Goal: Information Seeking & Learning: Learn about a topic

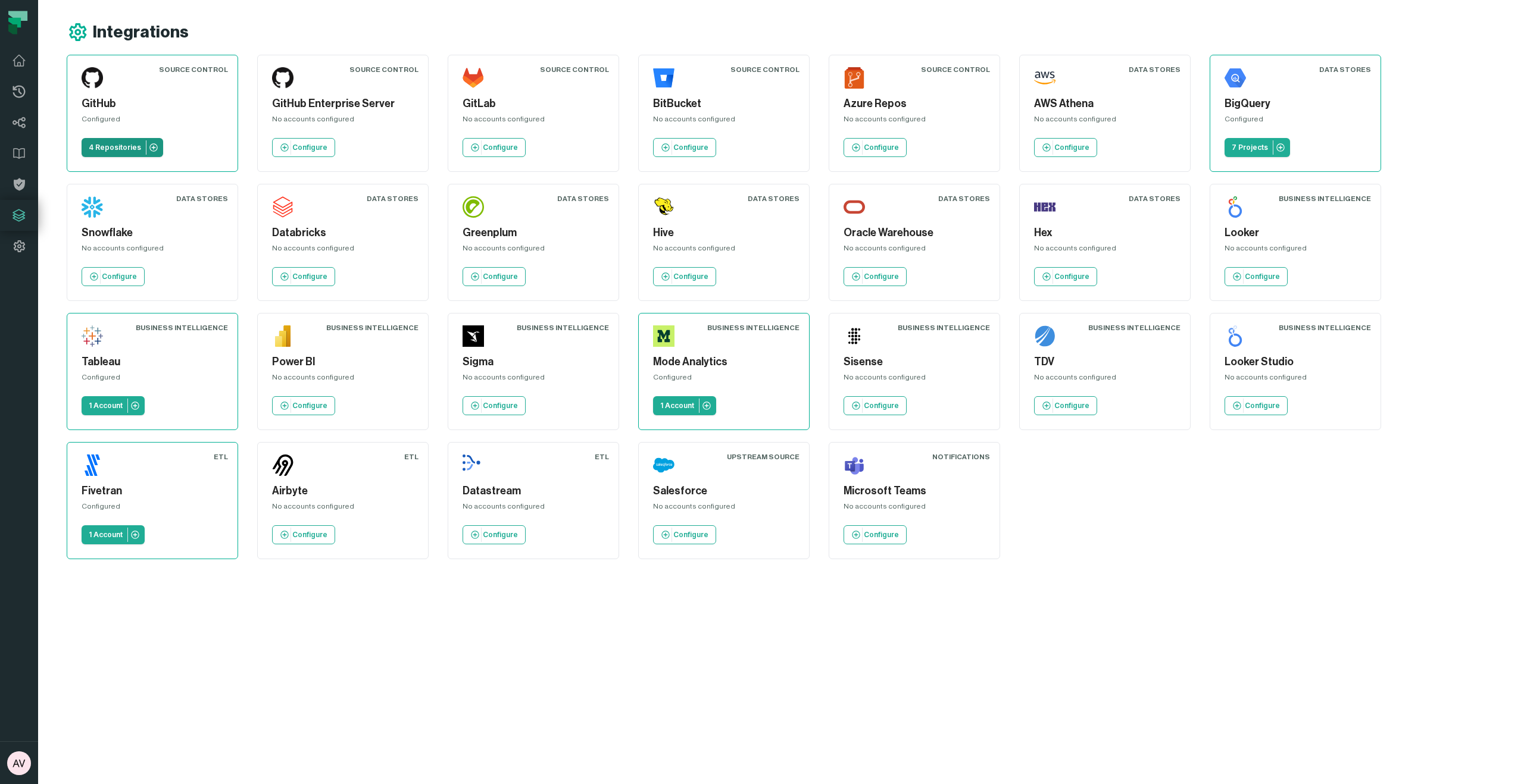
click at [109, 151] on p "4 Repositories" at bounding box center [114, 147] width 52 height 9
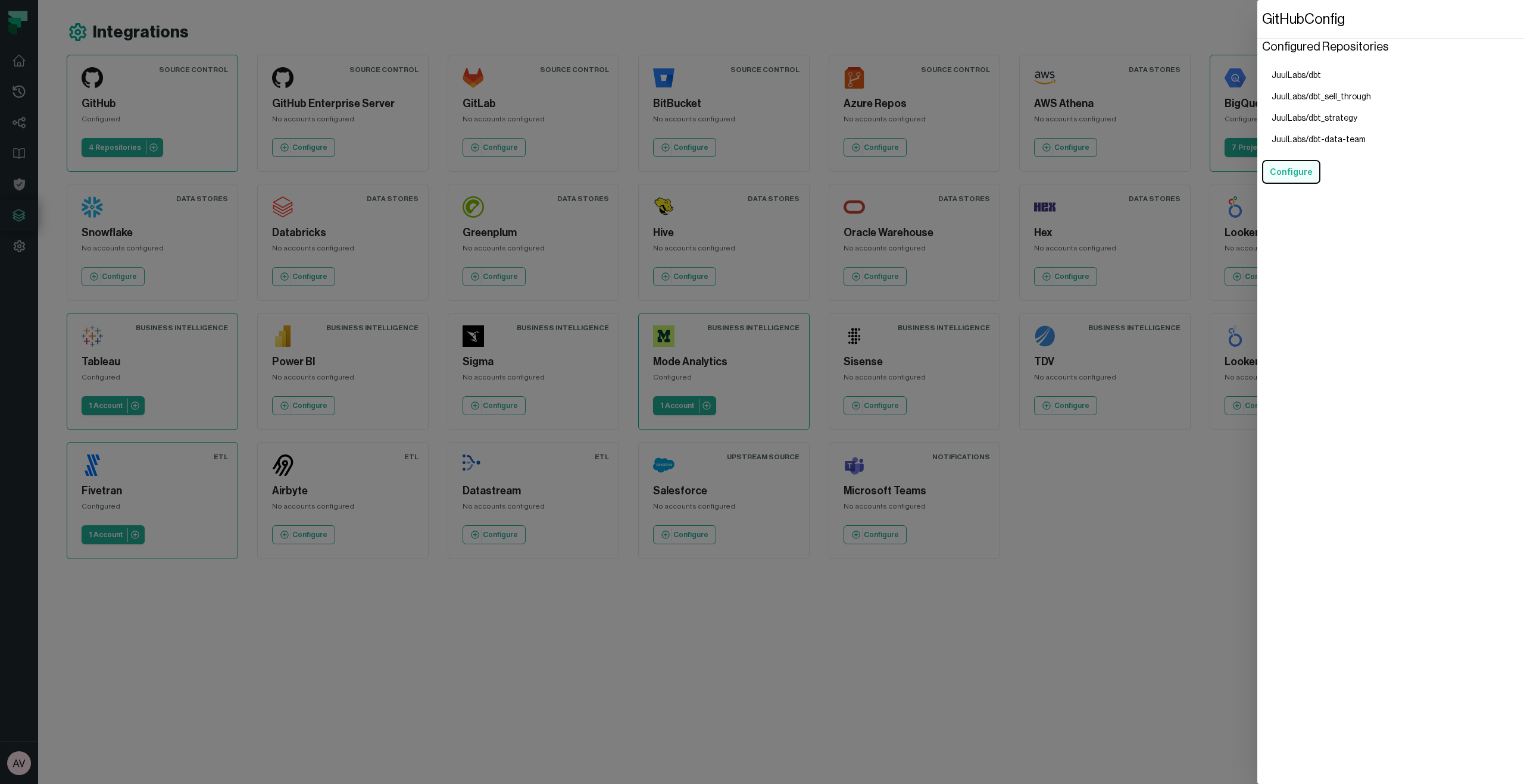
click at [1298, 174] on button "Configure" at bounding box center [1291, 171] width 59 height 24
click at [1257, 578] on dialog "GitHub Config Configured Repositories JuulLabs/dbt JuulLabs/dbt_sell_through Ju…" at bounding box center [1391, 392] width 267 height 784
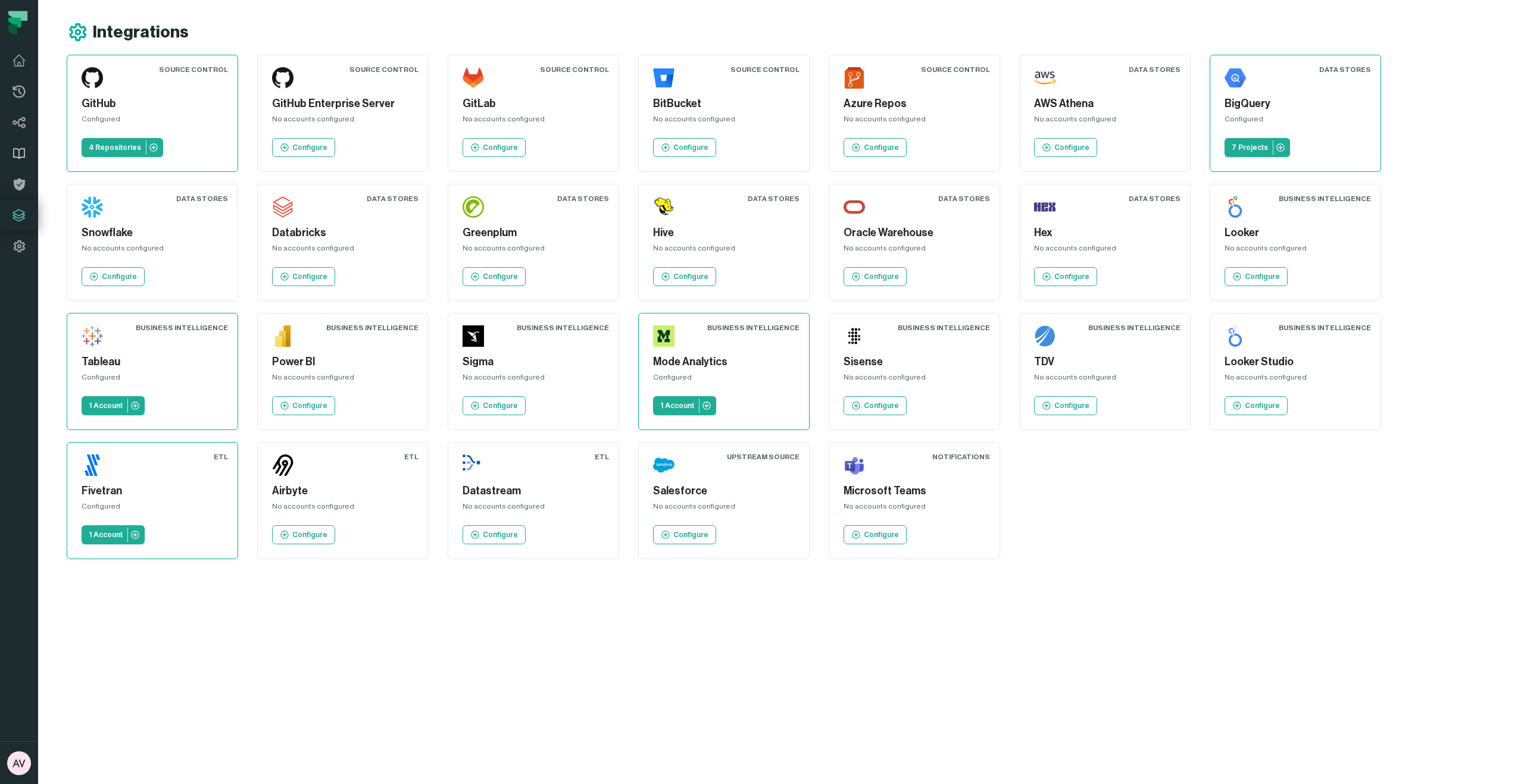
click at [21, 147] on icon at bounding box center [19, 153] width 14 height 14
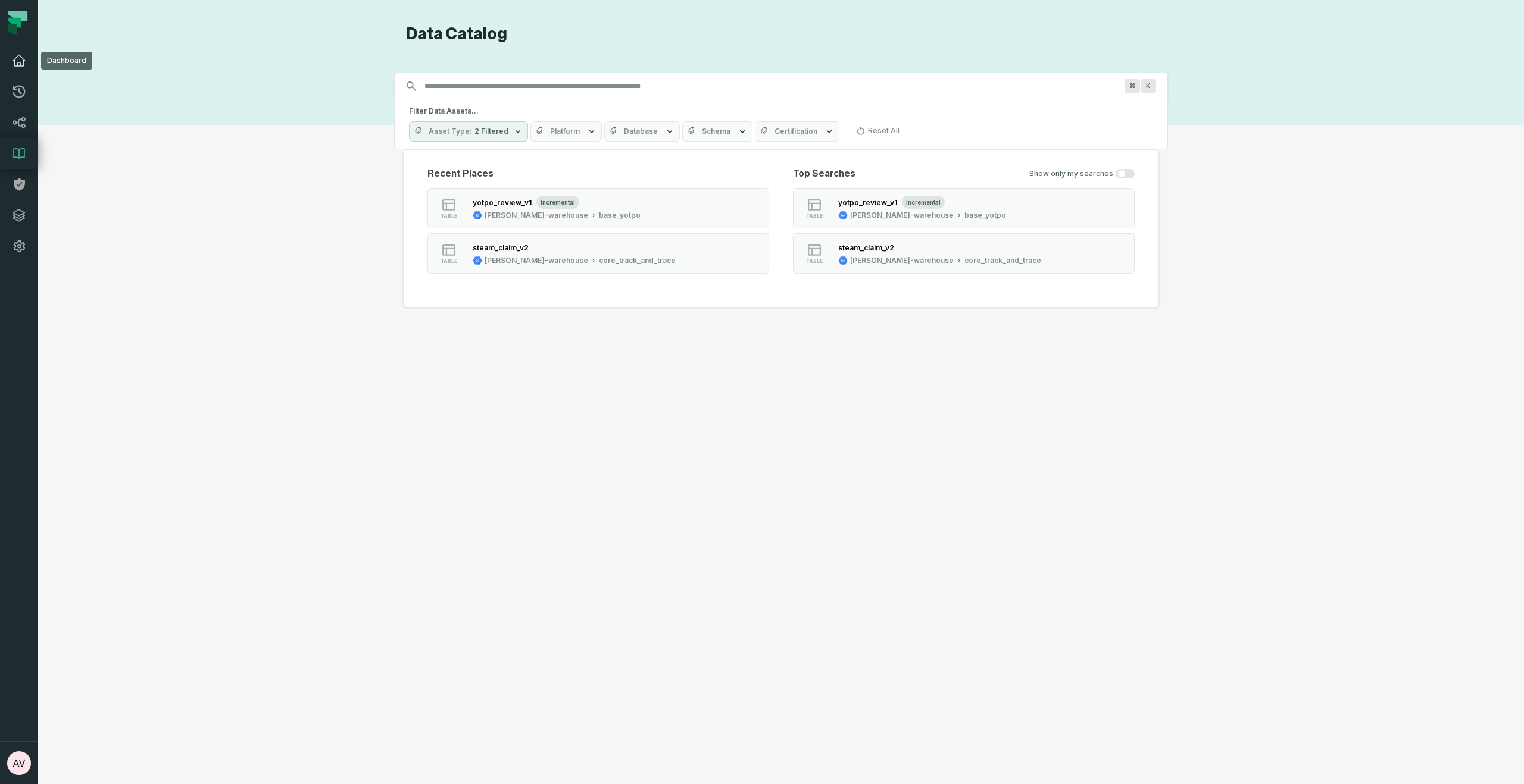
click at [16, 56] on icon at bounding box center [19, 61] width 12 height 11
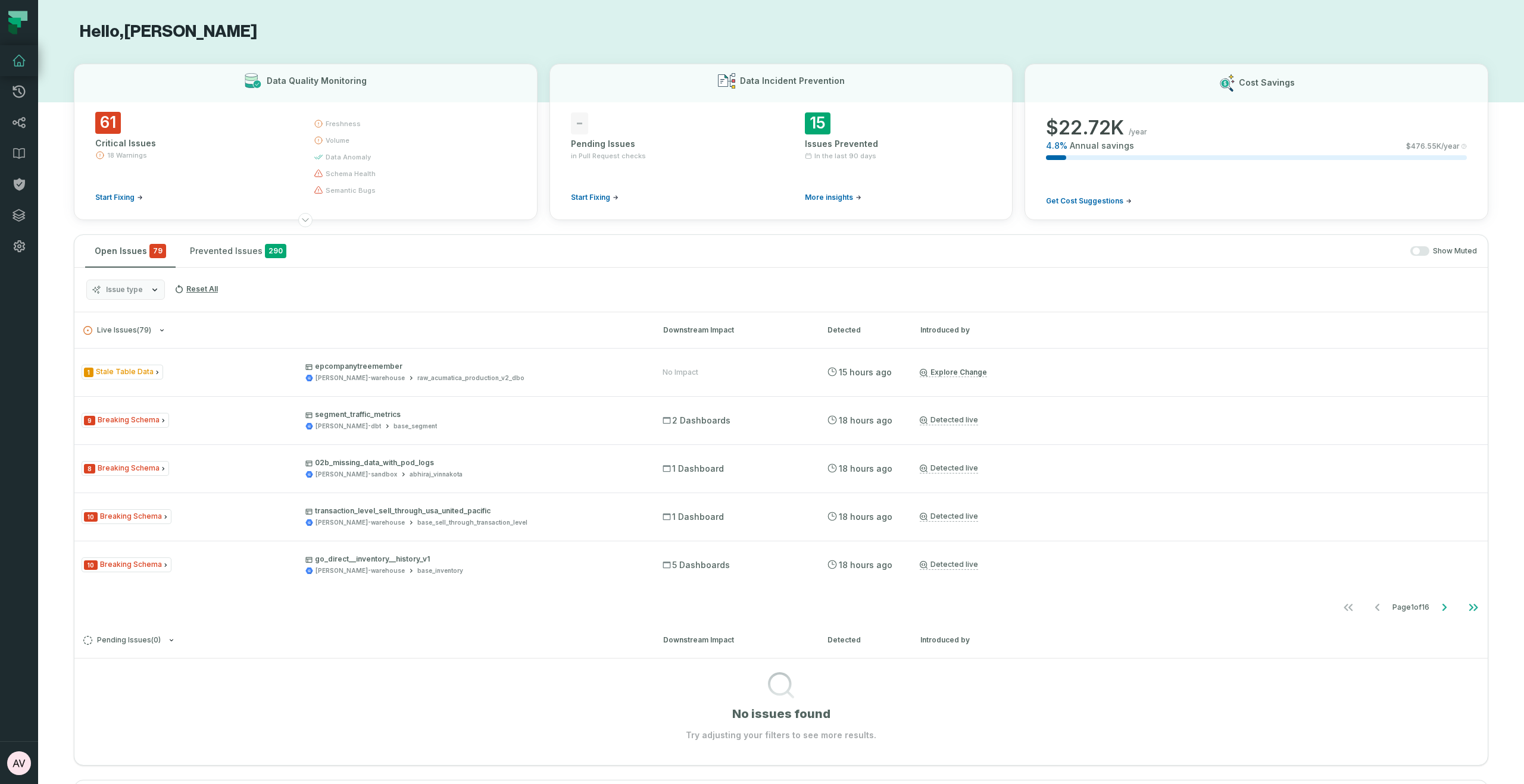
click at [16, 24] on icon at bounding box center [15, 23] width 13 height 10
click at [15, 95] on icon at bounding box center [19, 92] width 13 height 13
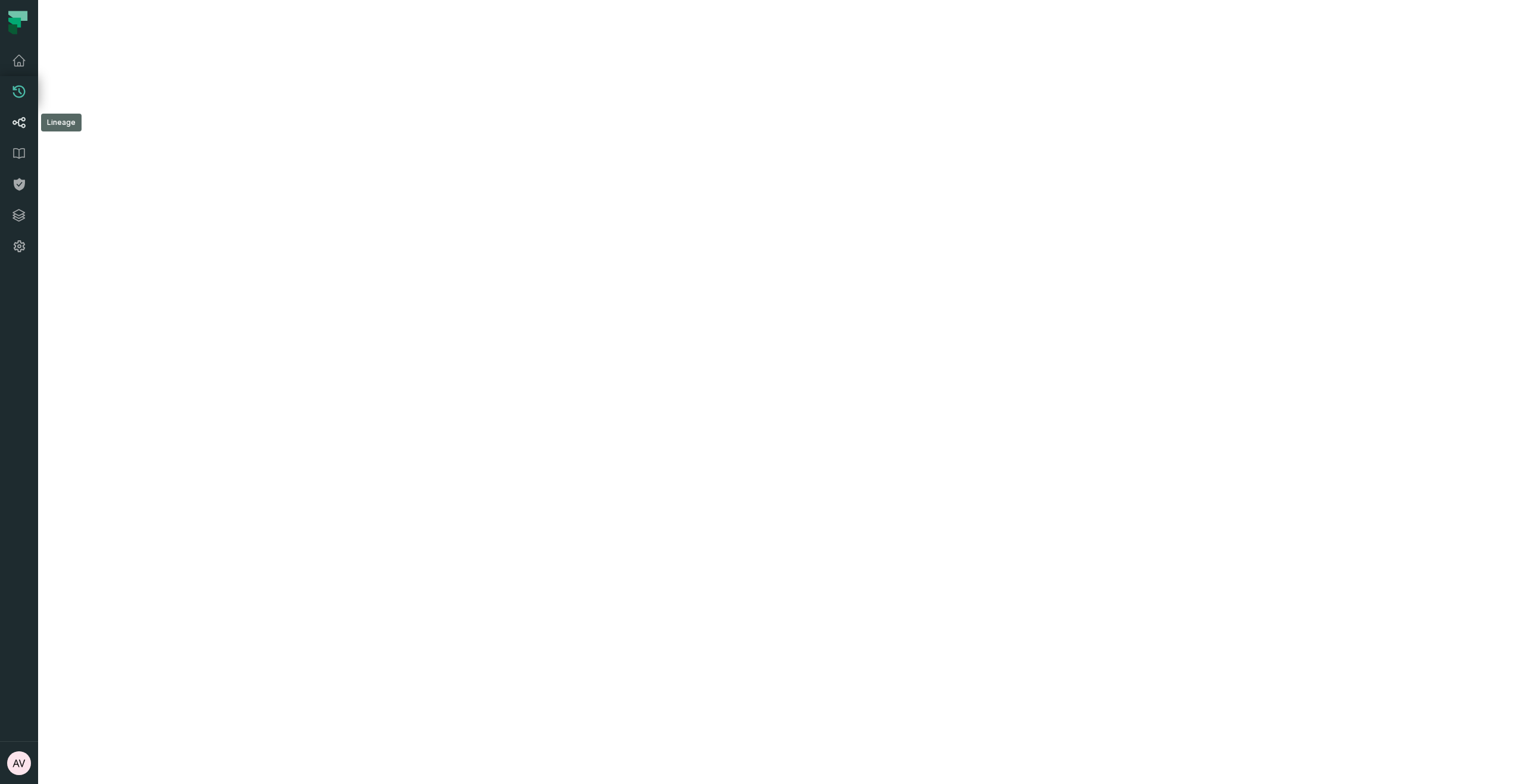
click at [20, 127] on icon at bounding box center [19, 123] width 14 height 14
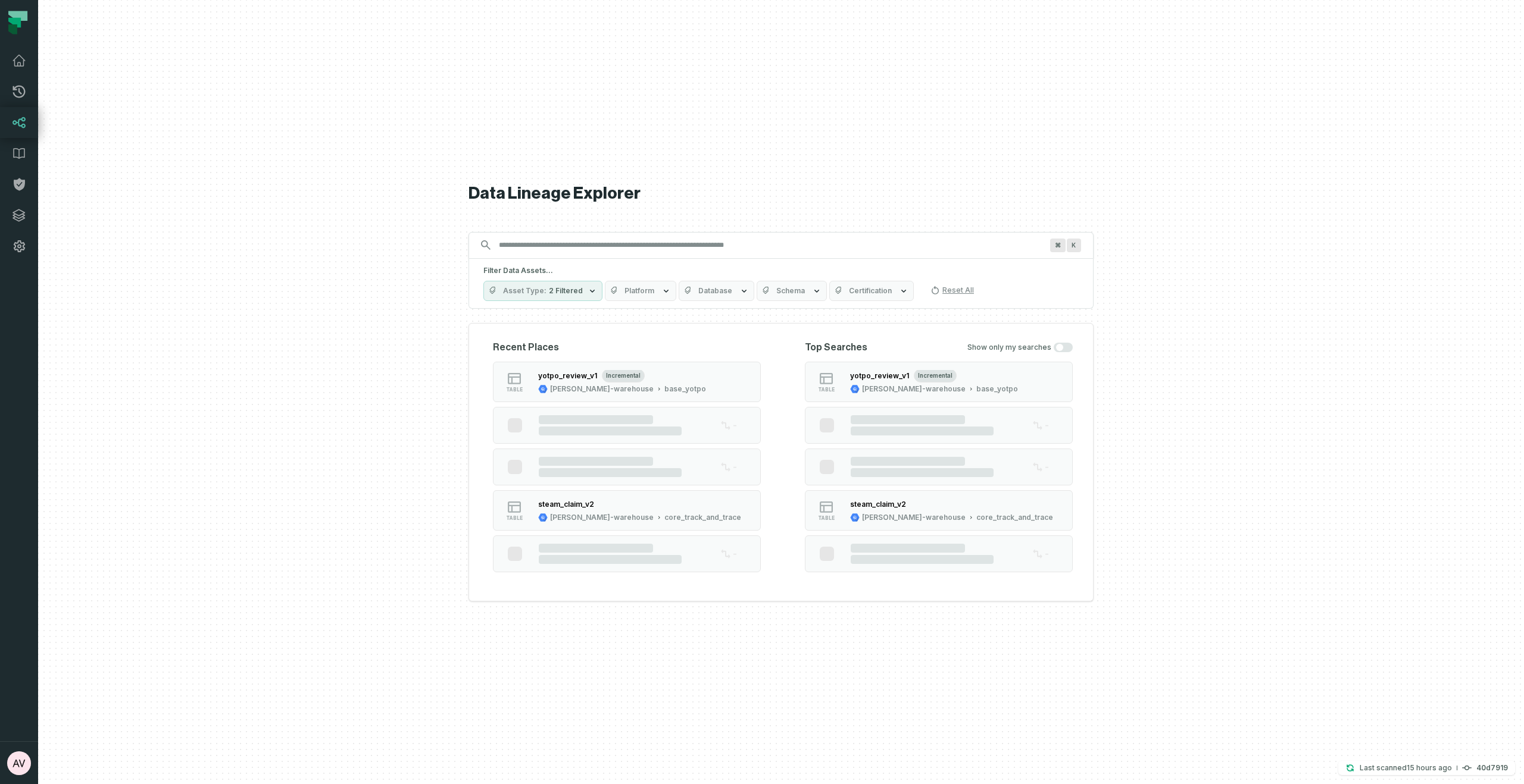
click at [652, 279] on div "Filter Data Assets... Asset Type 2 Filtered Platform Database Schema Certificat…" at bounding box center [781, 284] width 625 height 50
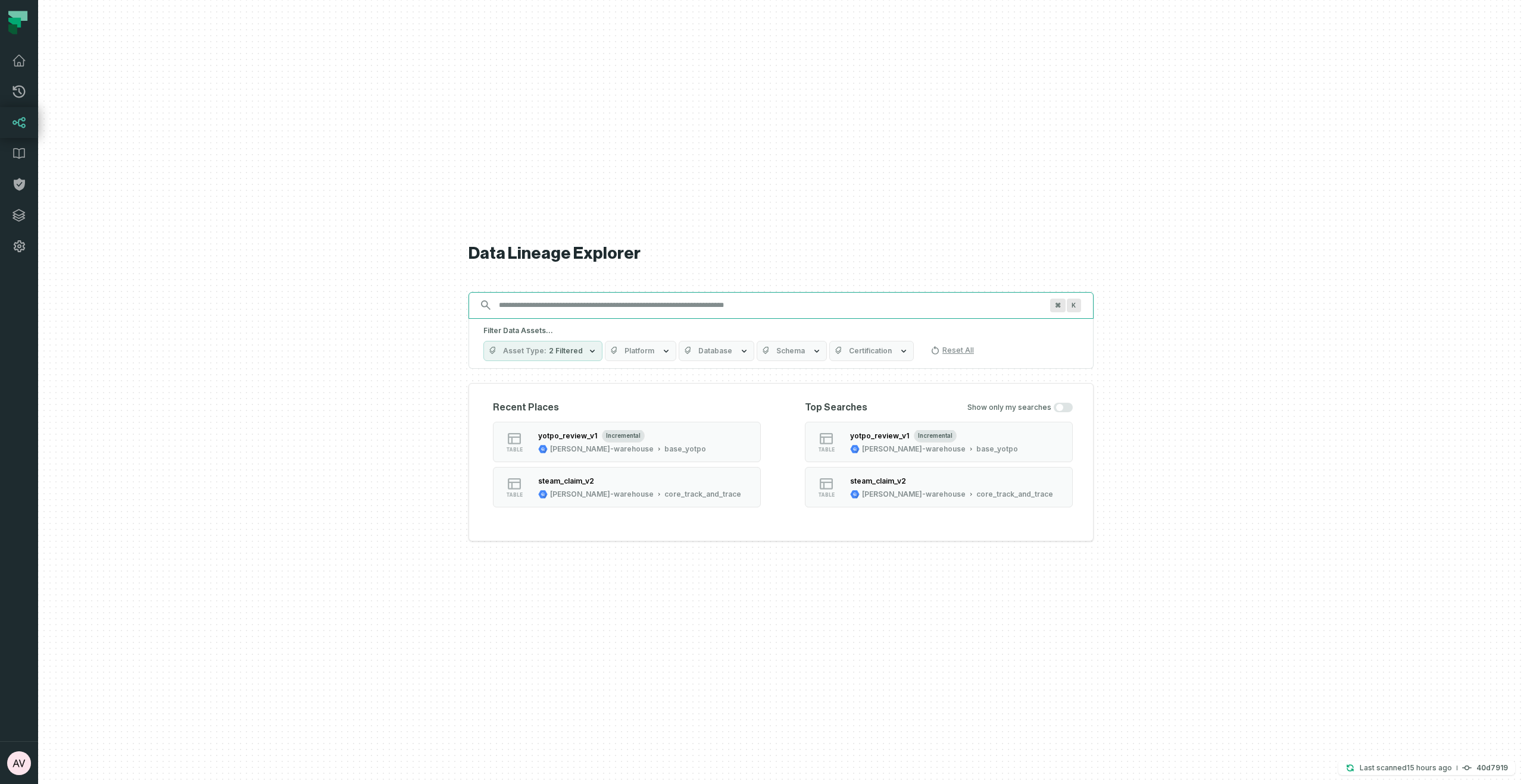
click at [635, 309] on input "Discovery Provider cmdk menu" at bounding box center [770, 305] width 557 height 19
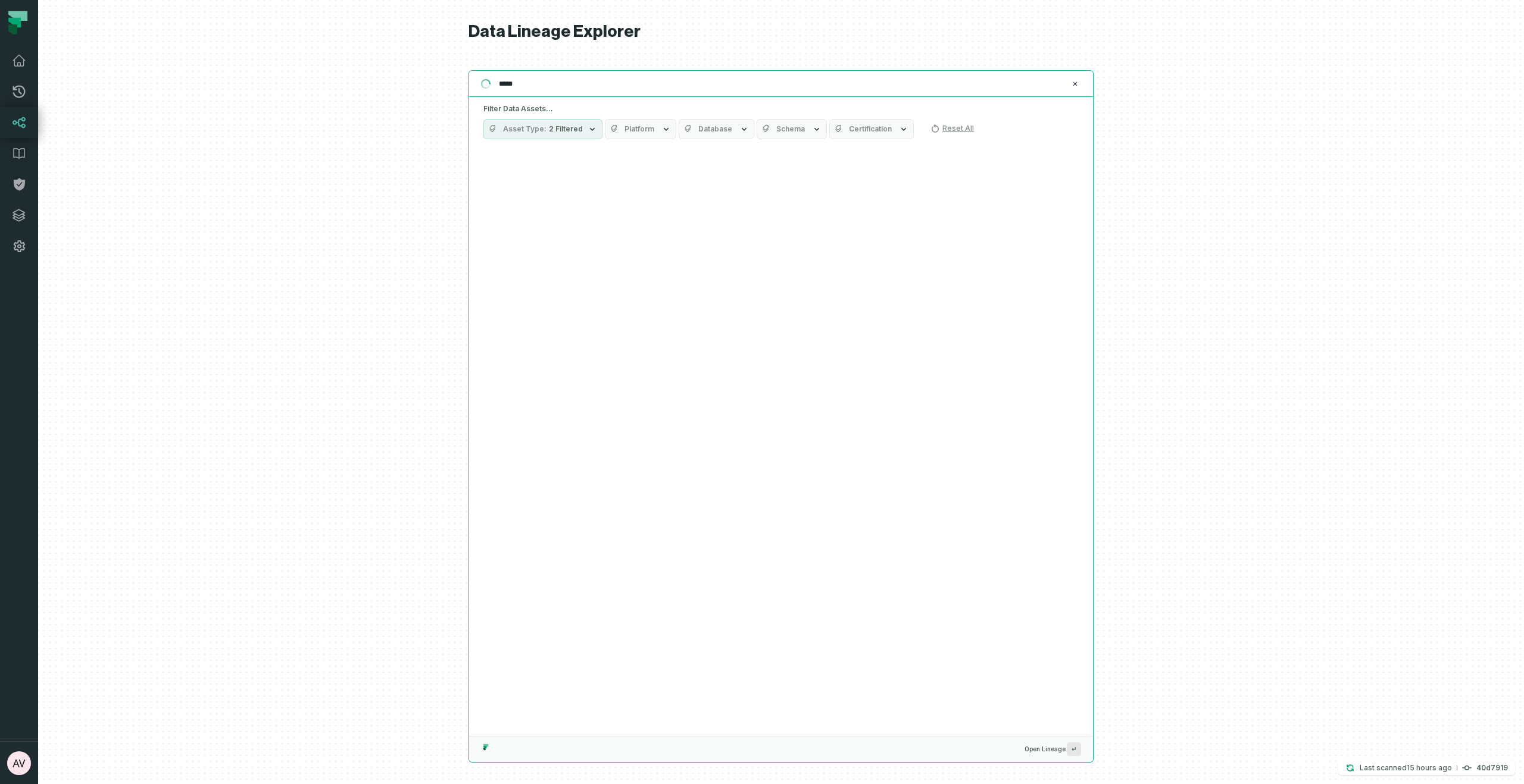
type input "*****"
click at [587, 129] on icon "button" at bounding box center [592, 128] width 9 height 9
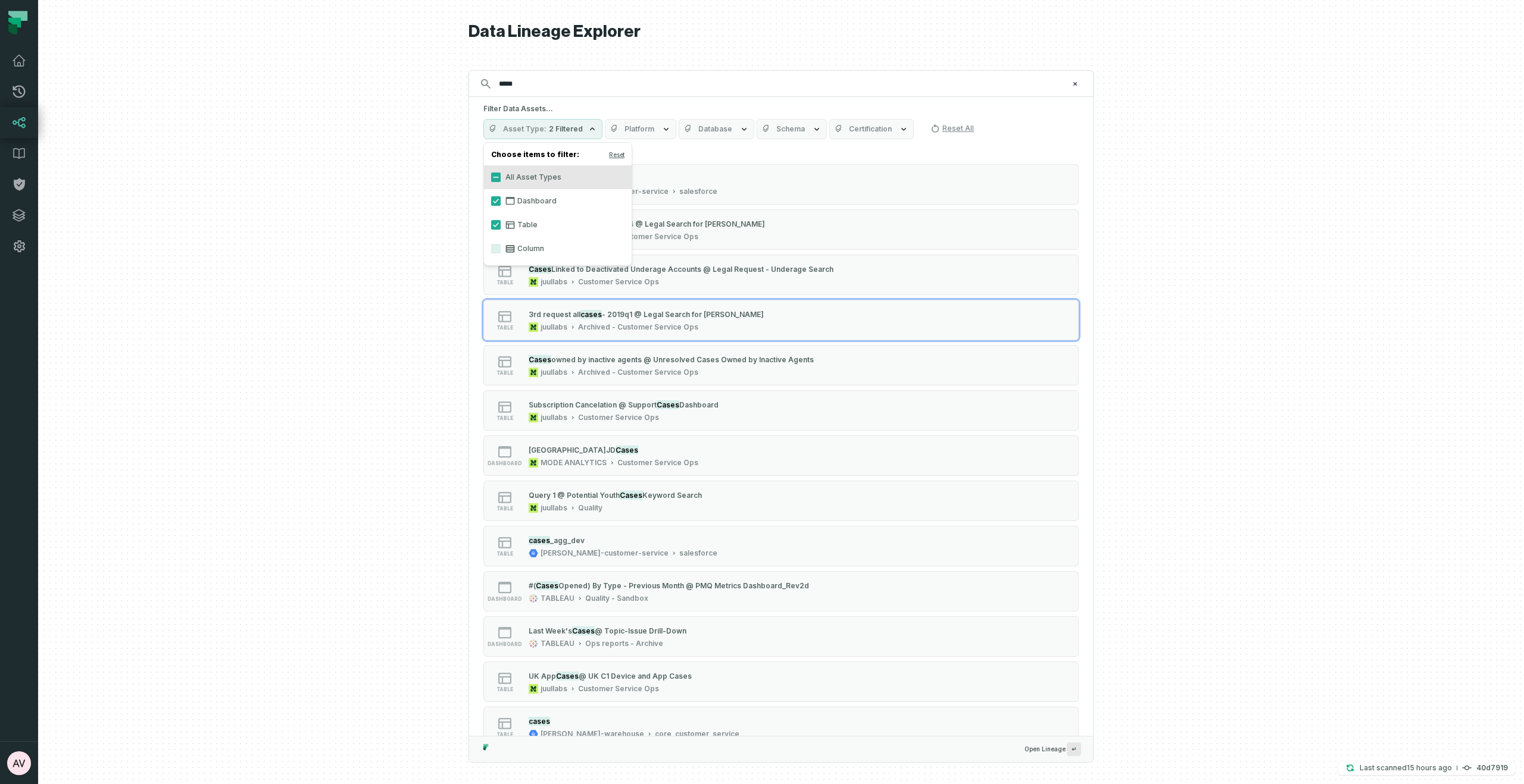
click at [1358, 357] on div at bounding box center [780, 392] width 1485 height 784
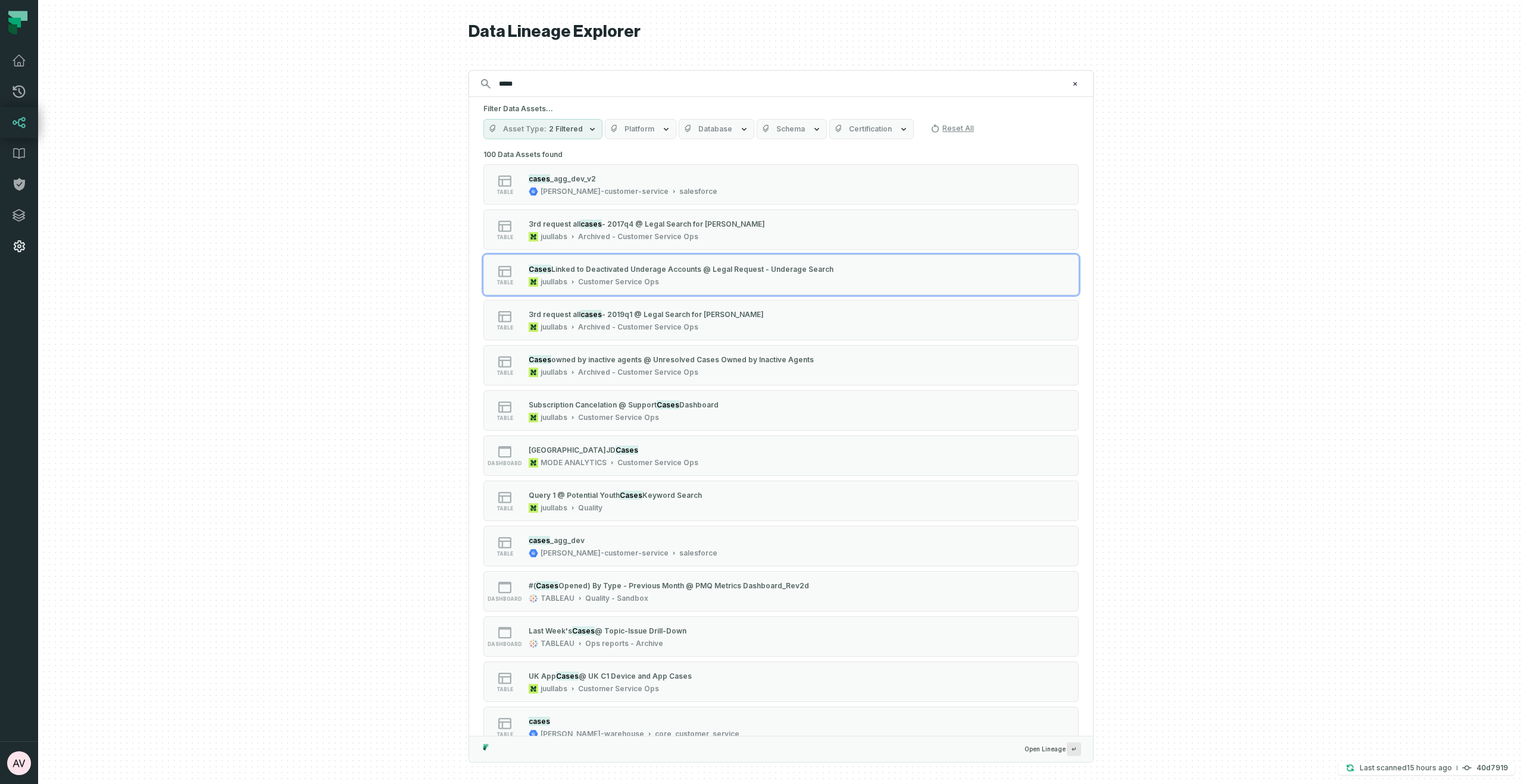
click at [27, 238] on link "Settings" at bounding box center [19, 246] width 38 height 31
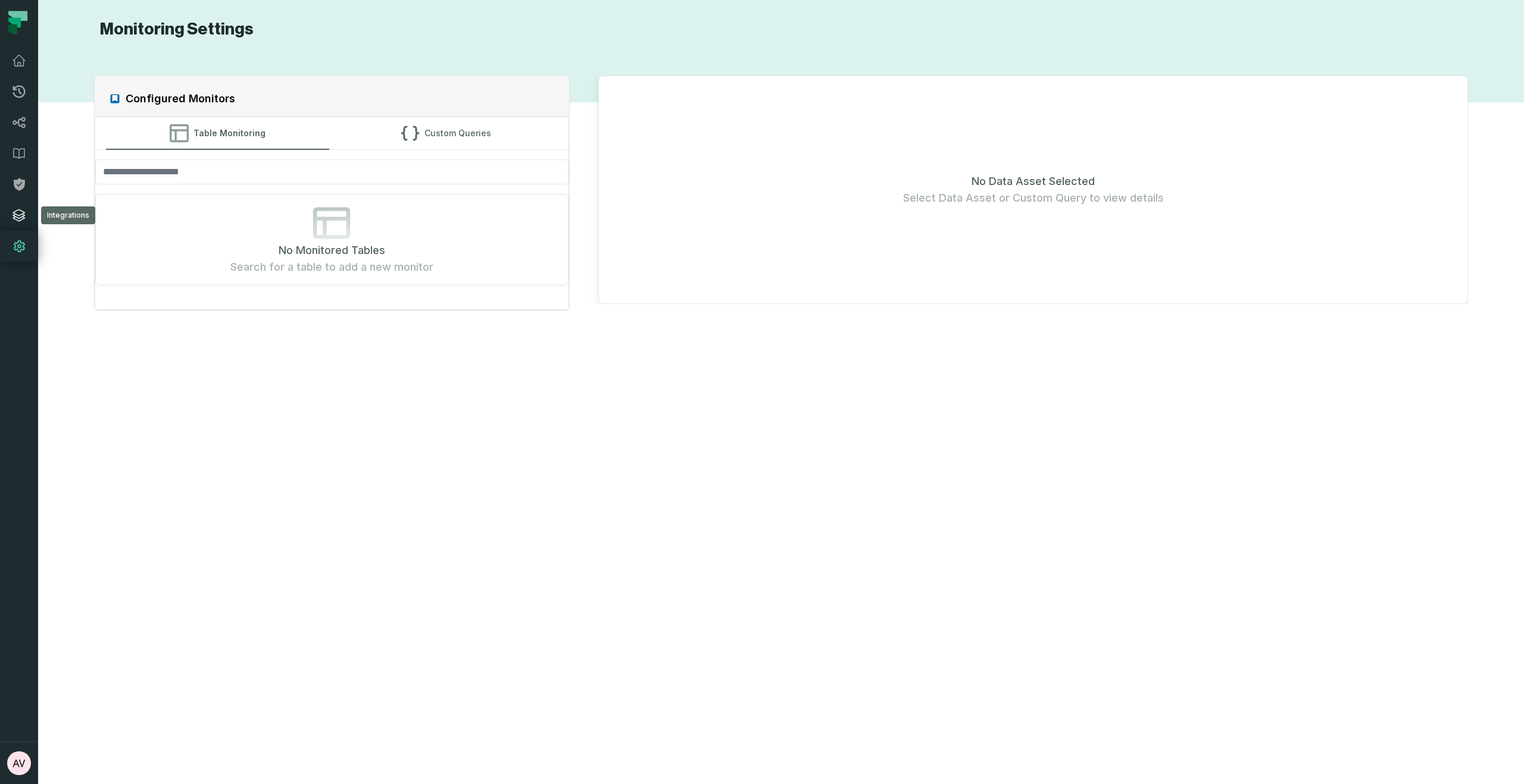
click at [24, 211] on icon at bounding box center [19, 215] width 14 height 14
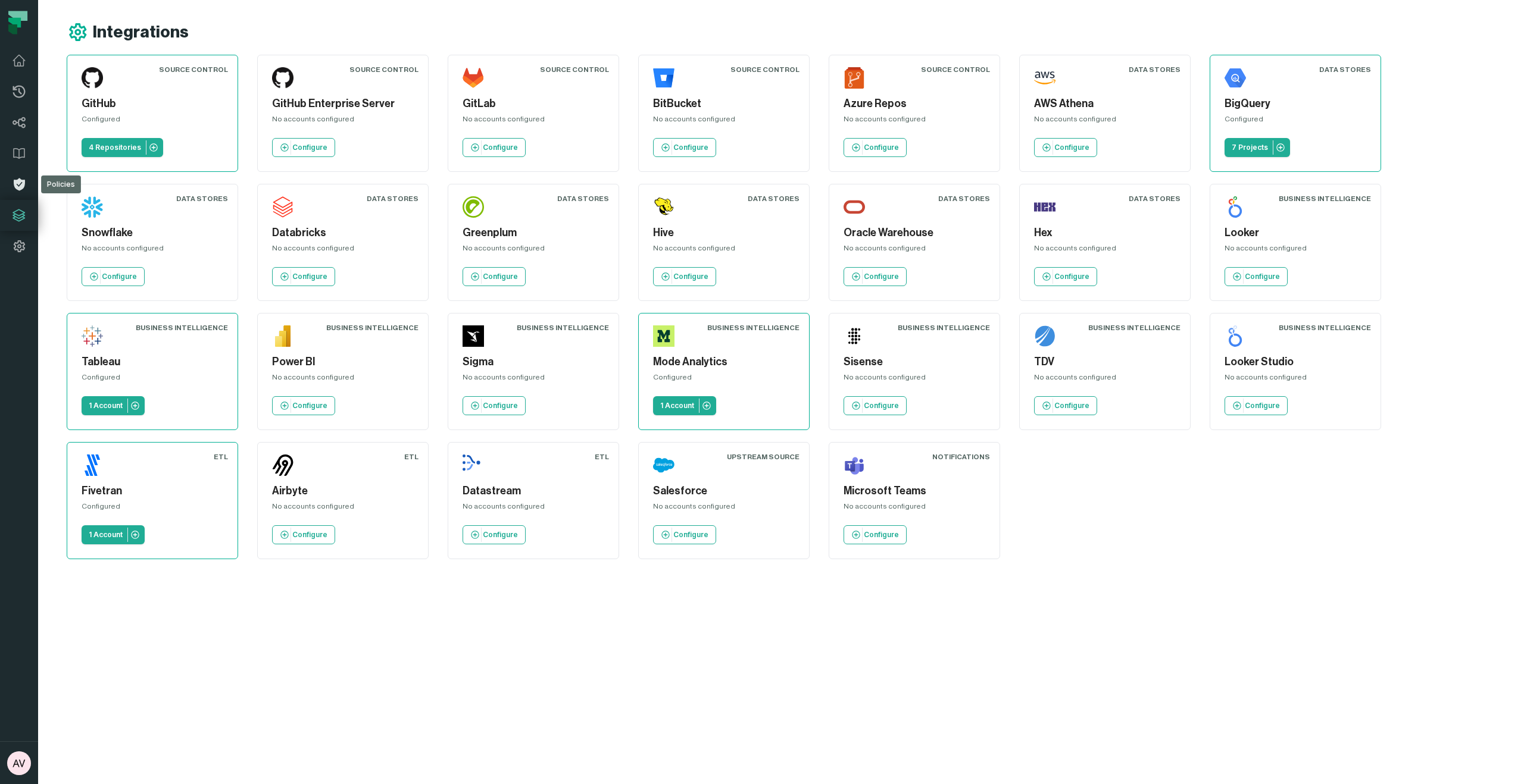
click at [24, 183] on icon at bounding box center [19, 185] width 11 height 13
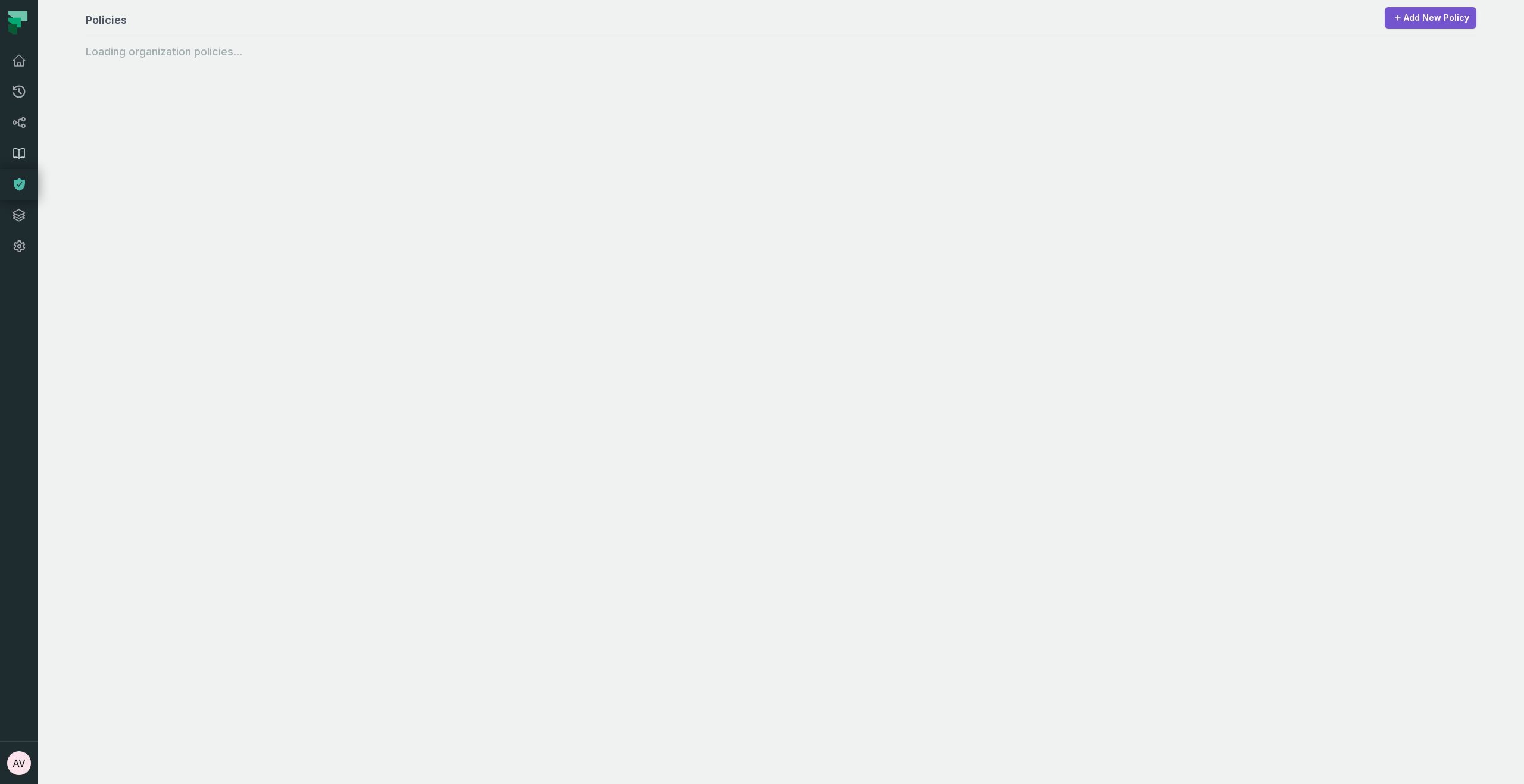
click at [21, 147] on icon at bounding box center [19, 153] width 14 height 14
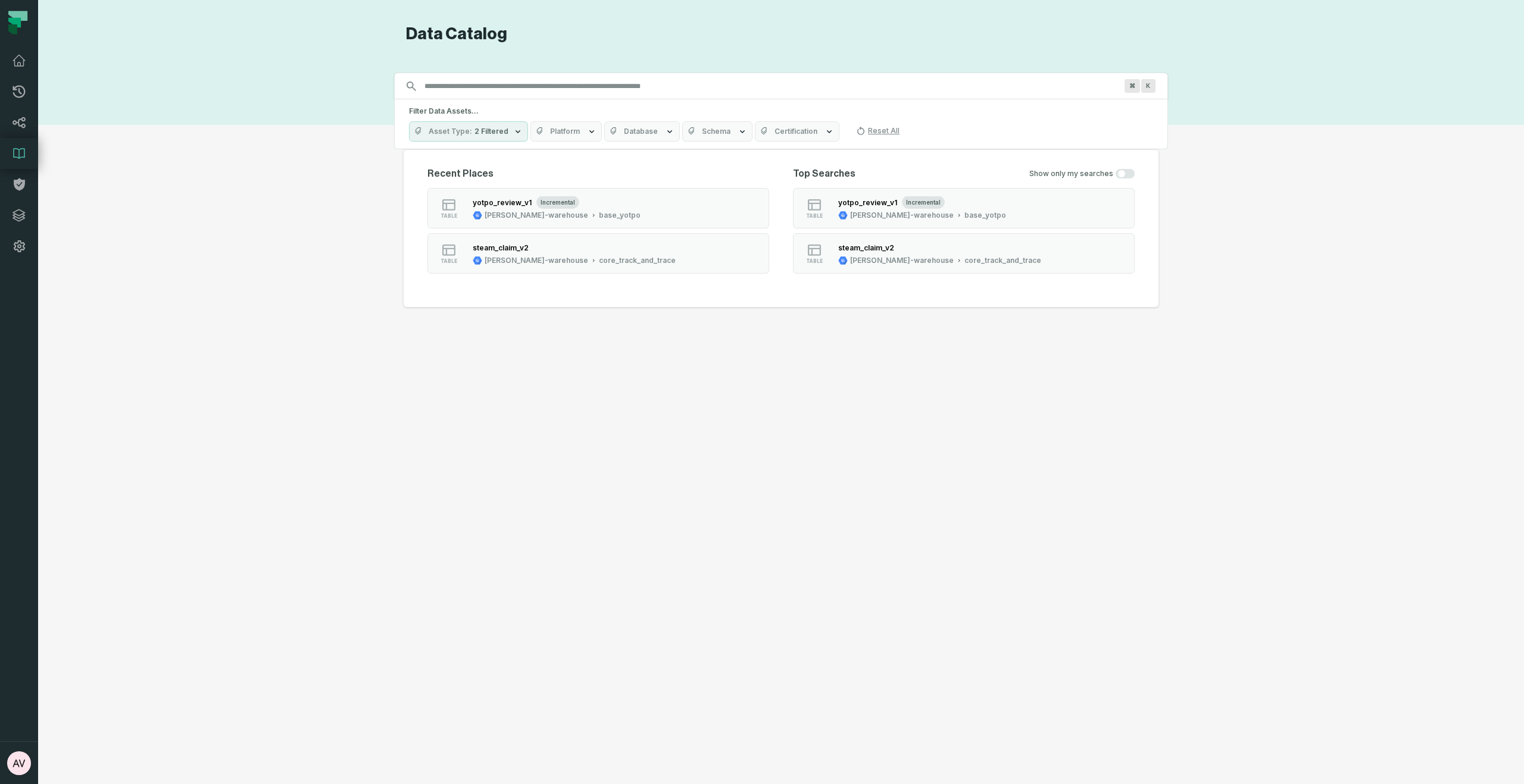
click at [645, 134] on span "Database" at bounding box center [641, 131] width 34 height 9
click at [717, 131] on span "Schema" at bounding box center [716, 131] width 29 height 9
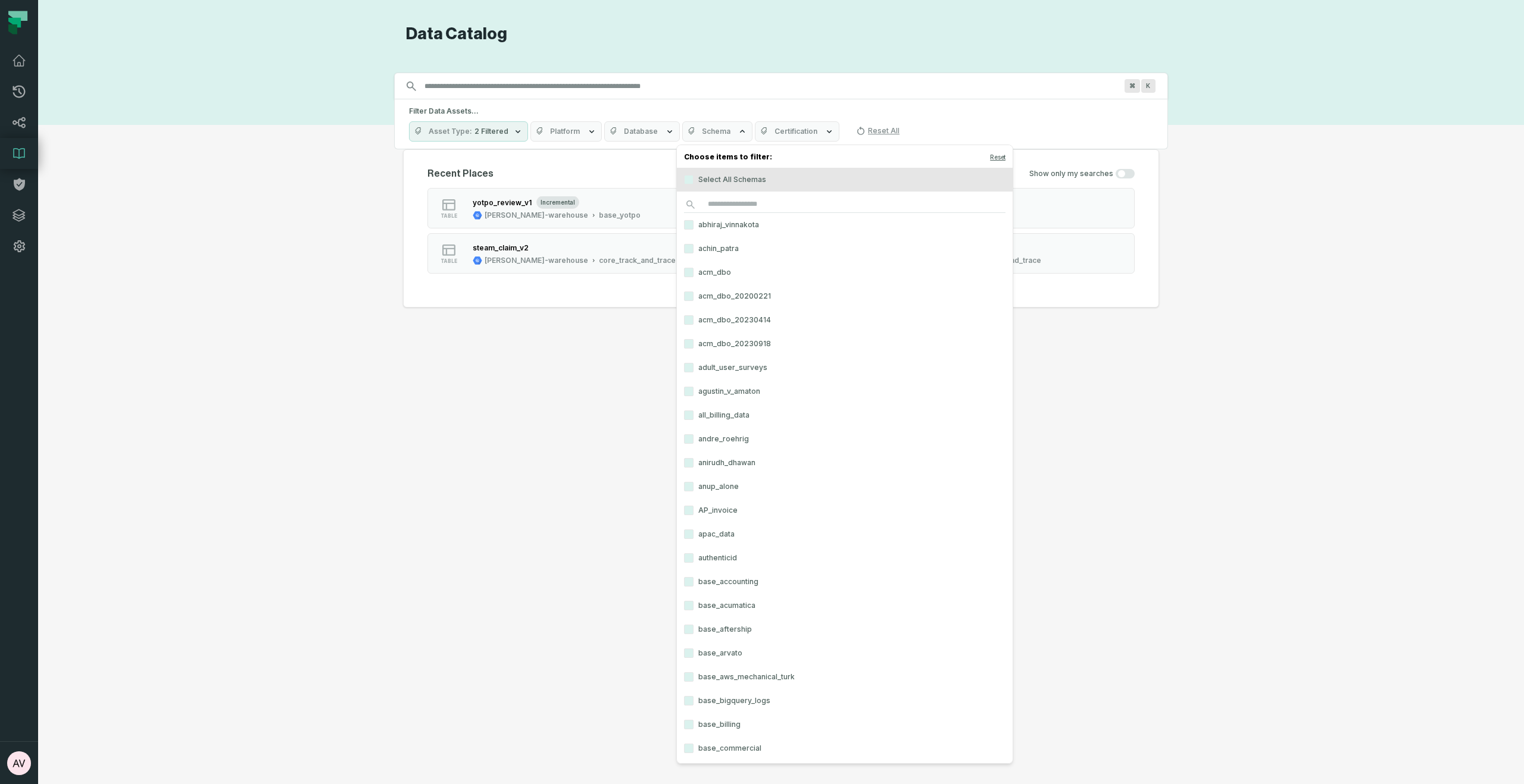
click at [717, 131] on span "Schema" at bounding box center [716, 131] width 29 height 9
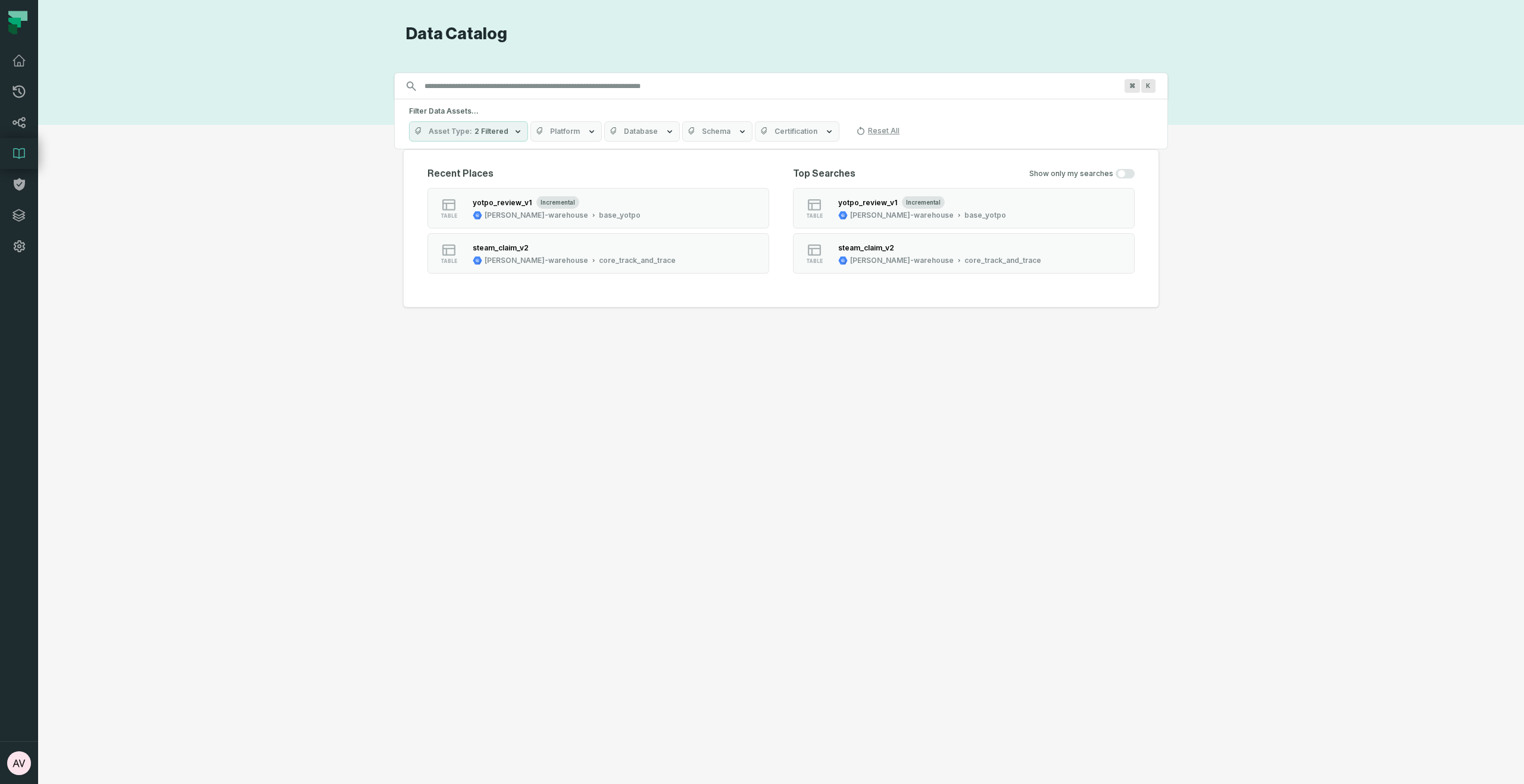
click at [807, 127] on span "Certification" at bounding box center [796, 131] width 43 height 9
click at [794, 131] on span "Certification" at bounding box center [796, 131] width 43 height 9
click at [875, 133] on button "Reset All" at bounding box center [877, 131] width 53 height 19
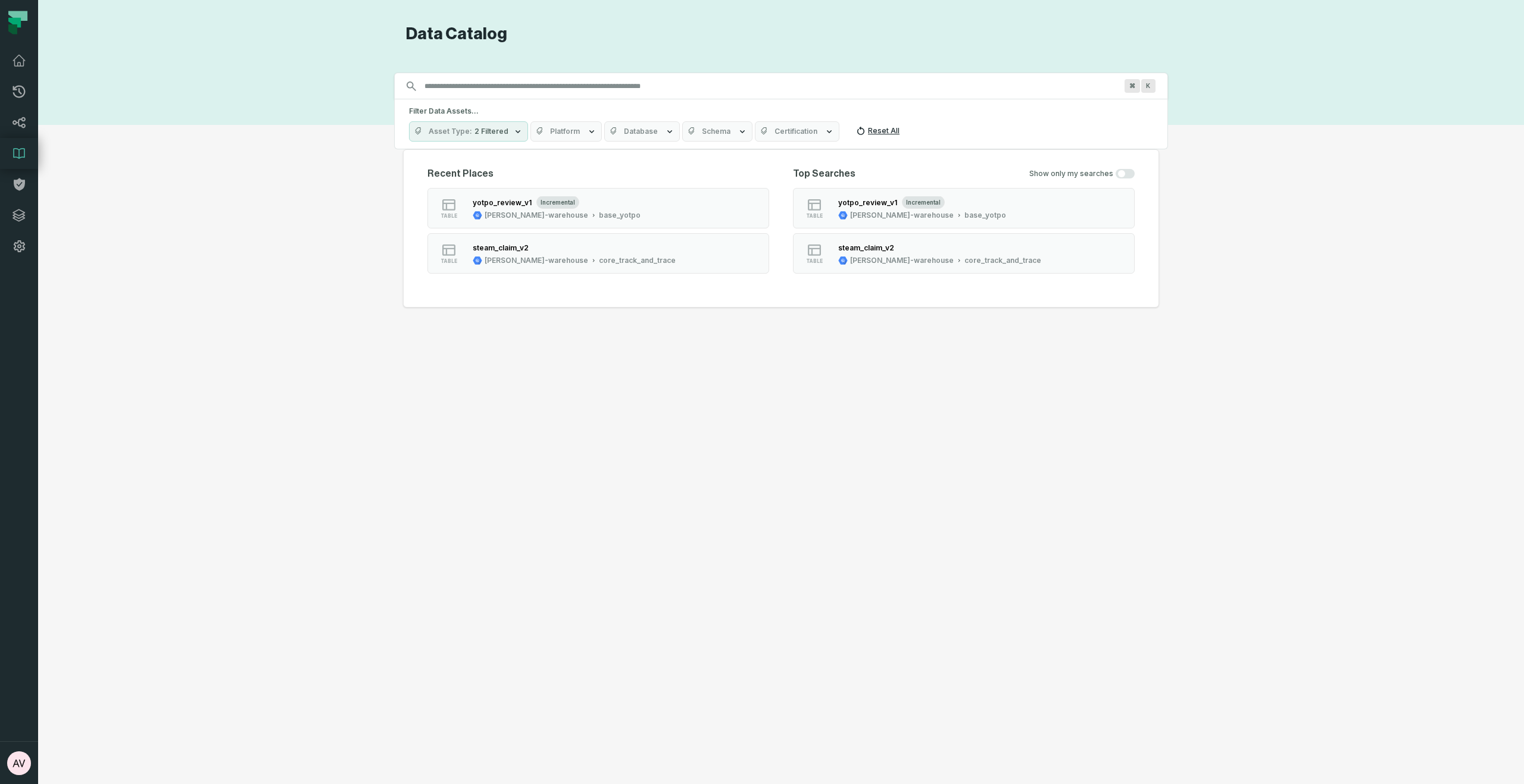
click at [868, 130] on button "Reset All" at bounding box center [877, 131] width 53 height 19
click at [1176, 178] on div "Discovery Provider cmdk menu Data Catalog Search for assets across the organiza…" at bounding box center [780, 392] width 1443 height 736
click at [587, 130] on icon "button" at bounding box center [591, 131] width 9 height 9
click at [542, 245] on label "Tableau" at bounding box center [600, 250] width 148 height 24
click at [542, 246] on button "Tableau" at bounding box center [538, 250] width 9 height 9
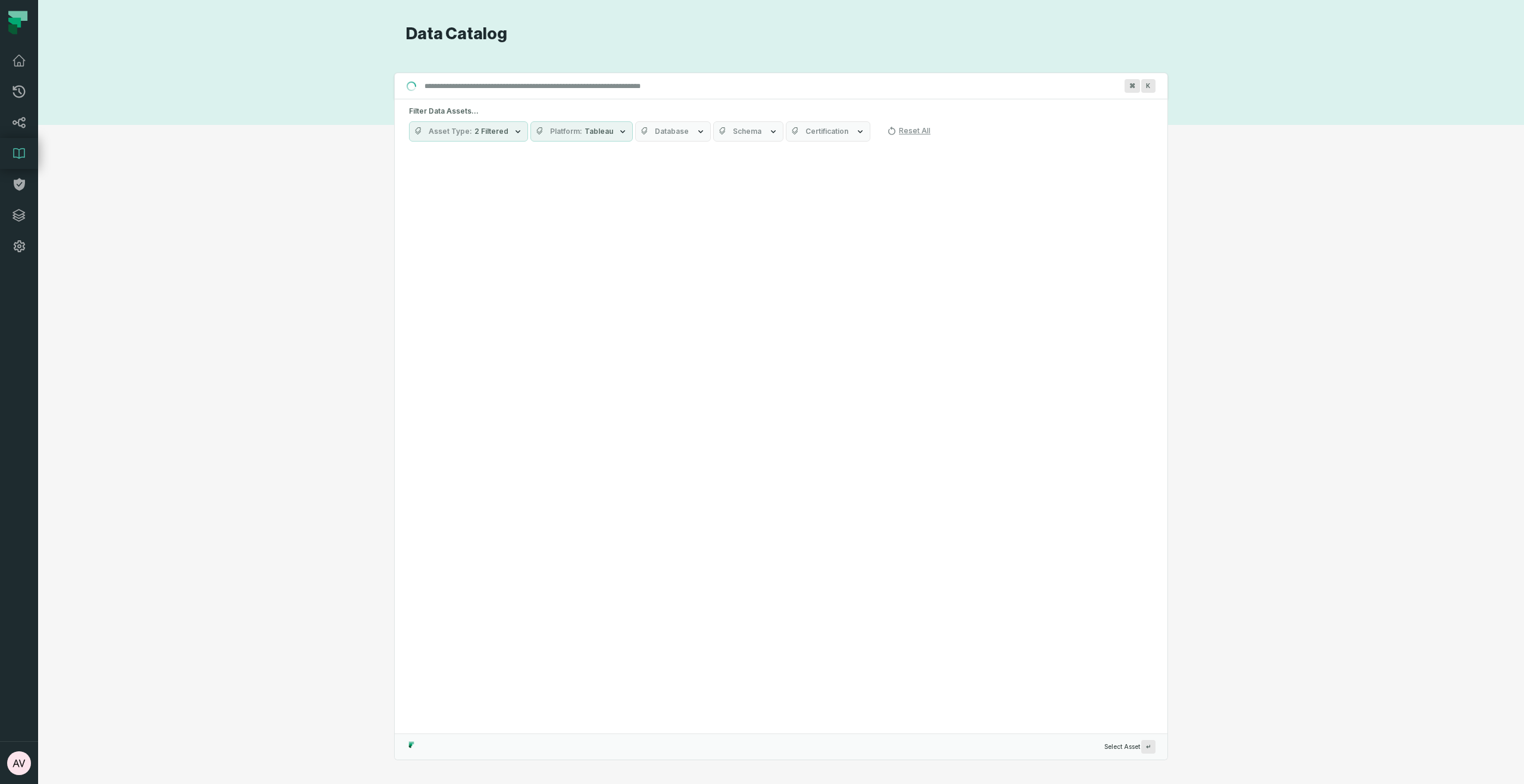
click at [1259, 248] on div "Discovery Provider cmdk menu Data Catalog Search for assets across the organiza…" at bounding box center [780, 392] width 1443 height 736
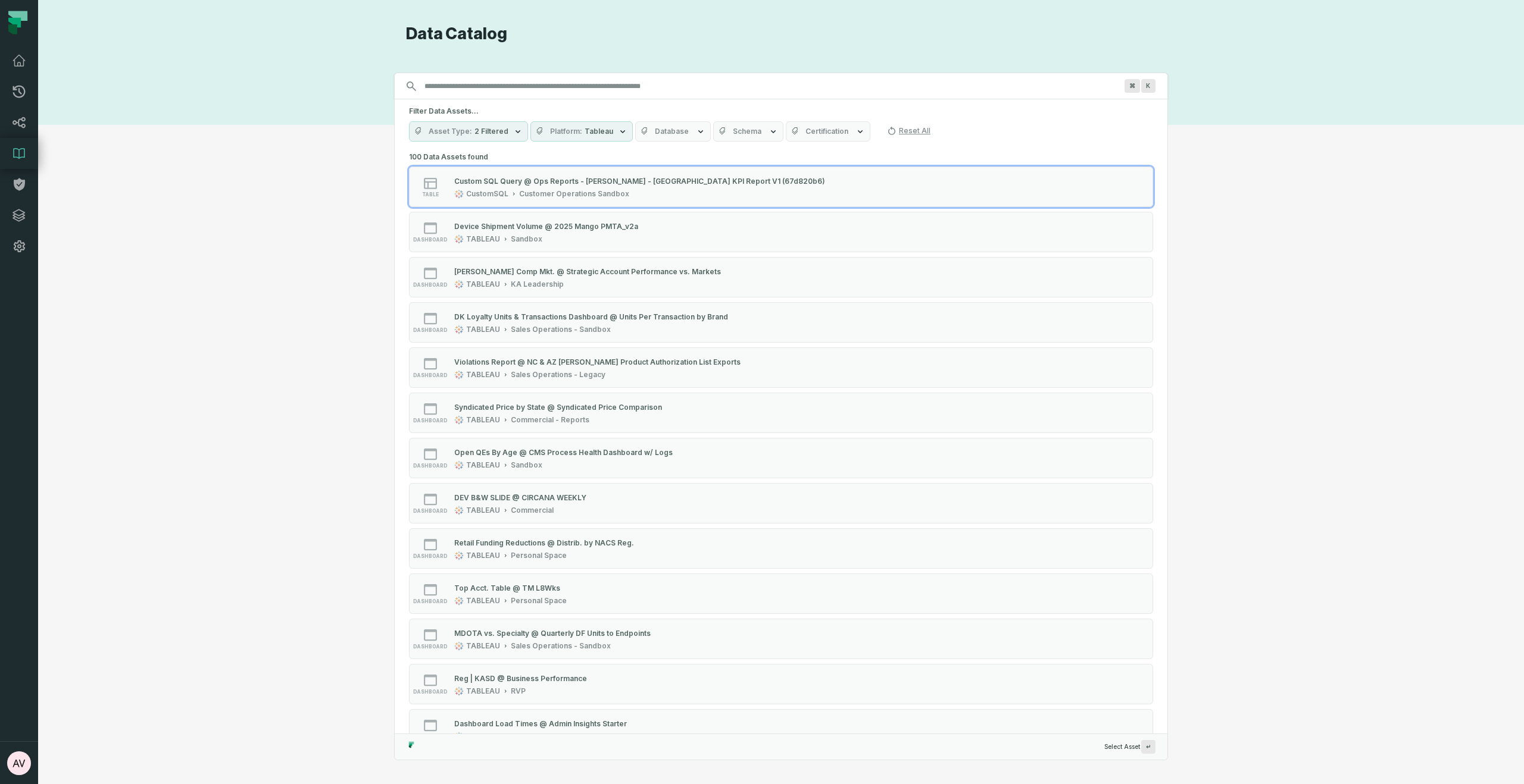
click at [755, 134] on button "Schema" at bounding box center [748, 131] width 70 height 20
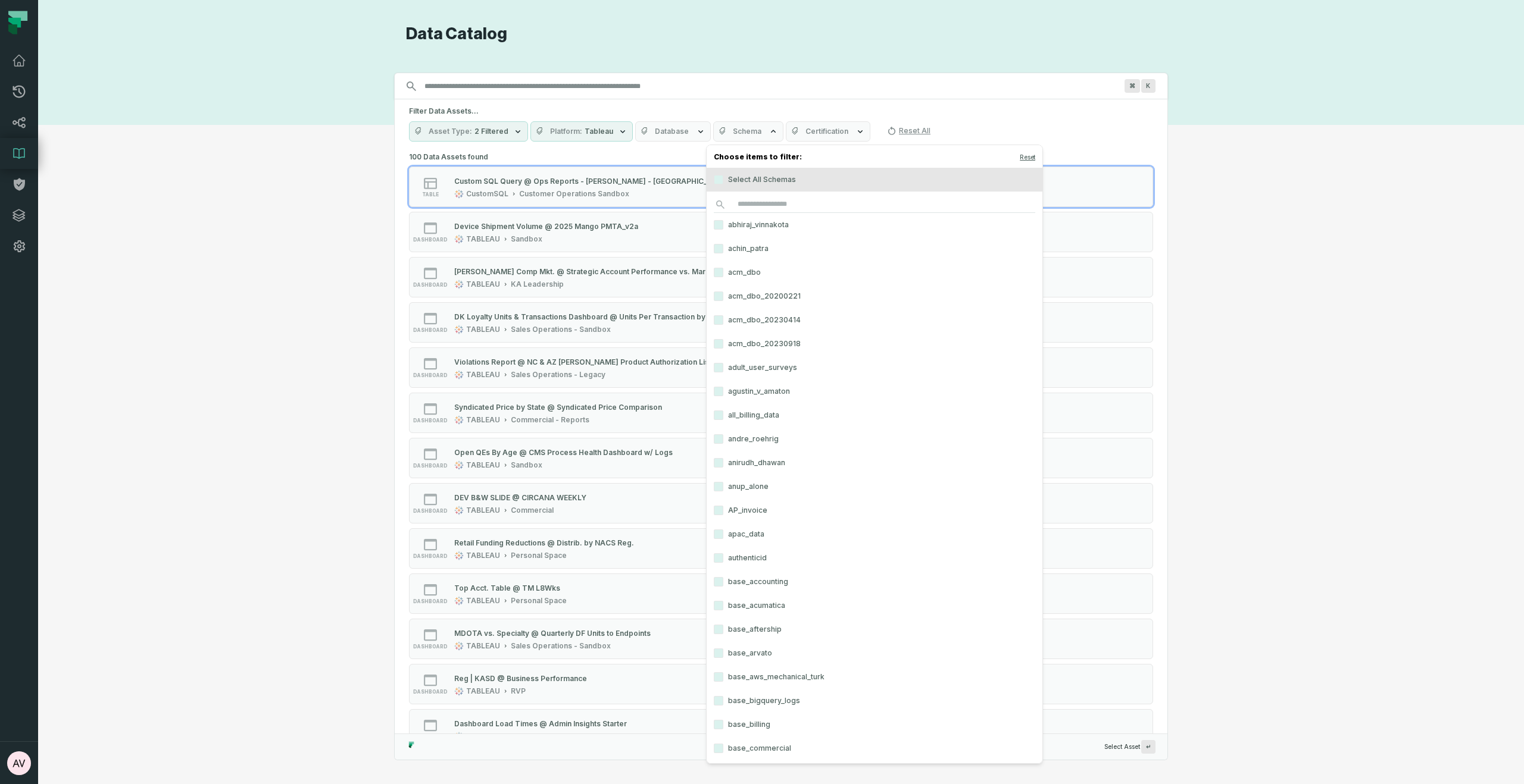
click at [755, 134] on button "Schema" at bounding box center [748, 131] width 70 height 20
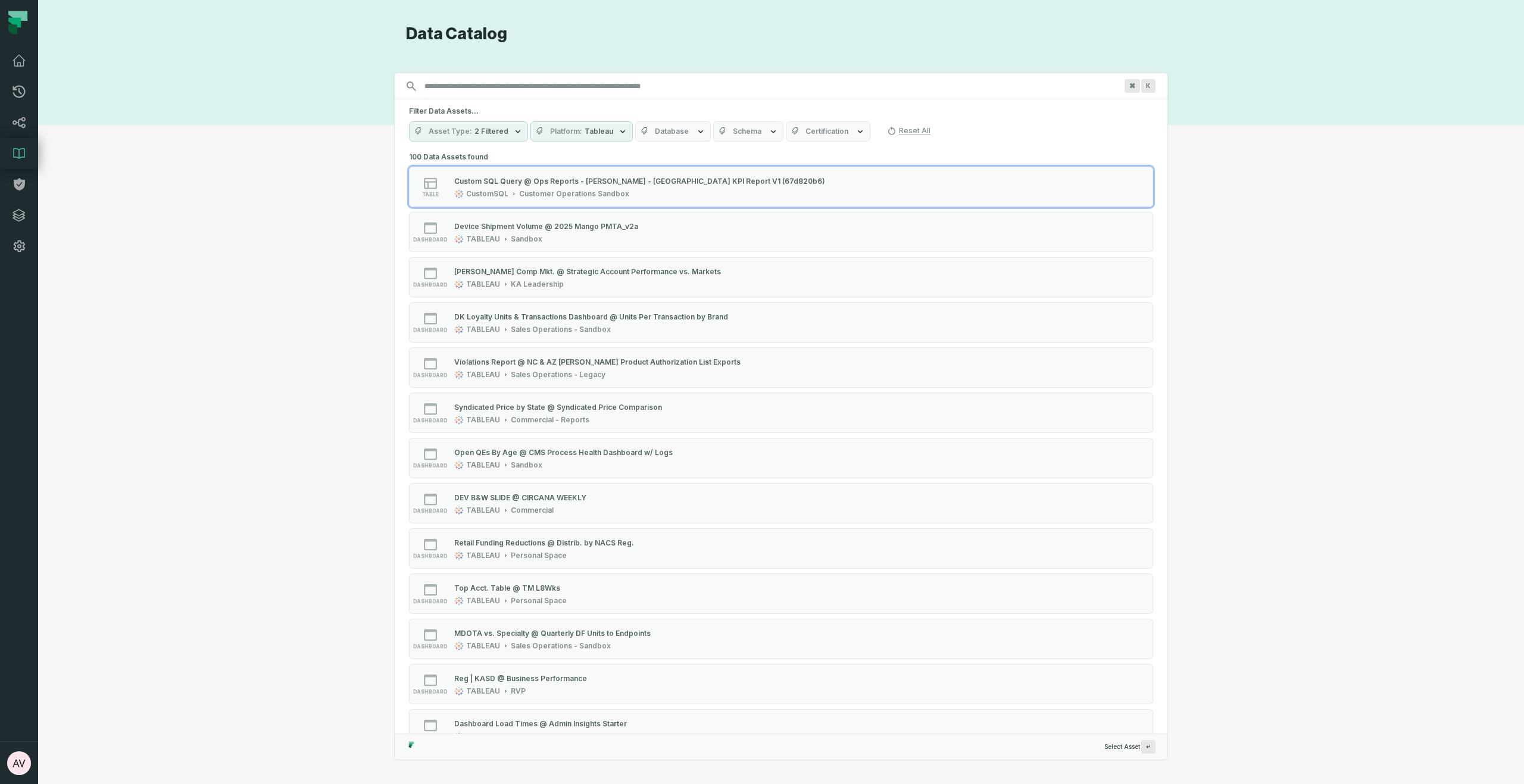
click at [755, 134] on button "Schema" at bounding box center [748, 131] width 70 height 20
click at [665, 141] on div "Filter Data Assets... Asset Type 2 Filtered Platform Tableau Database Schema Ce…" at bounding box center [781, 123] width 772 height 49
click at [672, 134] on span "Database" at bounding box center [672, 131] width 34 height 9
click at [704, 414] on label "[PERSON_NAME]-warehouse" at bounding box center [710, 414] width 162 height 24
click at [647, 414] on button "[PERSON_NAME]-warehouse" at bounding box center [641, 414] width 9 height 9
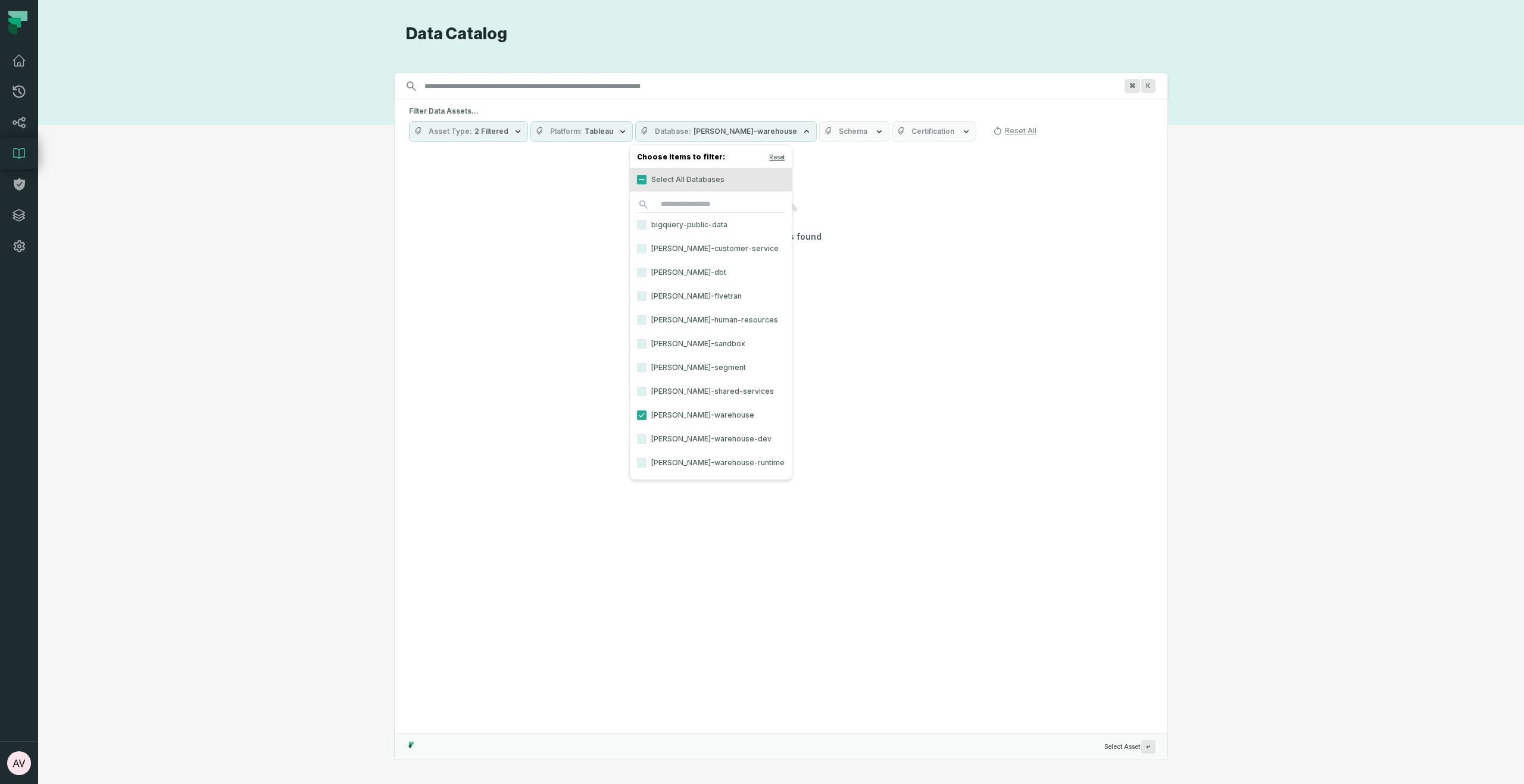
click at [1363, 396] on div "Discovery Provider cmdk menu Data Catalog Search for assets across the organiza…" at bounding box center [780, 392] width 1443 height 736
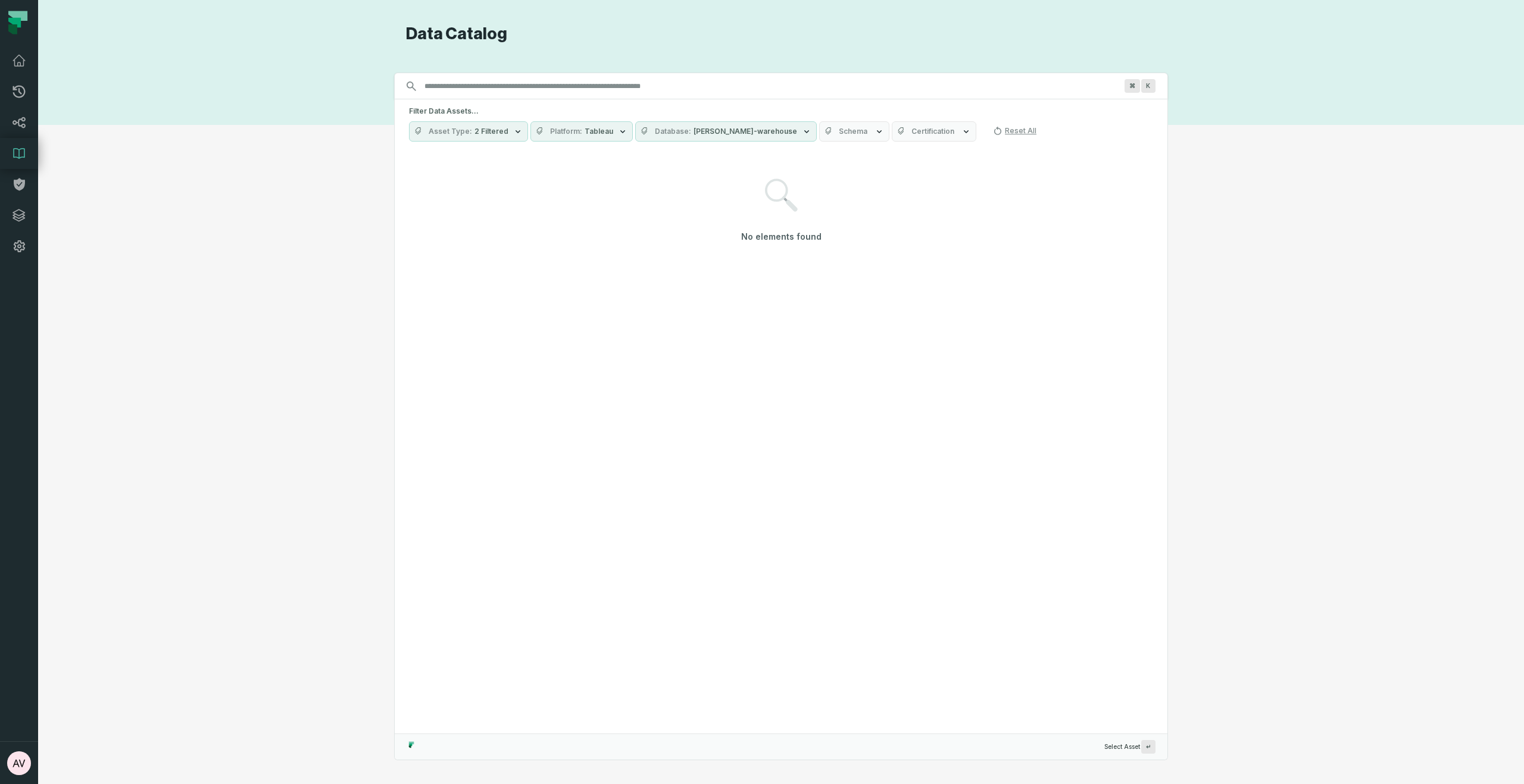
click at [443, 34] on h1 "Data Catalog" at bounding box center [787, 34] width 762 height 21
click at [617, 127] on icon "button" at bounding box center [622, 131] width 9 height 9
click at [513, 75] on div "⌘ K" at bounding box center [781, 86] width 774 height 27
click at [508, 128] on button "Asset Type 2 Filtered" at bounding box center [468, 131] width 119 height 20
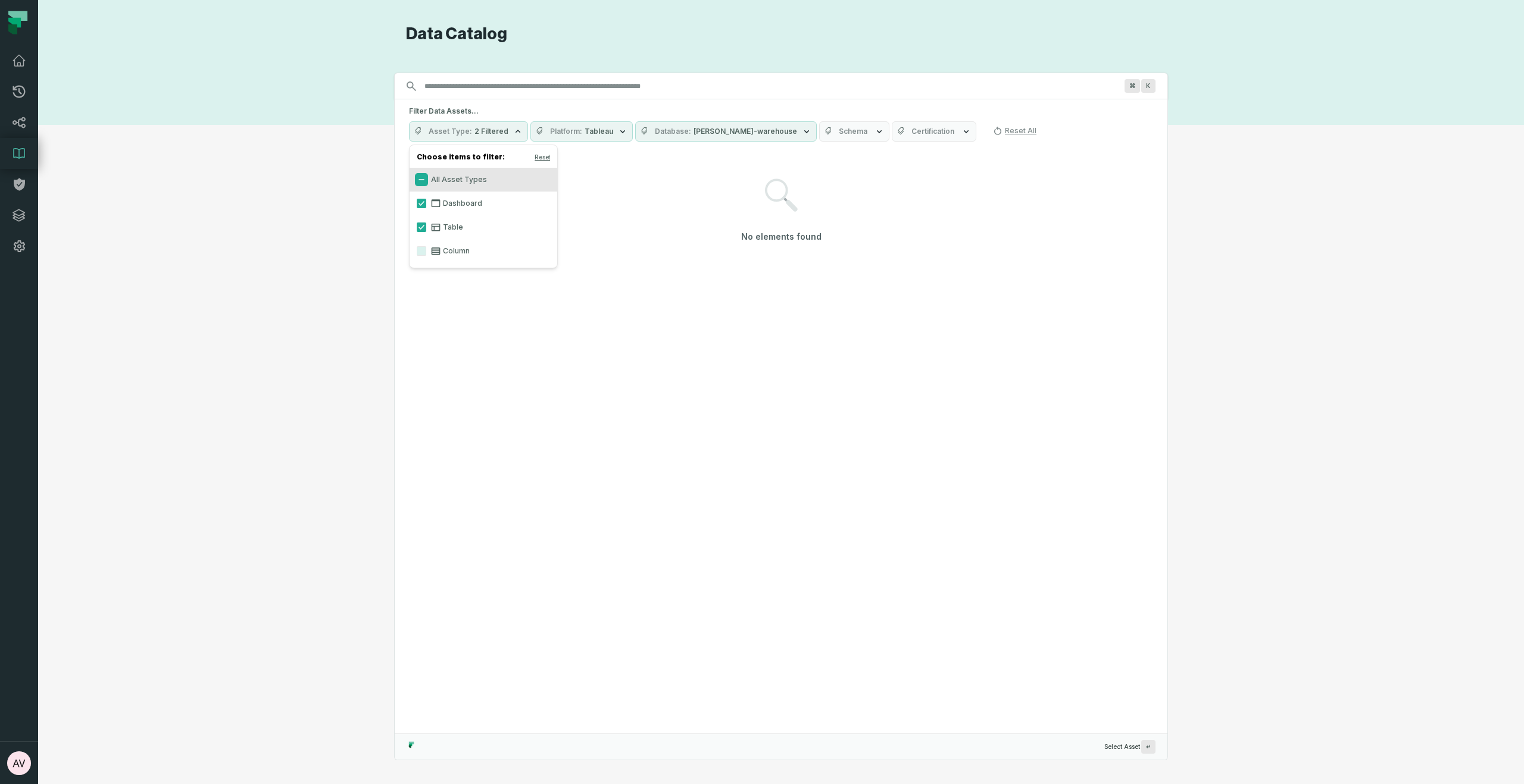
click at [423, 178] on button "All Asset Types" at bounding box center [421, 179] width 9 height 9
click at [561, 131] on span "Tableau" at bounding box center [562, 131] width 29 height 9
click at [626, 365] on div "No elements found" at bounding box center [781, 441] width 772 height 585
click at [472, 91] on input "Discovery Provider cmdk menu" at bounding box center [770, 86] width 706 height 19
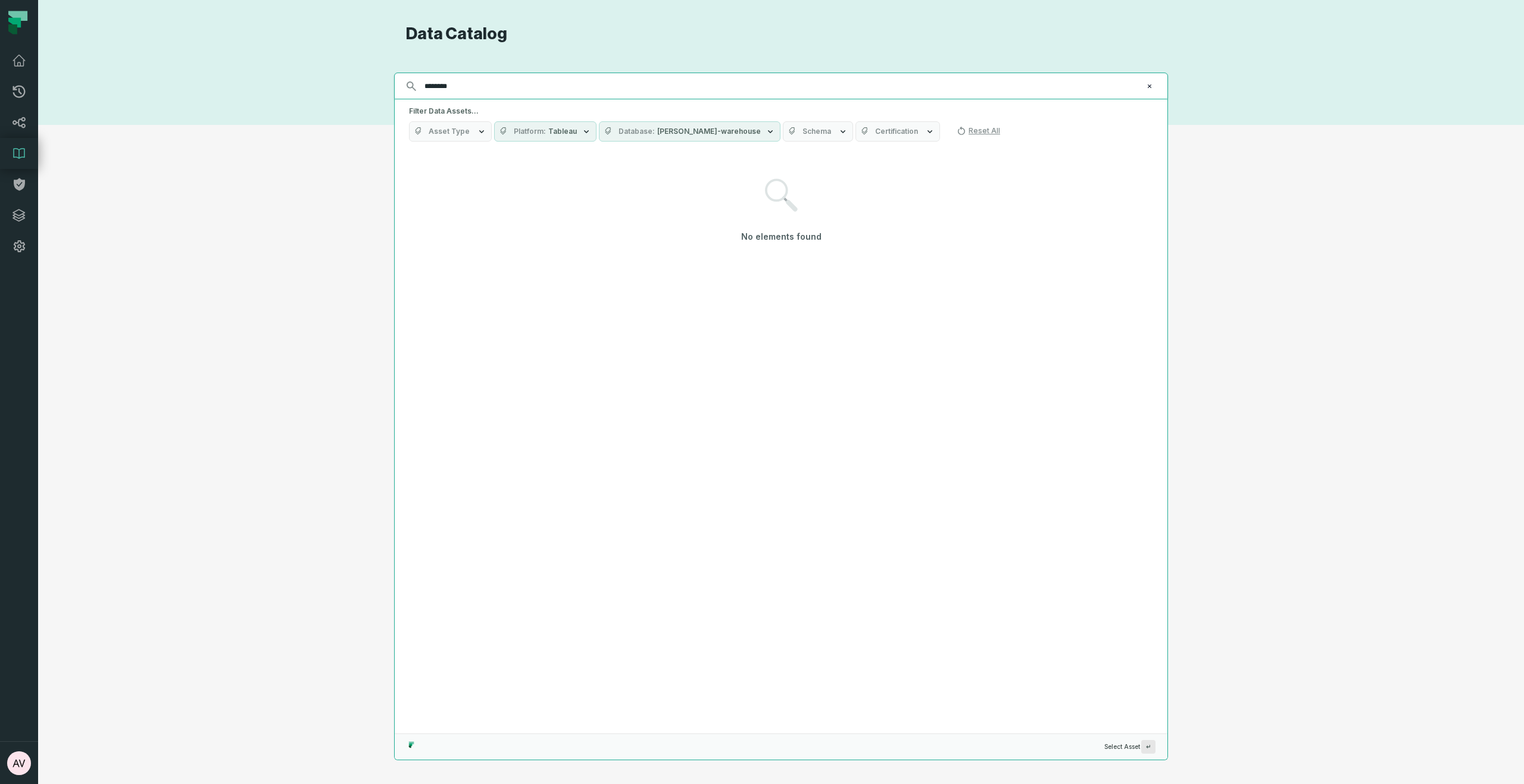
type input "********"
click at [657, 136] on span "[PERSON_NAME]-warehouse" at bounding box center [709, 131] width 104 height 9
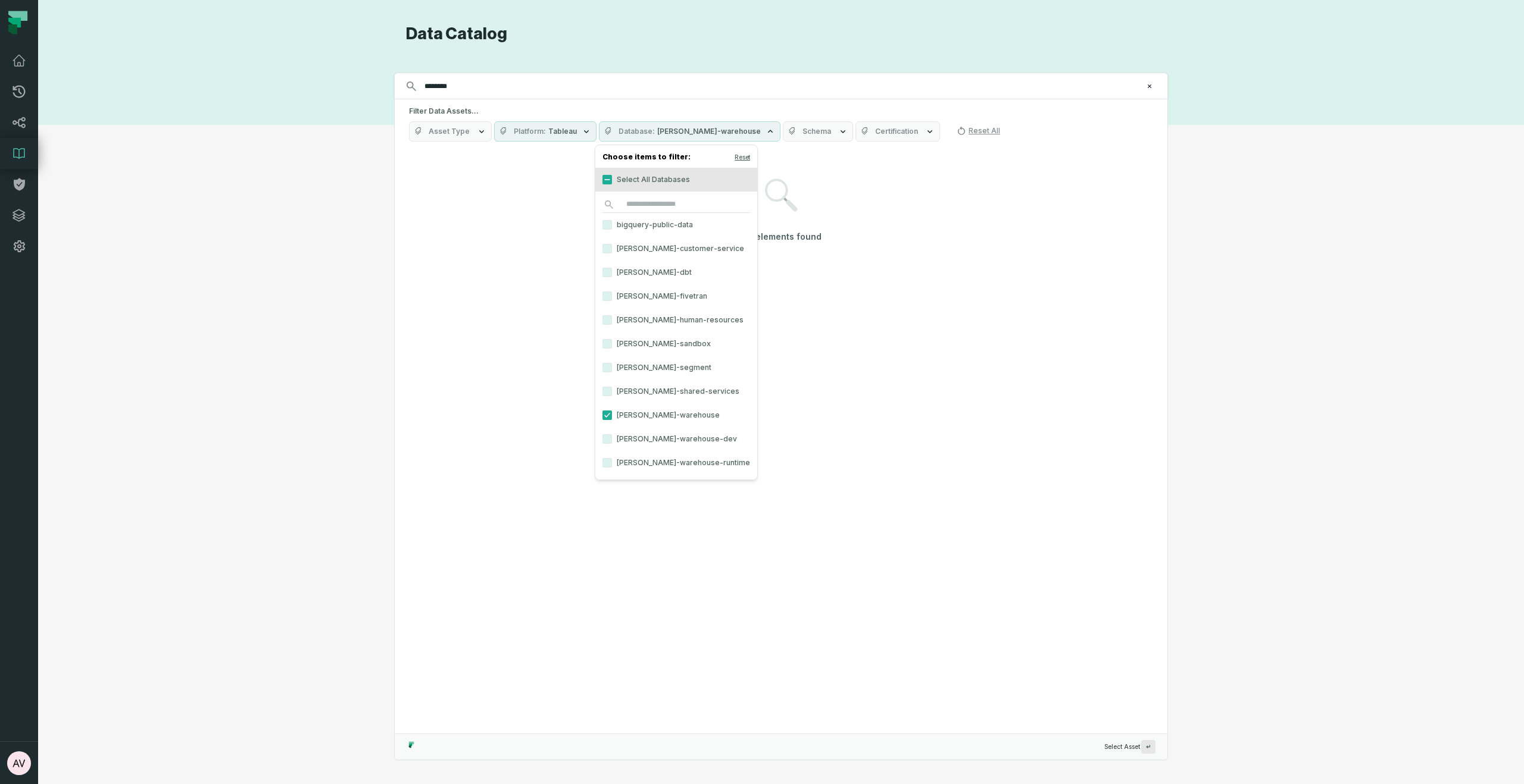
click at [632, 185] on label "Select All Databases" at bounding box center [676, 179] width 162 height 24
click at [612, 184] on button "Select All Databases" at bounding box center [607, 179] width 9 height 9
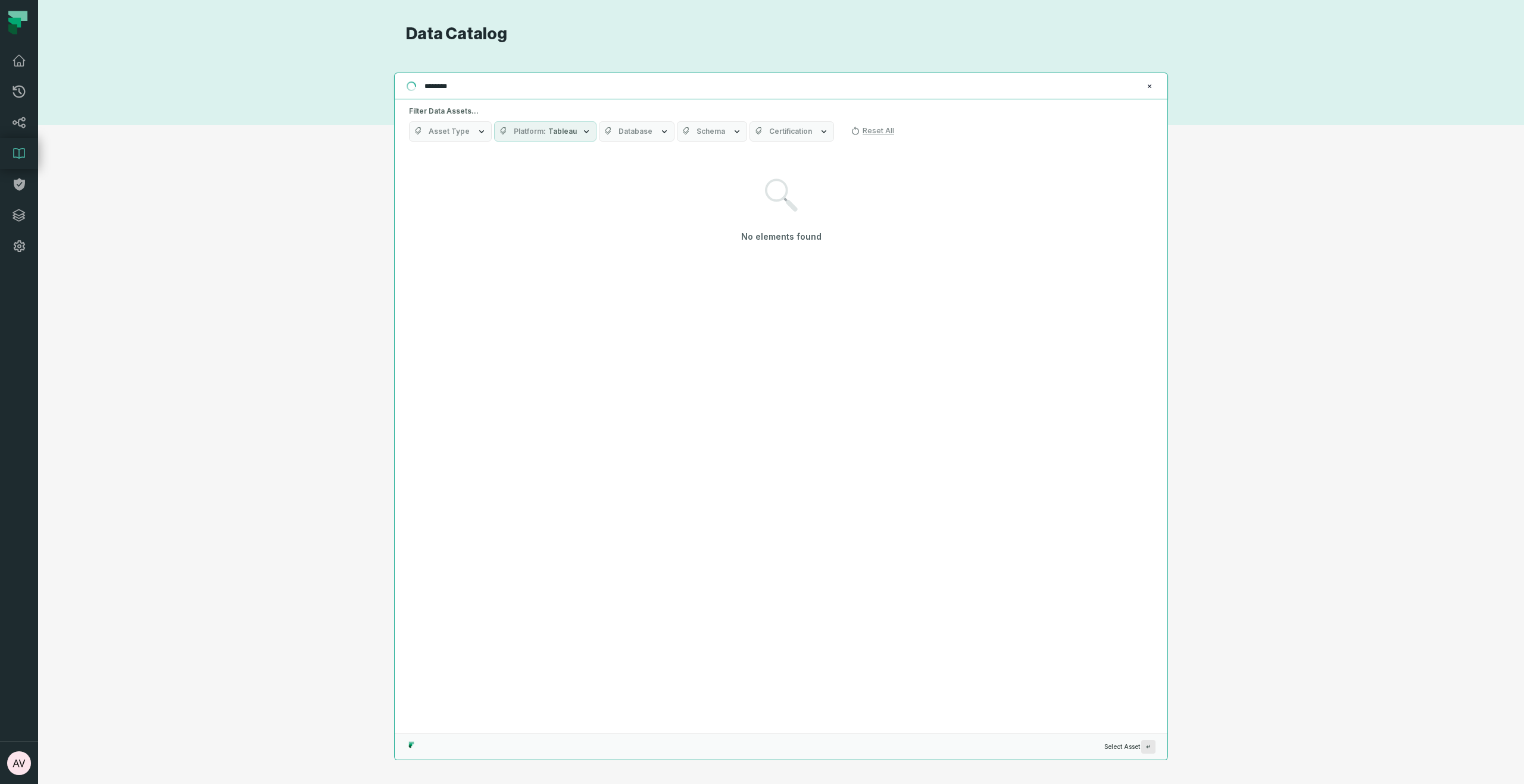
click at [535, 90] on input "********" at bounding box center [780, 86] width 725 height 19
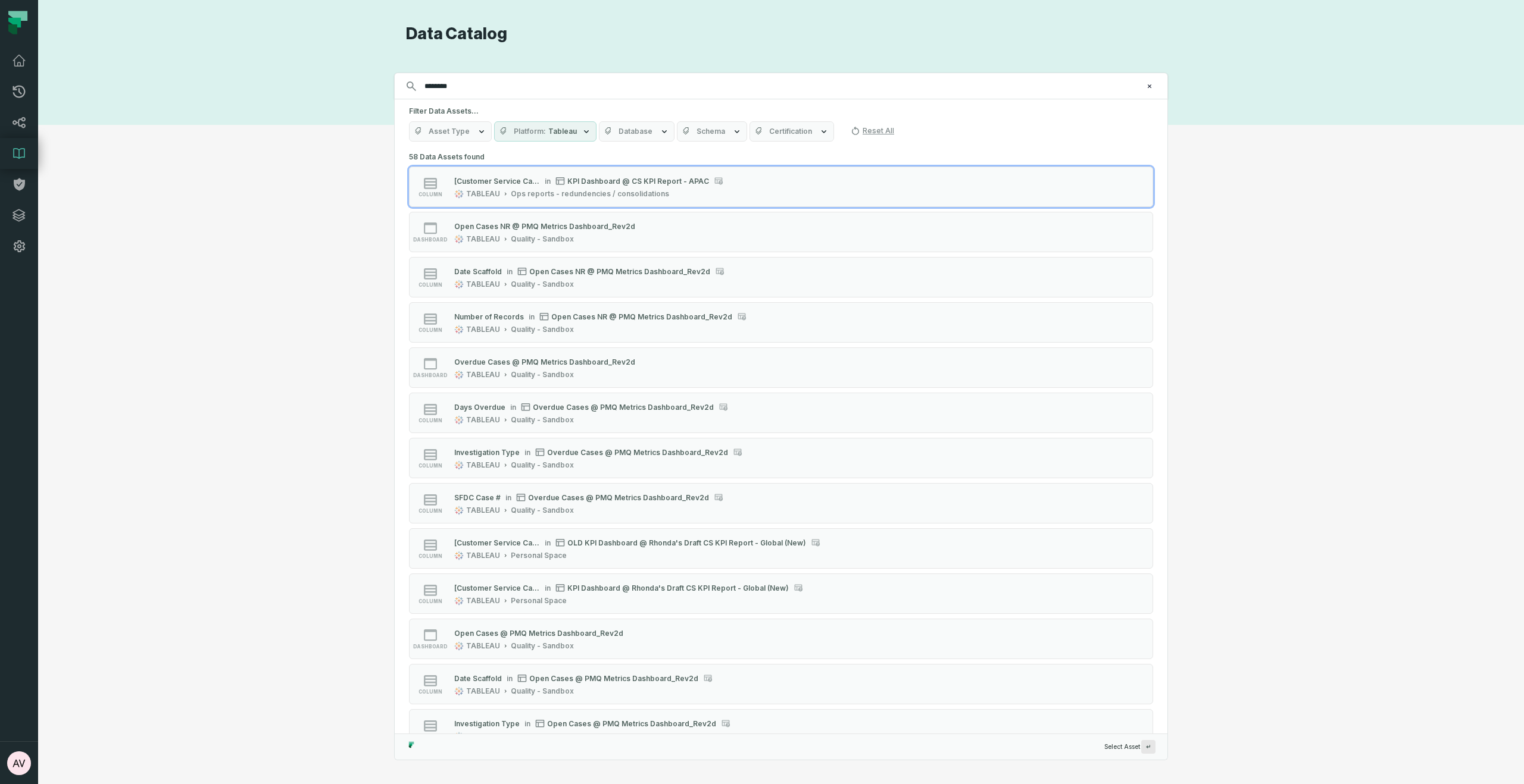
click at [470, 132] on button "Asset Type" at bounding box center [450, 131] width 83 height 20
click at [567, 128] on span "Tableau" at bounding box center [562, 131] width 29 height 9
click at [660, 132] on icon "button" at bounding box center [664, 131] width 9 height 9
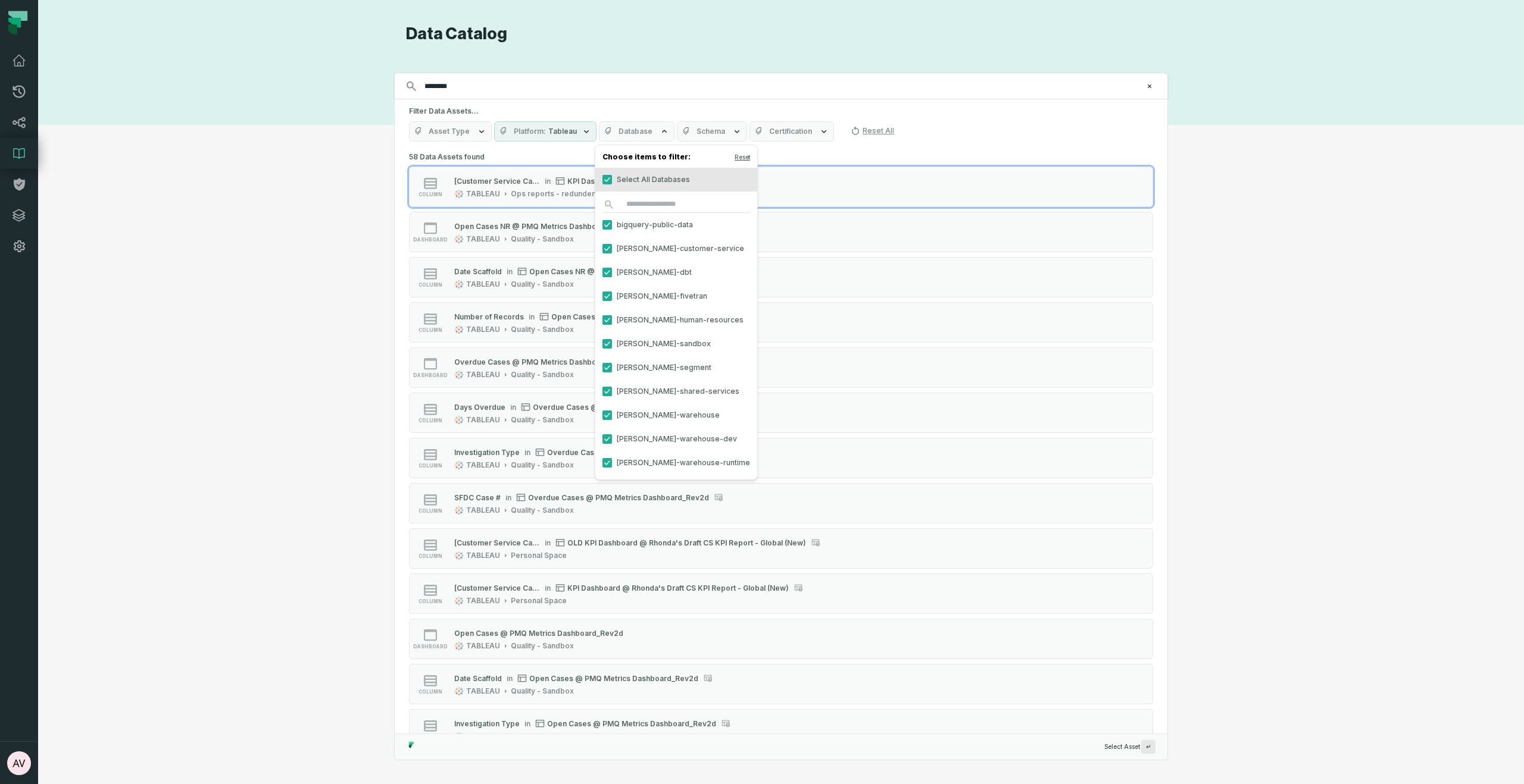
click at [720, 131] on button "Schema" at bounding box center [712, 131] width 70 height 20
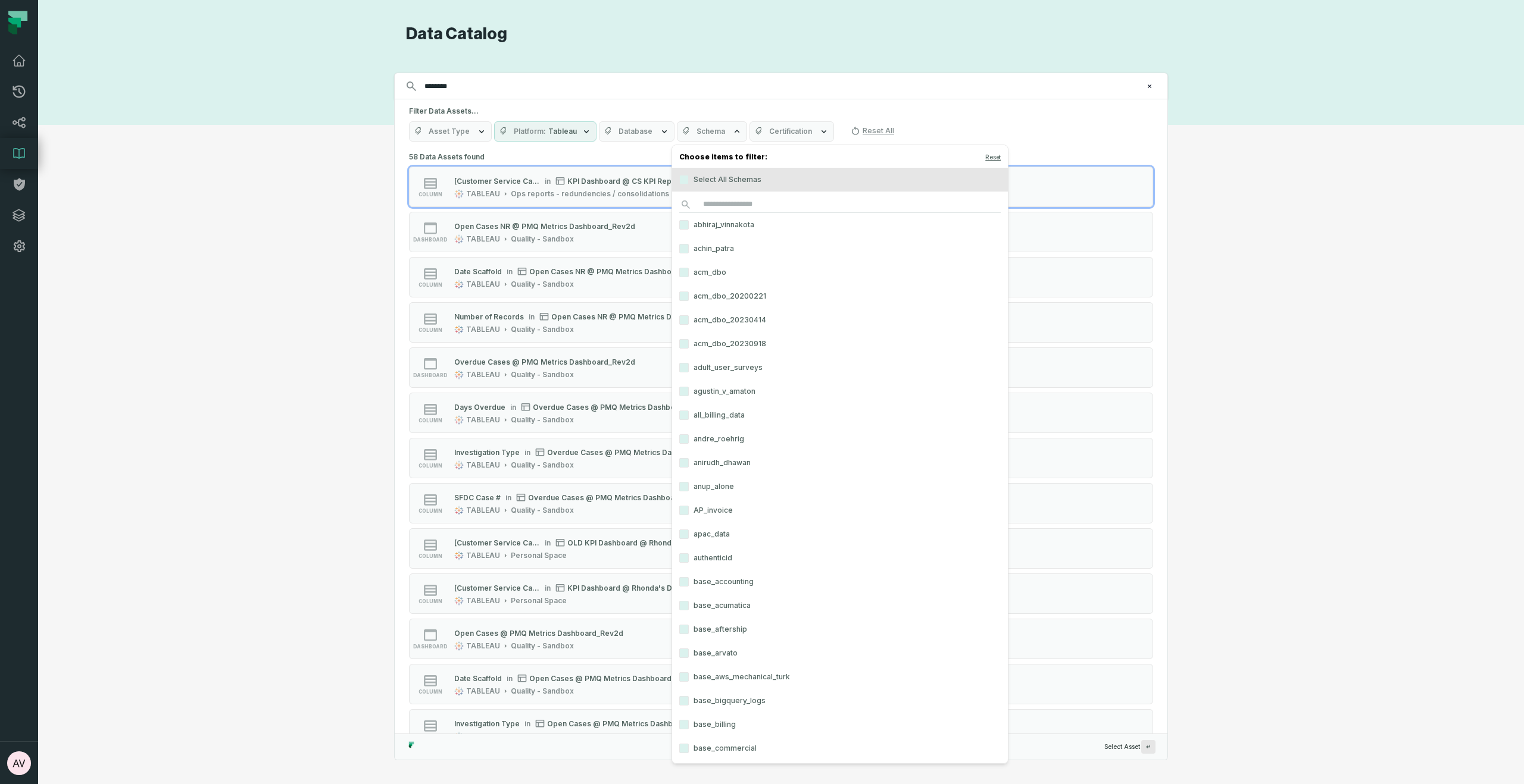
click at [713, 181] on label "Select All Schemas" at bounding box center [839, 179] width 335 height 24
click at [689, 181] on button "Select All Schemas" at bounding box center [683, 179] width 9 height 9
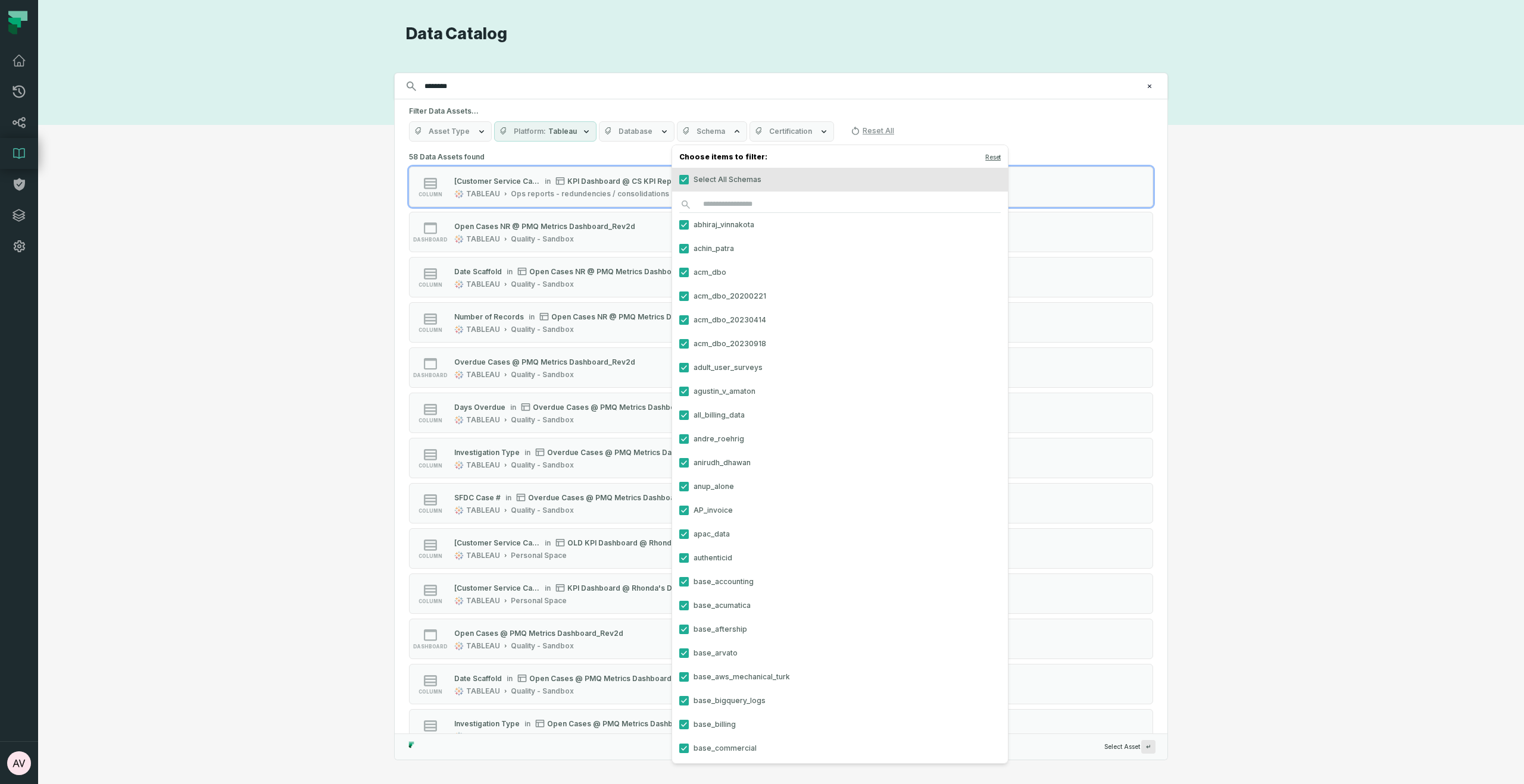
click at [796, 133] on span "Certification" at bounding box center [790, 131] width 43 height 9
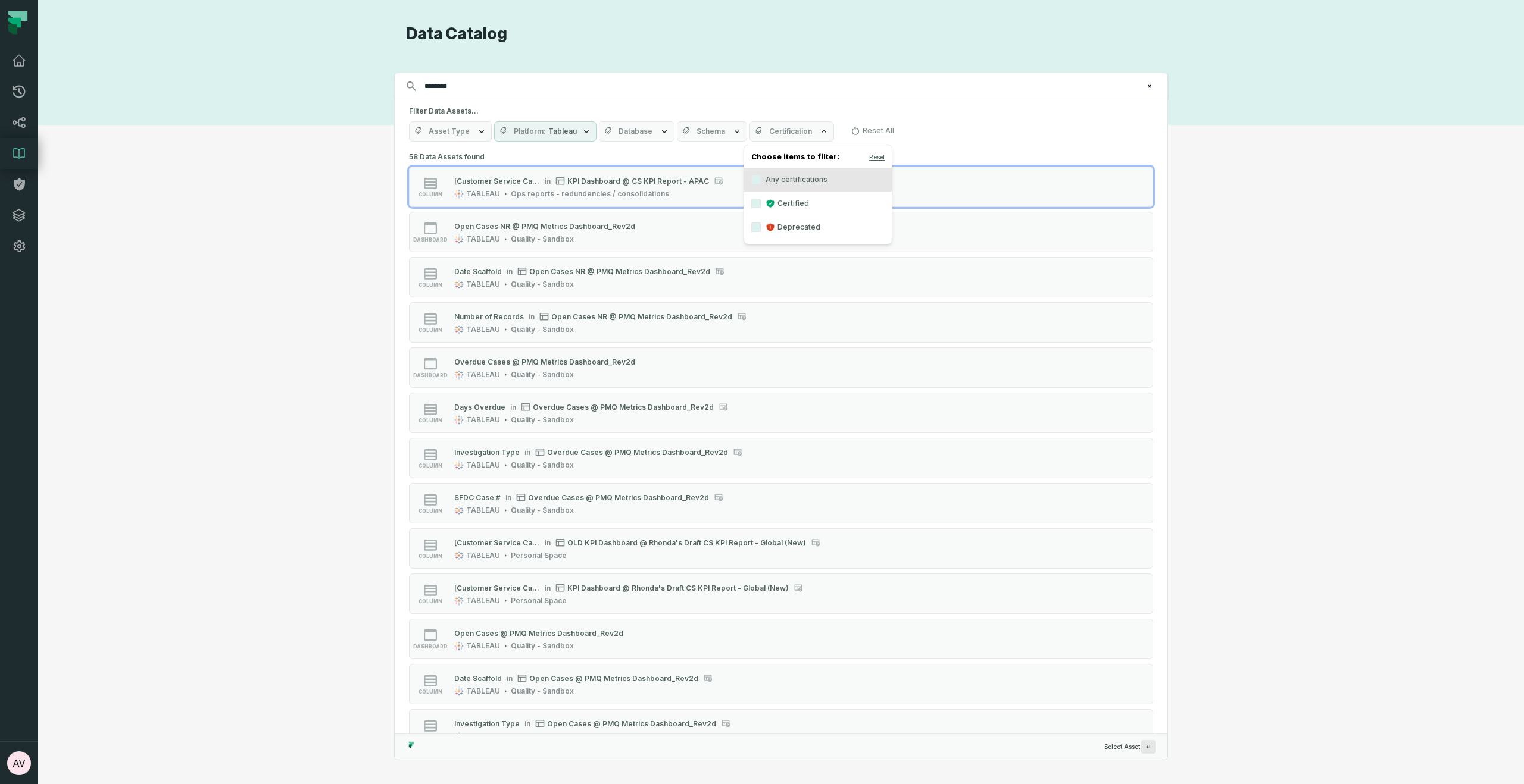
click at [789, 174] on label "Any certifications" at bounding box center [817, 179] width 148 height 24
click at [761, 175] on button "Any certifications" at bounding box center [755, 179] width 9 height 9
click at [834, 102] on div "Filter Data Assets... Asset Type Platform Tableau Database Schema Certification…" at bounding box center [781, 123] width 772 height 49
click at [515, 93] on input "********" at bounding box center [780, 86] width 725 height 19
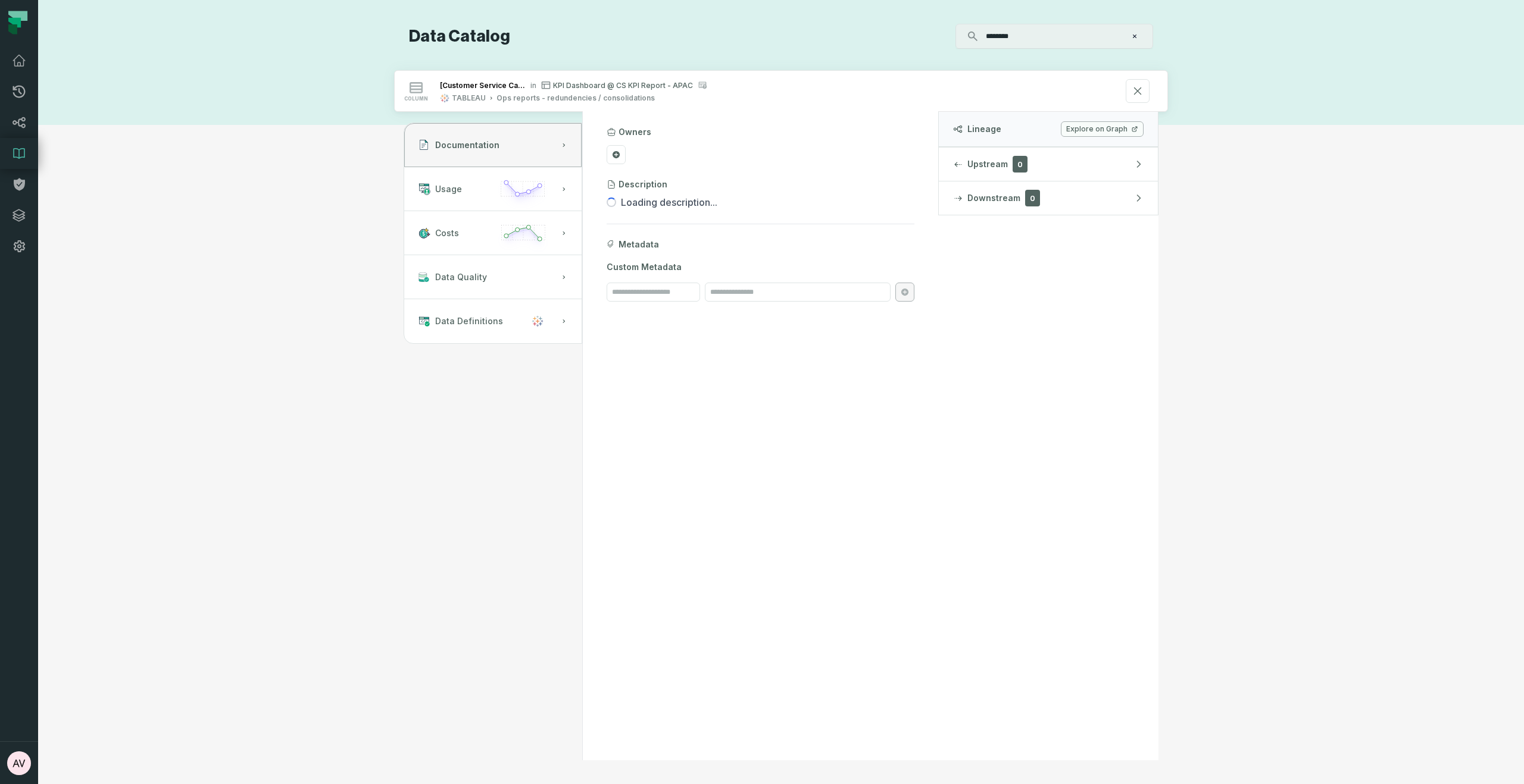
click at [1117, 128] on link "Explore on Graph" at bounding box center [1102, 129] width 83 height 16
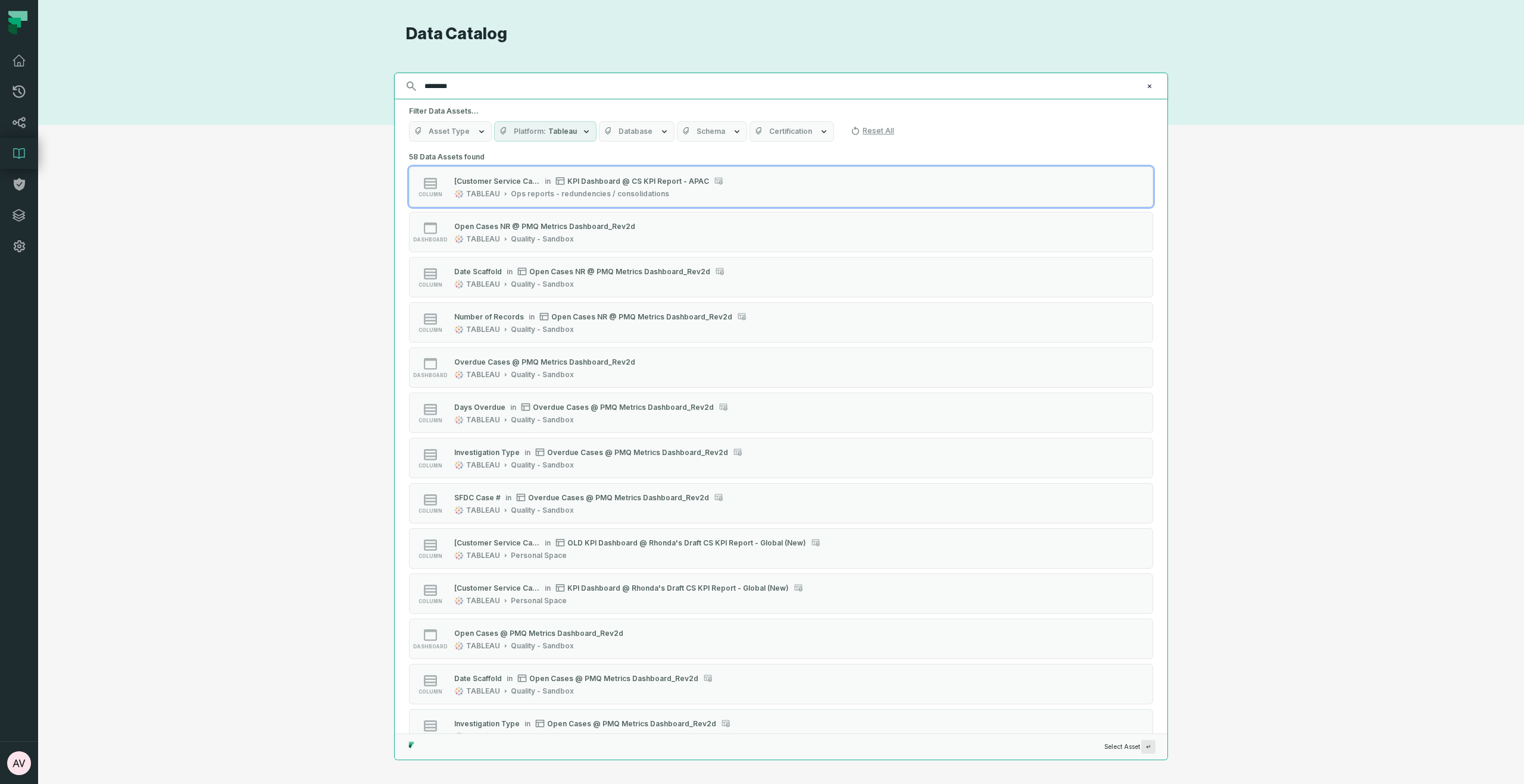
click at [470, 90] on input "********" at bounding box center [780, 86] width 725 height 19
paste input "**********"
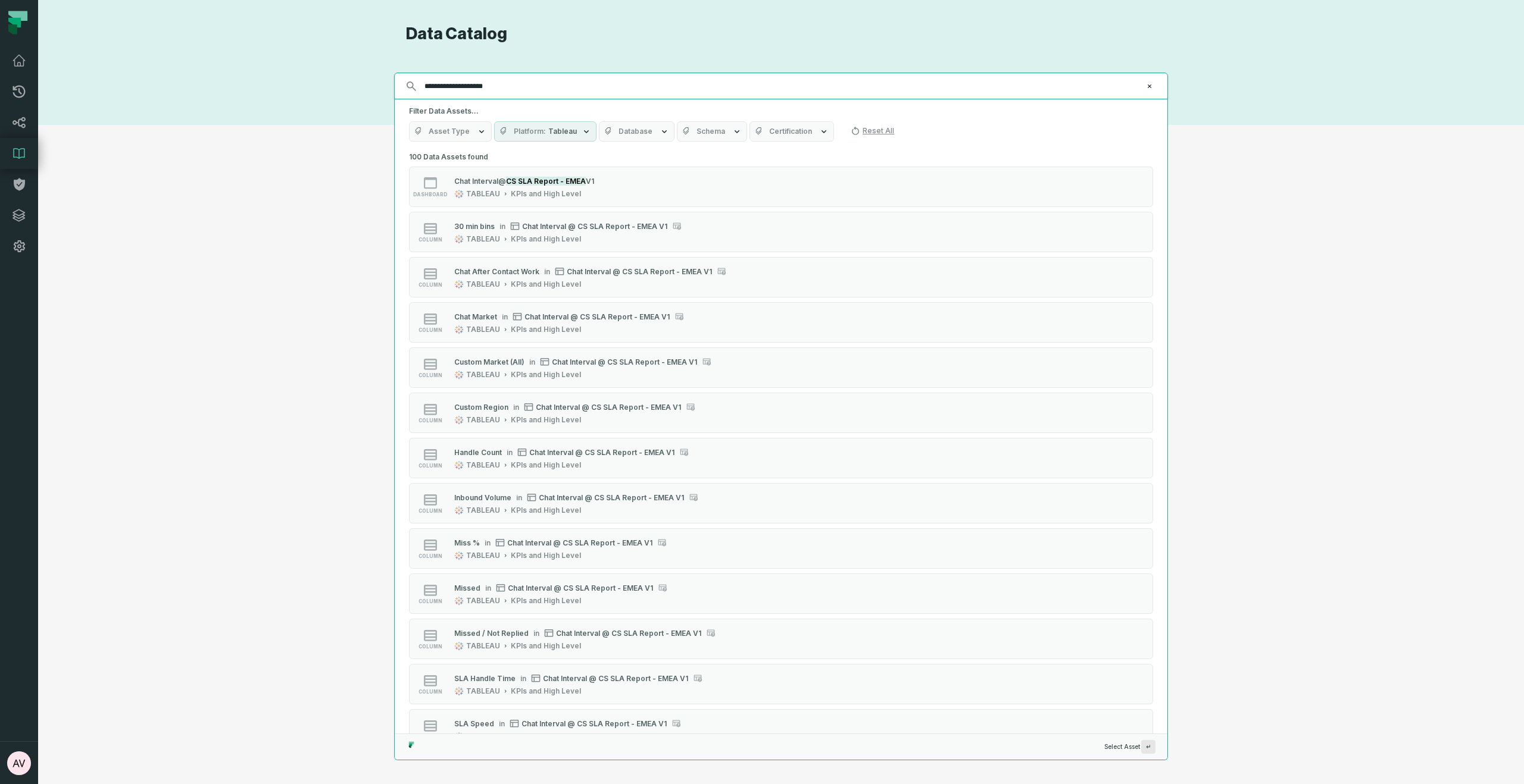
type input "**********"
click at [454, 133] on span "Asset Type" at bounding box center [449, 131] width 41 height 9
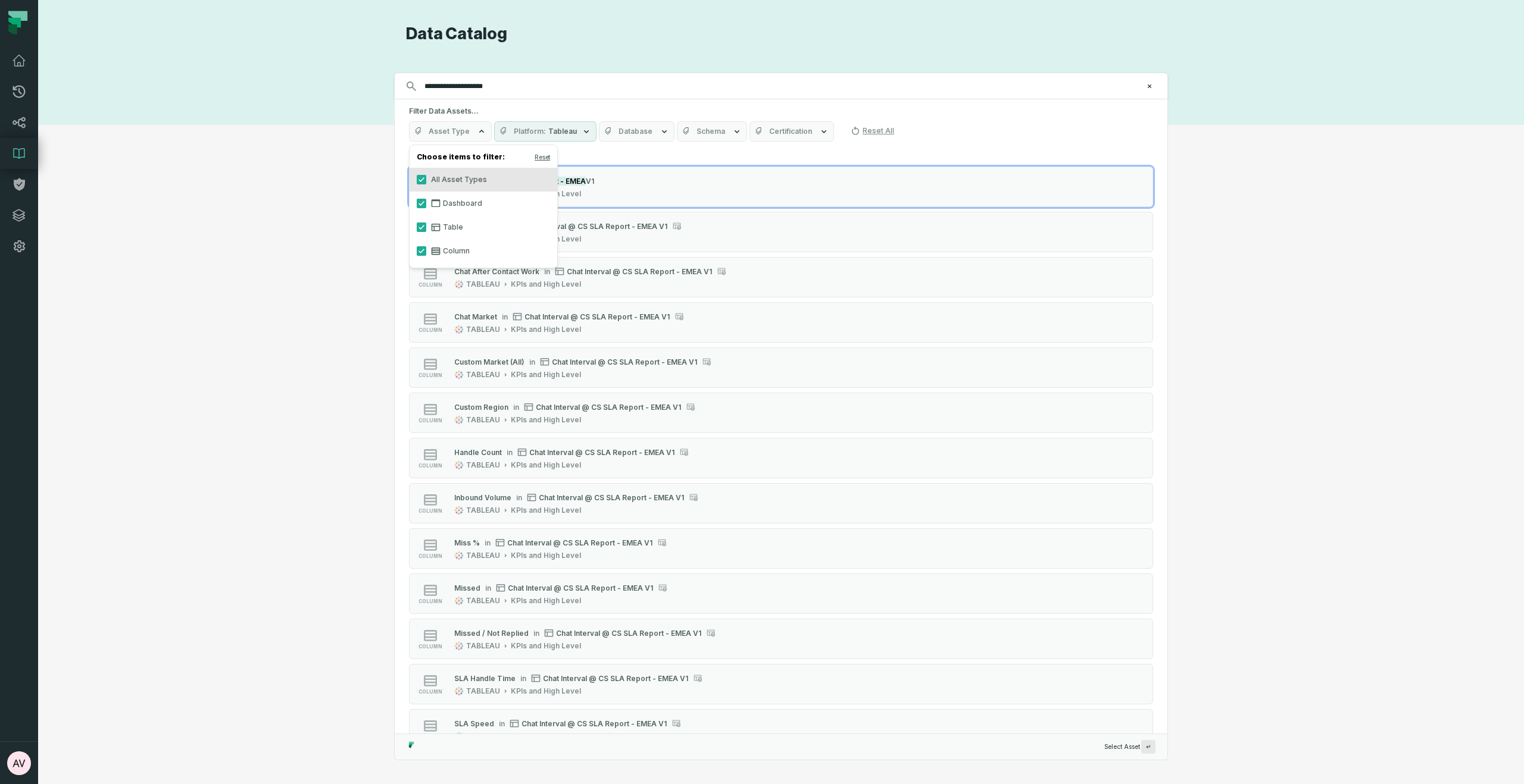
click at [434, 249] on icon at bounding box center [435, 250] width 9 height 9
click at [426, 249] on button "Column" at bounding box center [421, 250] width 9 height 9
click at [1268, 260] on div "**********" at bounding box center [780, 392] width 1443 height 736
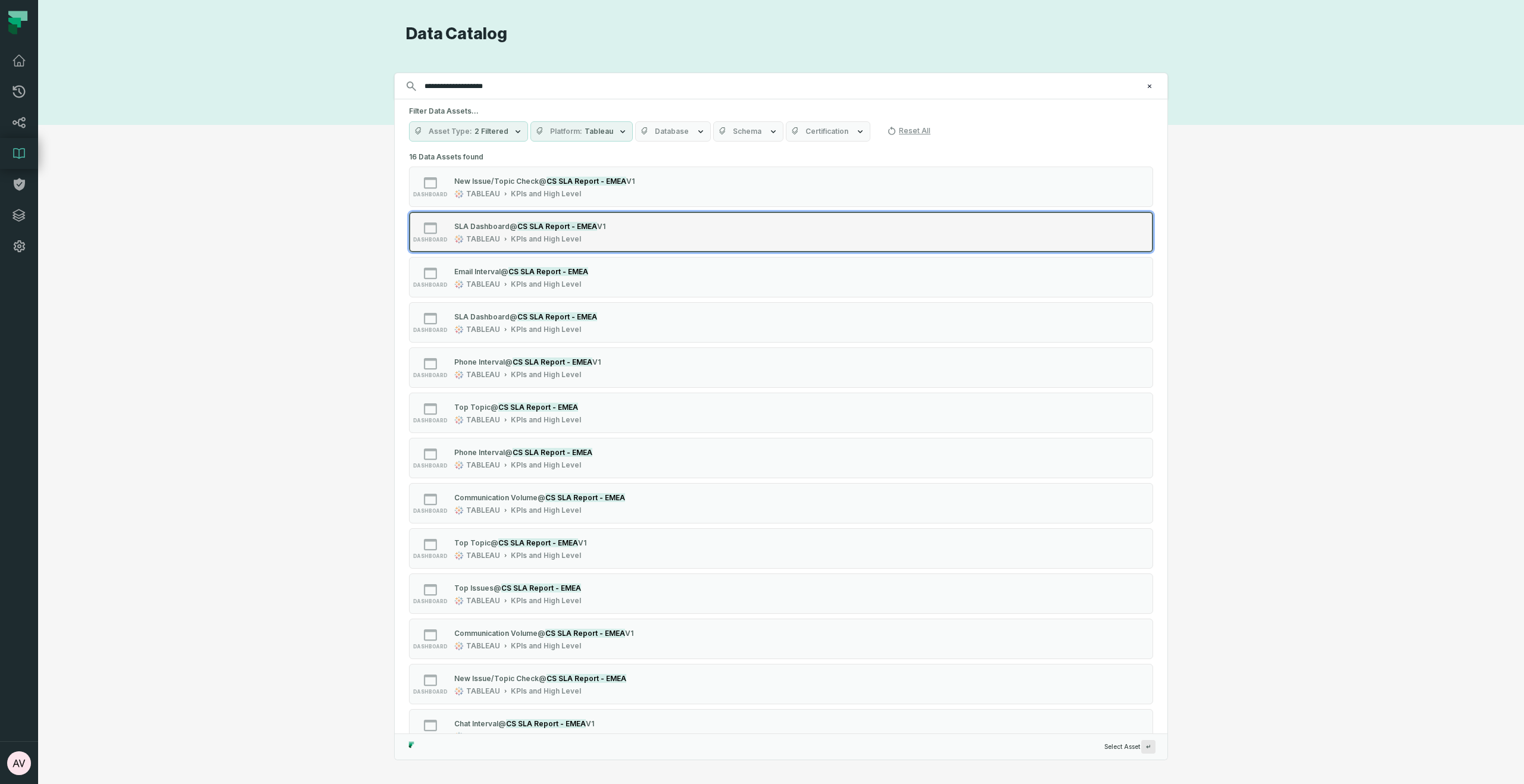
click at [545, 240] on div "KPIs and High Level" at bounding box center [545, 239] width 70 height 9
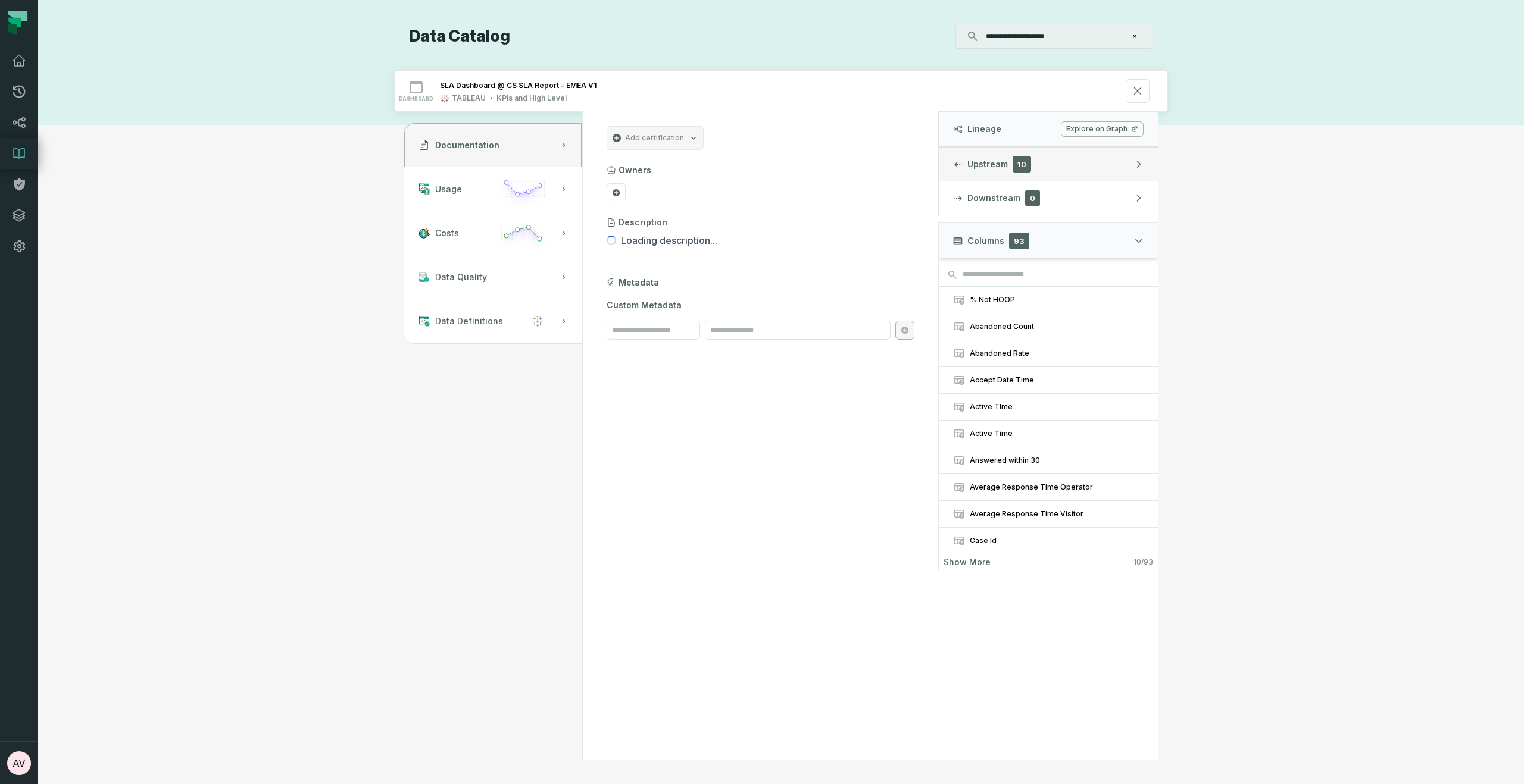
click at [1091, 158] on button "Upstream 10" at bounding box center [1048, 164] width 219 height 34
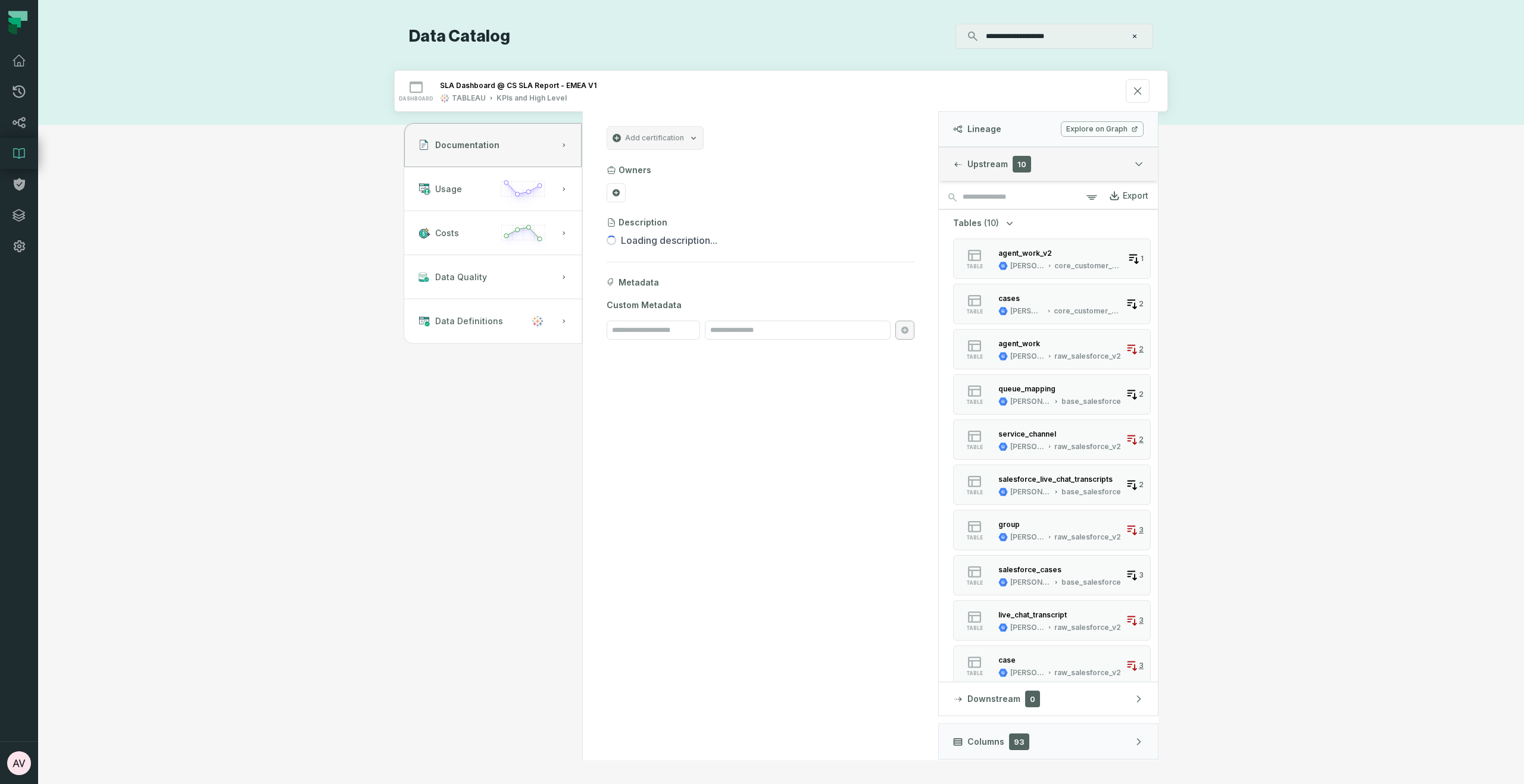
click at [1091, 158] on button "Upstream 10" at bounding box center [1048, 164] width 219 height 34
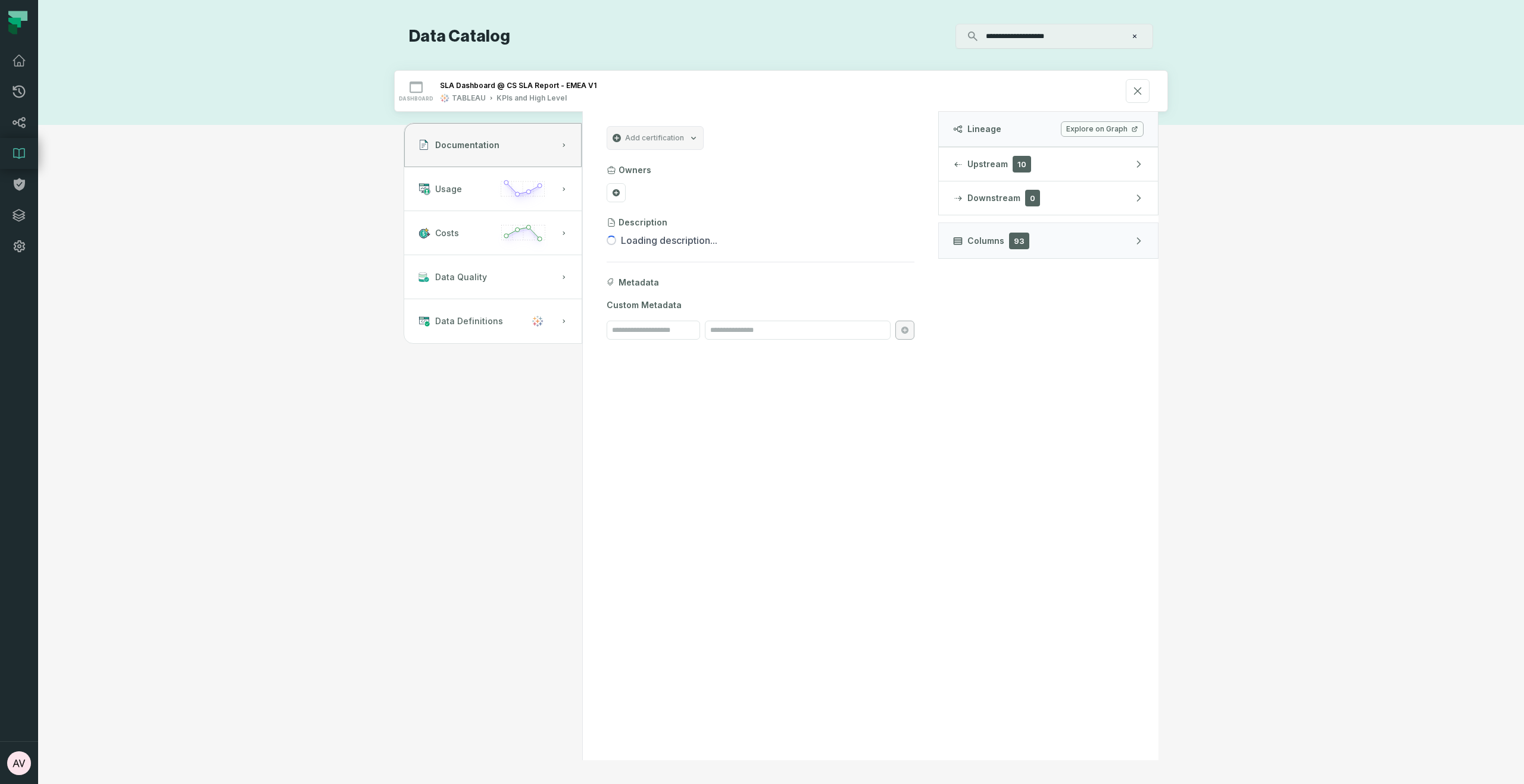
click at [1113, 131] on link "Explore on Graph" at bounding box center [1102, 129] width 83 height 16
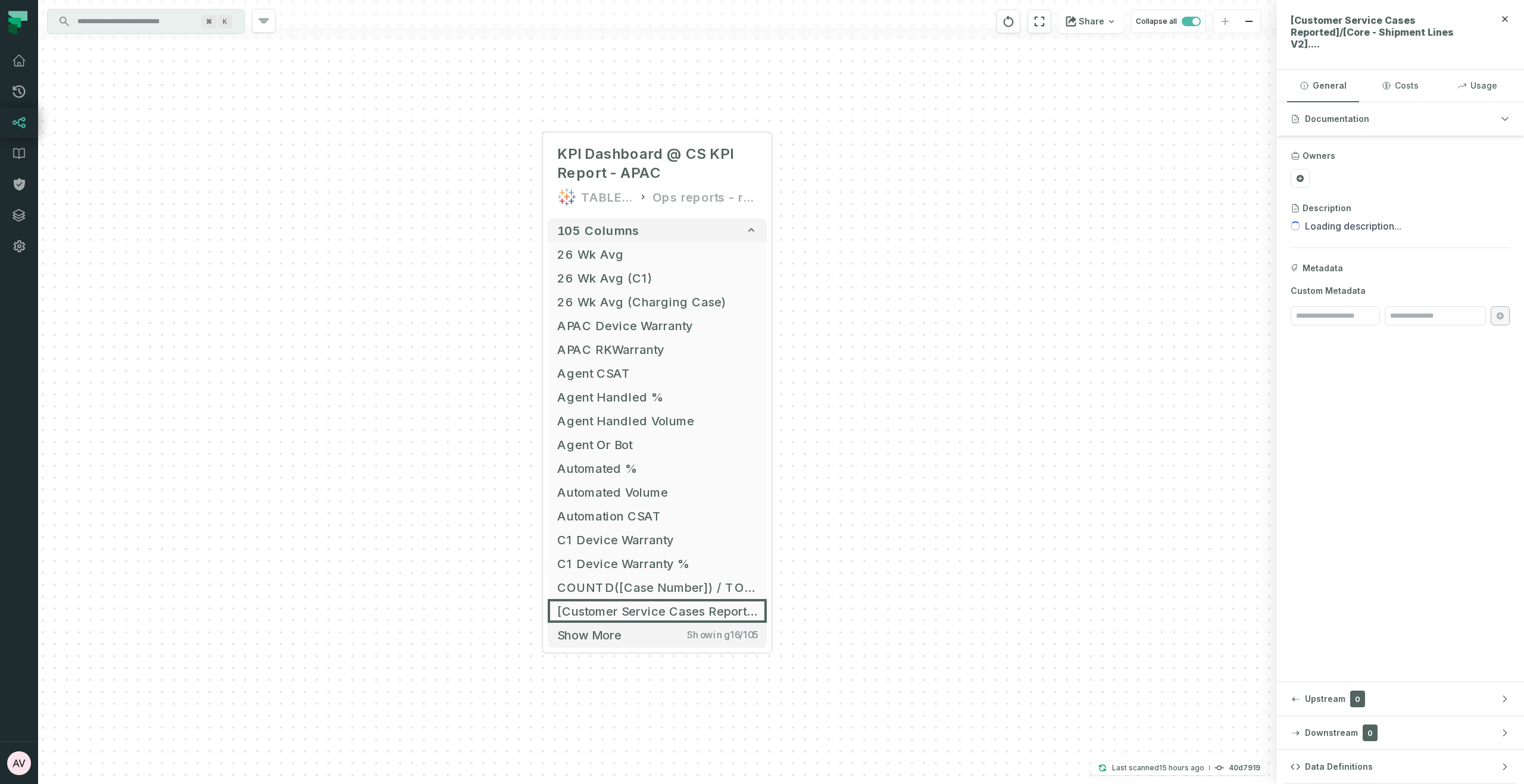
click at [109, 28] on input "Discovery Provider cmdk menu" at bounding box center [135, 21] width 130 height 19
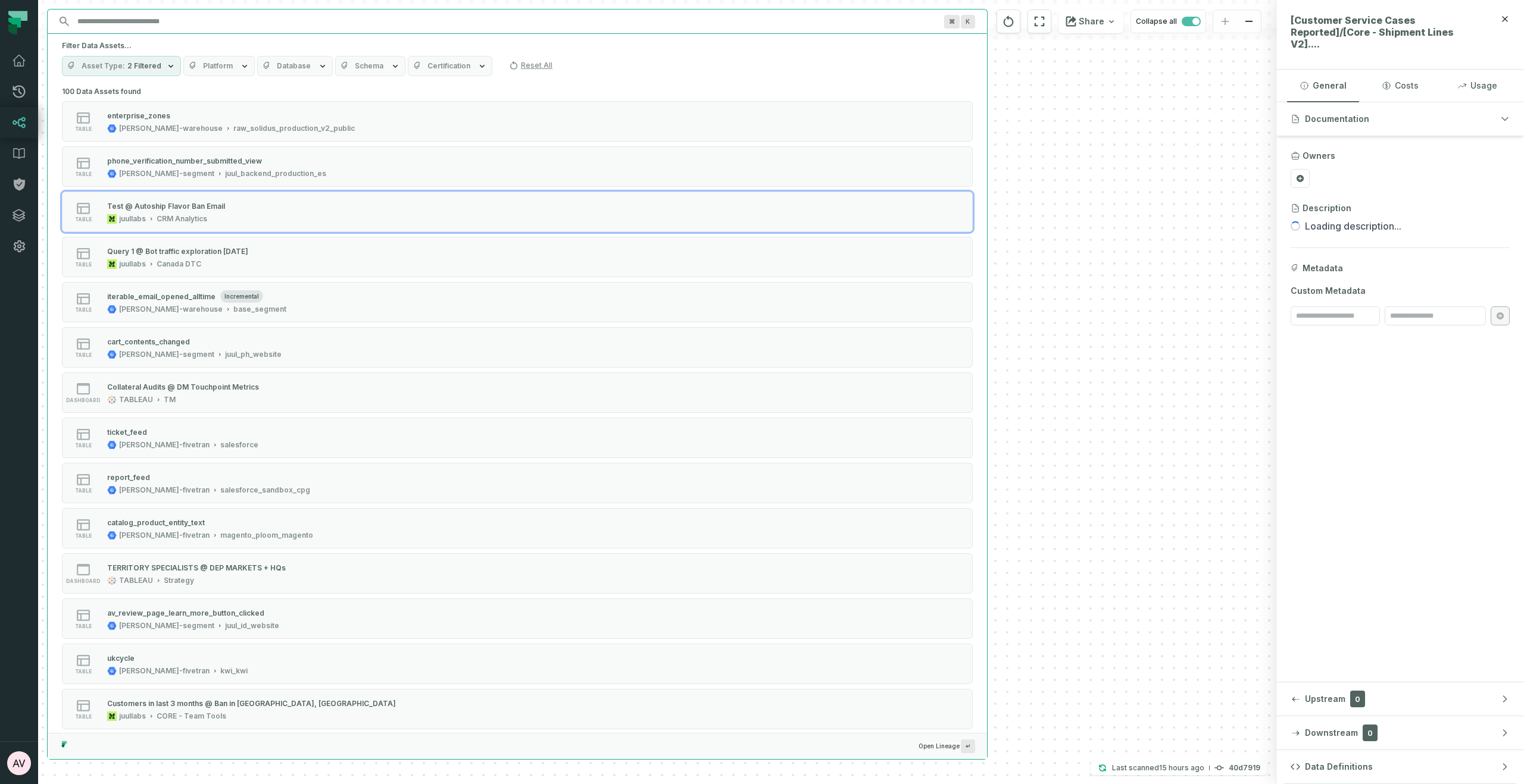
click at [1085, 235] on div "+ KPI Dashboard @ CS KPI Report - APAC TABLEAU Ops reports - redundencies / con…" at bounding box center [657, 392] width 1238 height 784
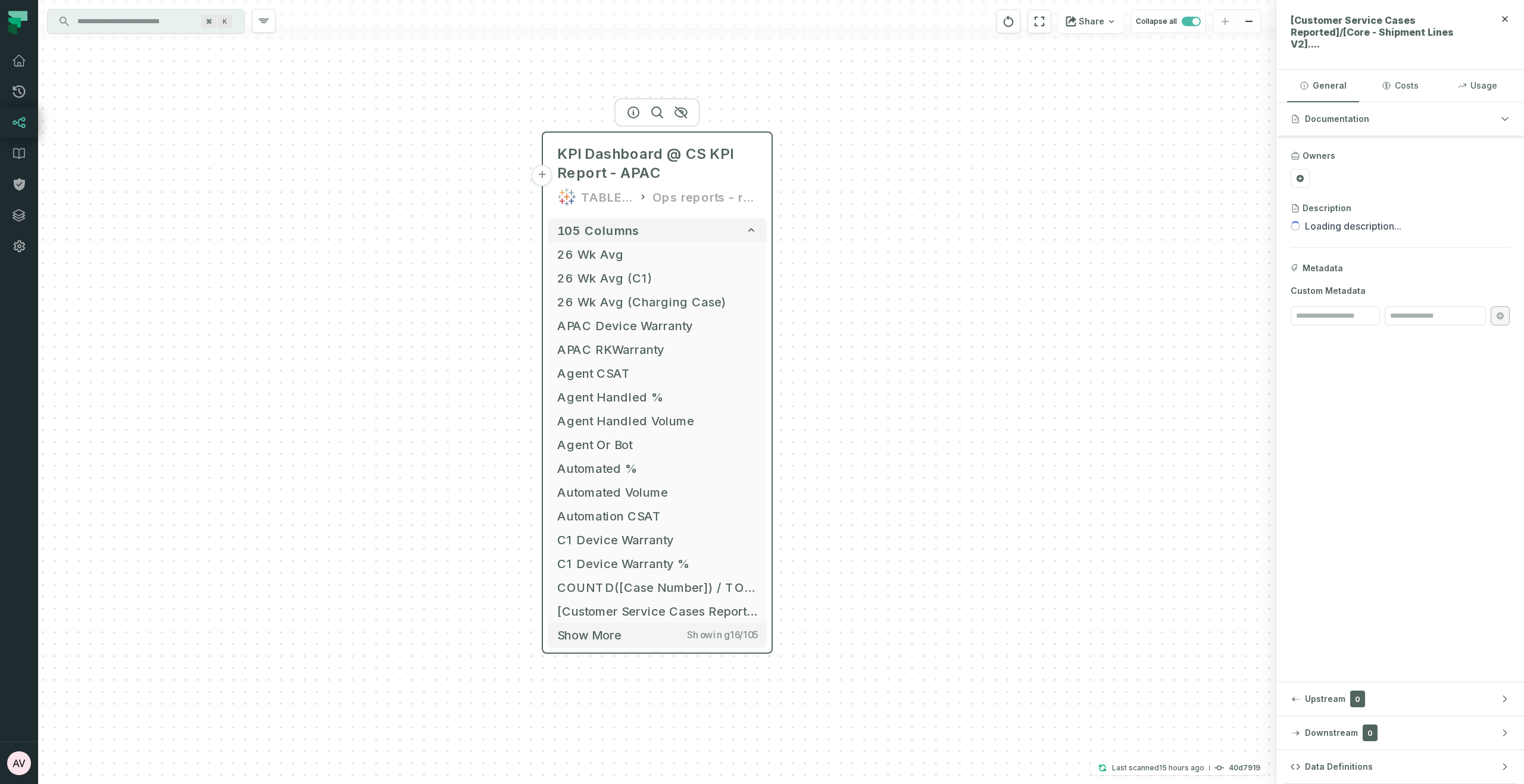
click at [544, 178] on button "+" at bounding box center [543, 175] width 21 height 21
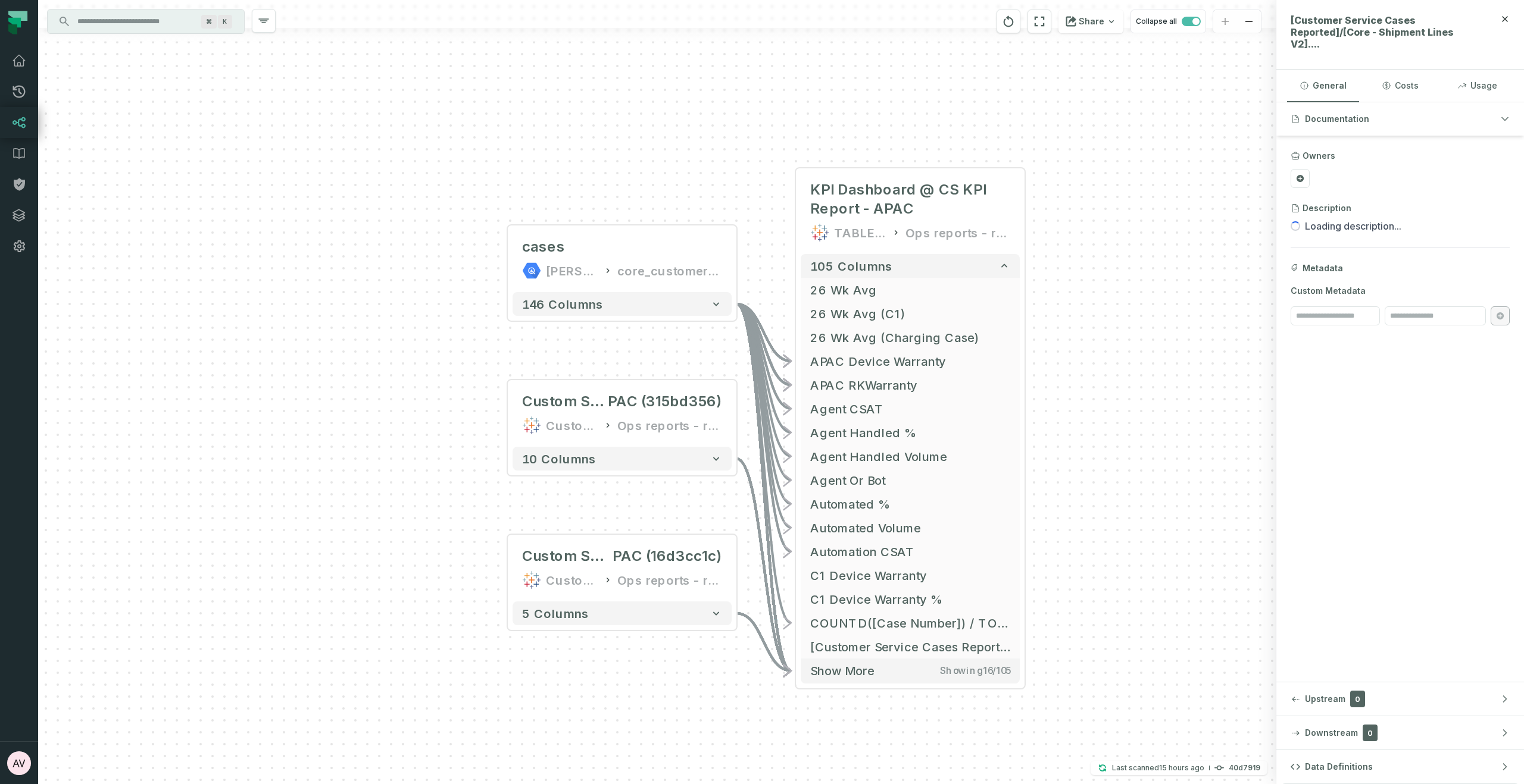
drag, startPoint x: 743, startPoint y: 168, endPoint x: 707, endPoint y: 161, distance: 36.7
click at [707, 161] on div "... cases [PERSON_NAME]-warehouse core_customer_service ... 146 columns ... Cus…" at bounding box center [657, 392] width 1238 height 784
click at [934, 147] on icon "button" at bounding box center [934, 148] width 14 height 14
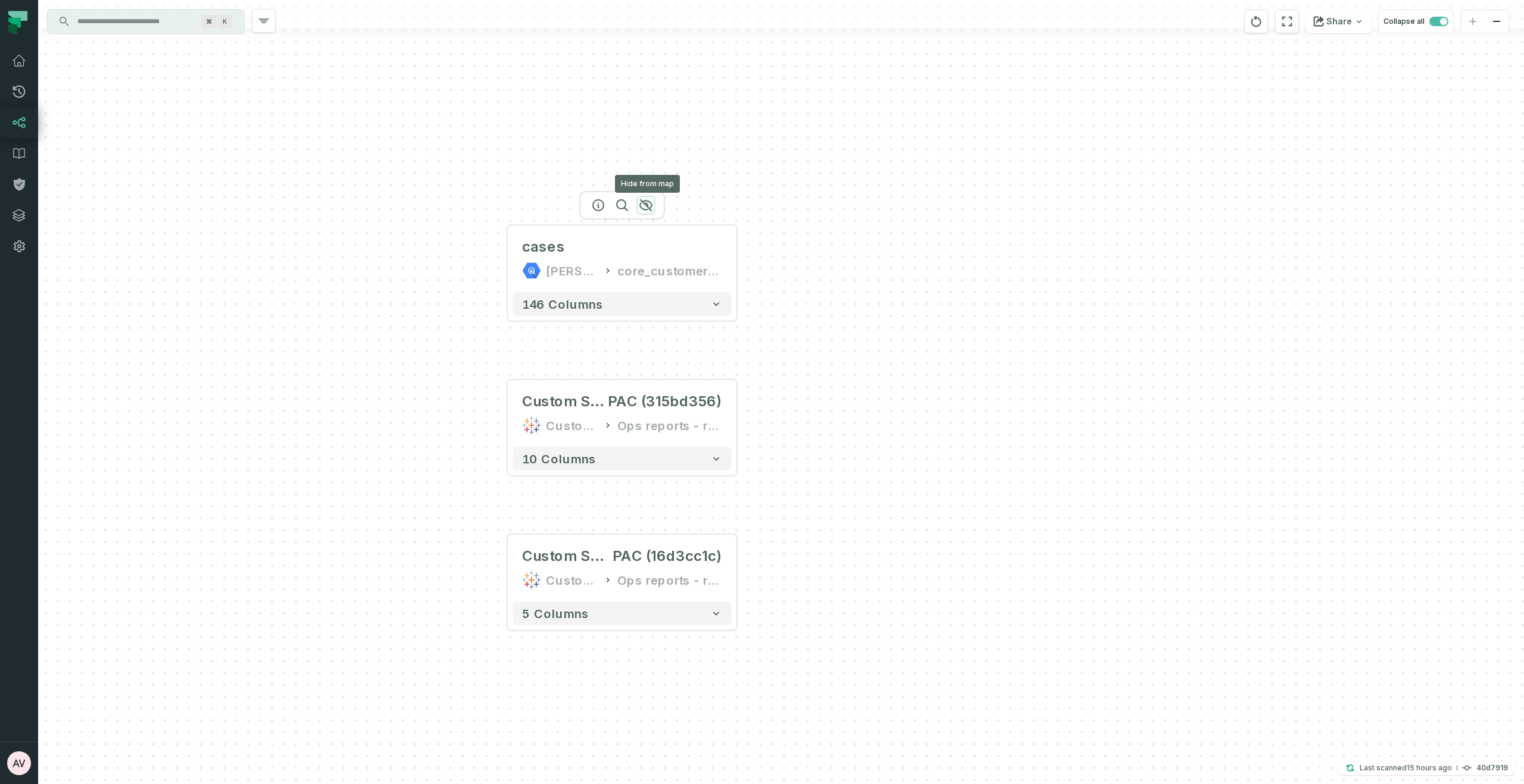
click at [647, 207] on icon "button" at bounding box center [645, 205] width 12 height 11
click at [644, 357] on icon "button" at bounding box center [645, 360] width 12 height 11
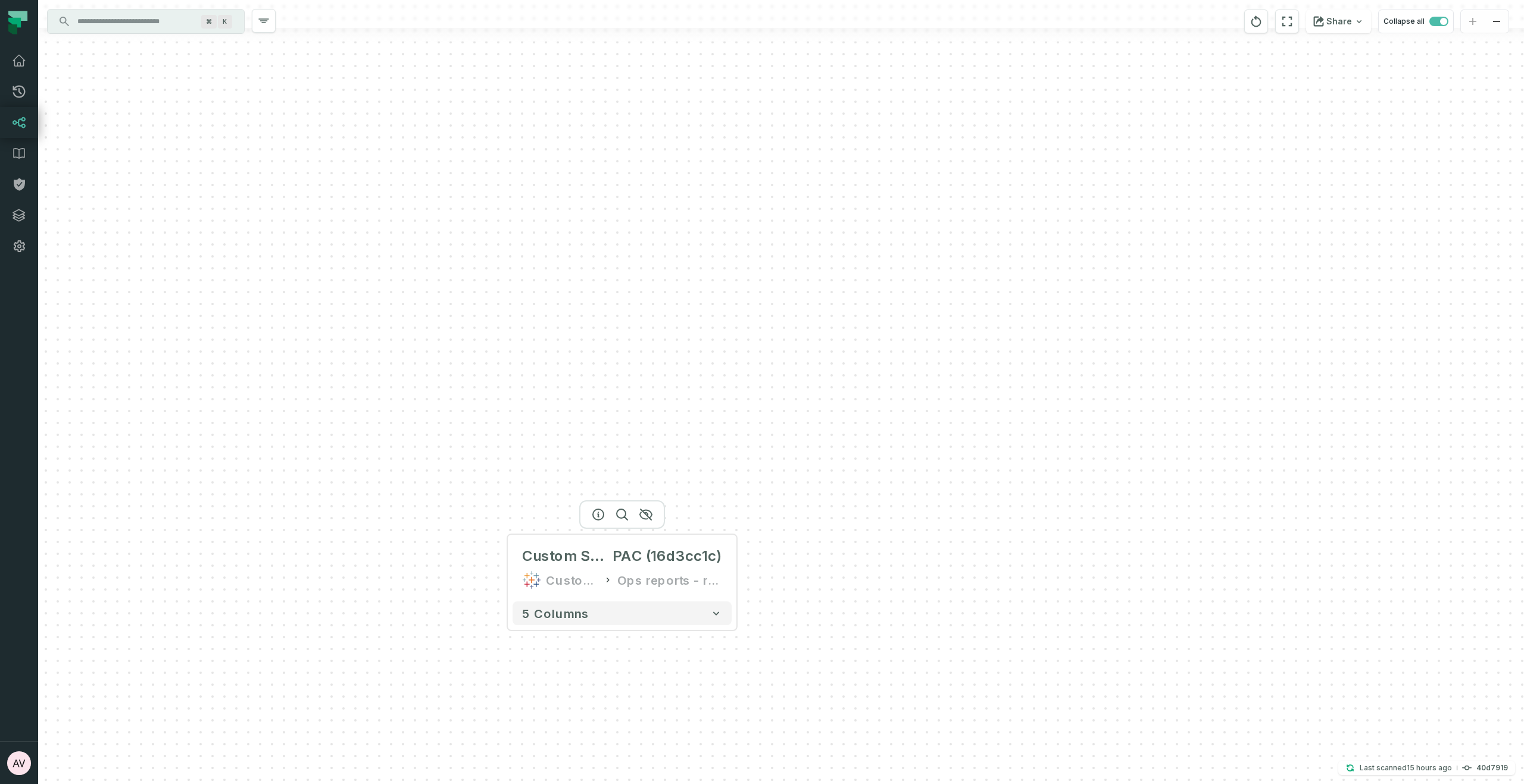
click at [650, 519] on div at bounding box center [622, 514] width 86 height 29
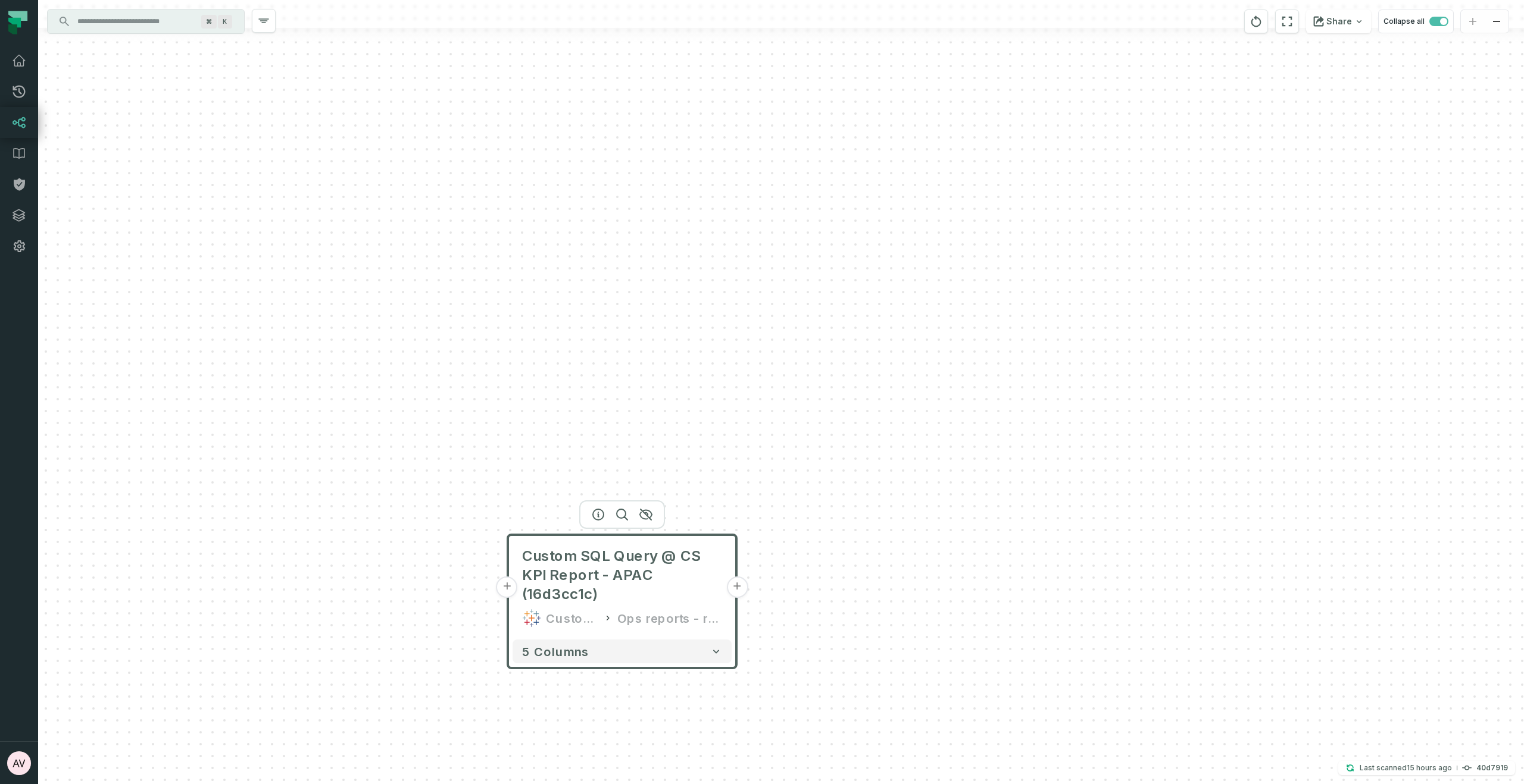
click at [641, 501] on div at bounding box center [622, 514] width 86 height 29
click at [647, 516] on icon "button" at bounding box center [646, 514] width 14 height 14
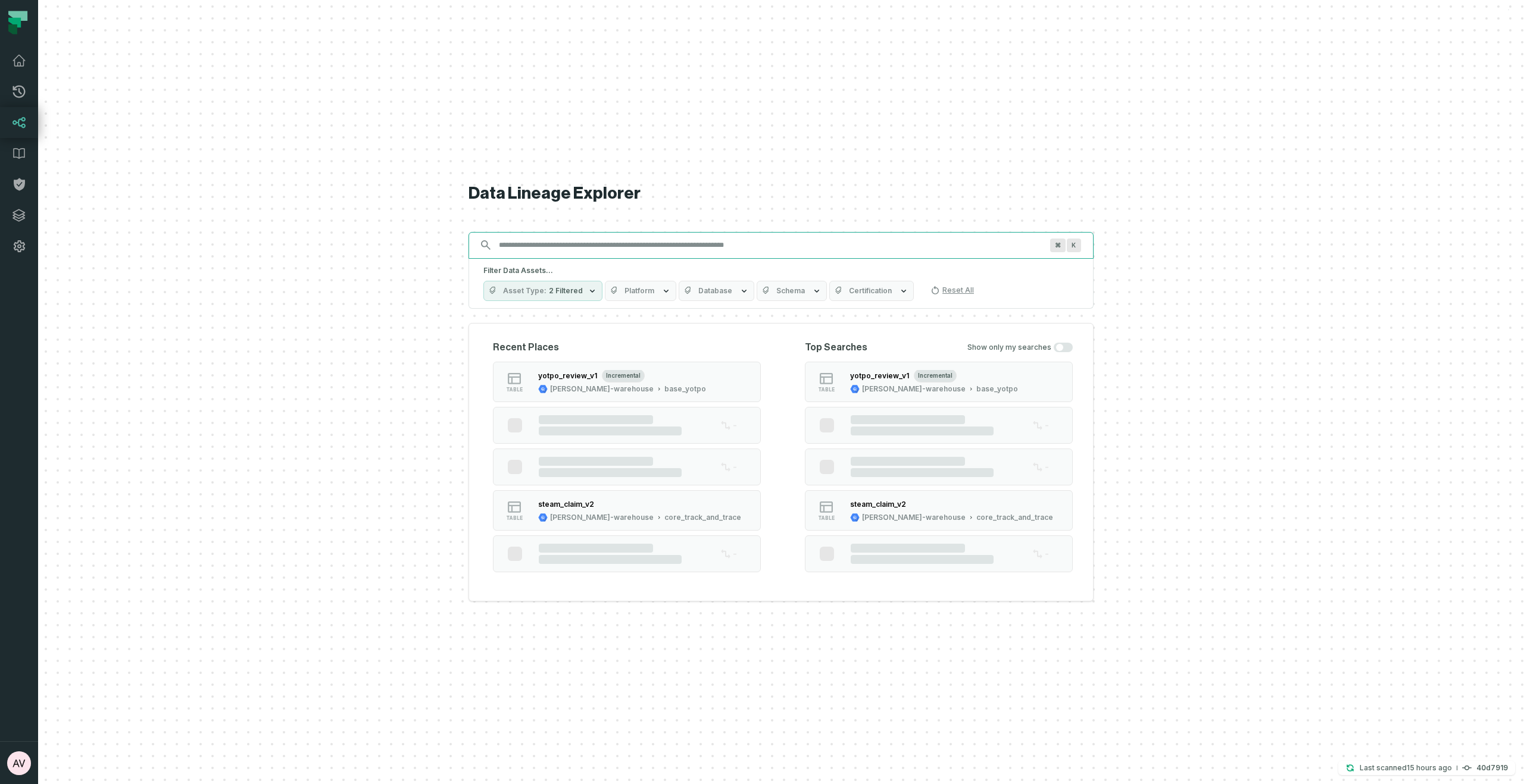
click at [571, 243] on input "Discovery Provider cmdk menu" at bounding box center [770, 245] width 557 height 19
paste input "**********"
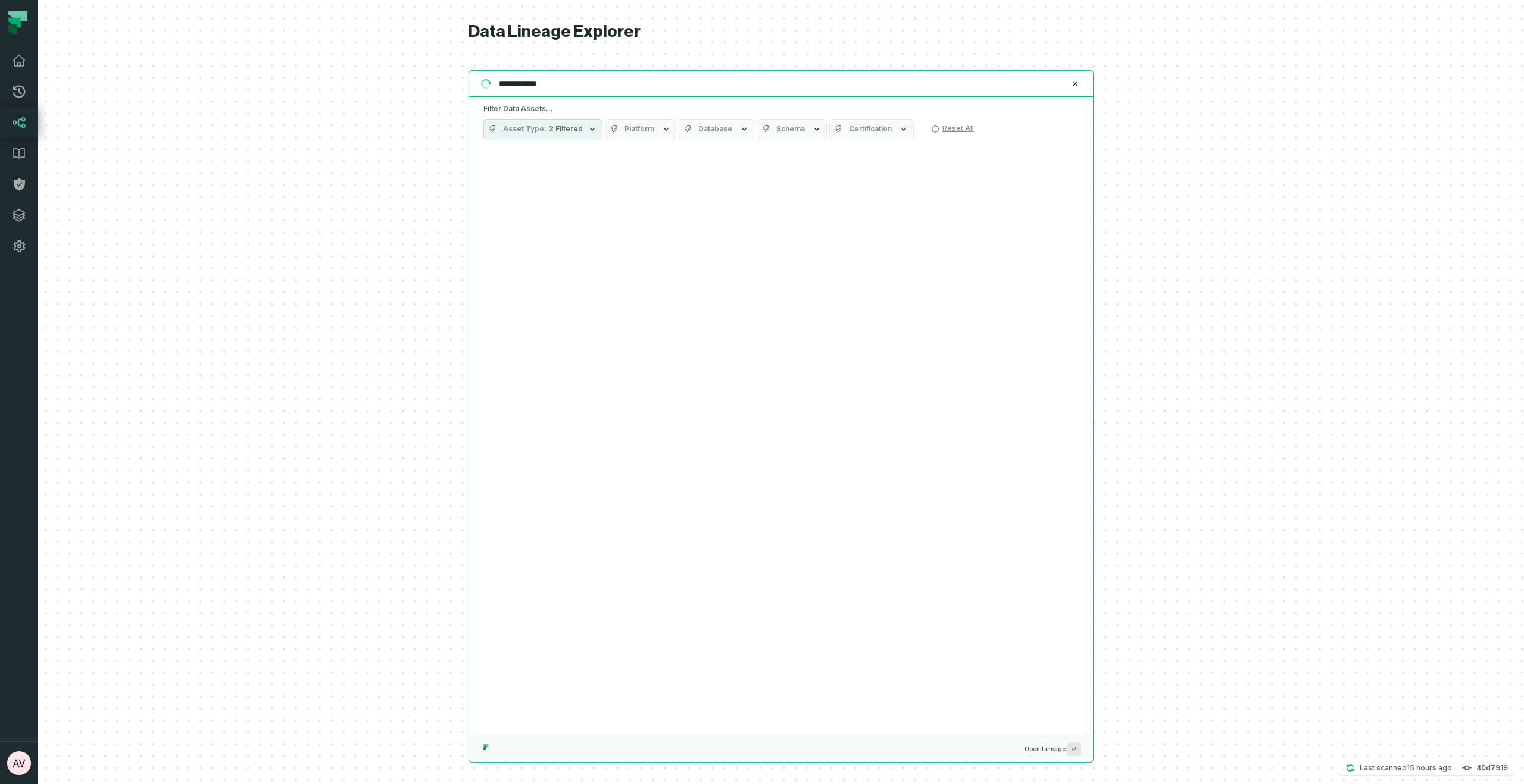
type input "**********"
click at [592, 131] on icon "button" at bounding box center [592, 128] width 9 height 9
click at [521, 175] on label "All Asset Types" at bounding box center [557, 177] width 148 height 24
click at [500, 175] on button "All Asset Types" at bounding box center [495, 177] width 9 height 9
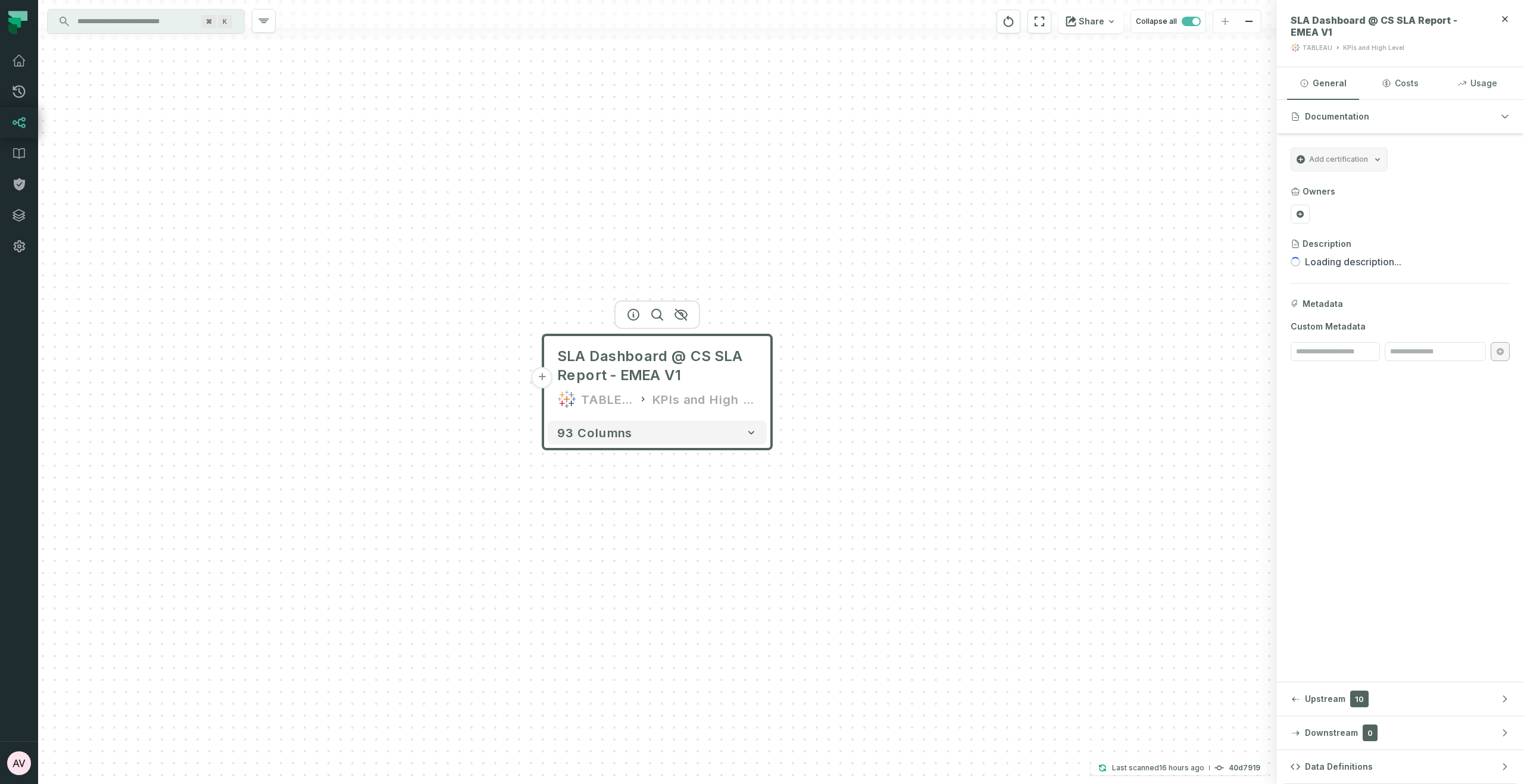
click at [543, 380] on button "+" at bounding box center [543, 377] width 21 height 21
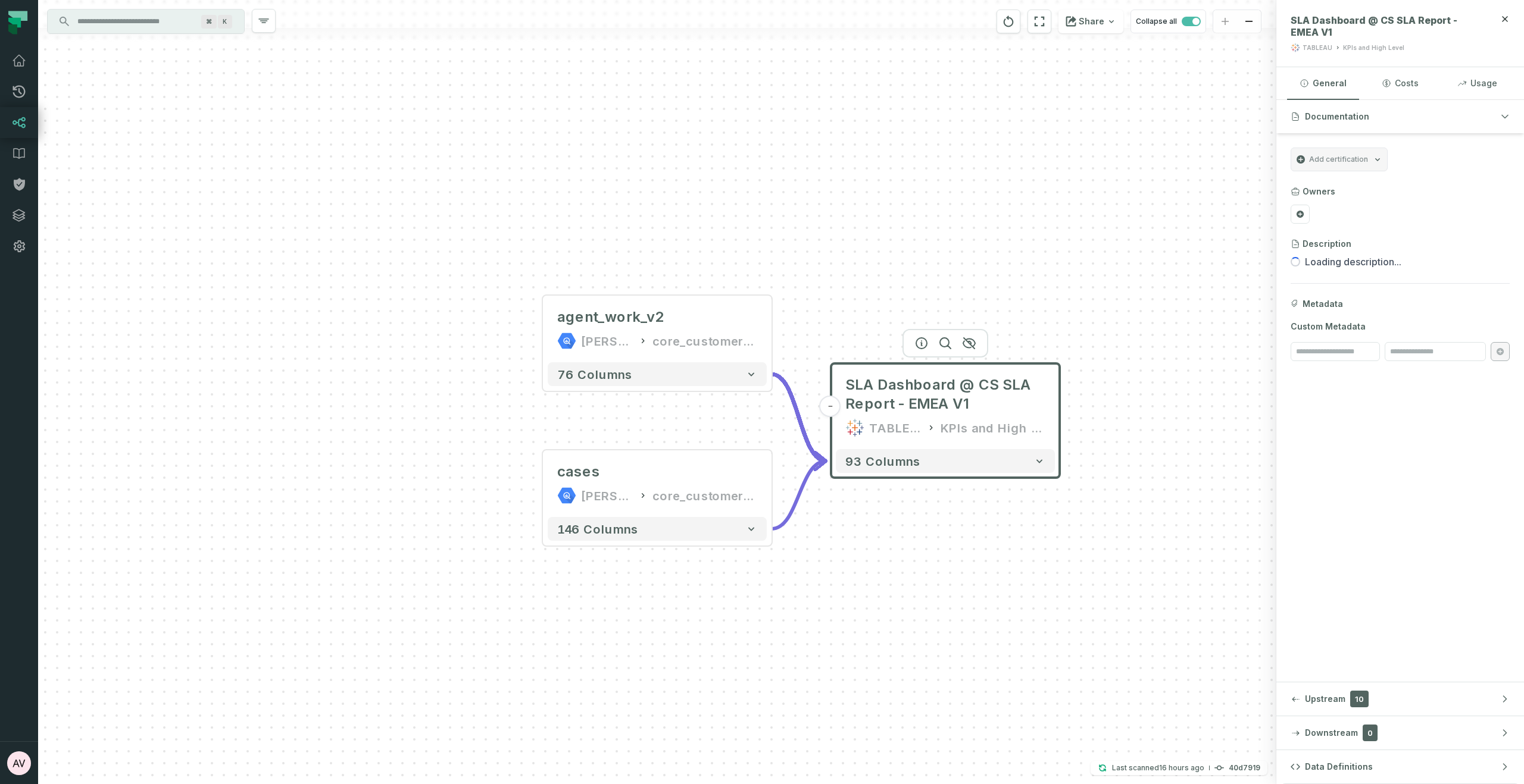
click at [927, 433] on icon at bounding box center [930, 427] width 9 height 12
click at [933, 433] on icon at bounding box center [930, 427] width 9 height 12
click at [984, 433] on div "KPIs and High Level" at bounding box center [992, 427] width 105 height 19
click at [984, 432] on div "KPIs and High Level" at bounding box center [992, 427] width 105 height 19
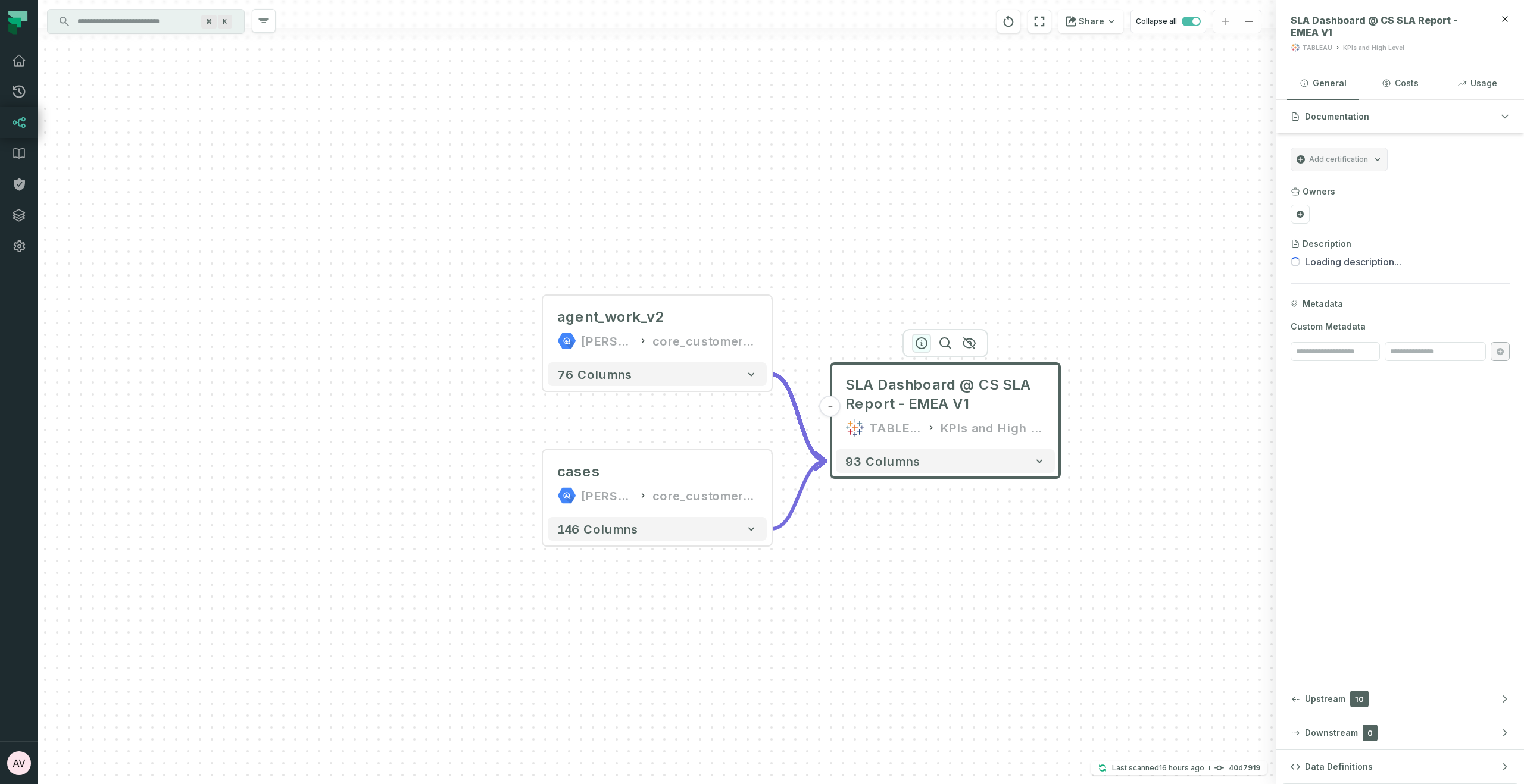
click at [917, 346] on icon "button" at bounding box center [921, 343] width 11 height 11
click at [922, 343] on icon "button" at bounding box center [921, 343] width 11 height 11
click at [922, 343] on icon "button" at bounding box center [922, 343] width 14 height 14
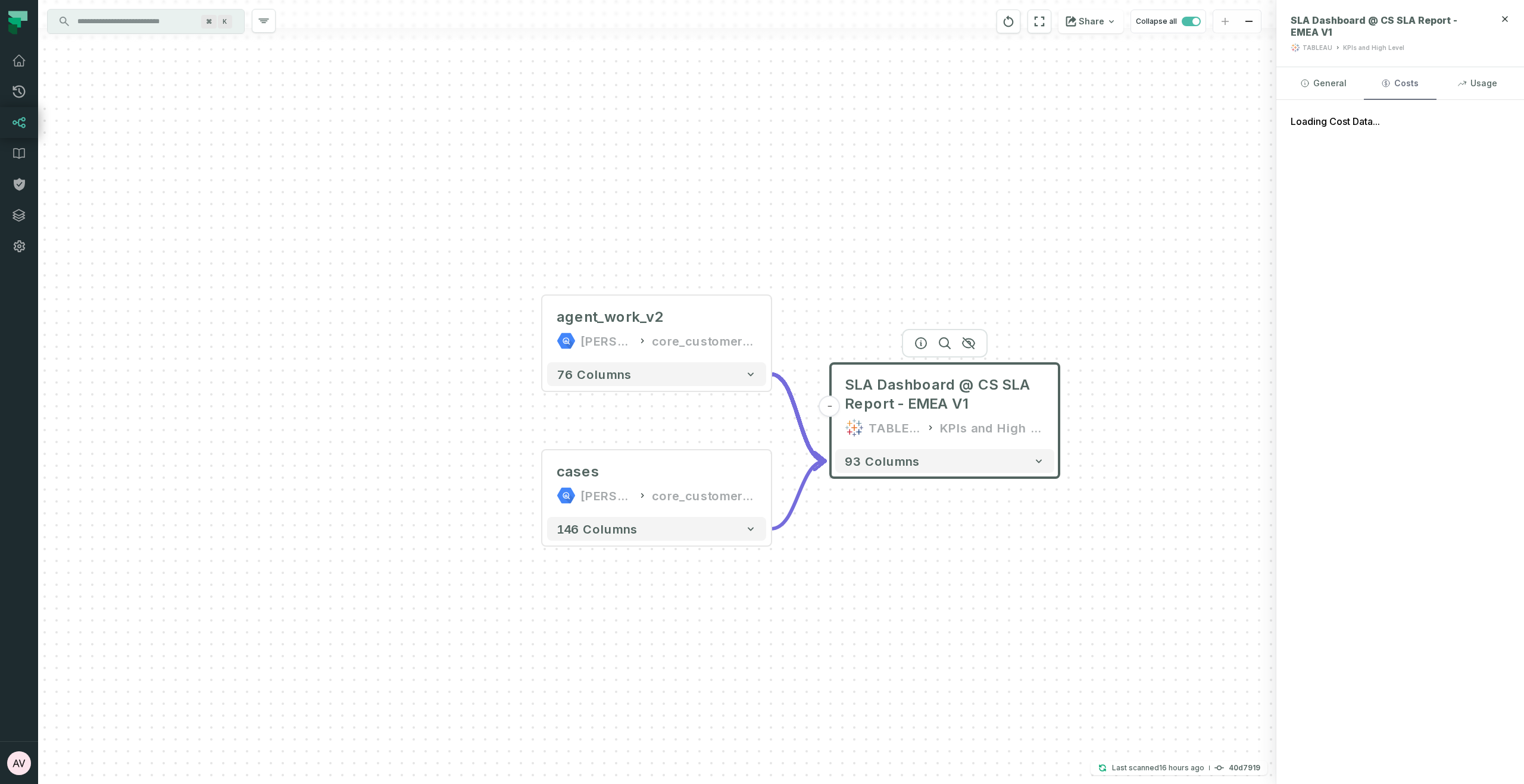
click at [1413, 83] on button "Costs" at bounding box center [1399, 83] width 72 height 32
click at [1502, 91] on button "Usage" at bounding box center [1477, 83] width 72 height 32
click at [1391, 96] on button "Costs" at bounding box center [1399, 83] width 72 height 32
click at [1323, 96] on button "General" at bounding box center [1323, 83] width 72 height 32
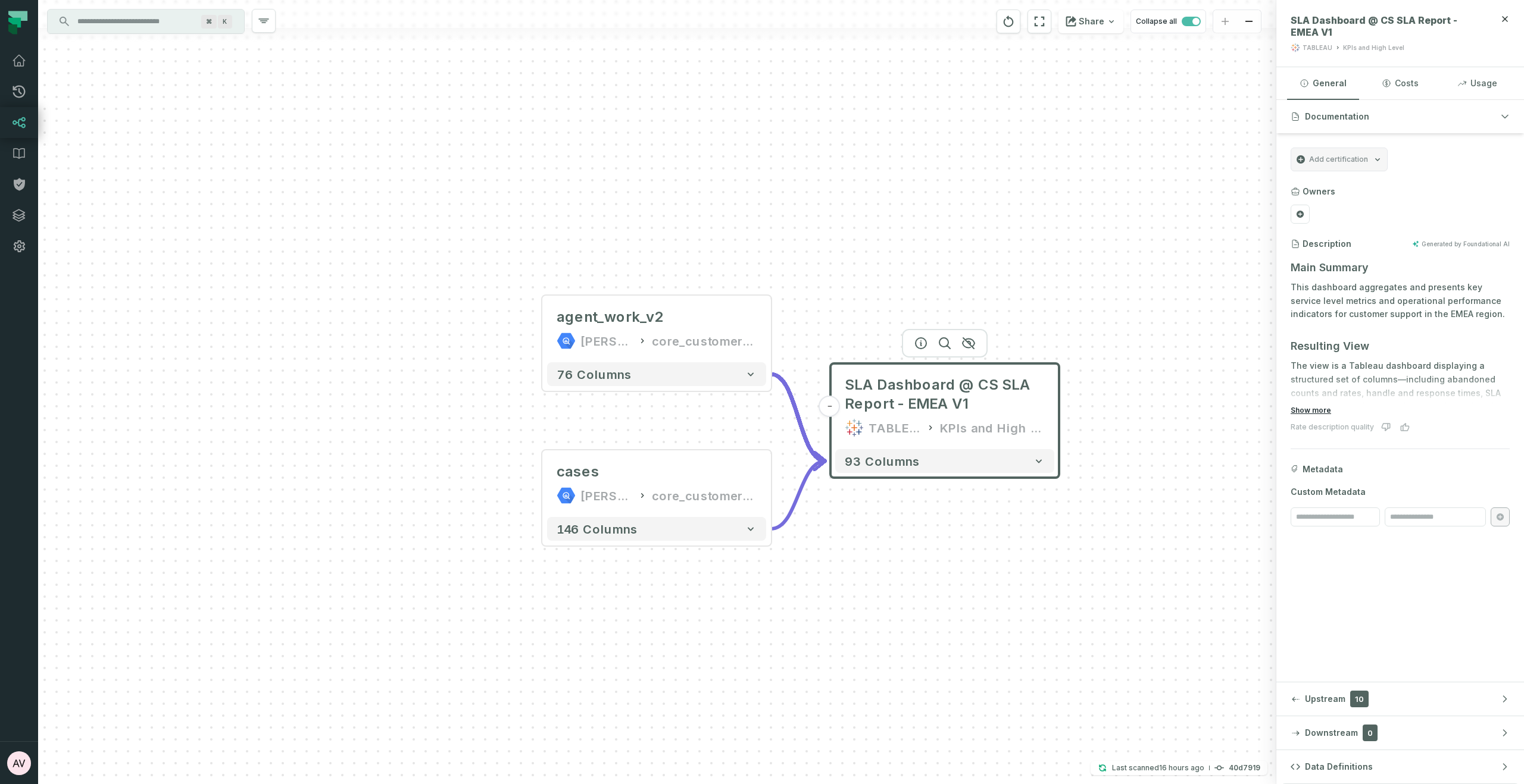
click at [1306, 410] on button "Show more" at bounding box center [1311, 410] width 41 height 9
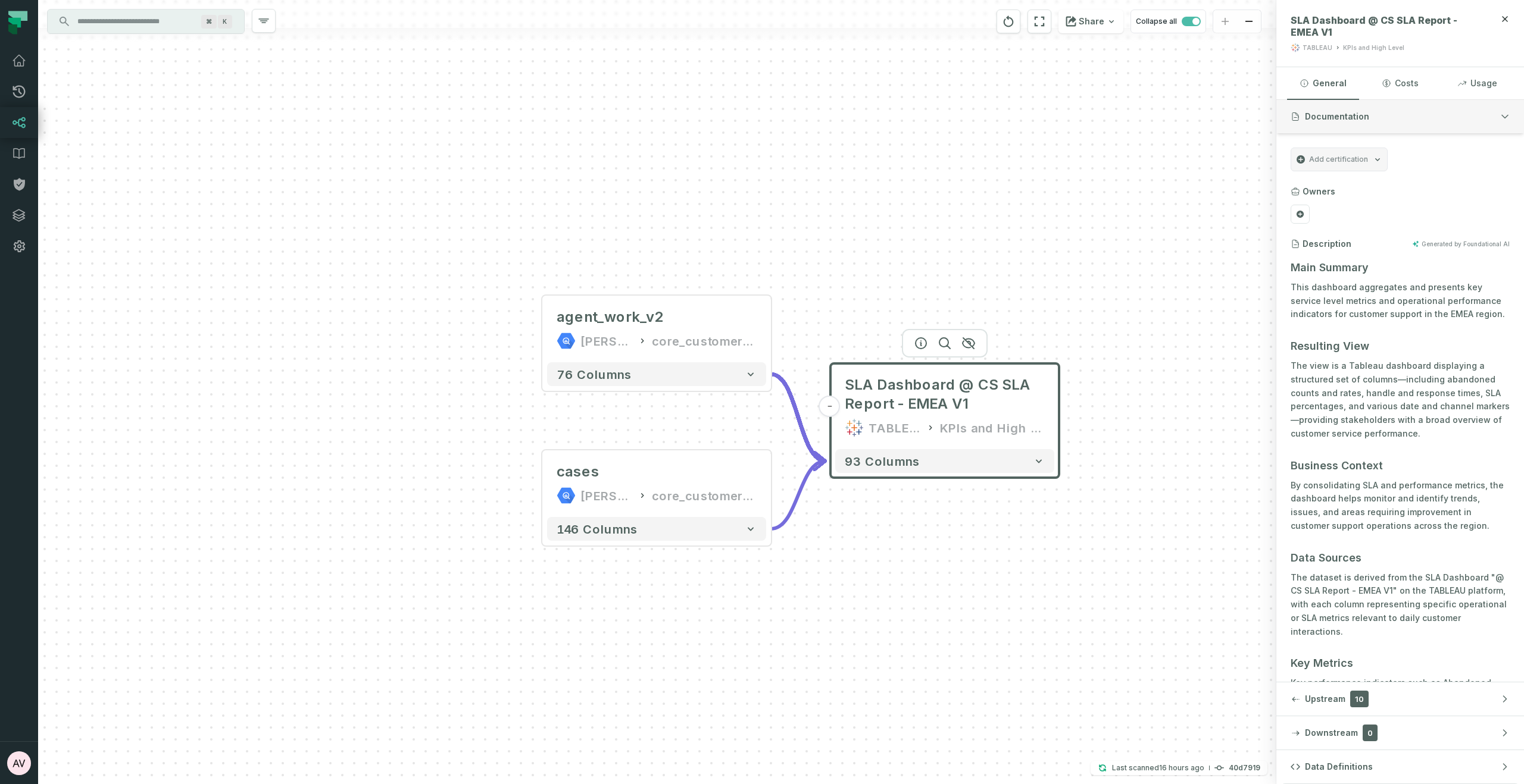
click at [1491, 113] on button "Documentation" at bounding box center [1400, 116] width 248 height 34
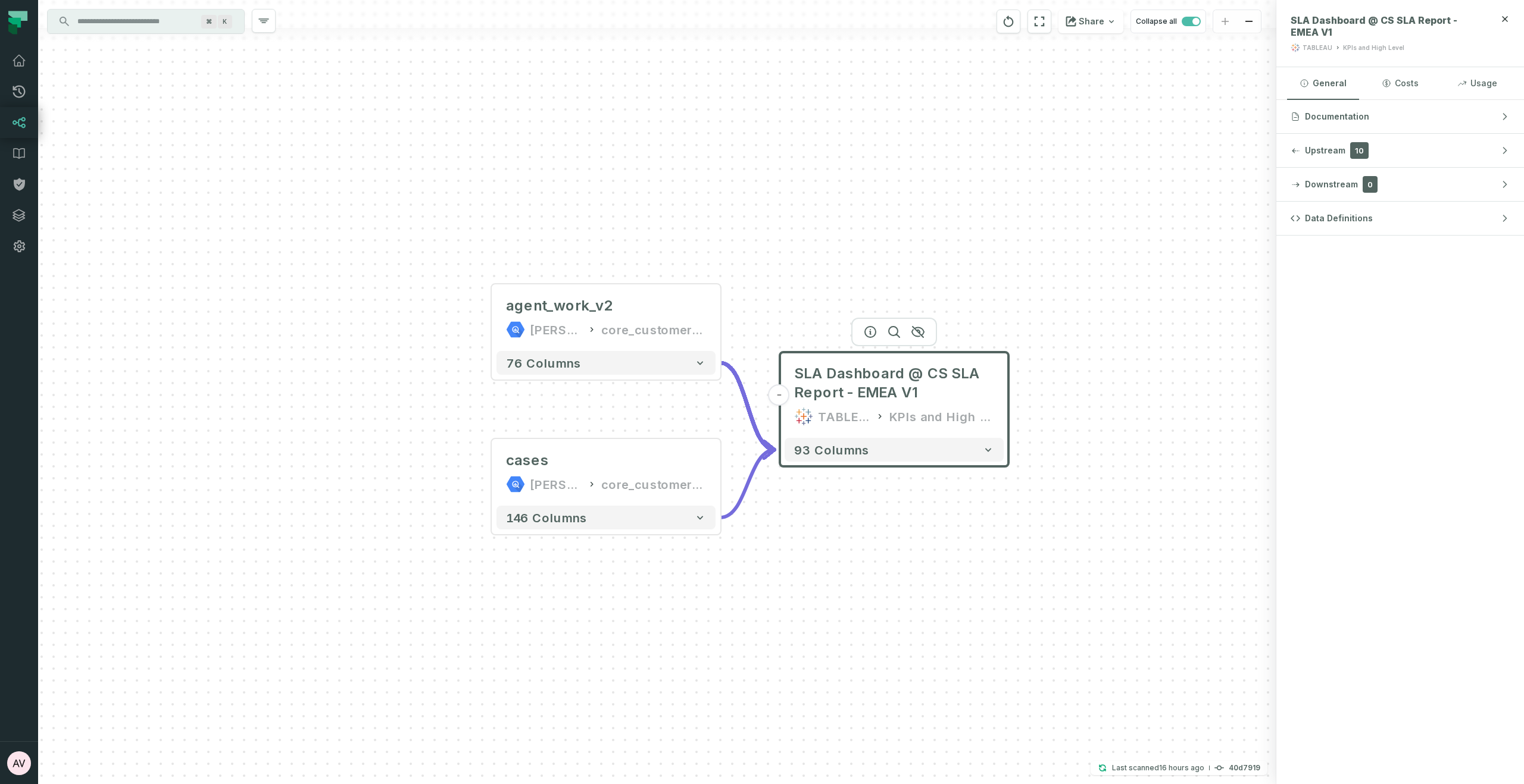
drag, startPoint x: 919, startPoint y: 524, endPoint x: 869, endPoint y: 512, distance: 51.4
click at [869, 512] on div "+ agent_work_v2 juul-warehouse core_customer_service + 76 columns + cases juul-…" at bounding box center [657, 392] width 1238 height 784
click at [782, 400] on button "-" at bounding box center [779, 395] width 21 height 21
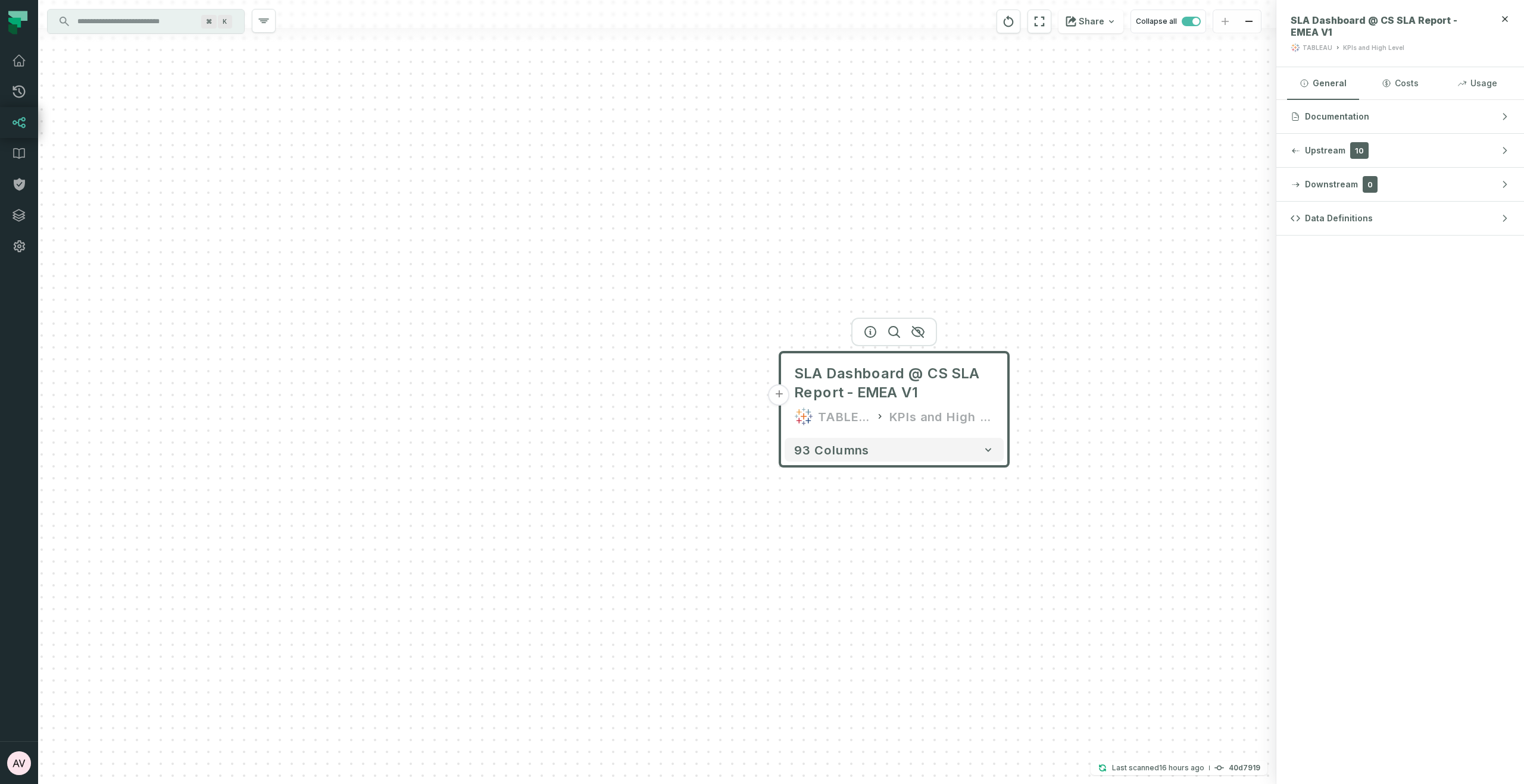
click at [782, 400] on button "+" at bounding box center [779, 395] width 21 height 21
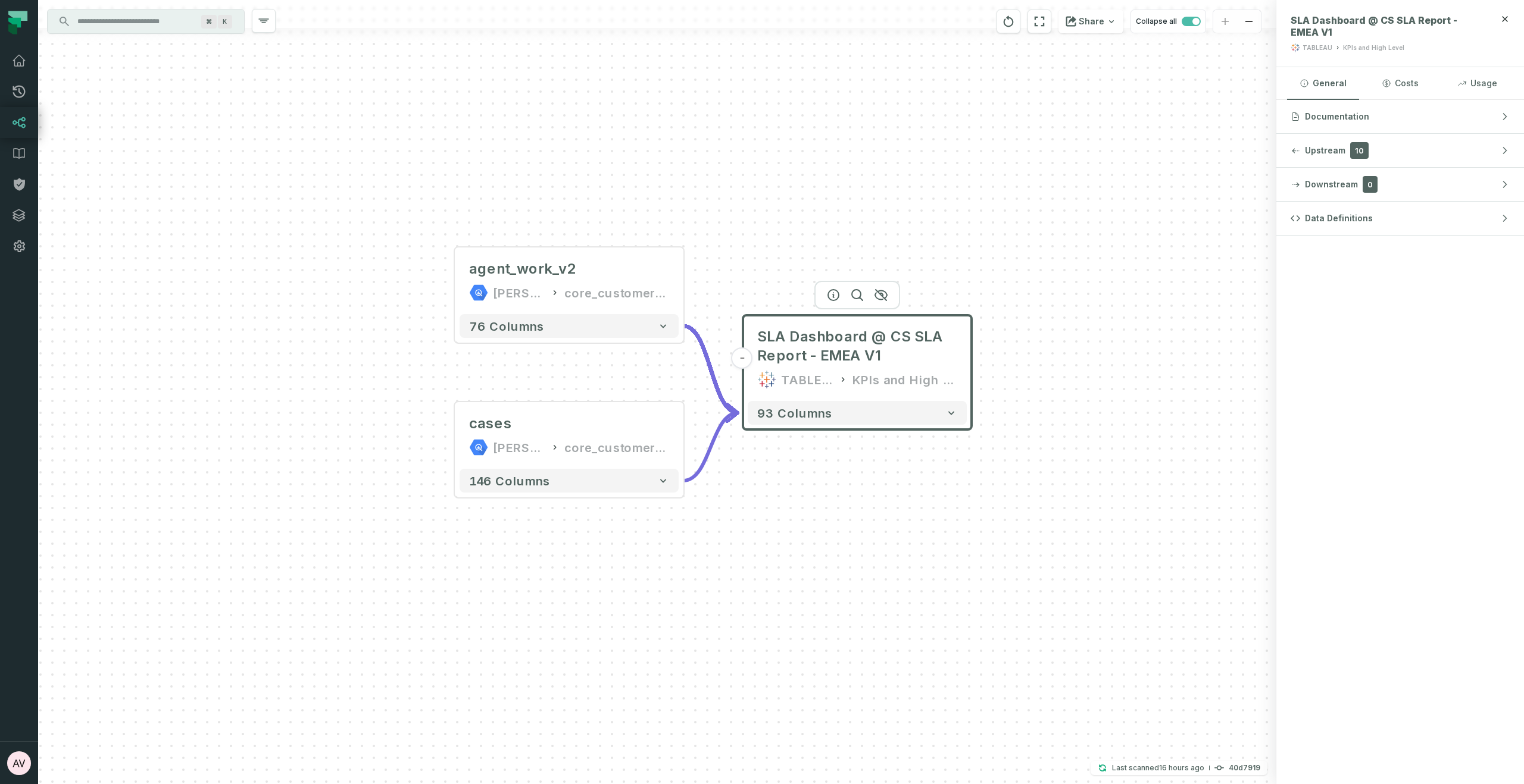
drag, startPoint x: 1164, startPoint y: 407, endPoint x: 1076, endPoint y: 359, distance: 100.2
click at [1076, 359] on div "+ agent_work_v2 juul-warehouse core_customer_service + 76 columns + cases juul-…" at bounding box center [657, 392] width 1238 height 784
click at [141, 20] on input "Discovery Provider cmdk menu" at bounding box center [135, 21] width 130 height 19
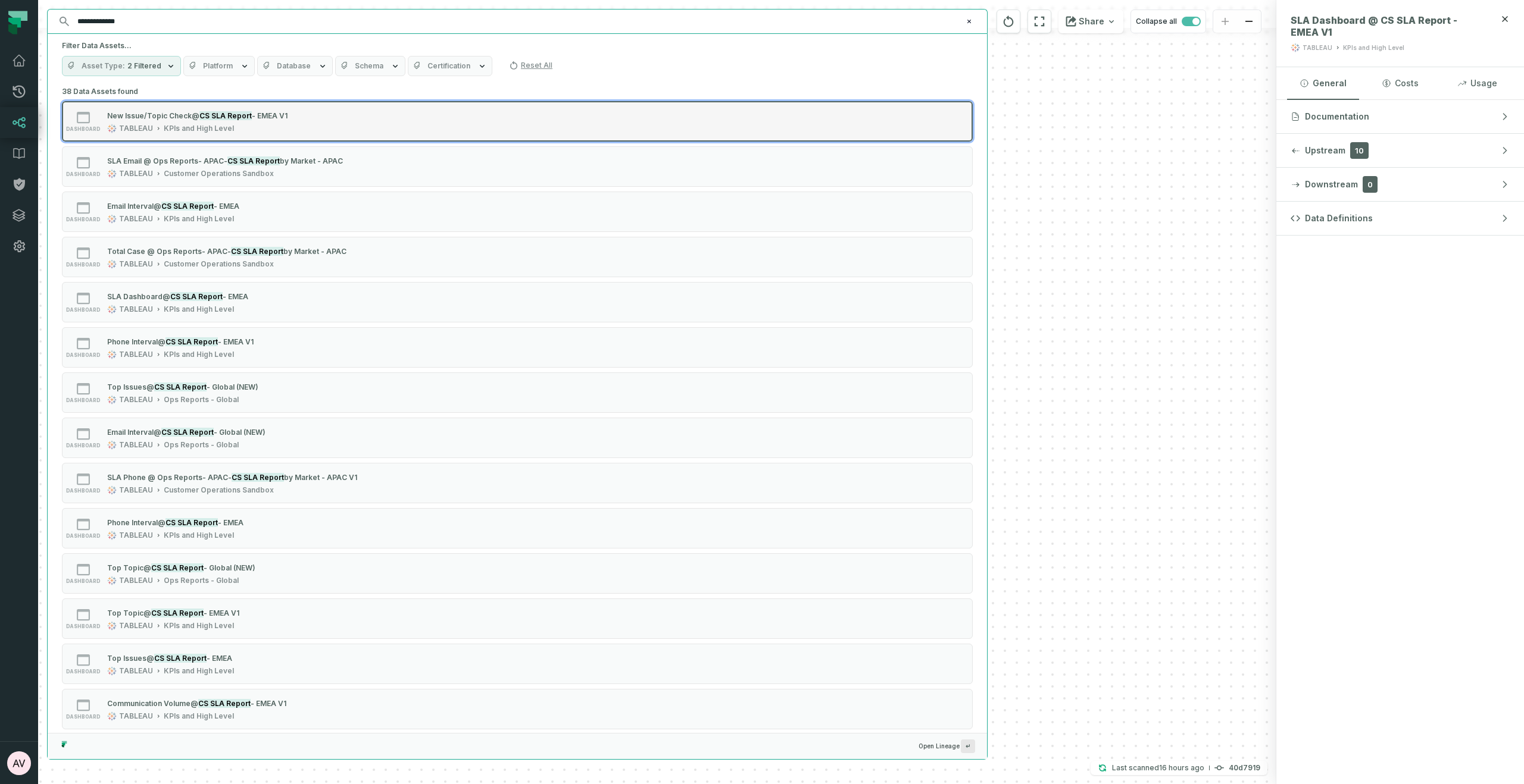
click at [279, 128] on div "TABLEAU KPIs and High Level" at bounding box center [197, 128] width 181 height 9
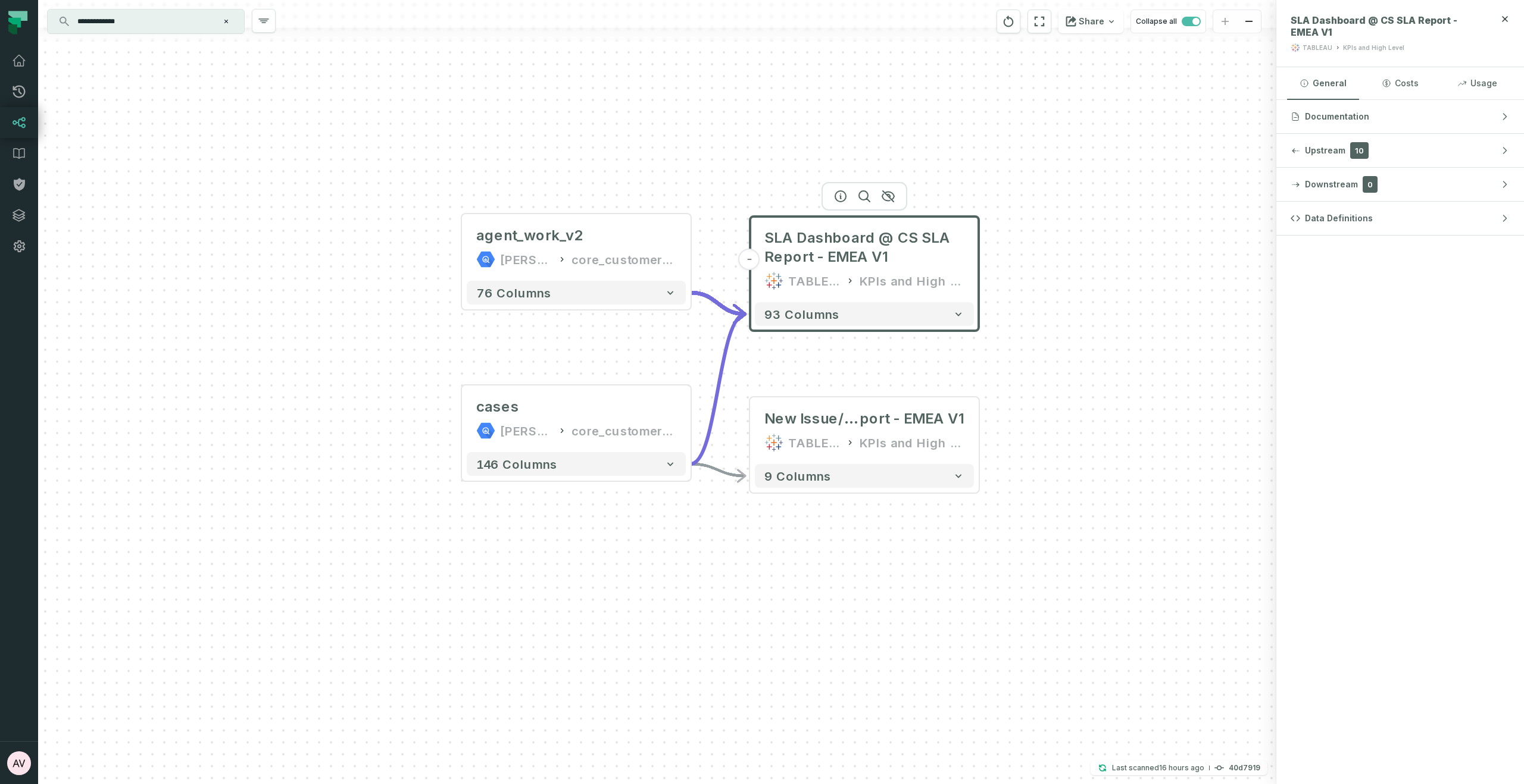
drag, startPoint x: 549, startPoint y: 138, endPoint x: 745, endPoint y: 155, distance: 196.7
click at [745, 155] on div "+ agent_work_v2 juul-warehouse core_customer_service + 76 columns + cases juul-…" at bounding box center [657, 392] width 1238 height 784
click at [197, 29] on input "**********" at bounding box center [144, 21] width 148 height 19
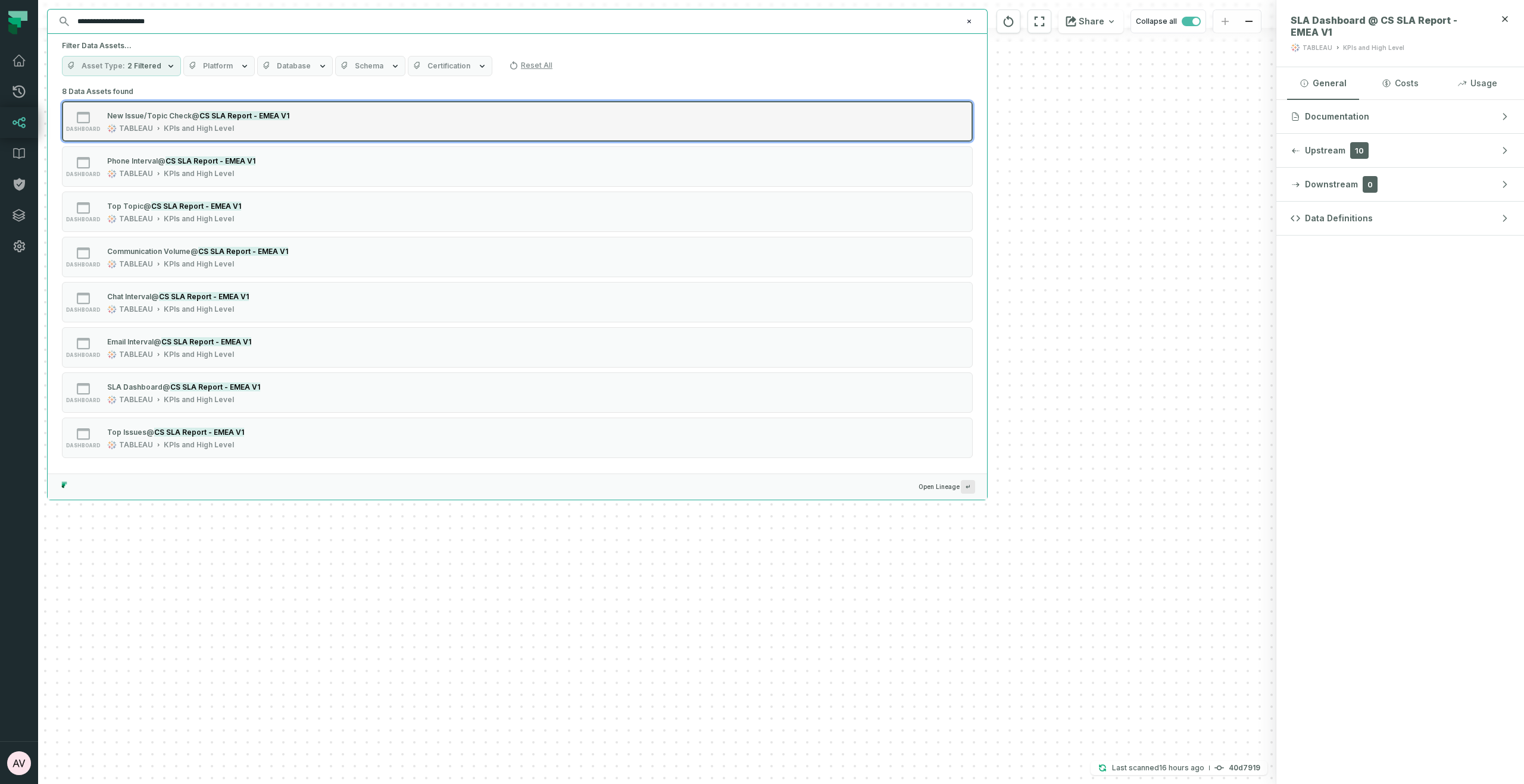
click at [371, 128] on button "dashboard New Issue/Topic Check @ CS SLA Report - EMEA V1 TABLEAU KPIs and High…" at bounding box center [518, 121] width 911 height 41
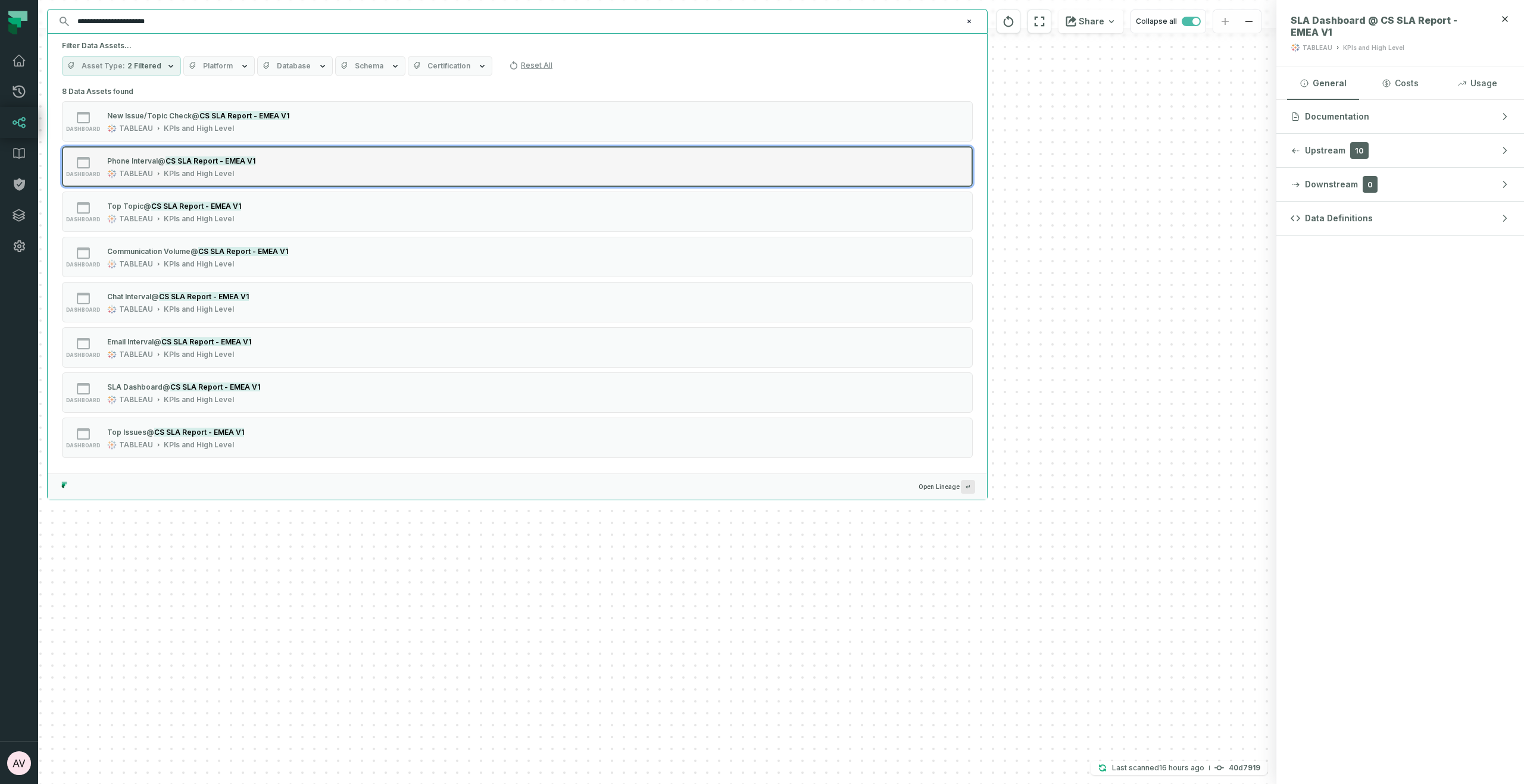
click at [378, 159] on button "dashboard Phone Interval @ CS SLA Report - EMEA V1 TABLEAU KPIs and High Level" at bounding box center [518, 166] width 911 height 41
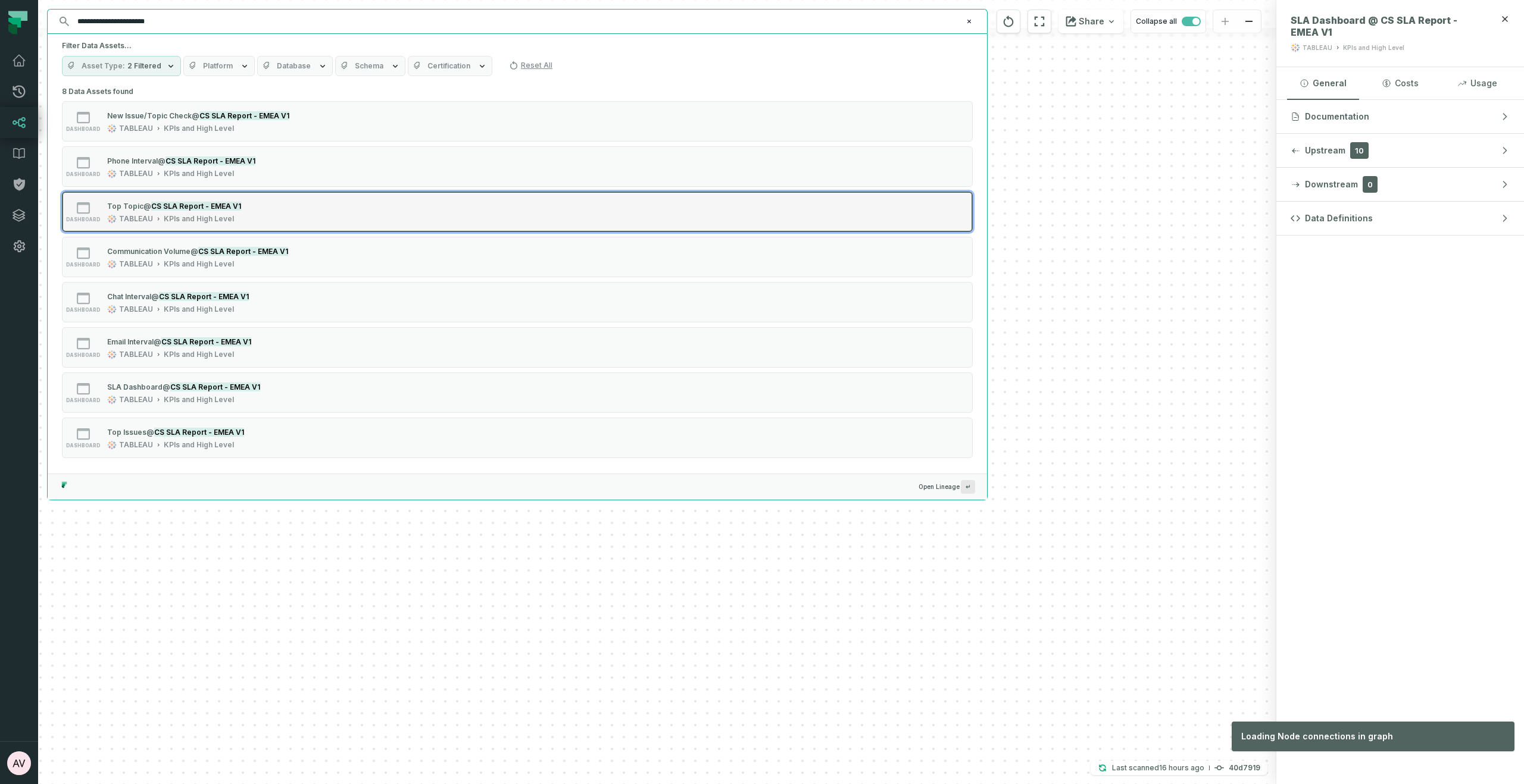
click at [360, 211] on div "dashboard Top Topic @ CS SLA Report - EMEA V1 TABLEAU KPIs and High Level" at bounding box center [213, 211] width 298 height 24
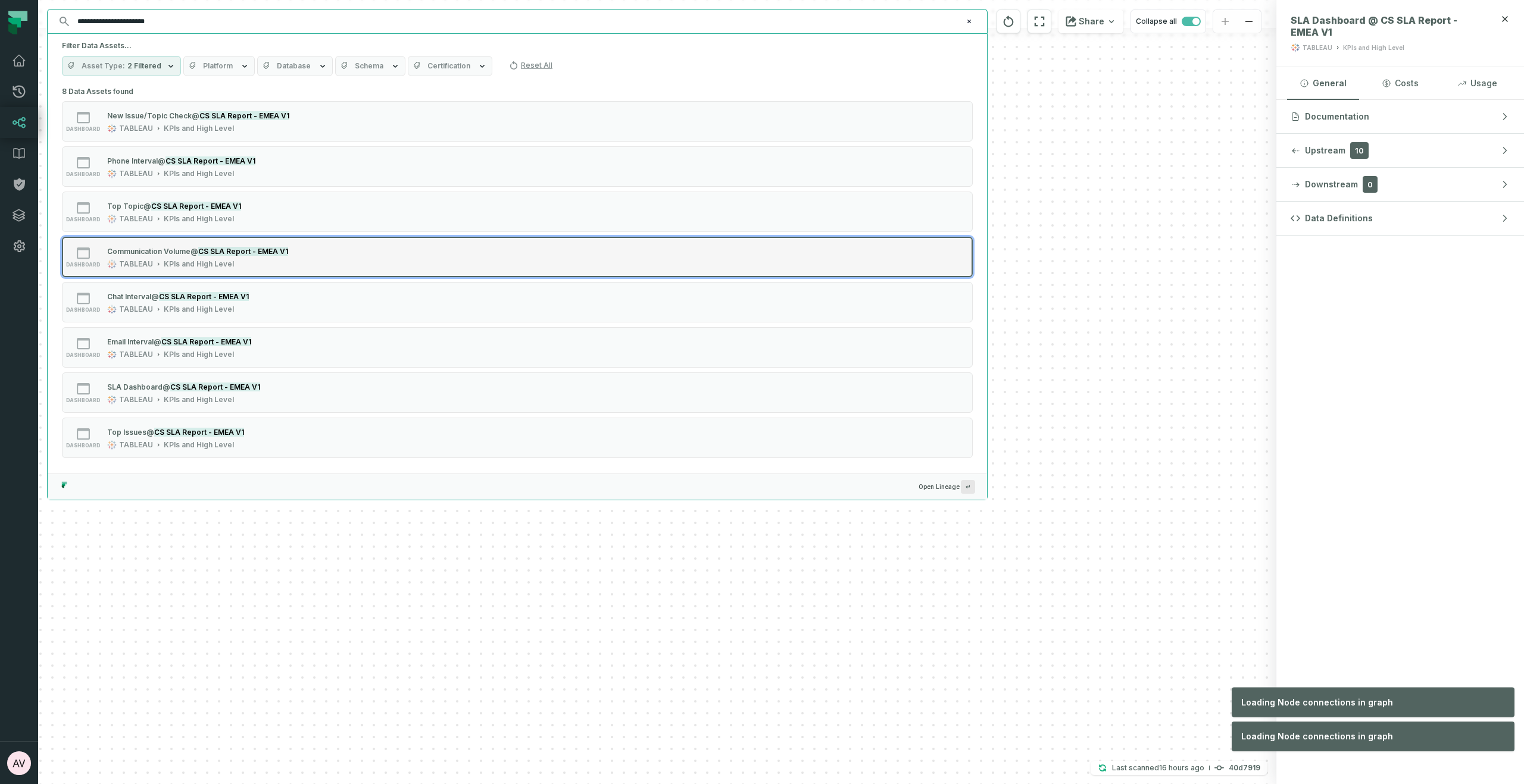
click at [333, 256] on div "dashboard Communication Volume @ CS SLA Report - EMEA V1 TABLEAU KPIs and High …" at bounding box center [213, 257] width 298 height 24
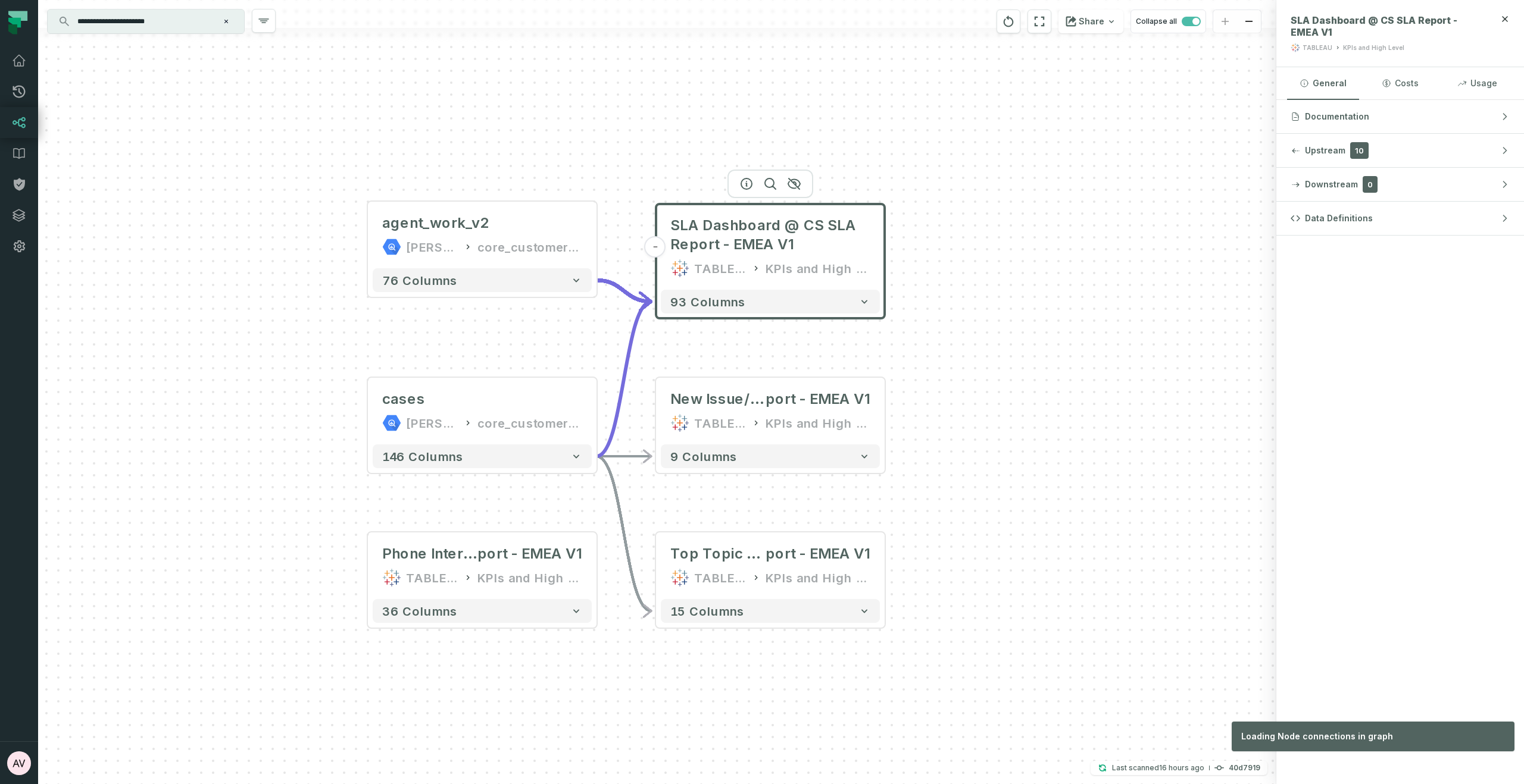
drag, startPoint x: 1151, startPoint y: 278, endPoint x: 981, endPoint y: 452, distance: 243.3
click at [981, 452] on div "+ agent_work_v2 juul-warehouse core_customer_service + 76 columns + cases juul-…" at bounding box center [657, 392] width 1238 height 784
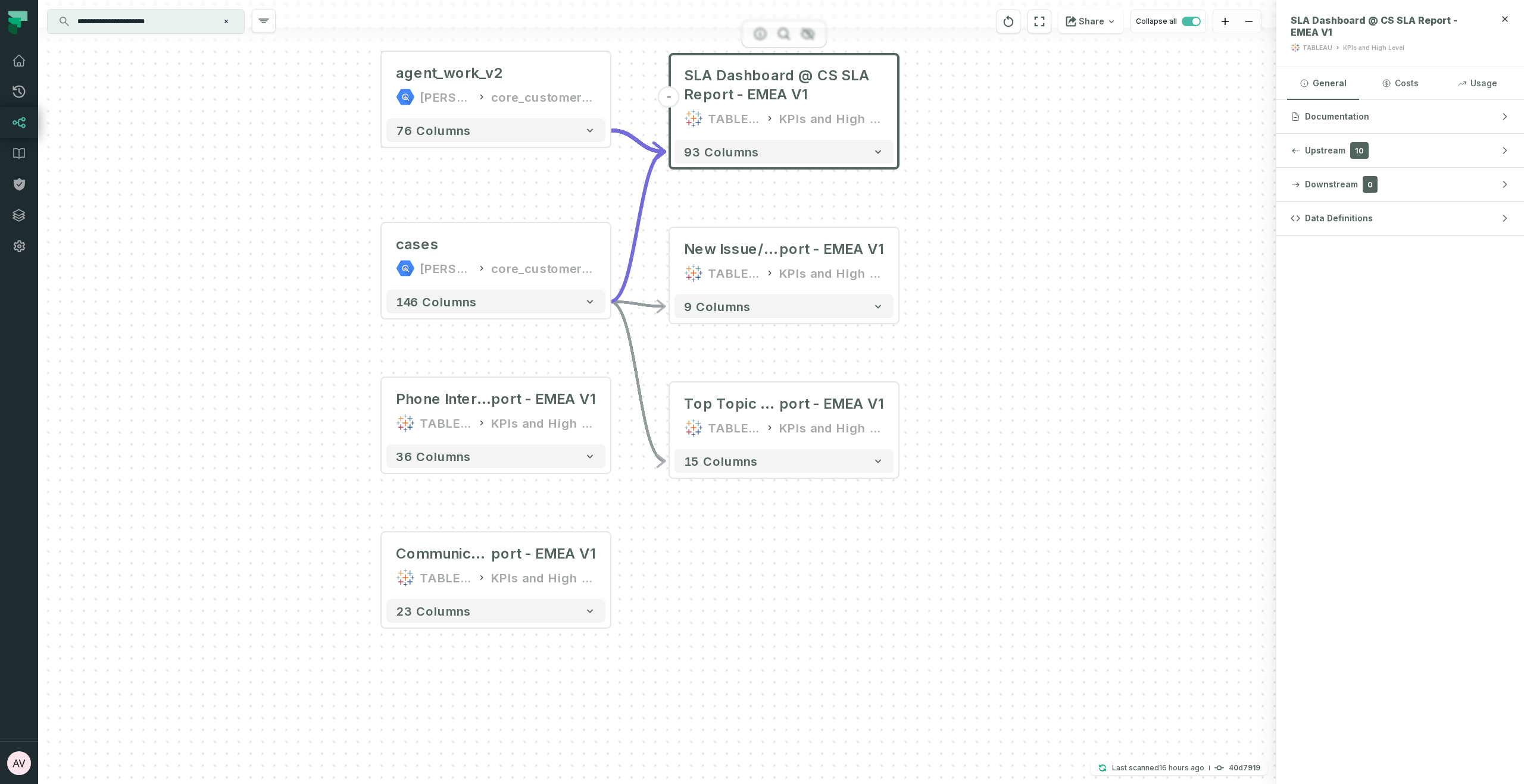
drag, startPoint x: 892, startPoint y: 419, endPoint x: 745, endPoint y: 555, distance: 200.3
click at [755, 571] on div "+ agent_work_v2 juul-warehouse core_customer_service + 76 columns + cases juul-…" at bounding box center [657, 392] width 1238 height 784
click at [433, 417] on div "TABLEAU" at bounding box center [443, 422] width 52 height 19
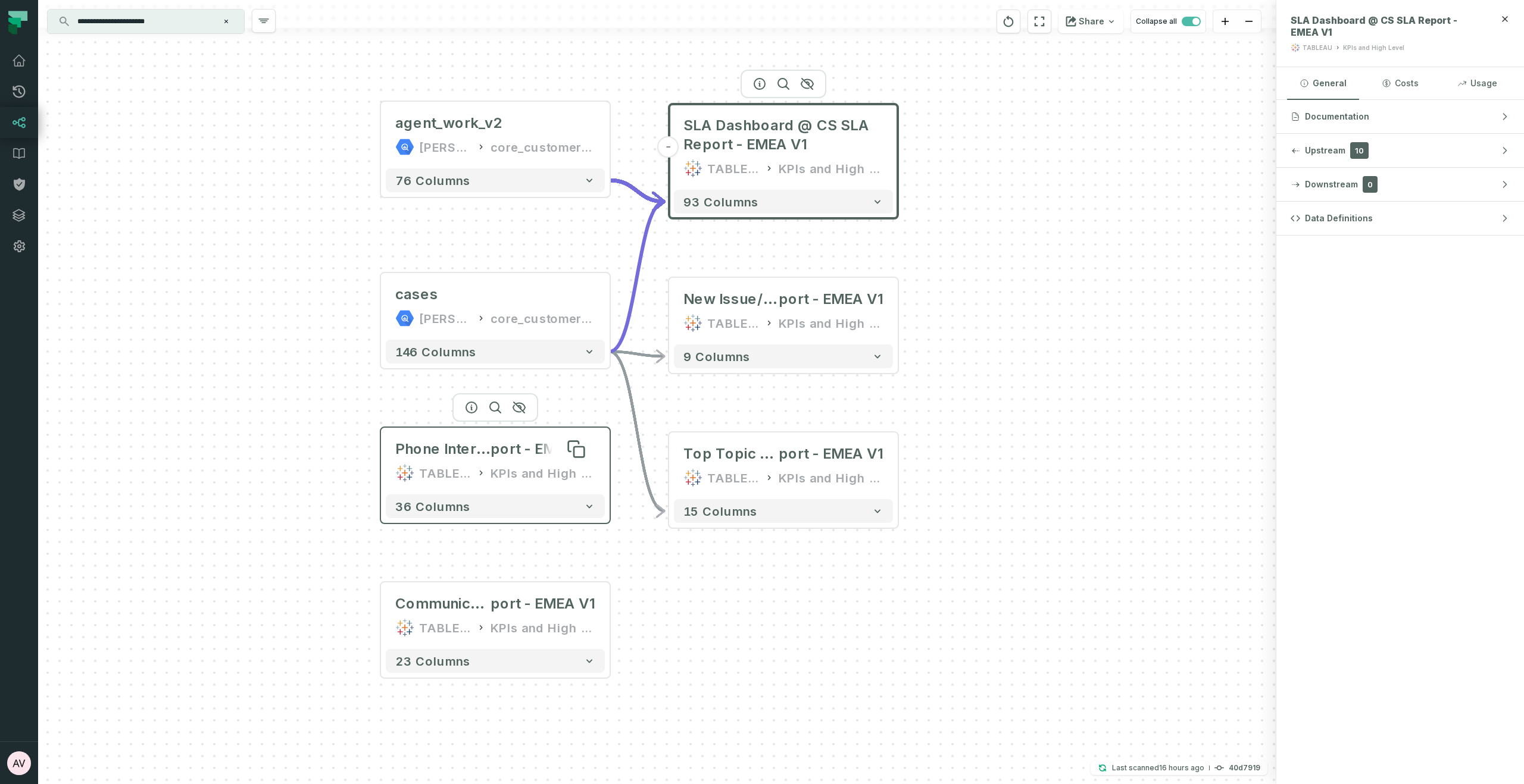
drag, startPoint x: 475, startPoint y: 406, endPoint x: 475, endPoint y: 457, distance: 51.0
click at [475, 457] on span "Phone Interval @ CS SLA Re" at bounding box center [443, 449] width 95 height 19
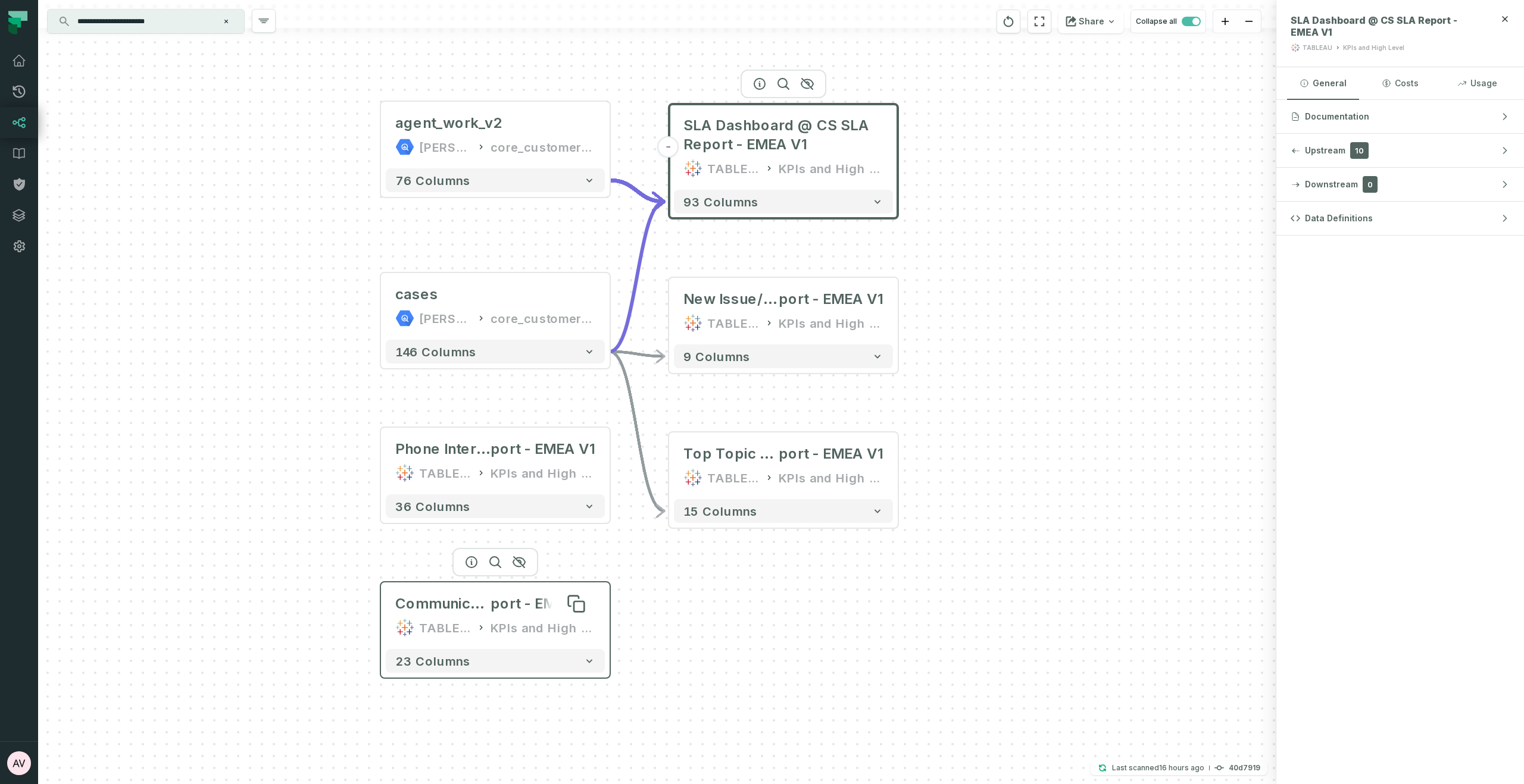
click at [510, 597] on span "port - EMEA V1" at bounding box center [543, 604] width 105 height 19
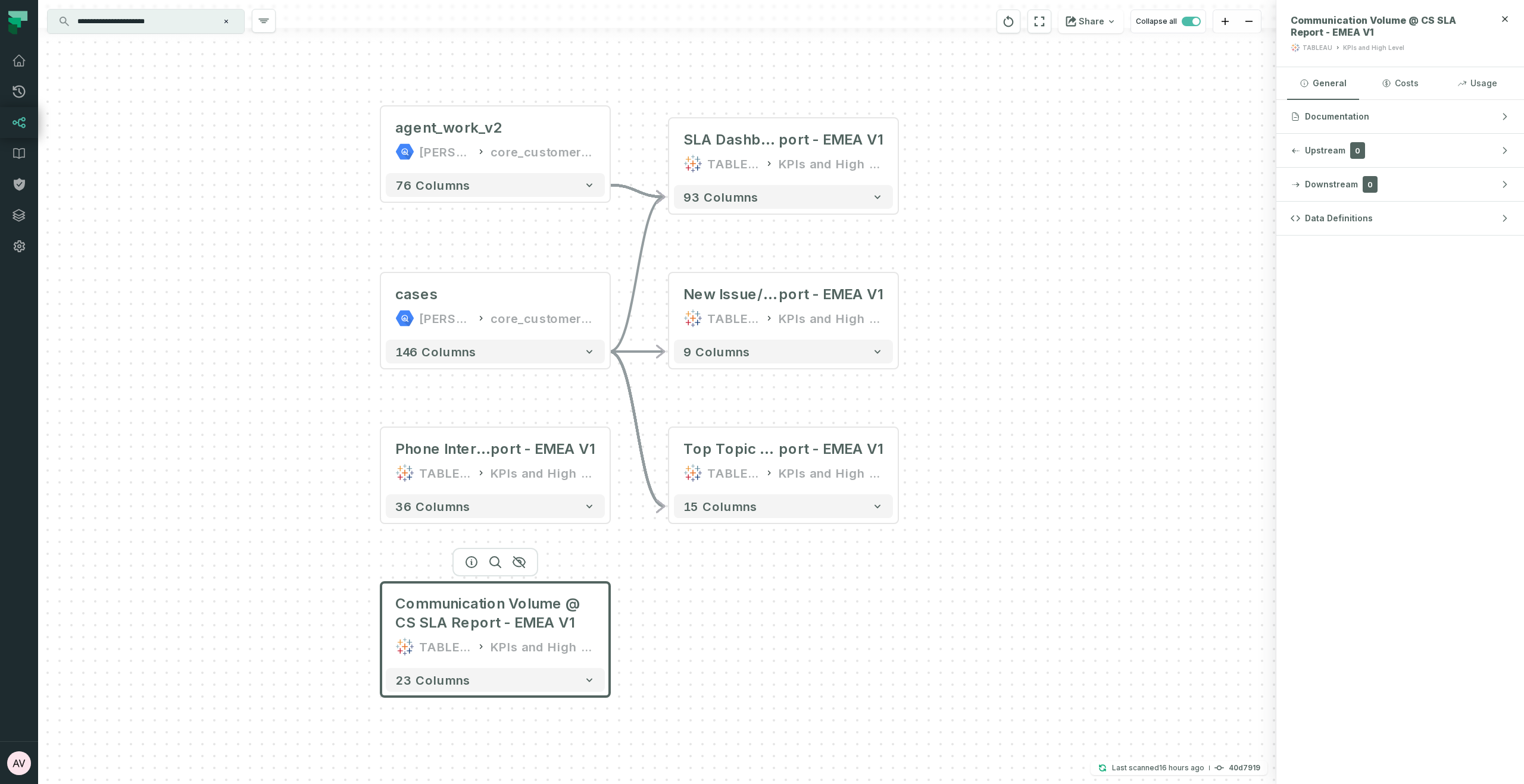
click at [759, 599] on div "+ agent_work_v2 juul-warehouse core_customer_service + 76 columns + cases juul-…" at bounding box center [657, 392] width 1238 height 784
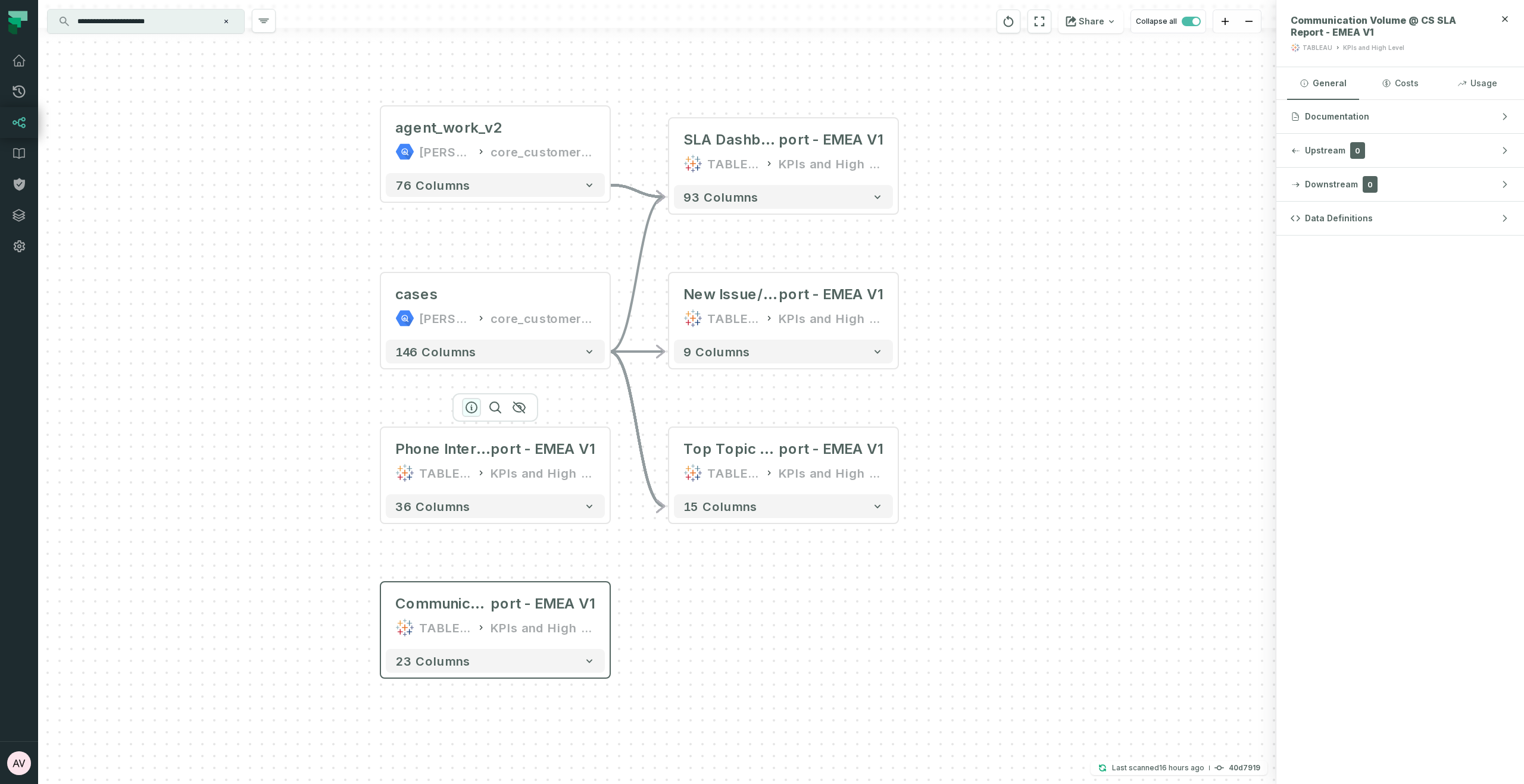
click at [470, 409] on icon "button" at bounding box center [471, 407] width 14 height 14
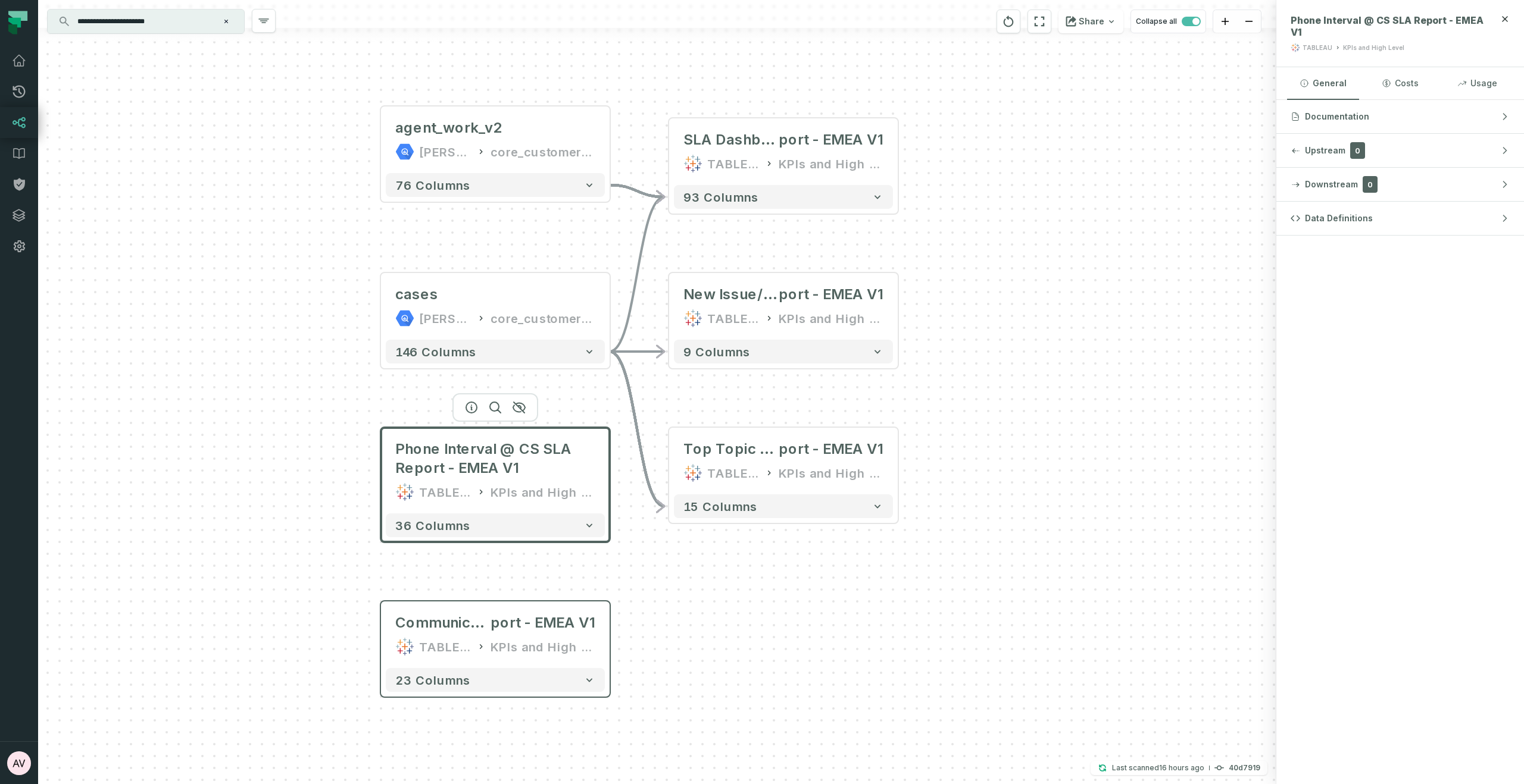
click at [559, 499] on div "KPIs and High Level" at bounding box center [543, 492] width 105 height 19
click at [348, 482] on div "+ agent_work_v2 juul-warehouse core_customer_service + 76 columns + cases juul-…" at bounding box center [657, 392] width 1238 height 784
click at [353, 480] on div "+ agent_work_v2 juul-warehouse core_customer_service + 76 columns + cases juul-…" at bounding box center [657, 392] width 1238 height 784
click at [670, 461] on button "+" at bounding box center [668, 461] width 21 height 21
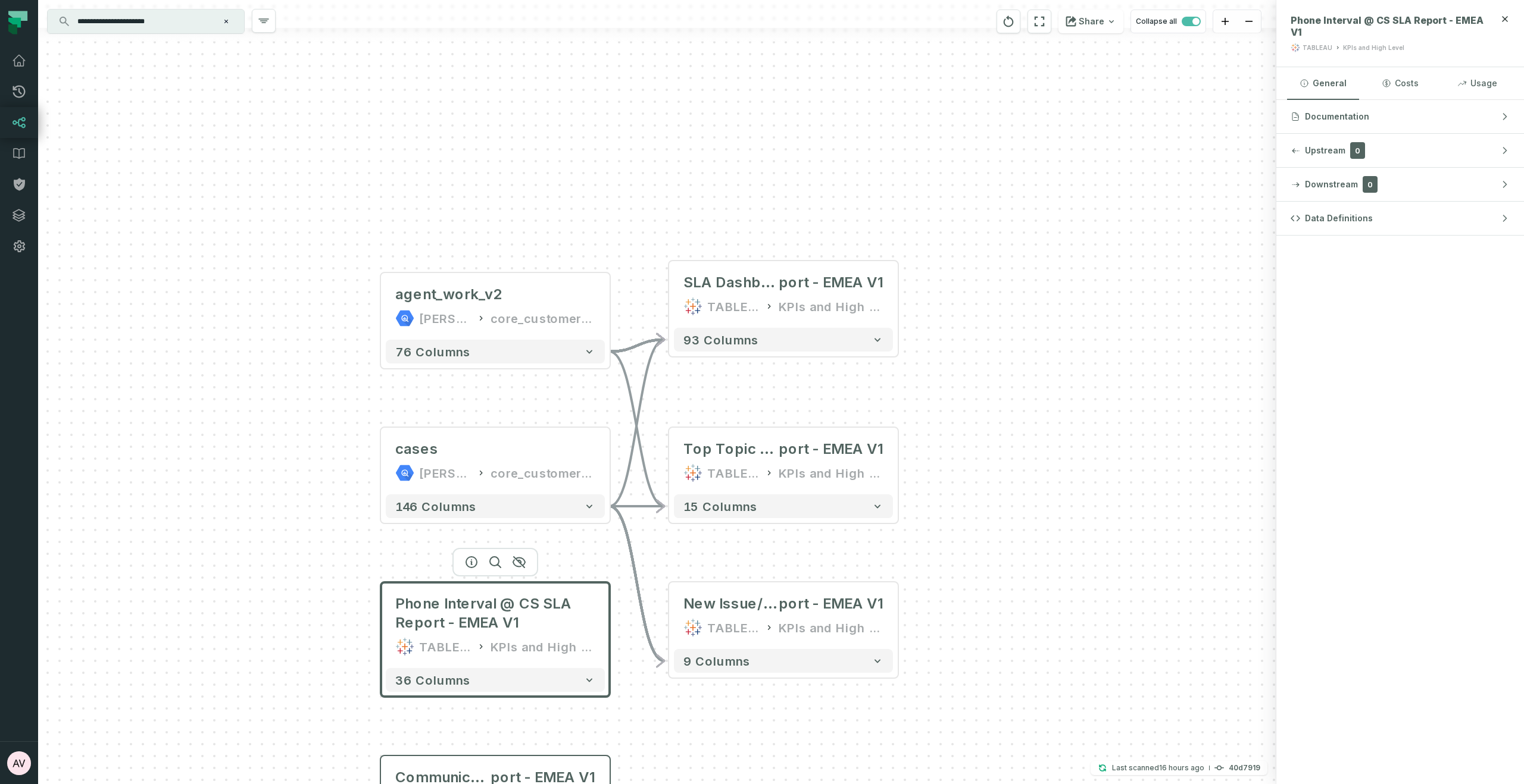
click at [363, 631] on div "+ agent_work_v2 juul-warehouse core_customer_service + 76 columns + cases juul-…" at bounding box center [657, 392] width 1238 height 784
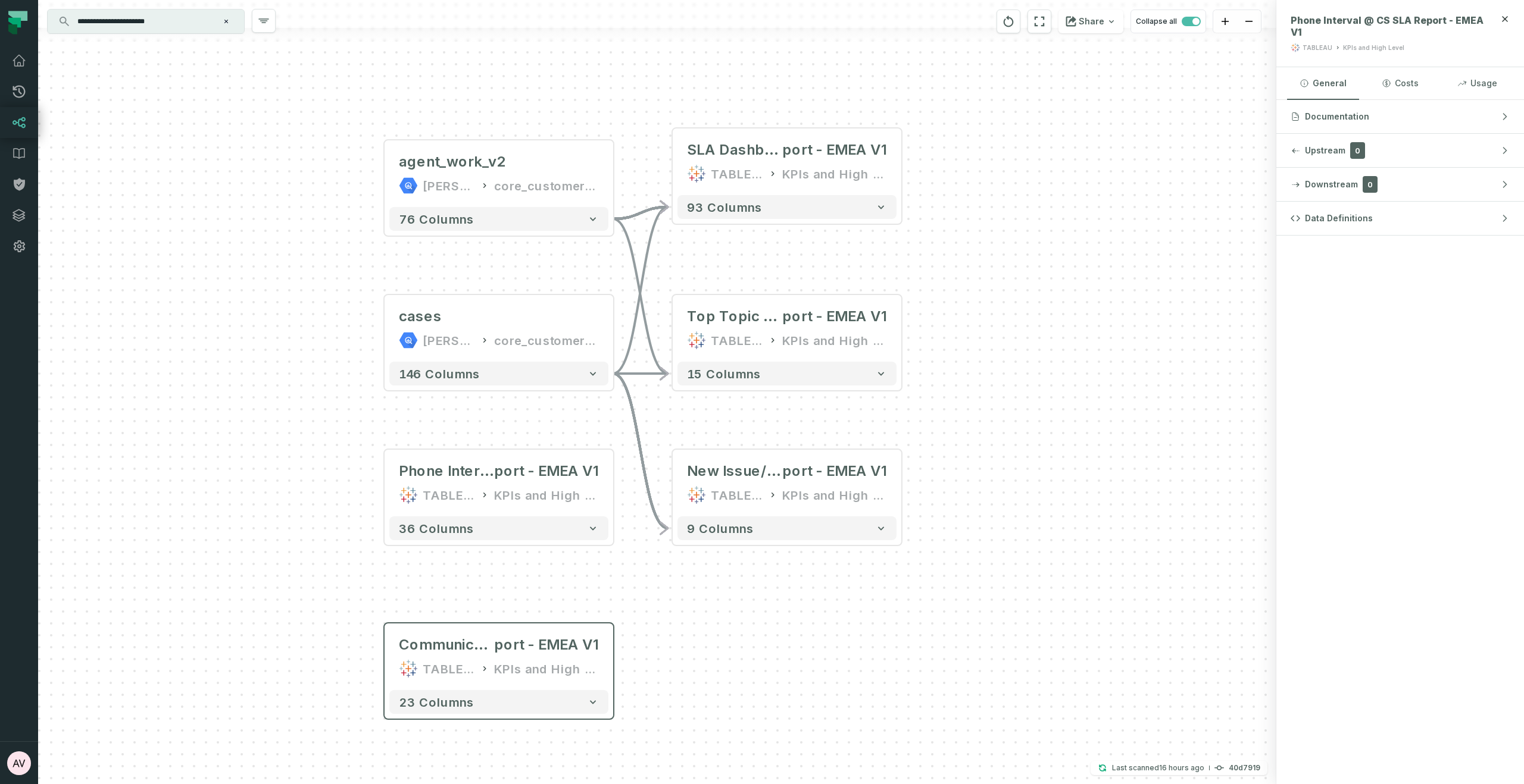
drag, startPoint x: 335, startPoint y: 668, endPoint x: 380, endPoint y: 591, distance: 89.2
click at [338, 535] on div "+ agent_work_v2 juul-warehouse core_customer_service + 76 columns + cases juul-…" at bounding box center [657, 392] width 1238 height 784
click at [525, 432] on icon "button" at bounding box center [523, 429] width 12 height 11
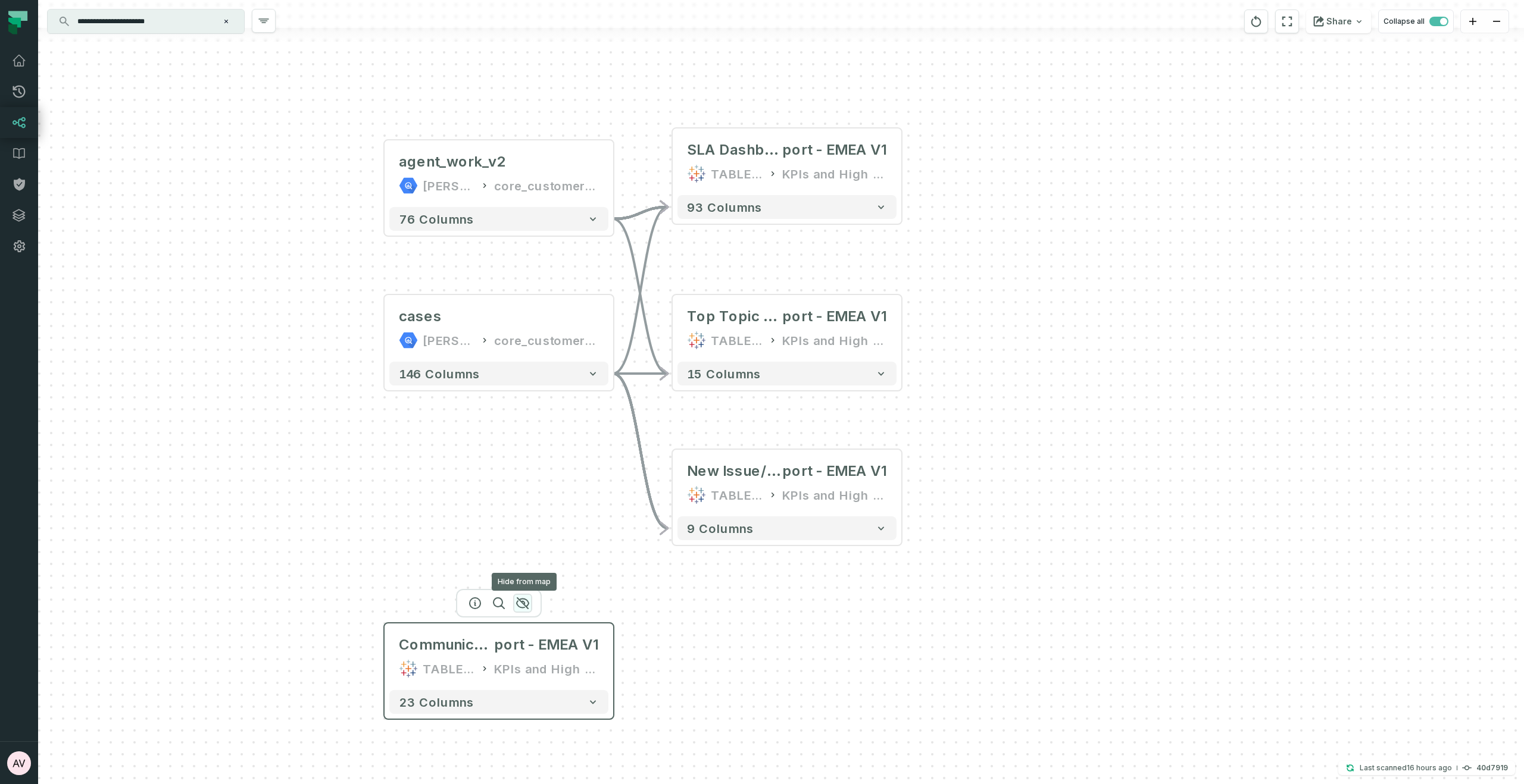
click at [524, 603] on icon "button" at bounding box center [523, 603] width 12 height 11
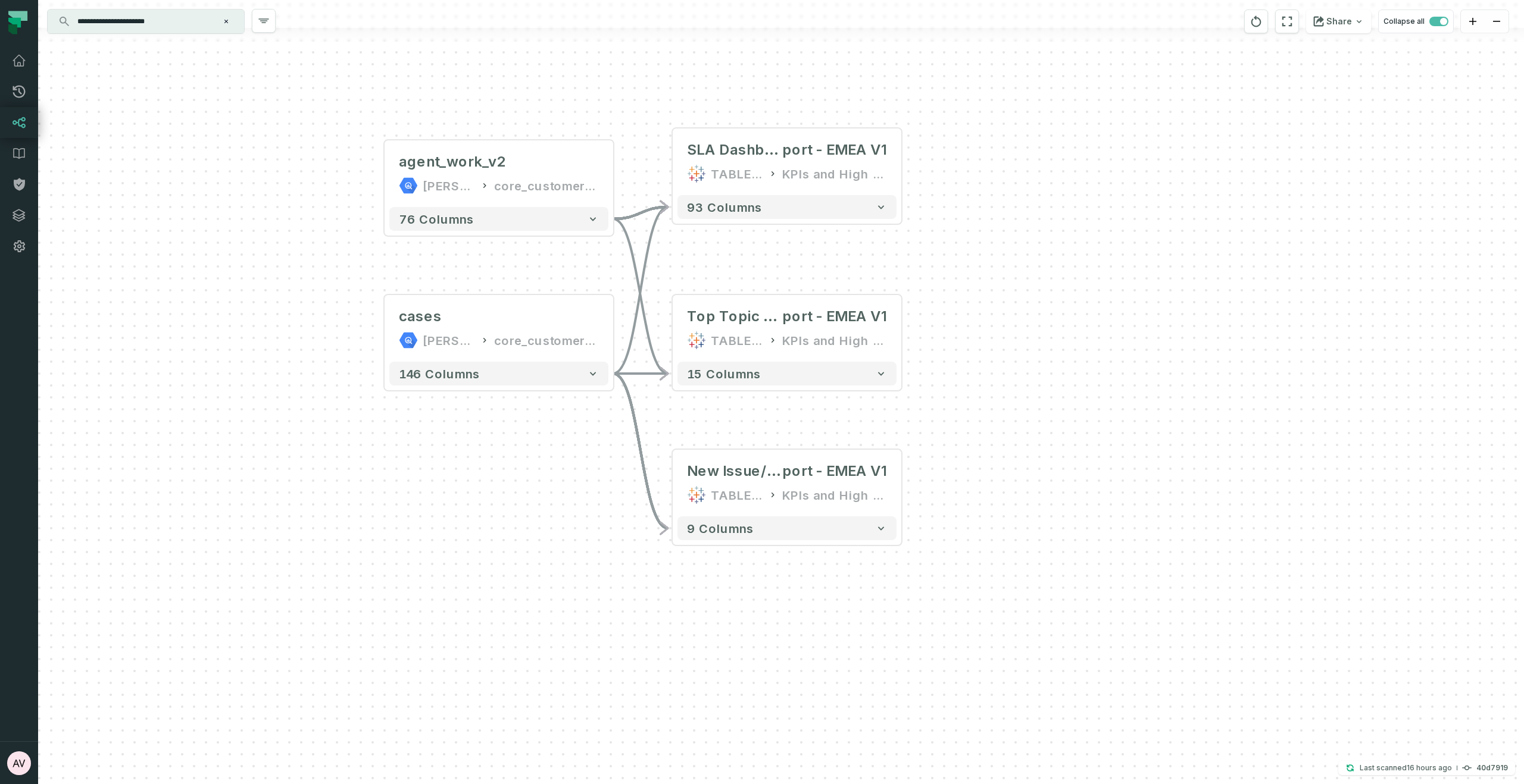
click at [179, 24] on input "**********" at bounding box center [144, 21] width 148 height 19
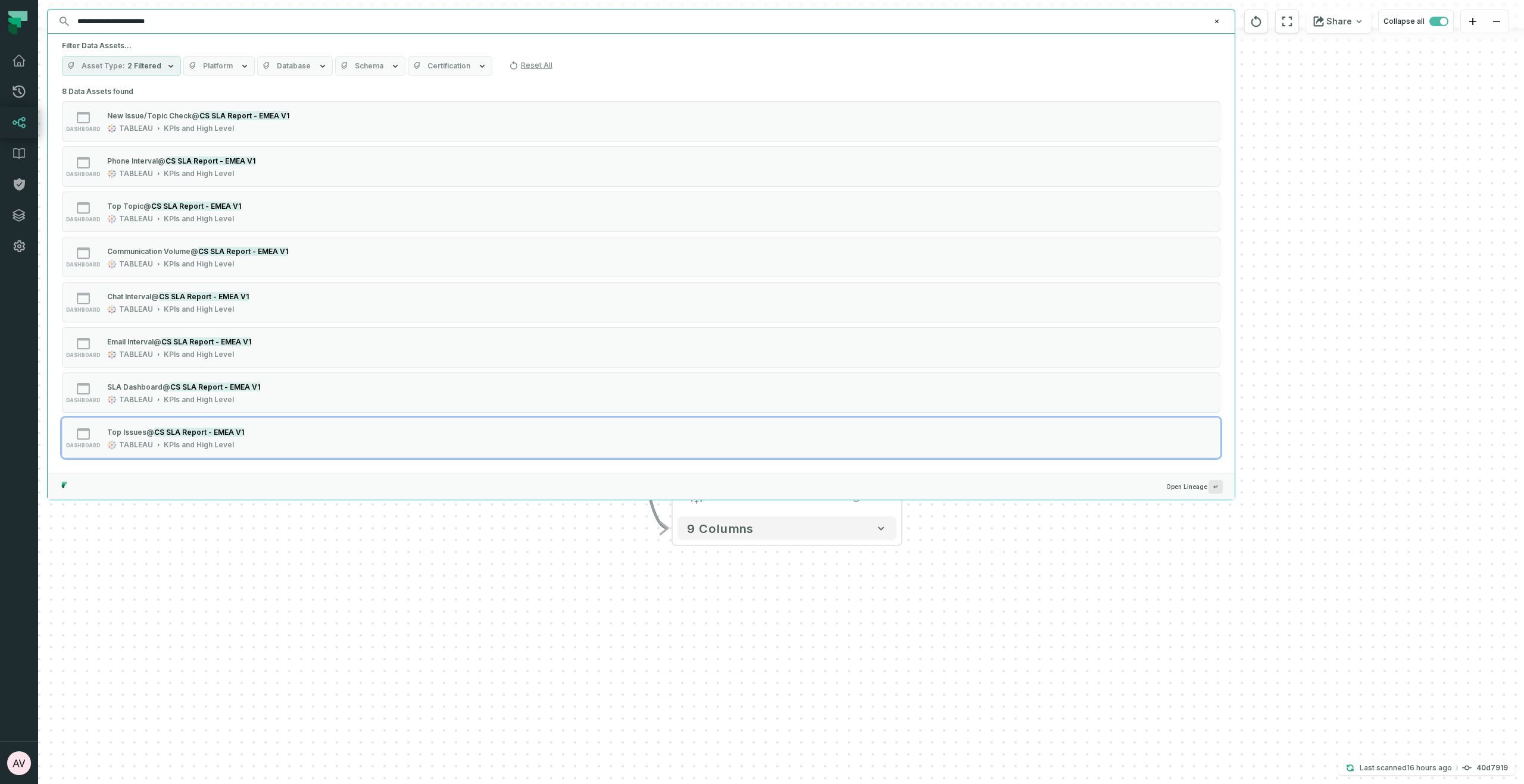
click at [468, 612] on div "+ agent_work_v2 juul-warehouse core_customer_service + 76 columns + cases juul-…" at bounding box center [780, 392] width 1485 height 784
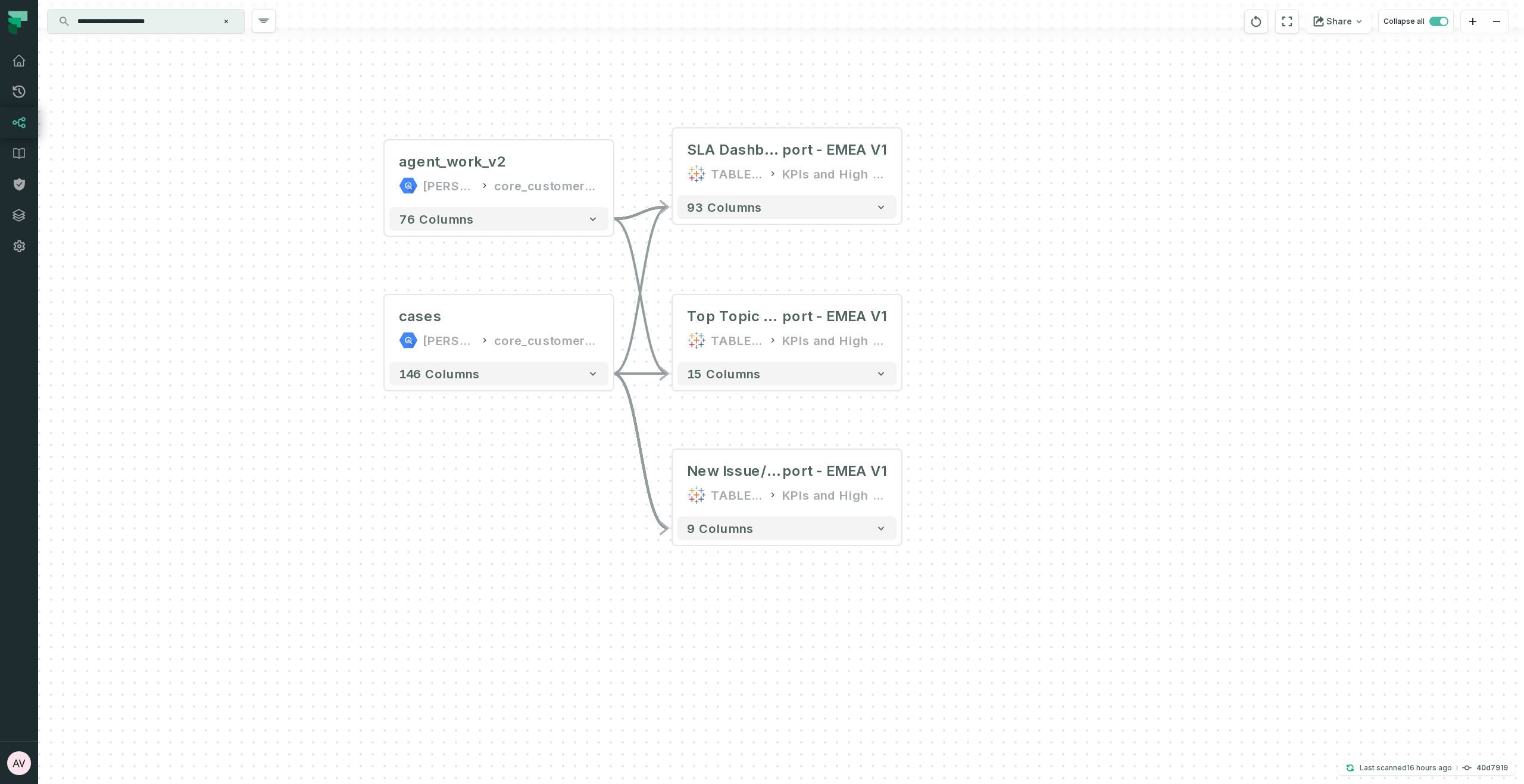
click at [188, 21] on input "**********" at bounding box center [144, 21] width 148 height 19
click at [521, 614] on div "+ agent_work_v2 juul-warehouse core_customer_service + 76 columns + cases juul-…" at bounding box center [780, 392] width 1485 height 784
click at [109, 20] on input "**********" at bounding box center [144, 21] width 148 height 19
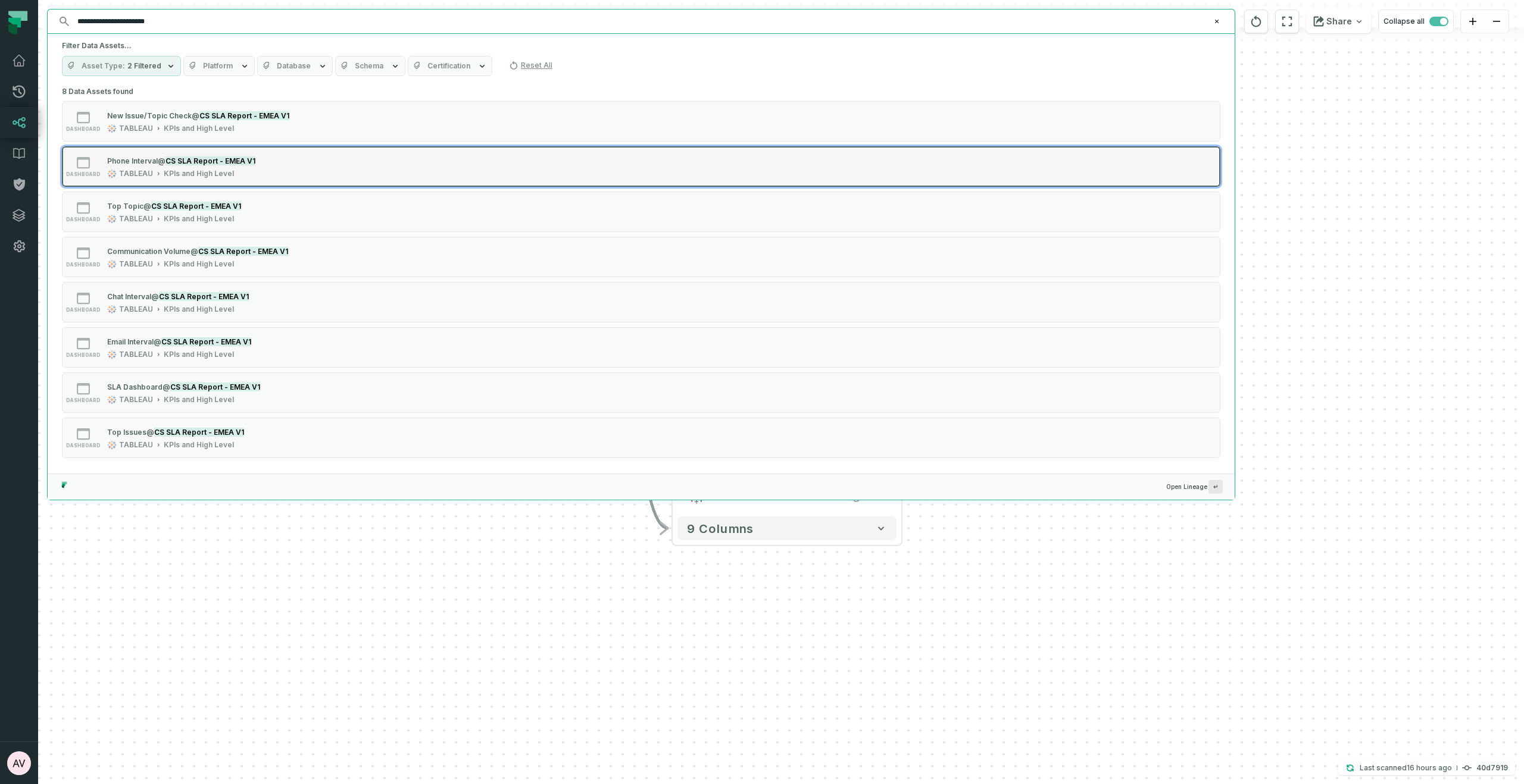
click at [142, 169] on div "TABLEAU" at bounding box center [136, 173] width 34 height 9
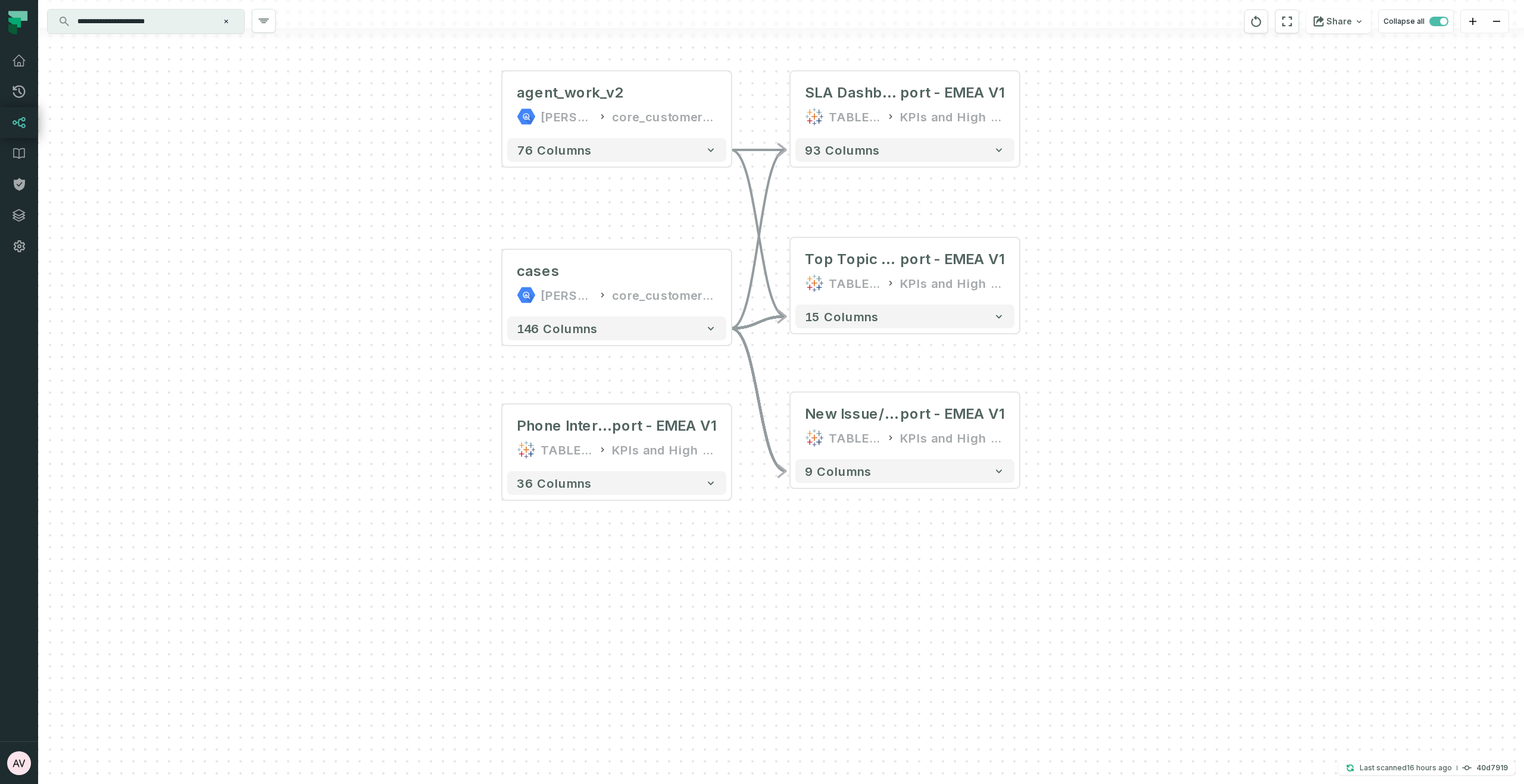
drag, startPoint x: 562, startPoint y: 496, endPoint x: 400, endPoint y: 453, distance: 167.6
click at [400, 554] on div "+ agent_work_v2 juul-warehouse core_customer_service + 76 columns + cases juul-…" at bounding box center [780, 392] width 1485 height 784
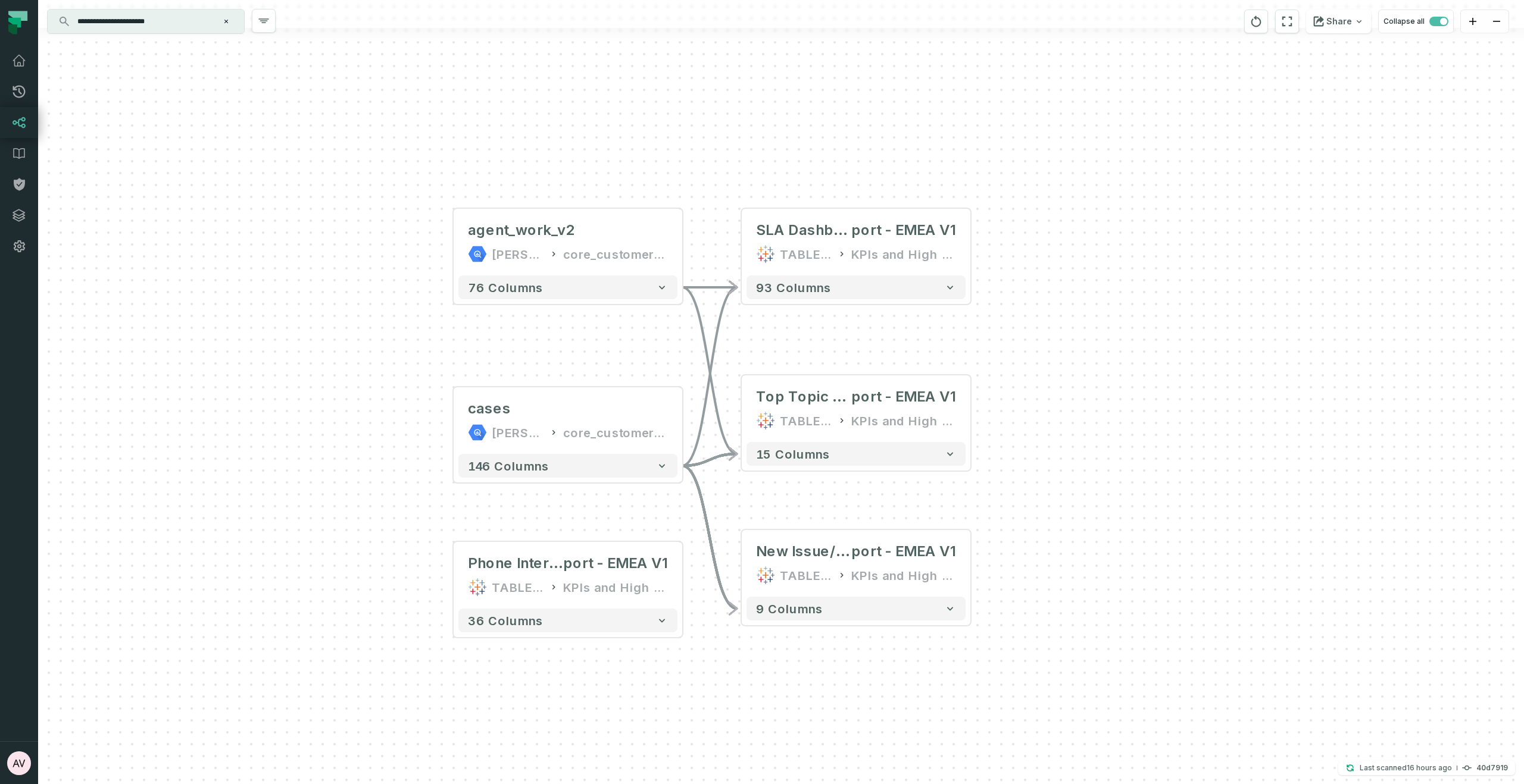
click at [313, 460] on div "+ agent_work_v2 juul-warehouse core_customer_service + 76 columns + cases juul-…" at bounding box center [780, 392] width 1485 height 784
click at [192, 31] on input "**********" at bounding box center [144, 21] width 148 height 19
click at [261, 583] on div "+ agent_work_v2 juul-warehouse core_customer_service + 76 columns + cases juul-…" at bounding box center [780, 392] width 1485 height 784
click at [180, 24] on input "**********" at bounding box center [144, 21] width 148 height 19
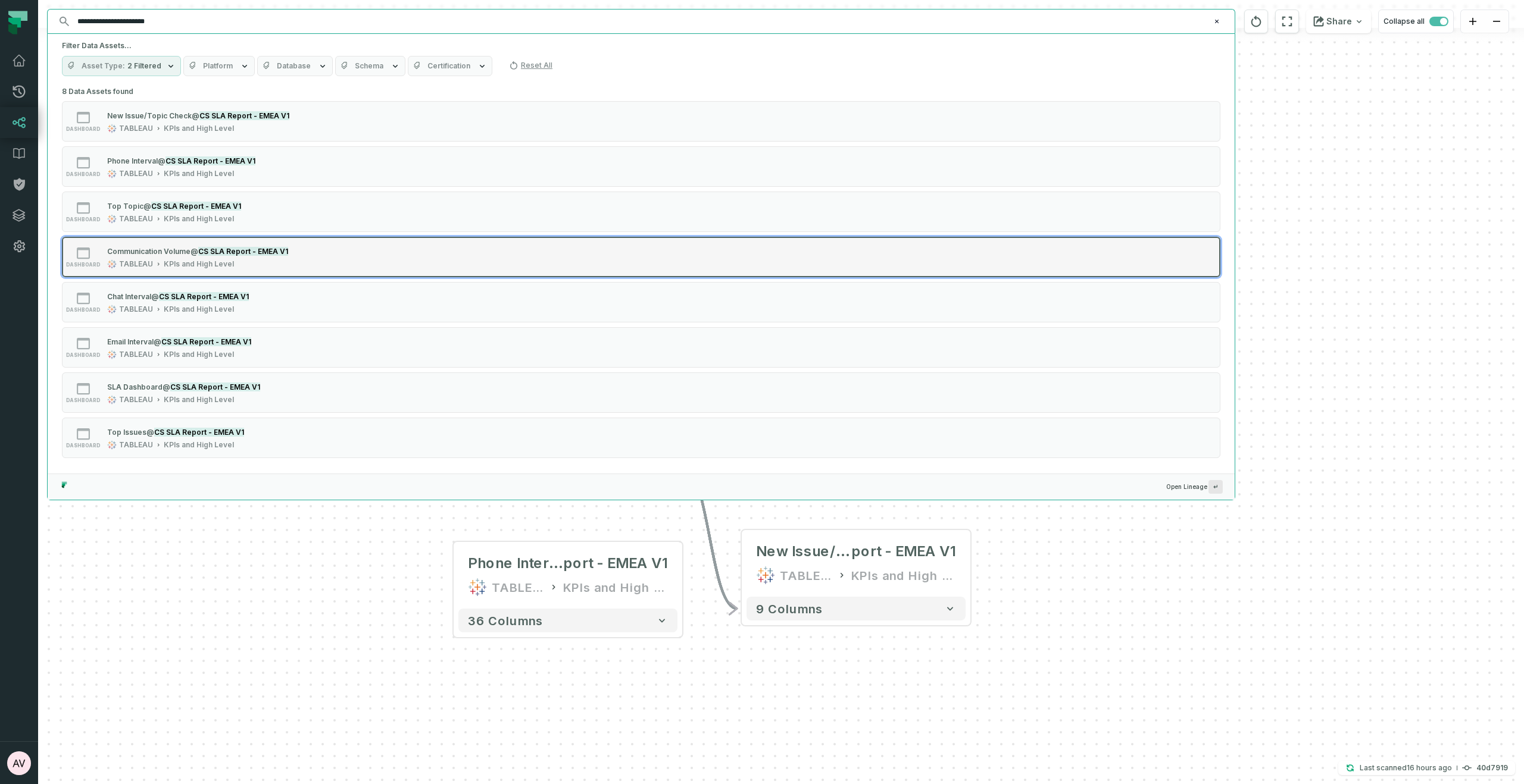
click at [167, 253] on span "Communication Volume" at bounding box center [148, 251] width 84 height 9
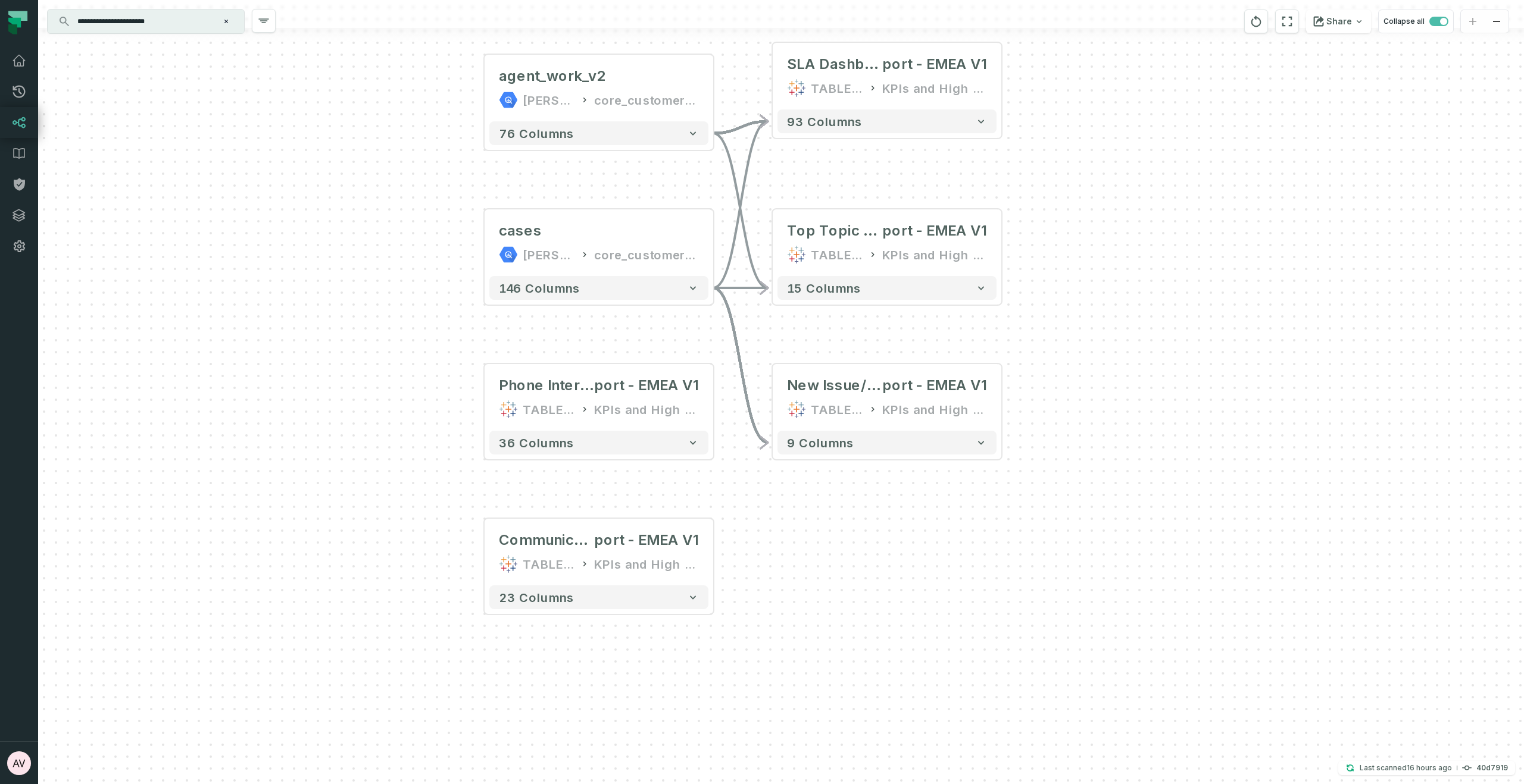
drag, startPoint x: 468, startPoint y: 372, endPoint x: 288, endPoint y: 539, distance: 245.5
click at [288, 539] on div "+ agent_work_v2 juul-warehouse core_customer_service + 76 columns + cases juul-…" at bounding box center [780, 392] width 1485 height 784
click at [665, 521] on header "Communication Volume @ CS SLA Re port - EMEA V1 TABLEAU KPIs and High Level" at bounding box center [599, 549] width 228 height 62
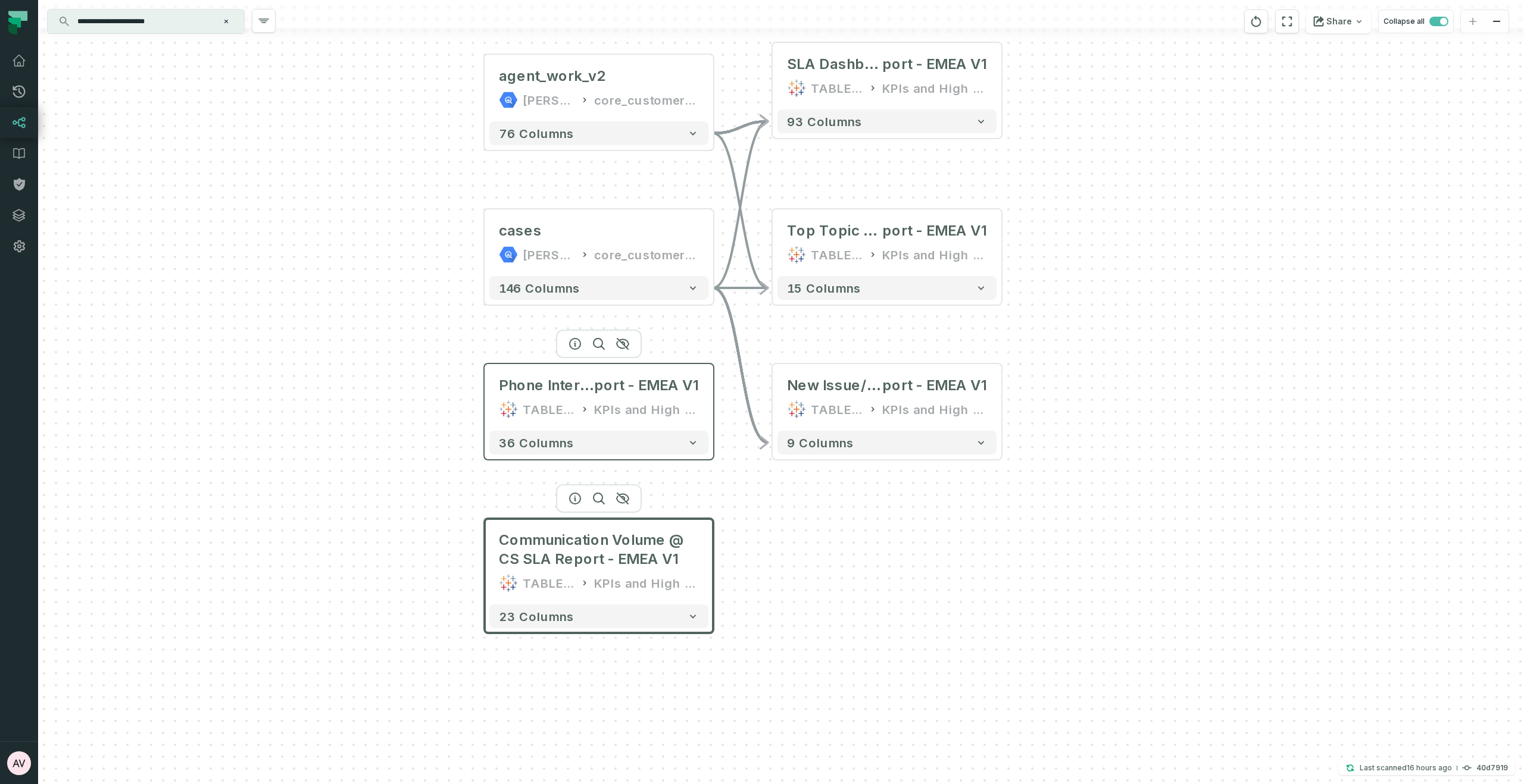
click at [682, 364] on header "Phone Interval @ CS SLA Re port - EMEA V1 TABLEAU KPIs and High Level" at bounding box center [599, 394] width 228 height 62
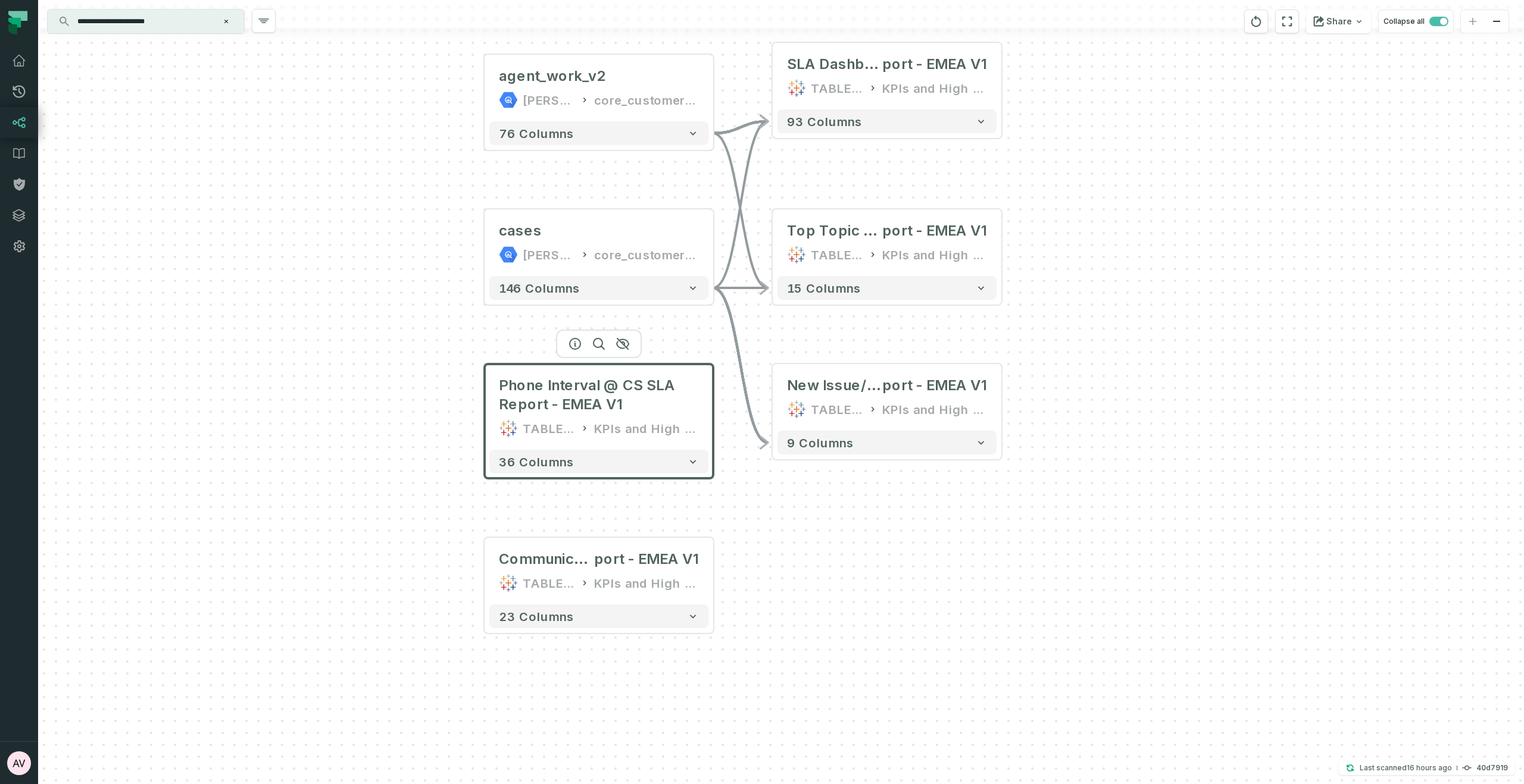
click at [179, 29] on input "**********" at bounding box center [144, 21] width 148 height 19
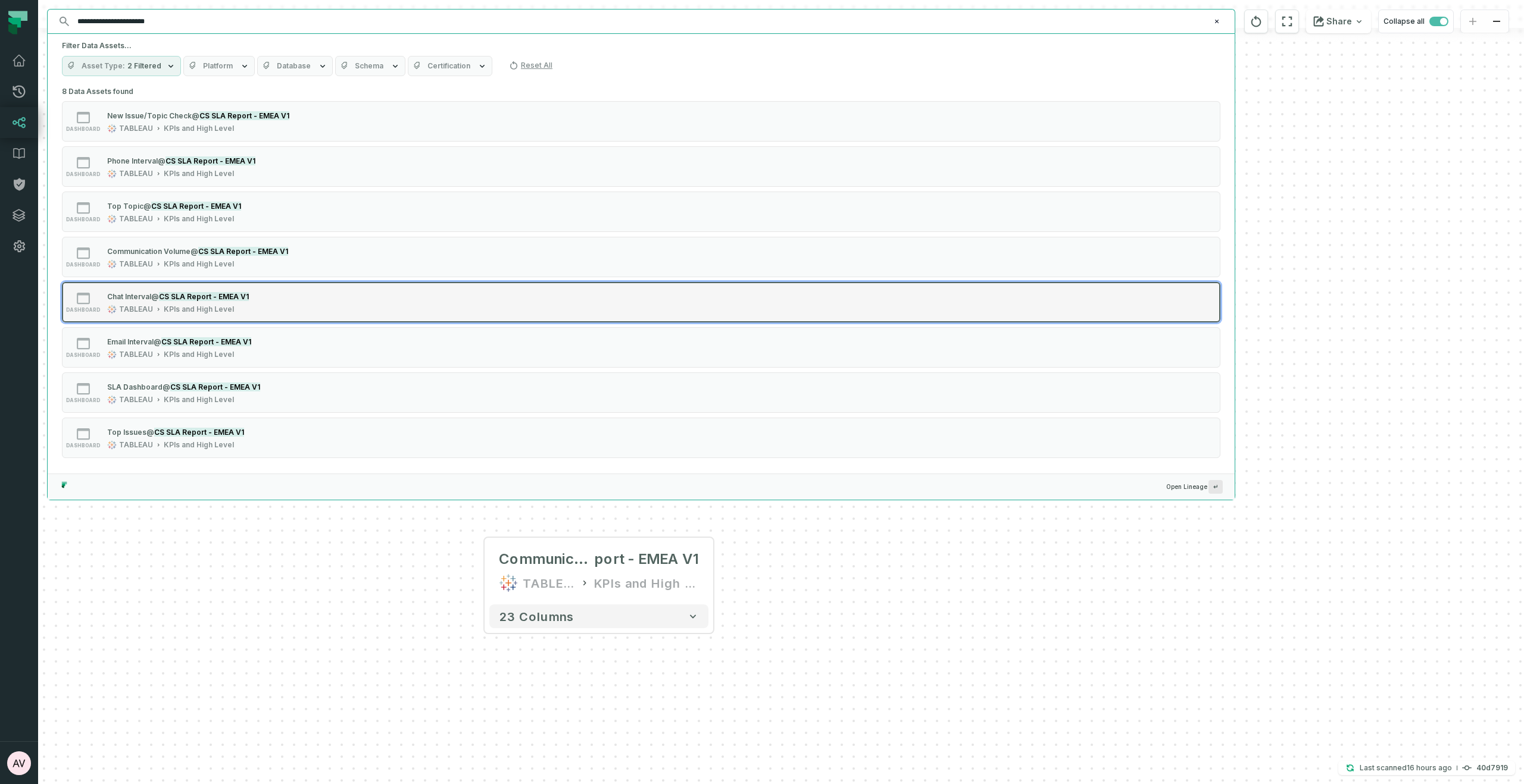
click at [328, 302] on div "dashboard Chat Interval @ CS SLA Report - EMEA V1 TABLEAU KPIs and High Level" at bounding box center [213, 302] width 298 height 24
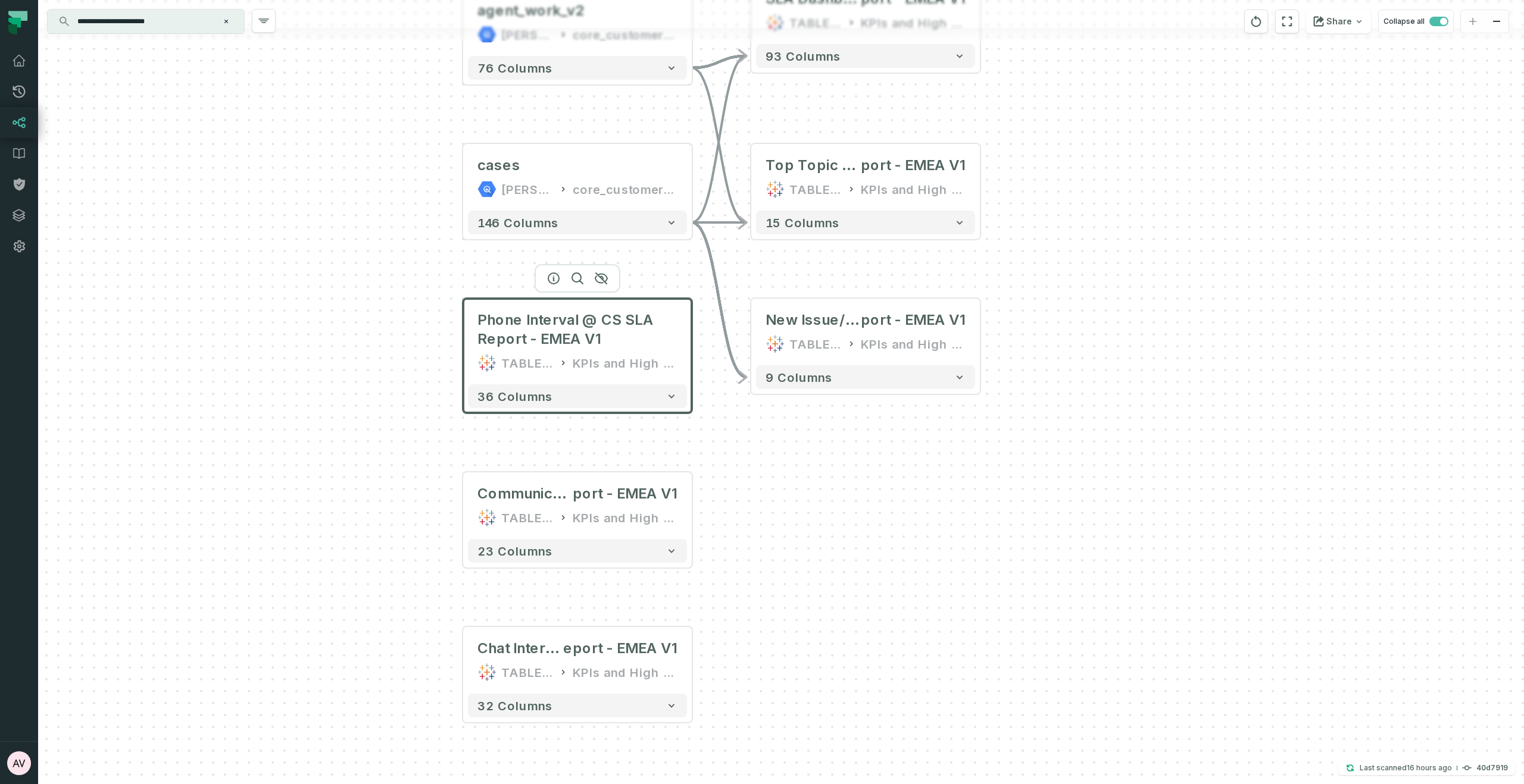
drag, startPoint x: 1099, startPoint y: 218, endPoint x: 896, endPoint y: 501, distance: 348.3
click at [896, 501] on div "+ agent_work_v2 juul-warehouse core_customer_service + 76 columns + cases juul-…" at bounding box center [780, 392] width 1485 height 784
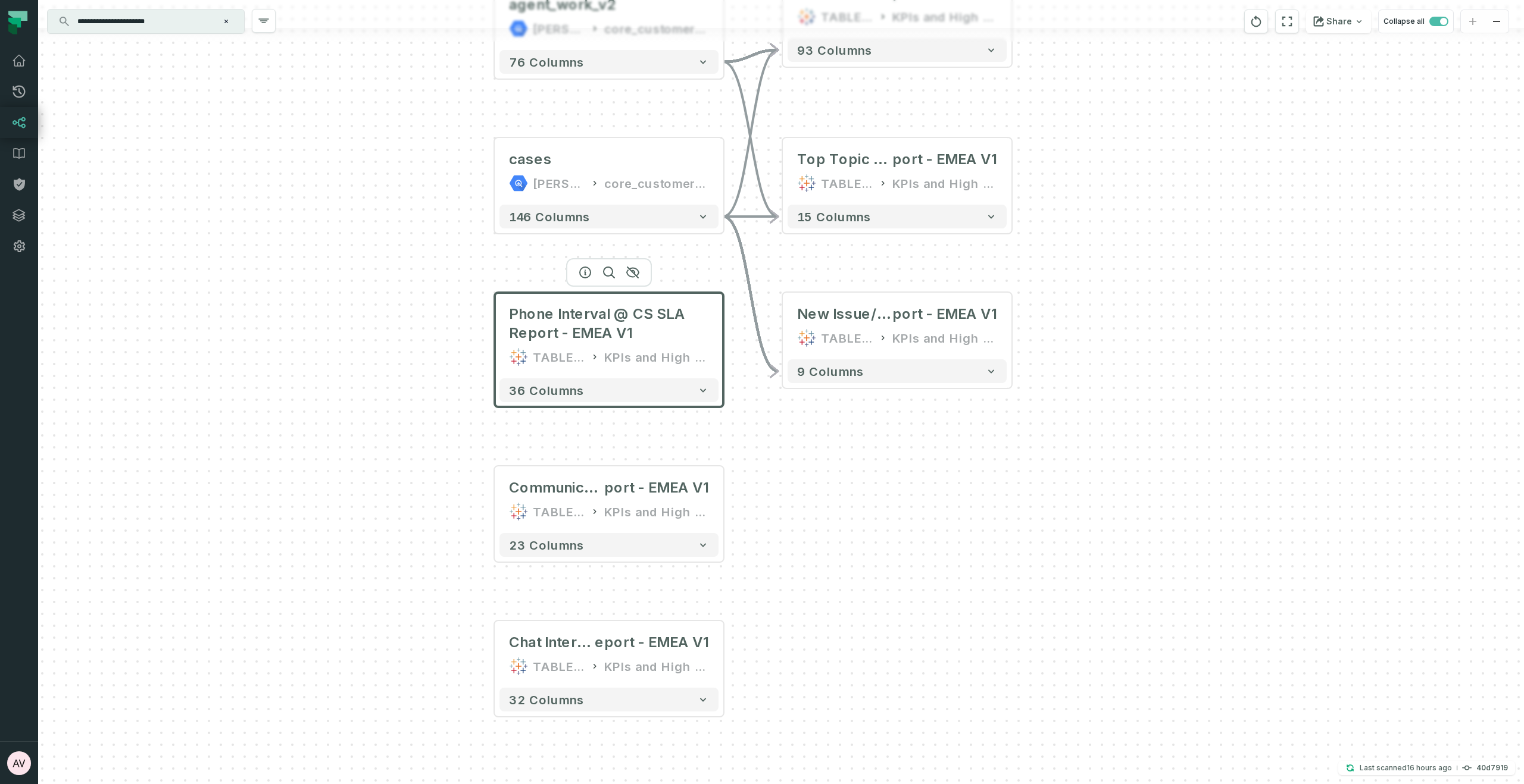
drag, startPoint x: 807, startPoint y: 503, endPoint x: 837, endPoint y: 497, distance: 30.6
click at [837, 497] on div "+ agent_work_v2 juul-warehouse core_customer_service + 76 columns + cases juul-…" at bounding box center [780, 392] width 1485 height 784
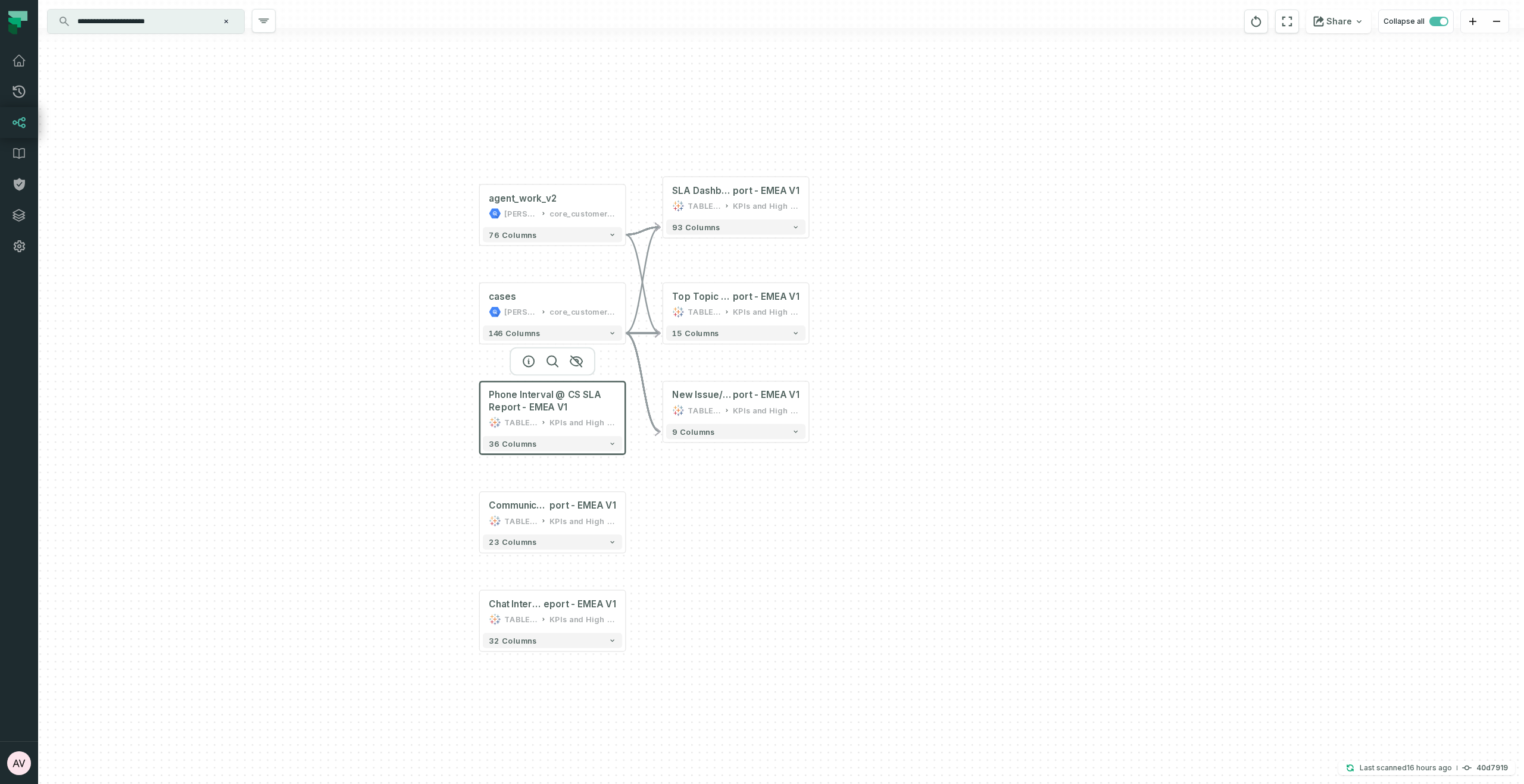
drag, startPoint x: 365, startPoint y: 305, endPoint x: 388, endPoint y: 344, distance: 45.3
click at [388, 344] on div "+ agent_work_v2 juul-warehouse core_customer_service + 76 columns + cases juul-…" at bounding box center [780, 392] width 1485 height 784
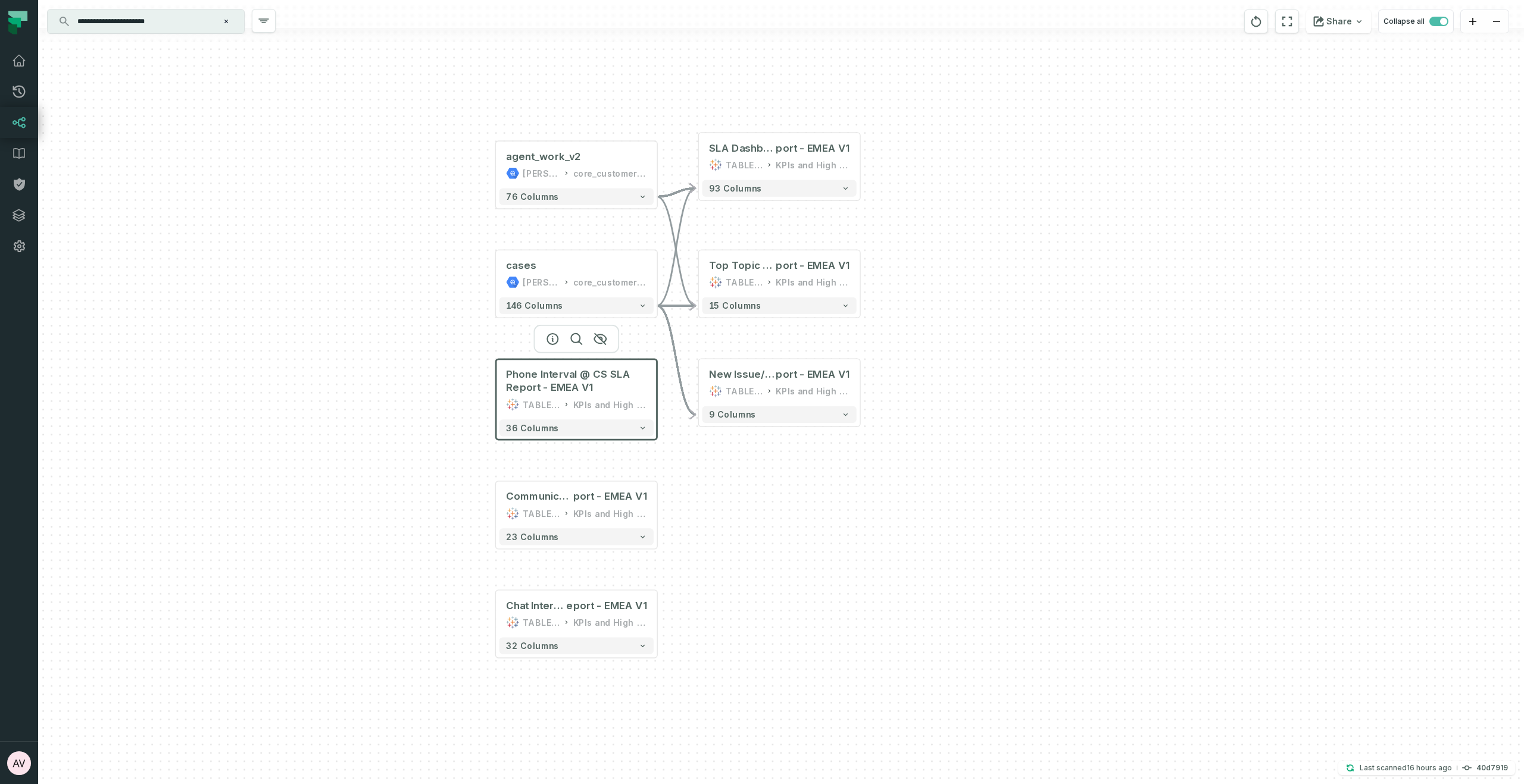
click at [178, 18] on input "**********" at bounding box center [144, 21] width 148 height 19
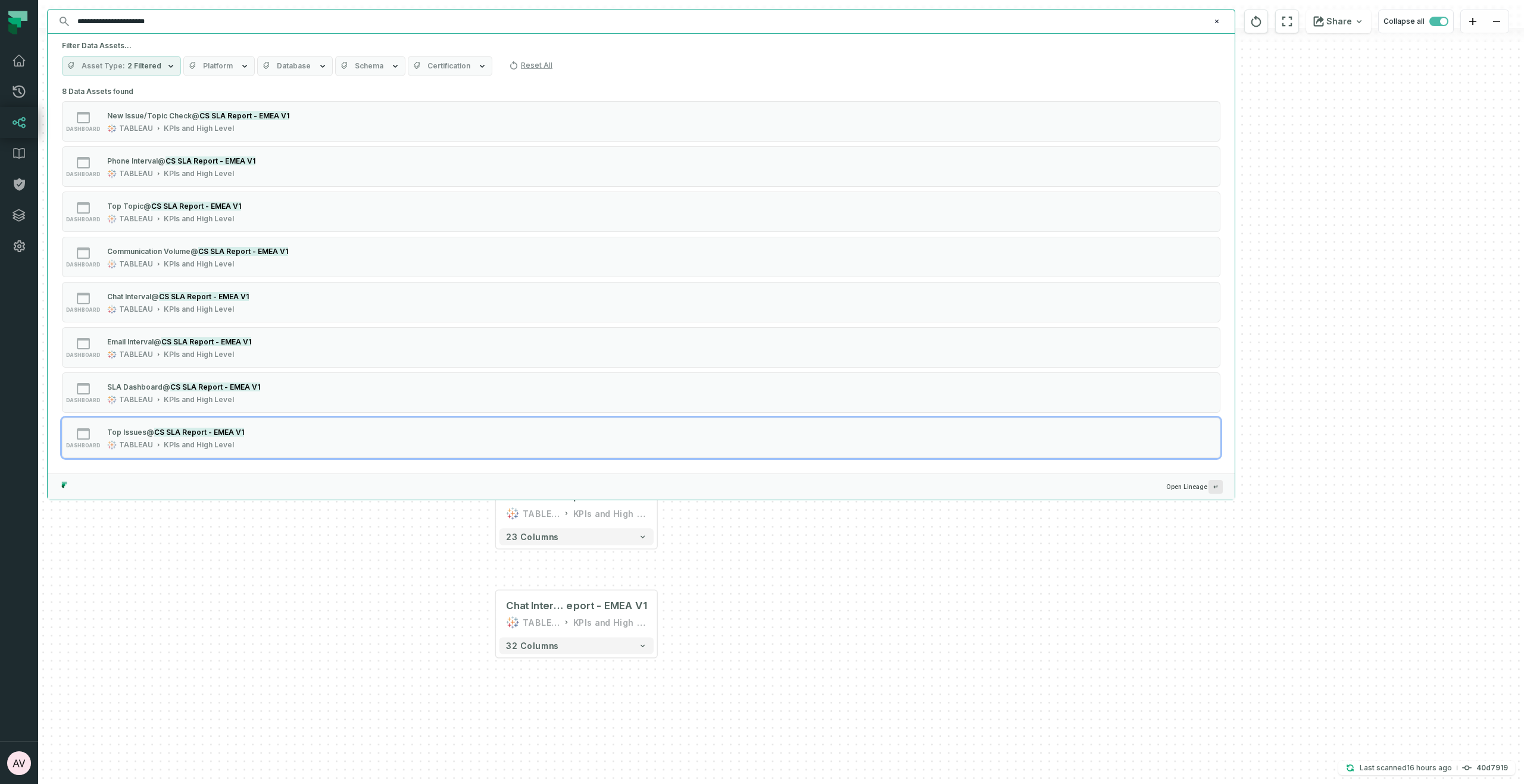
click at [237, 549] on div "+ agent_work_v2 juul-warehouse core_customer_service + 76 columns + cases juul-…" at bounding box center [780, 392] width 1485 height 784
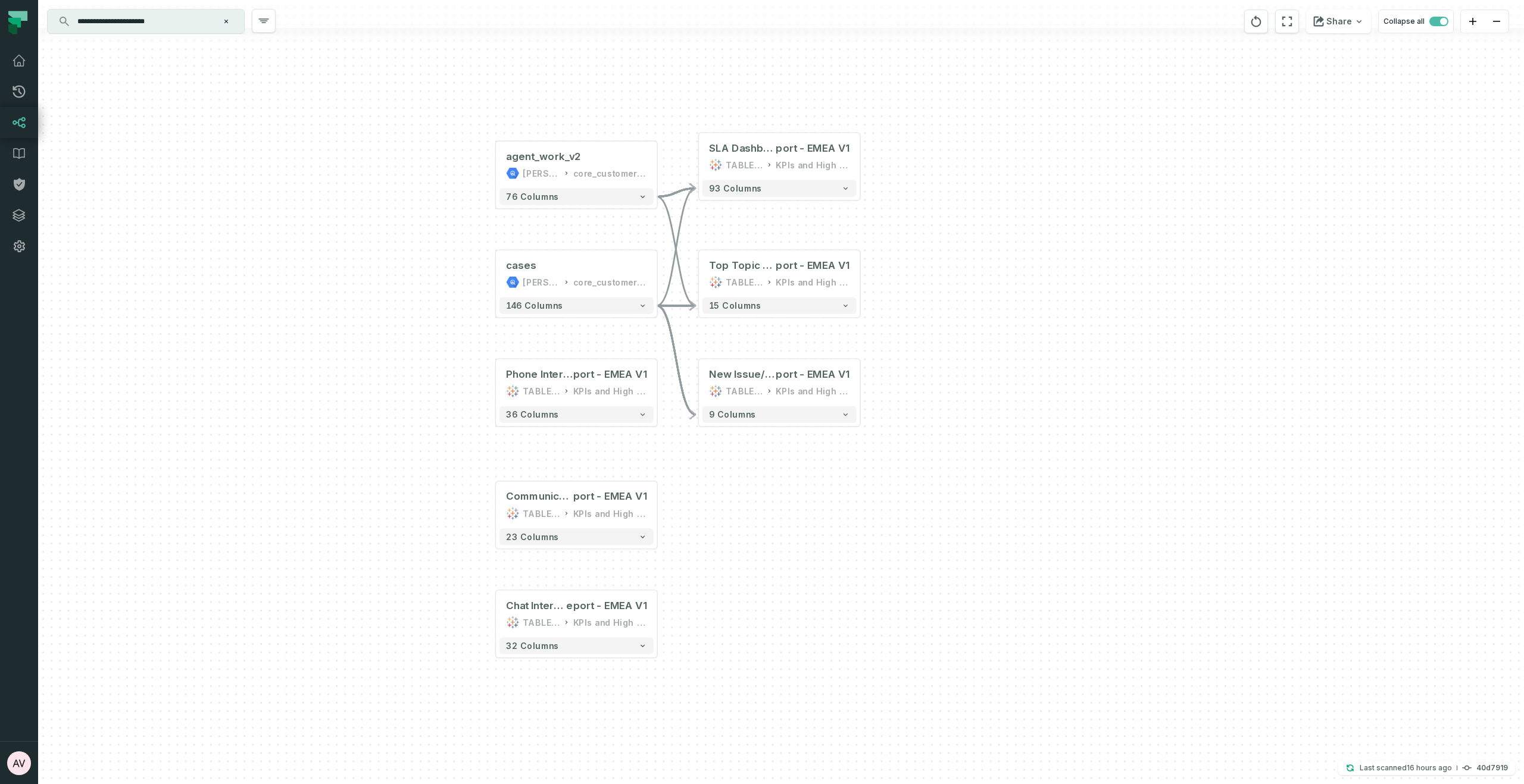
click at [177, 20] on input "**********" at bounding box center [144, 21] width 148 height 19
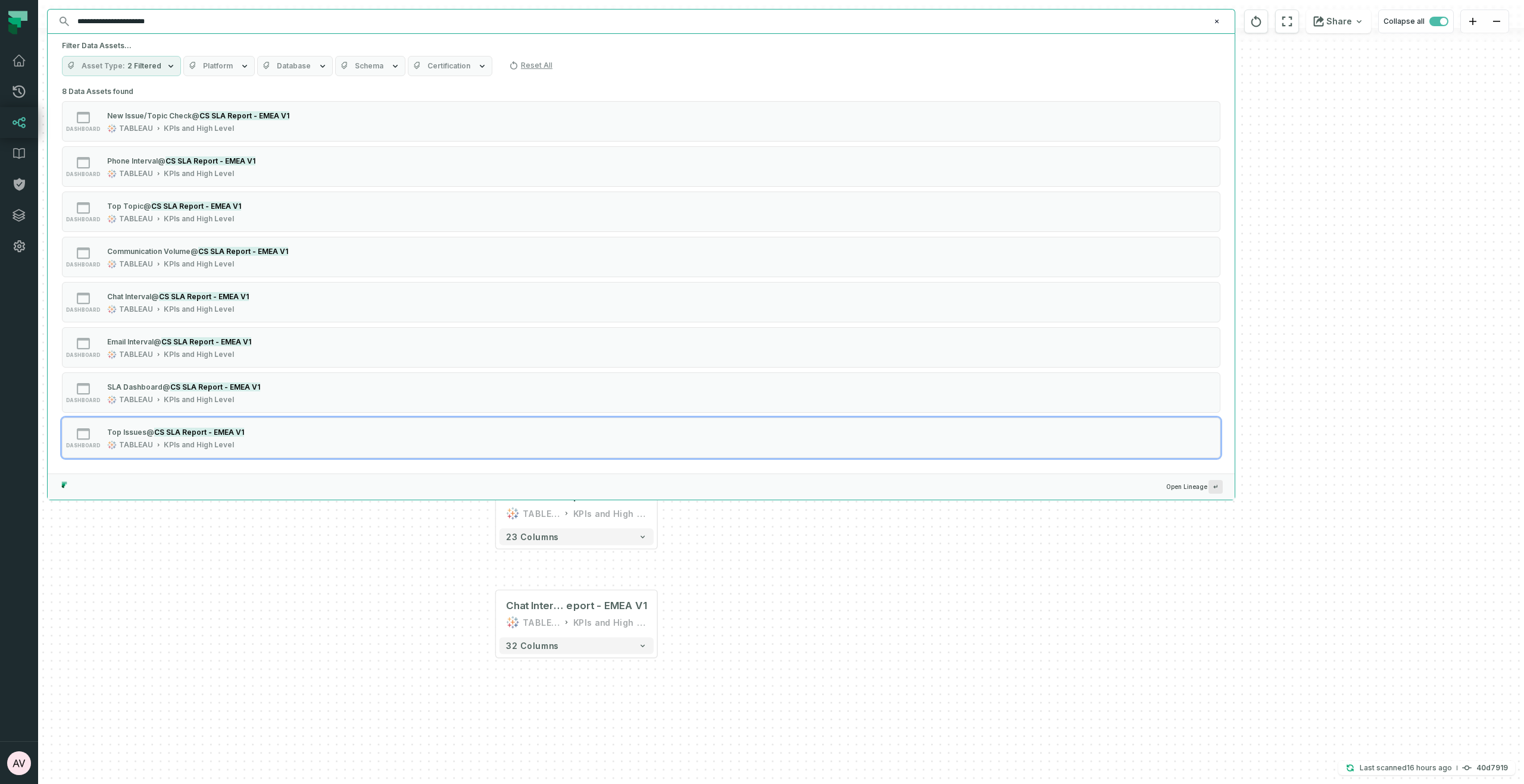
click at [1350, 255] on div "+ agent_work_v2 juul-warehouse core_customer_service + 76 columns + cases juul-…" at bounding box center [780, 392] width 1485 height 784
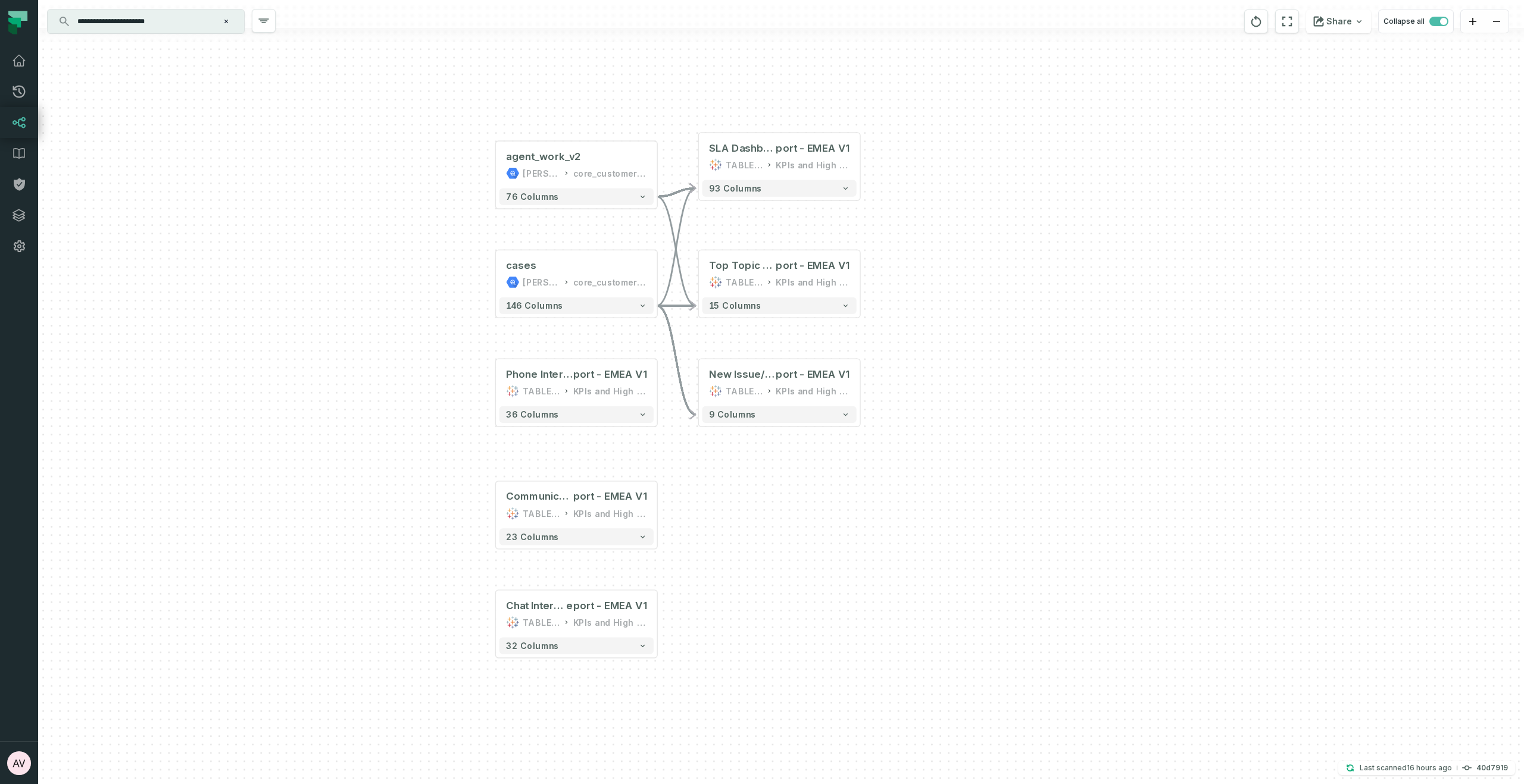
click at [208, 26] on input "**********" at bounding box center [144, 21] width 148 height 19
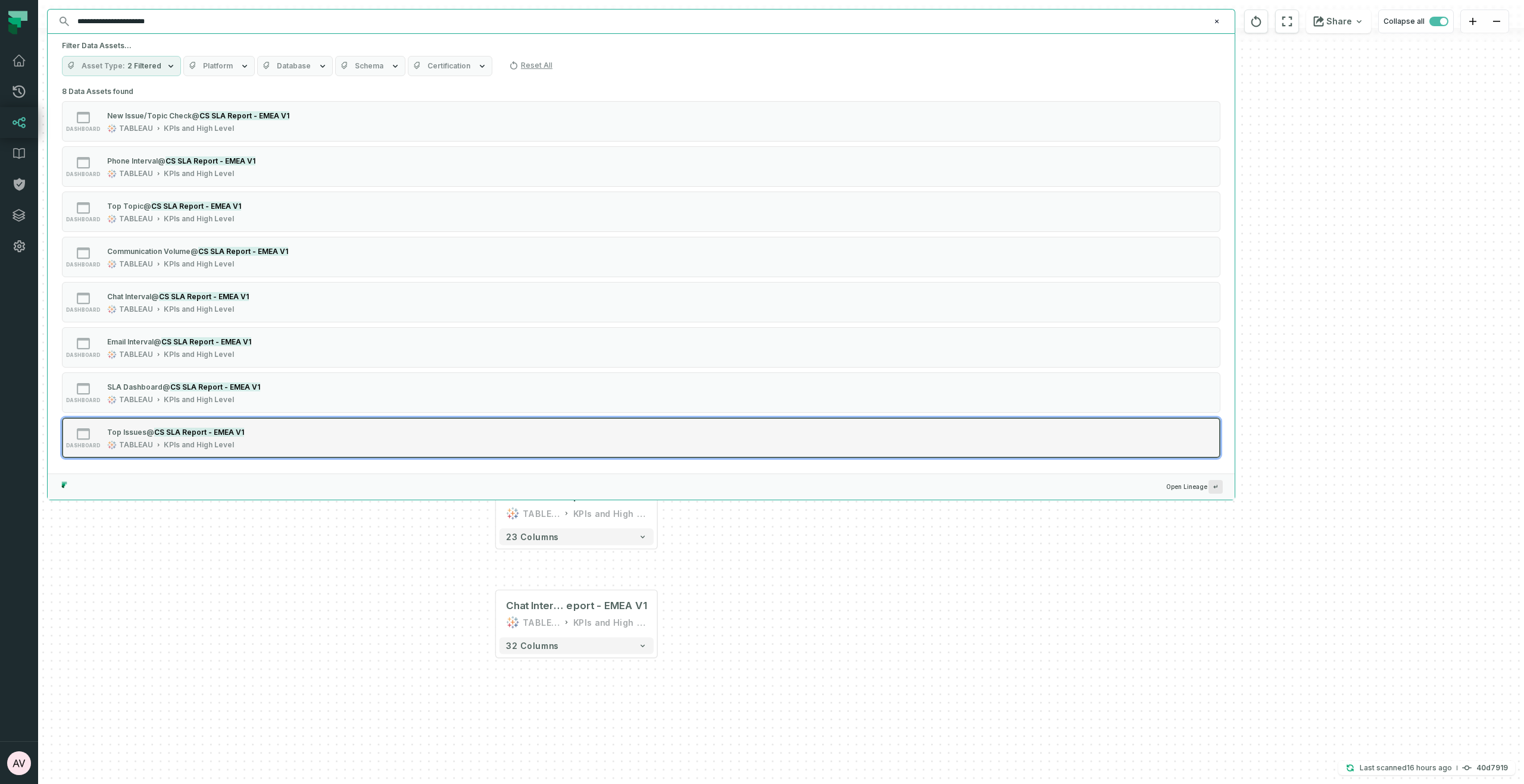
click at [131, 440] on div "TABLEAU" at bounding box center [136, 444] width 34 height 9
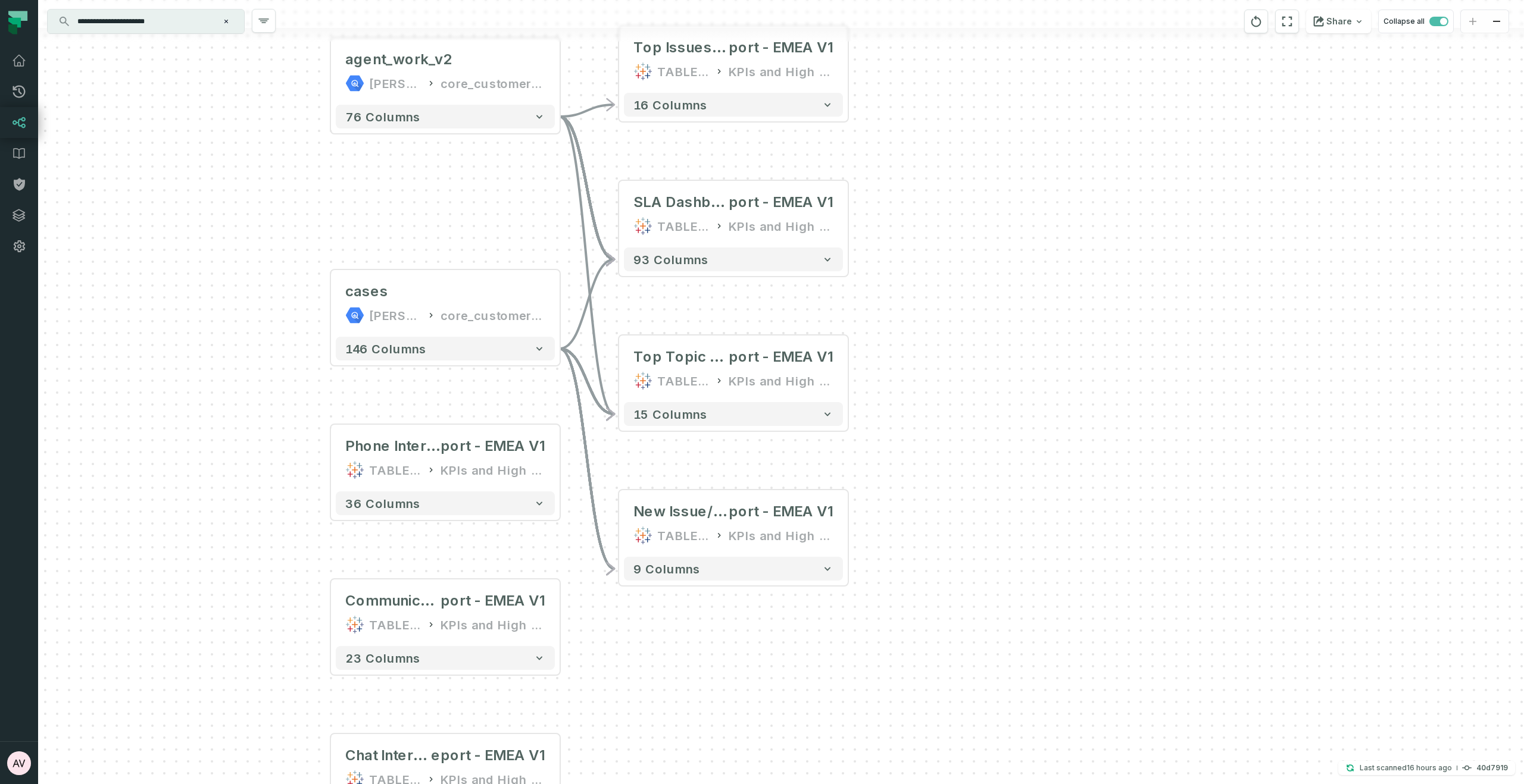
drag, startPoint x: 1049, startPoint y: 526, endPoint x: 977, endPoint y: 268, distance: 267.9
click at [977, 268] on div "+ agent_work_v2 juul-warehouse core_customer_service + 76 columns + cases juul-…" at bounding box center [780, 392] width 1485 height 784
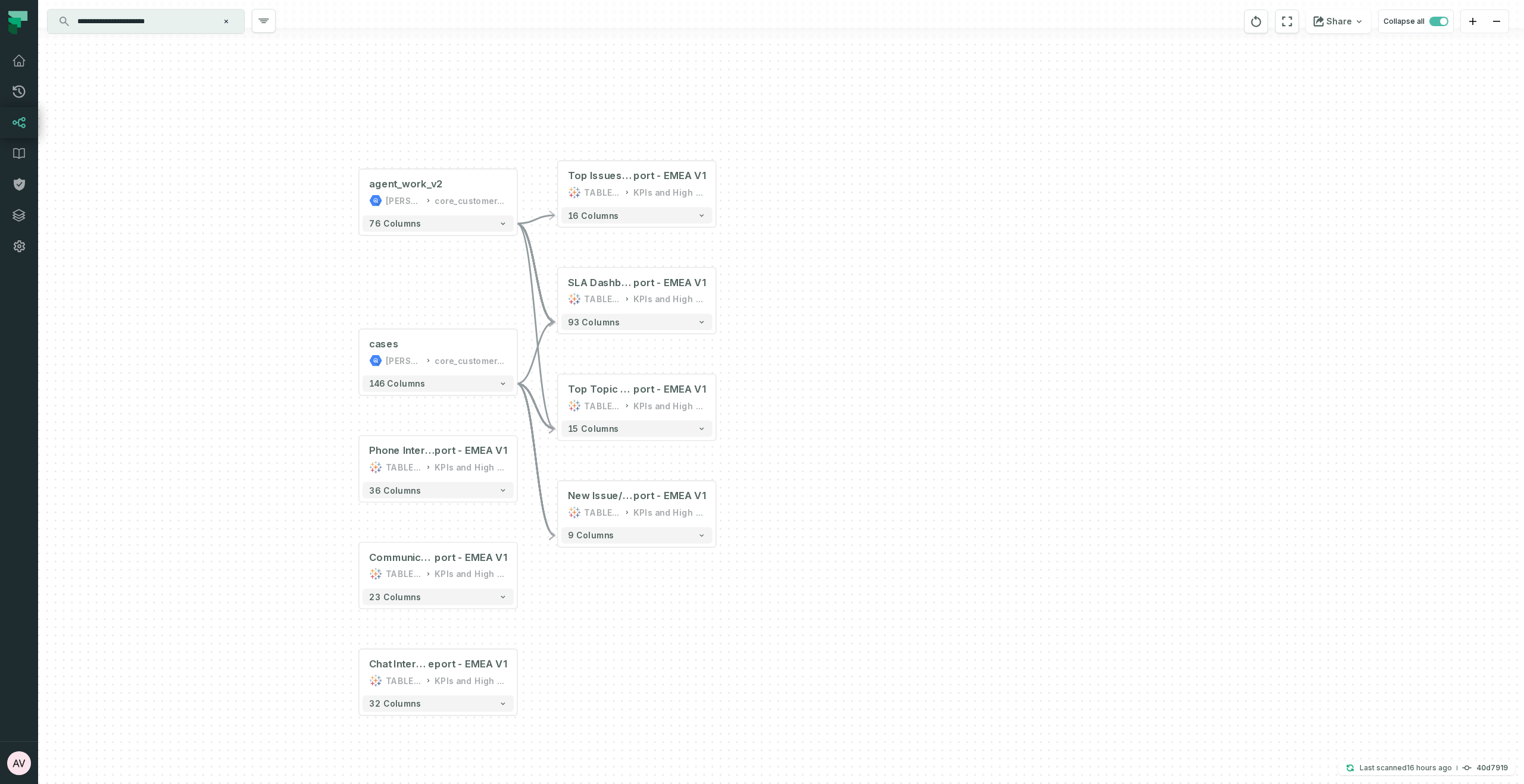
drag, startPoint x: 973, startPoint y: 431, endPoint x: 824, endPoint y: 441, distance: 149.3
click at [824, 441] on div "+ agent_work_v2 juul-warehouse core_customer_service + 76 columns + cases juul-…" at bounding box center [780, 392] width 1485 height 784
click at [557, 186] on button "+" at bounding box center [557, 184] width 15 height 15
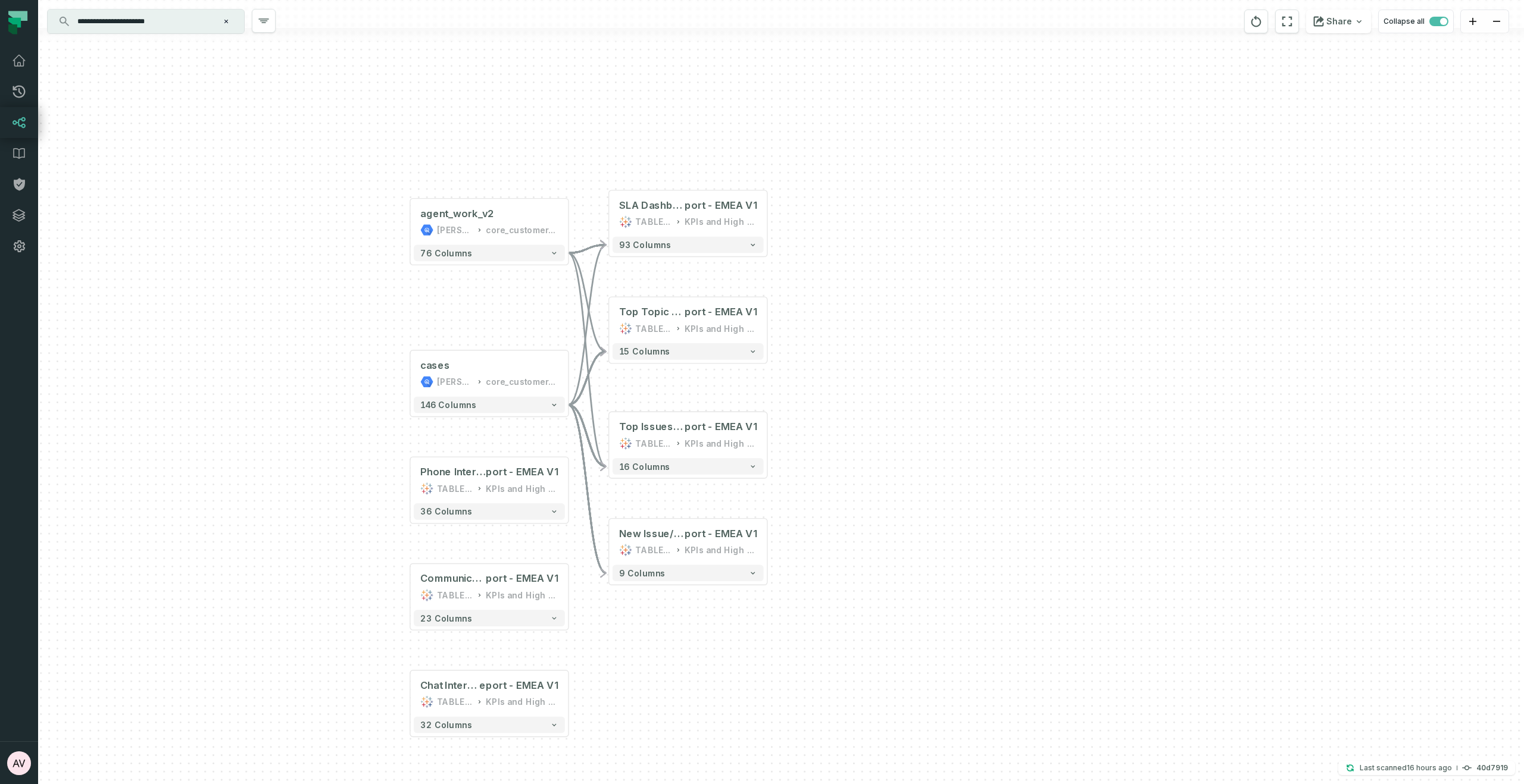
drag, startPoint x: 870, startPoint y: 270, endPoint x: 899, endPoint y: 425, distance: 157.7
click at [899, 425] on div "+ agent_work_v2 juul-warehouse core_customer_service + 76 columns + cases juul-…" at bounding box center [780, 392] width 1485 height 784
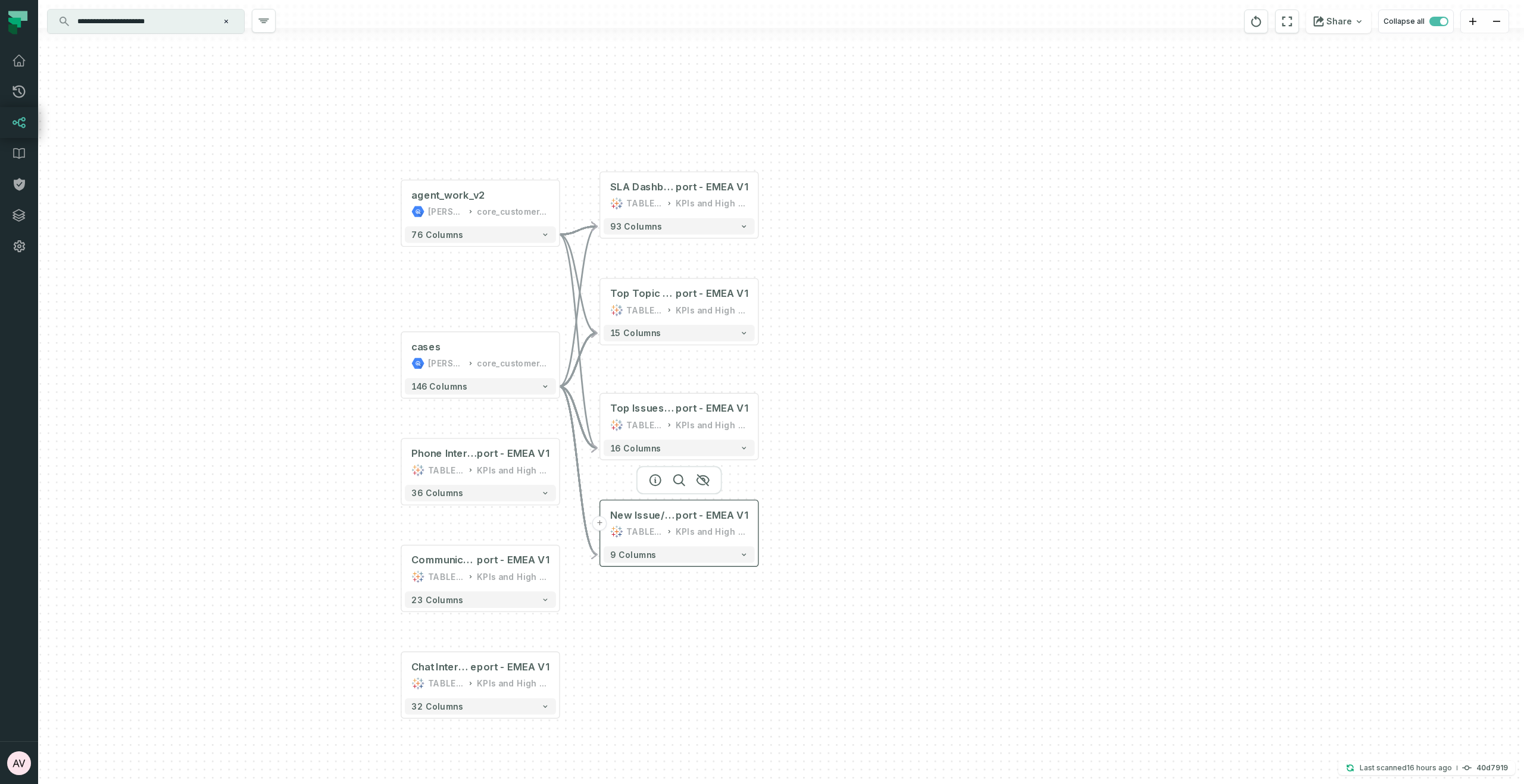
click at [597, 521] on button "+" at bounding box center [600, 523] width 15 height 15
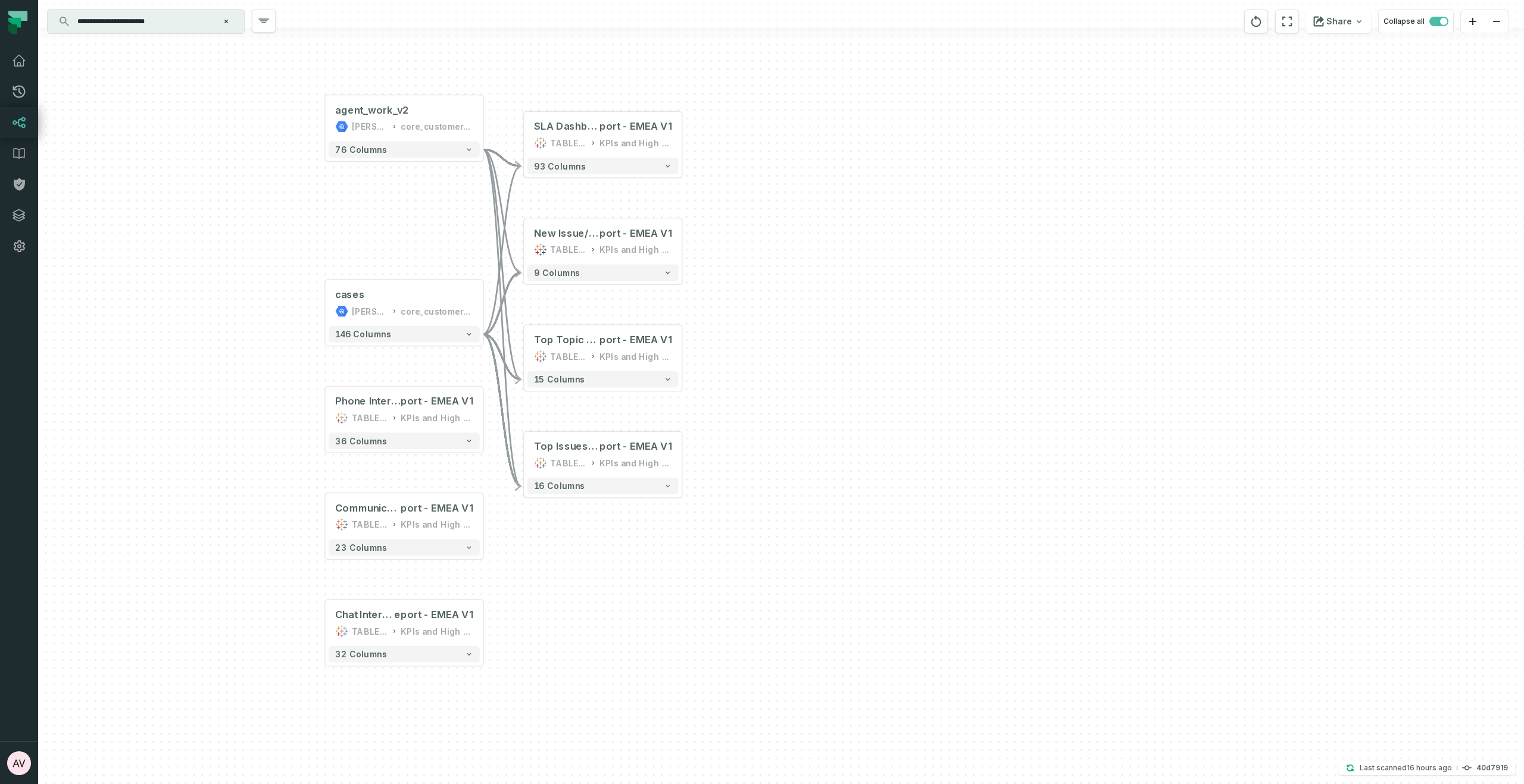
drag, startPoint x: 933, startPoint y: 459, endPoint x: 867, endPoint y: 270, distance: 200.2
click at [872, 272] on div "+ agent_work_v2 juul-warehouse core_customer_service + 76 columns + cases juul-…" at bounding box center [780, 392] width 1485 height 784
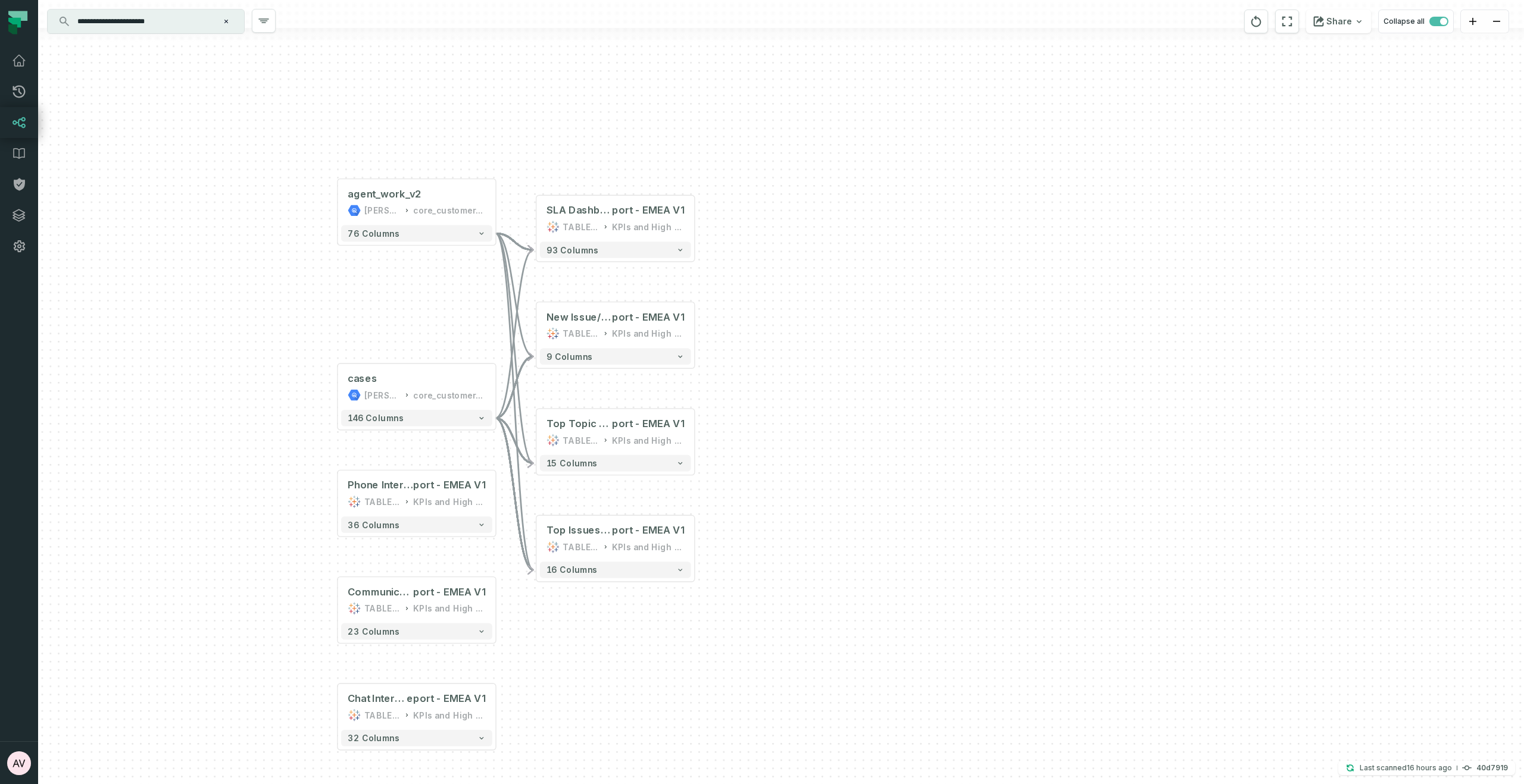
drag, startPoint x: 285, startPoint y: 572, endPoint x: 347, endPoint y: 520, distance: 80.9
click at [346, 519] on div "+ agent_work_v2 juul-warehouse core_customer_service + 76 columns + cases juul-…" at bounding box center [780, 392] width 1485 height 784
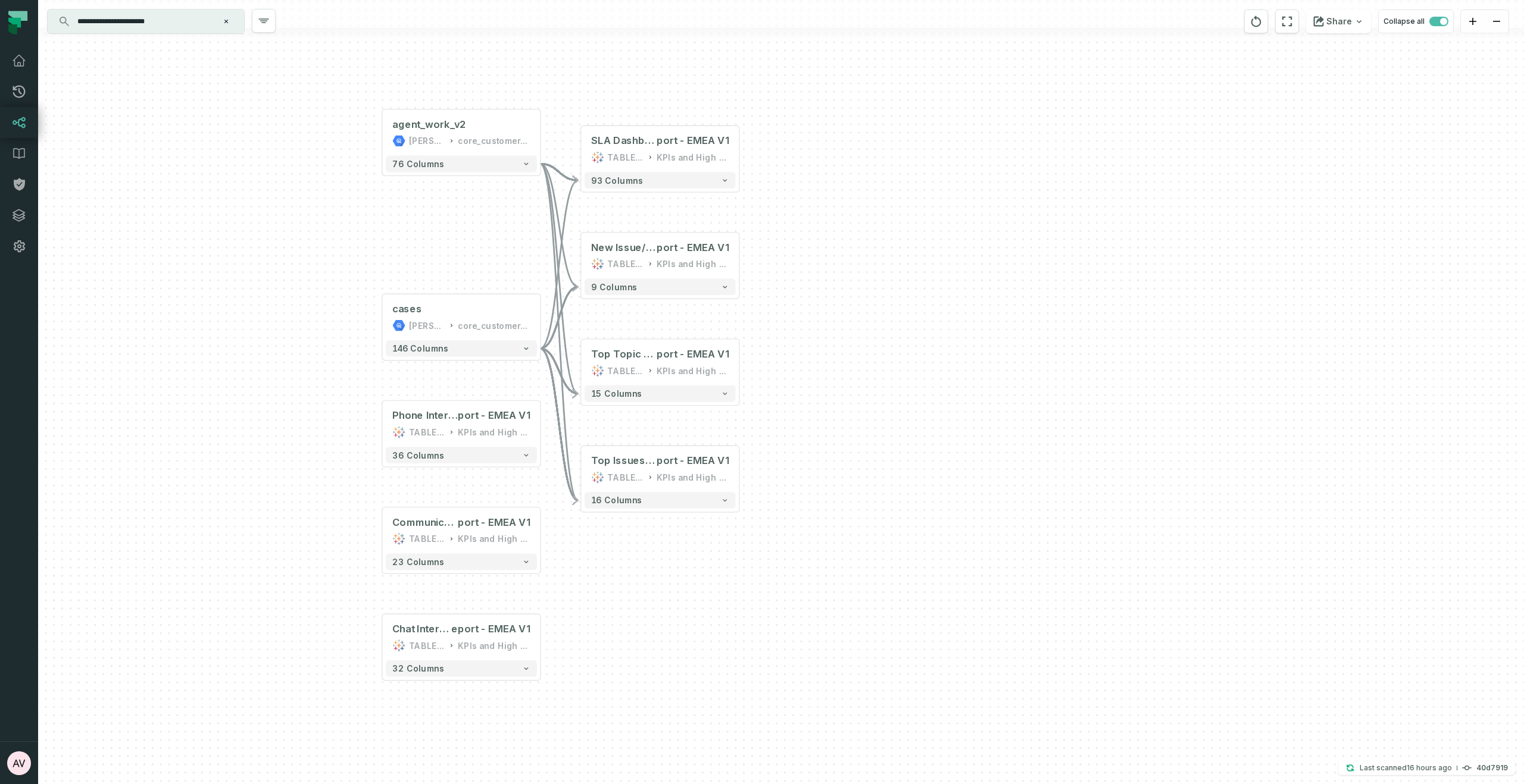
drag, startPoint x: 582, startPoint y: 621, endPoint x: 531, endPoint y: 589, distance: 60.2
click at [531, 589] on div "+ agent_work_v2 juul-warehouse core_customer_service + 76 columns + cases juul-…" at bounding box center [780, 392] width 1485 height 784
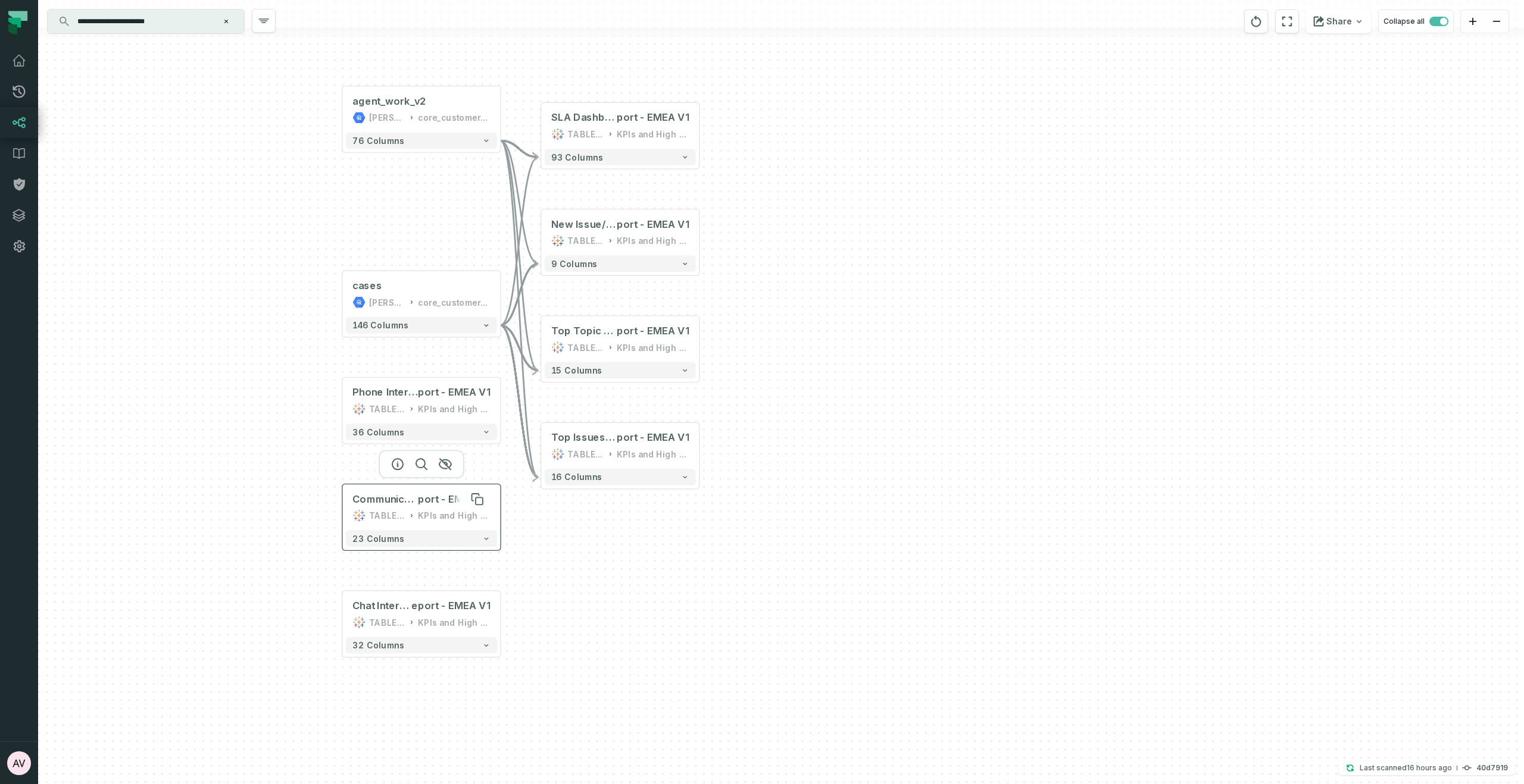
click at [398, 500] on span "Communication Volume @ CS SLA Re" at bounding box center [385, 499] width 66 height 13
click at [374, 602] on span "Chat Interval @ CS SLA R" at bounding box center [382, 606] width 59 height 13
click at [390, 397] on span "Phone Interval @ CS SLA Re" at bounding box center [385, 392] width 66 height 13
click at [118, 30] on input "**********" at bounding box center [144, 21] width 148 height 19
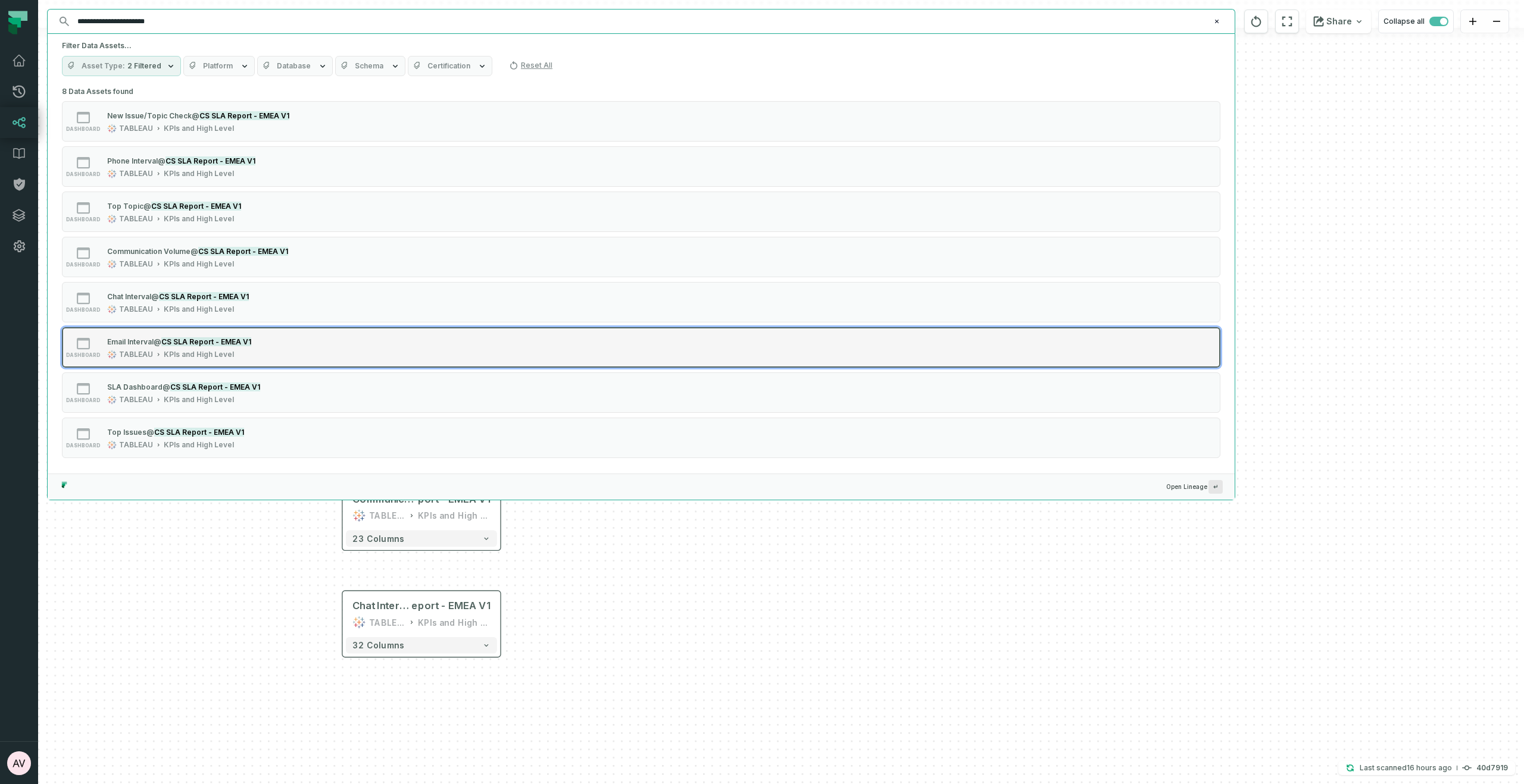
click at [124, 350] on div "TABLEAU" at bounding box center [136, 354] width 34 height 9
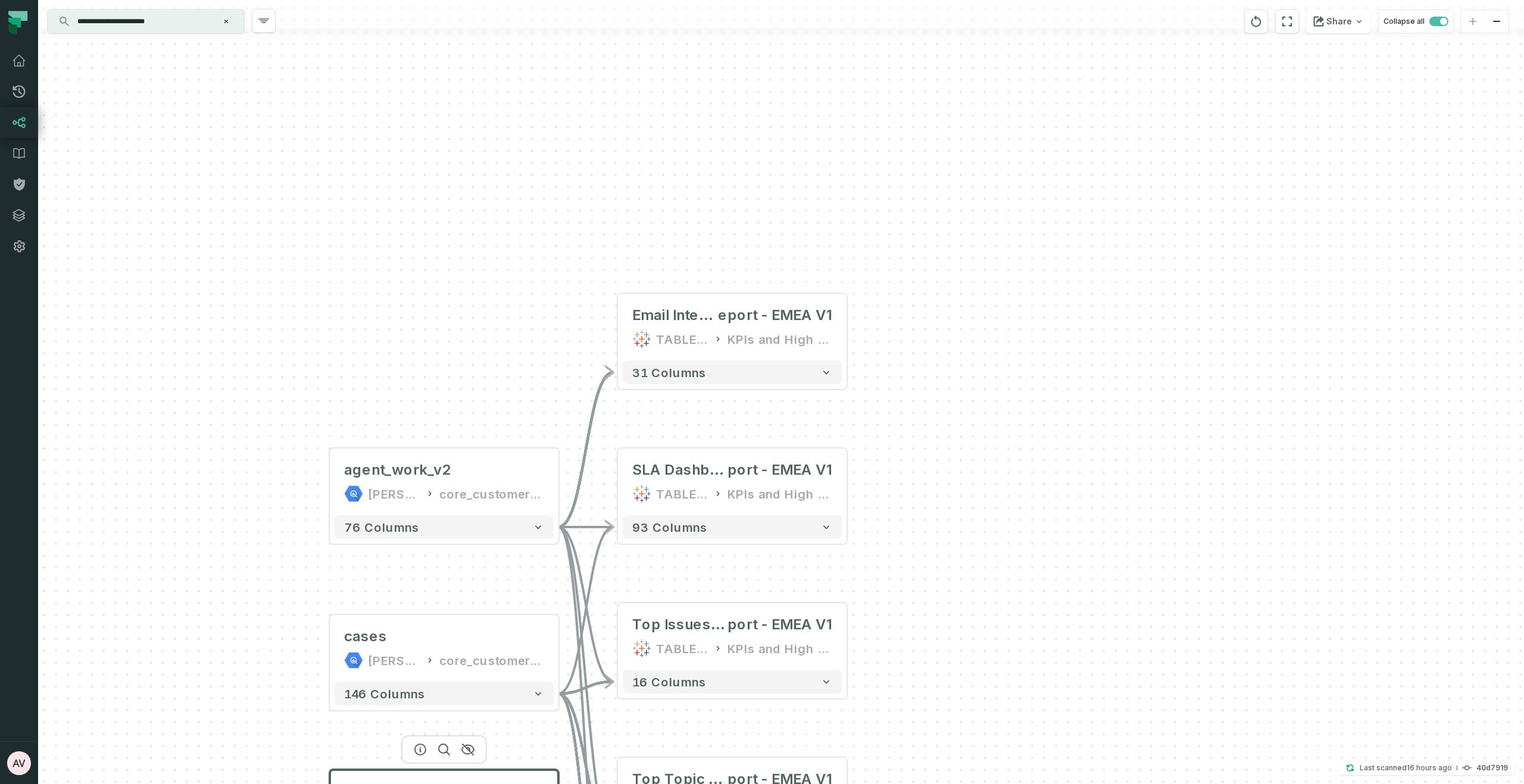
drag, startPoint x: 1083, startPoint y: 614, endPoint x: 954, endPoint y: 468, distance: 194.8
click at [954, 468] on div "+ agent_work_v2 juul-warehouse core_customer_service + 76 columns + cases juul-…" at bounding box center [780, 392] width 1485 height 784
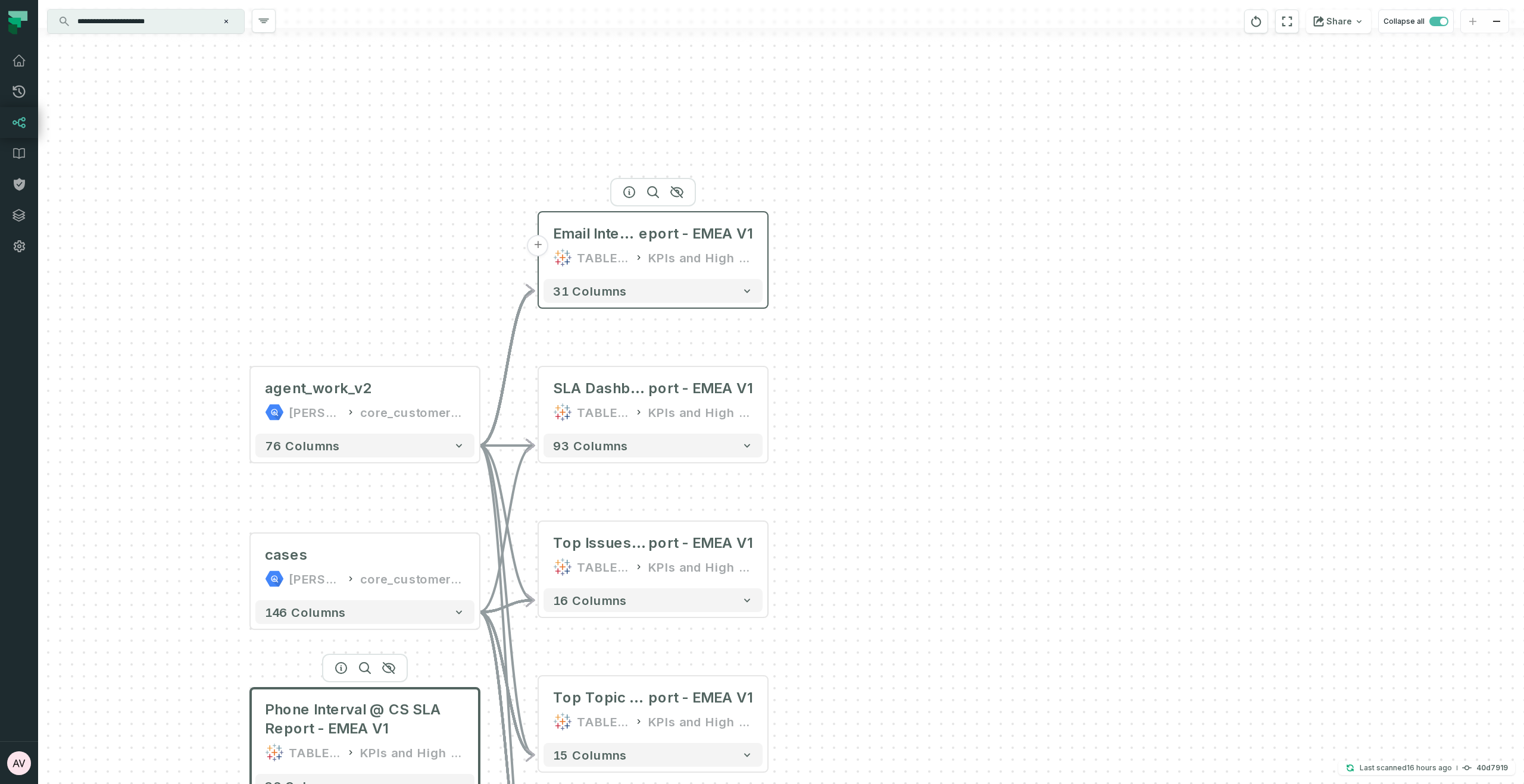
click at [540, 248] on button "+" at bounding box center [538, 245] width 21 height 21
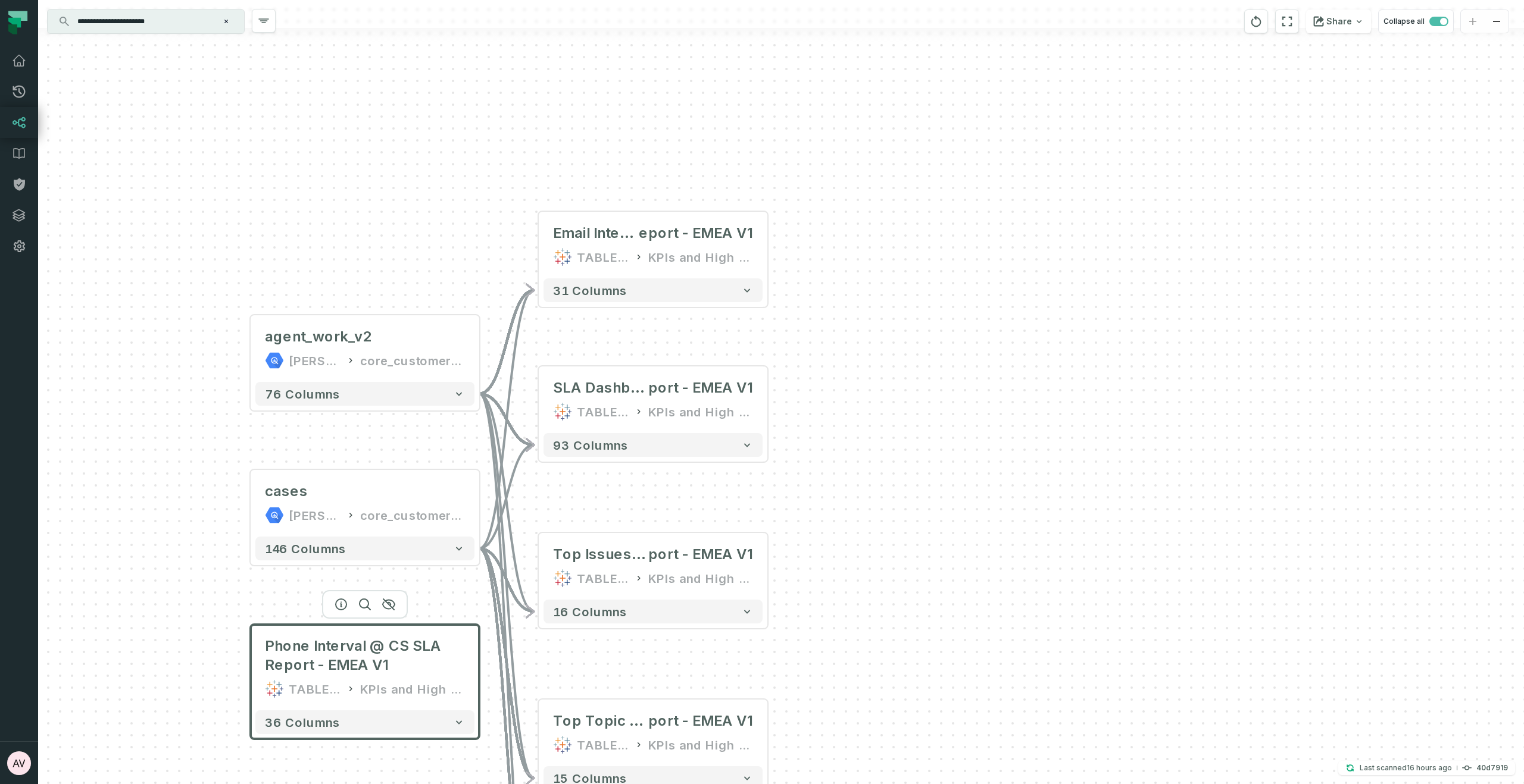
drag, startPoint x: 964, startPoint y: 565, endPoint x: 925, endPoint y: 439, distance: 131.9
click at [925, 439] on div "+ agent_work_v2 juul-warehouse core_customer_service + 76 columns + cases juul-…" at bounding box center [780, 392] width 1485 height 784
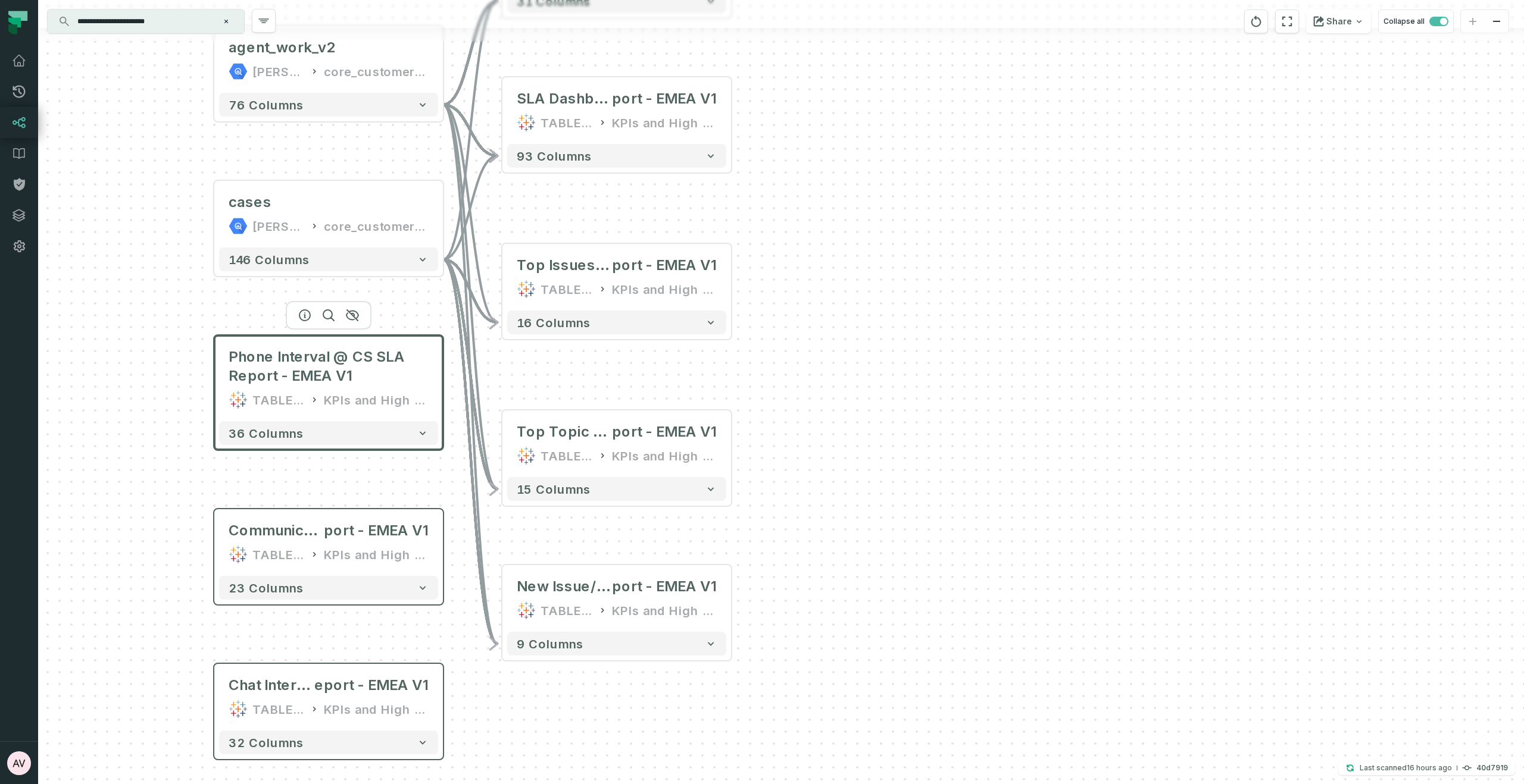
drag, startPoint x: 944, startPoint y: 606, endPoint x: 940, endPoint y: 514, distance: 92.1
click at [939, 514] on div "+ agent_work_v2 juul-warehouse core_customer_service + 76 columns + cases juul-…" at bounding box center [780, 392] width 1485 height 784
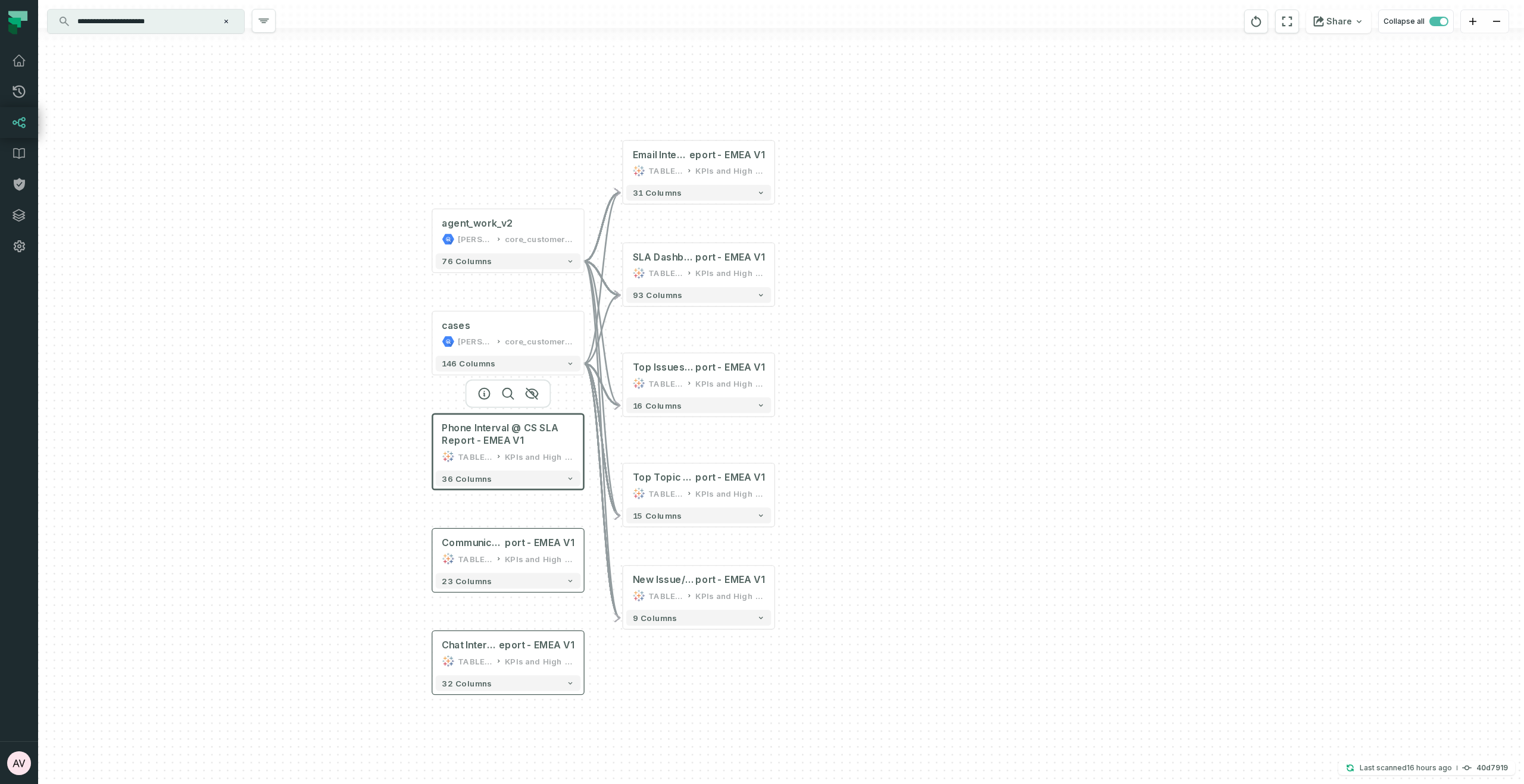
drag, startPoint x: 854, startPoint y: 449, endPoint x: 853, endPoint y: 479, distance: 30.0
click at [853, 479] on div "+ agent_work_v2 juul-warehouse core_customer_service + 76 columns + cases juul-…" at bounding box center [780, 392] width 1485 height 784
click at [178, 20] on input "**********" at bounding box center [144, 21] width 148 height 19
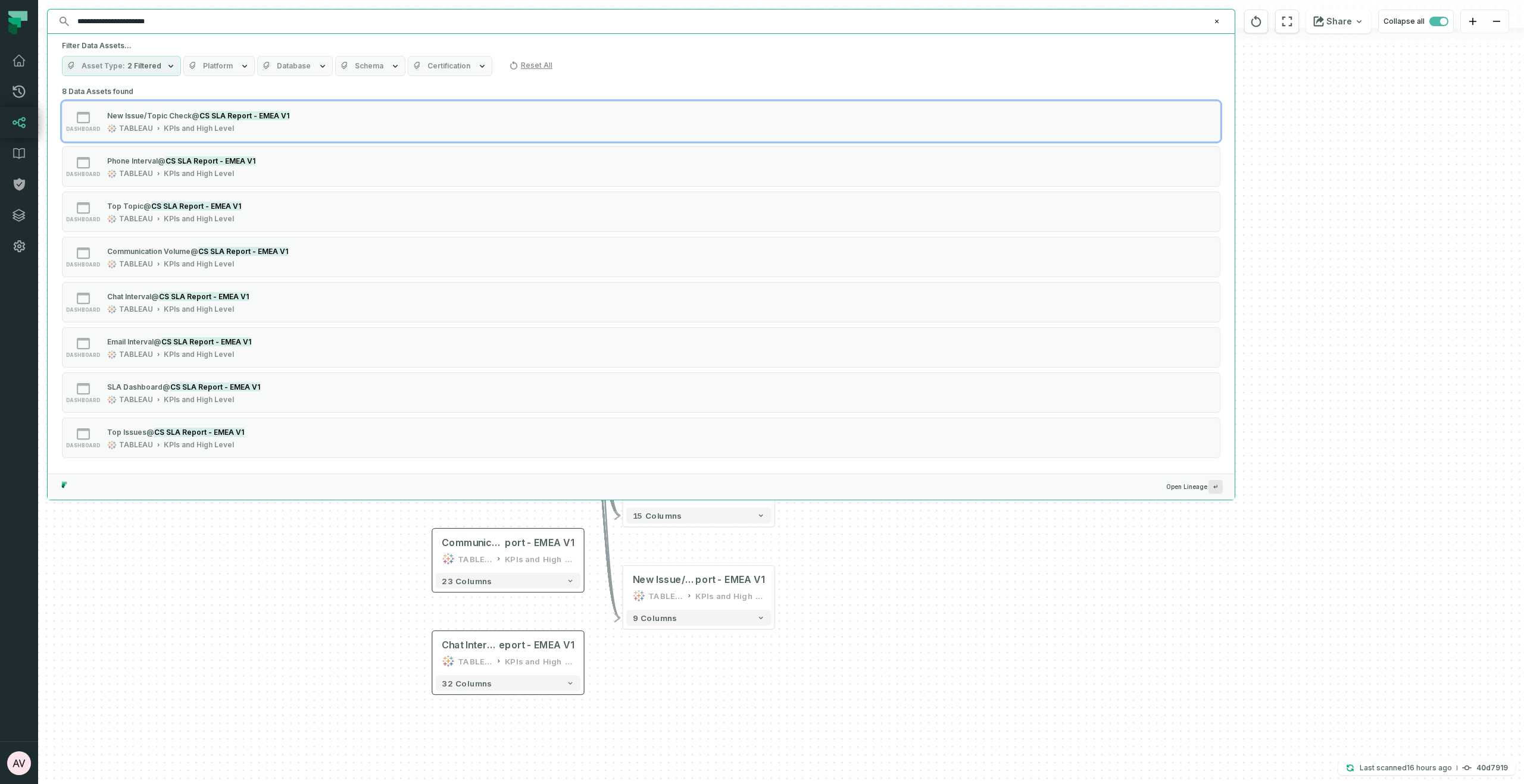
click at [226, 21] on input "**********" at bounding box center [640, 21] width 1139 height 19
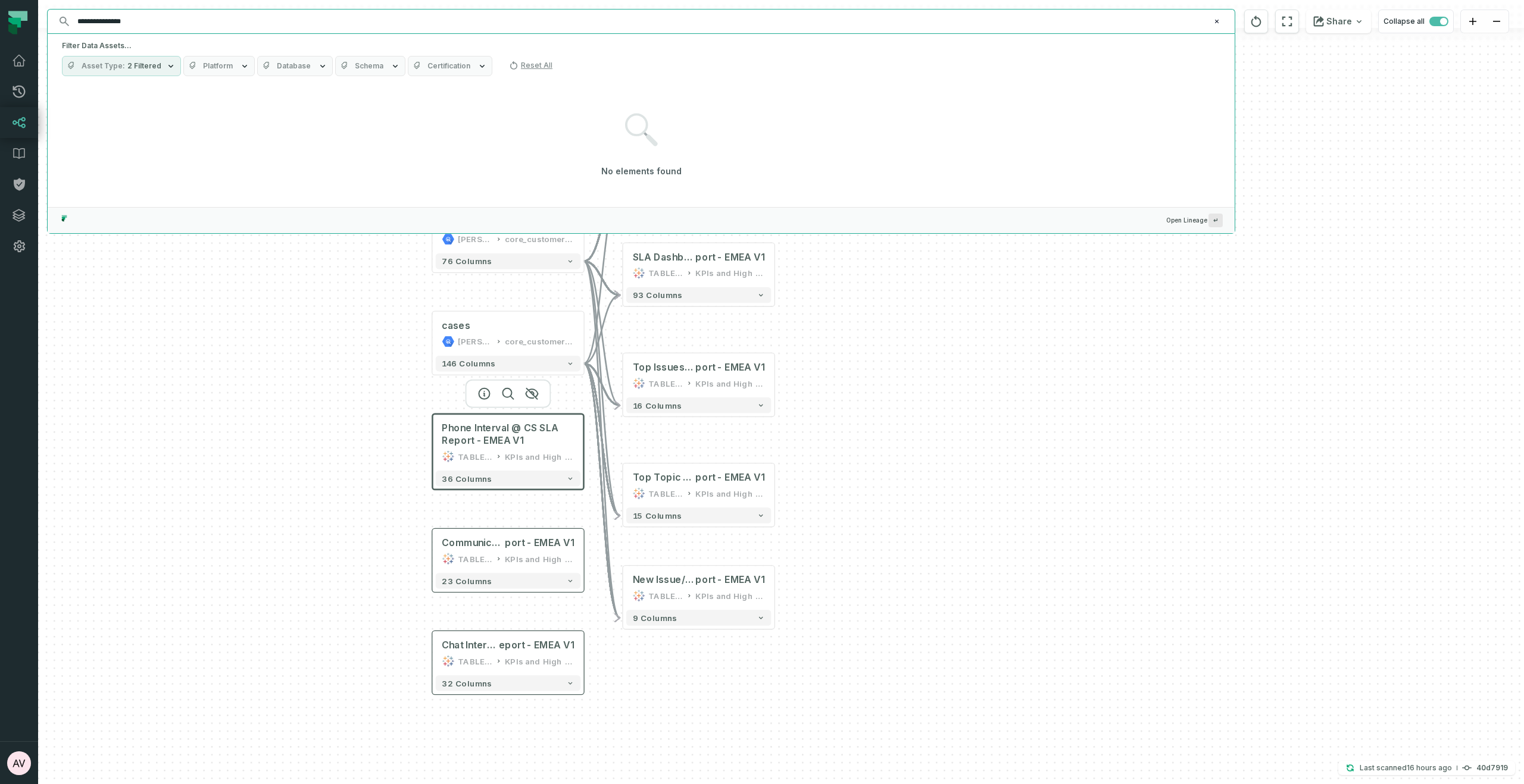
click at [224, 22] on input "**********" at bounding box center [640, 21] width 1139 height 19
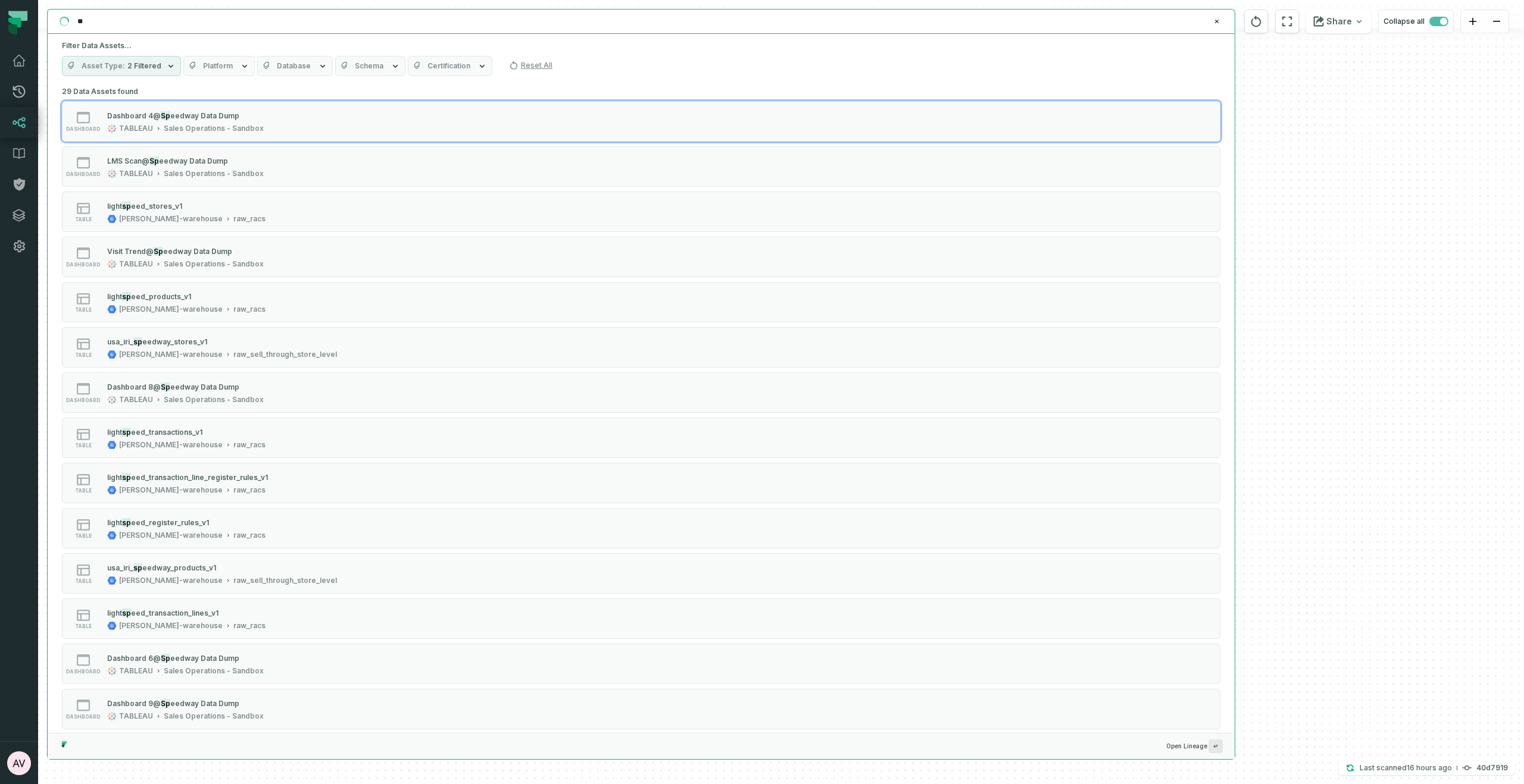
type input "*"
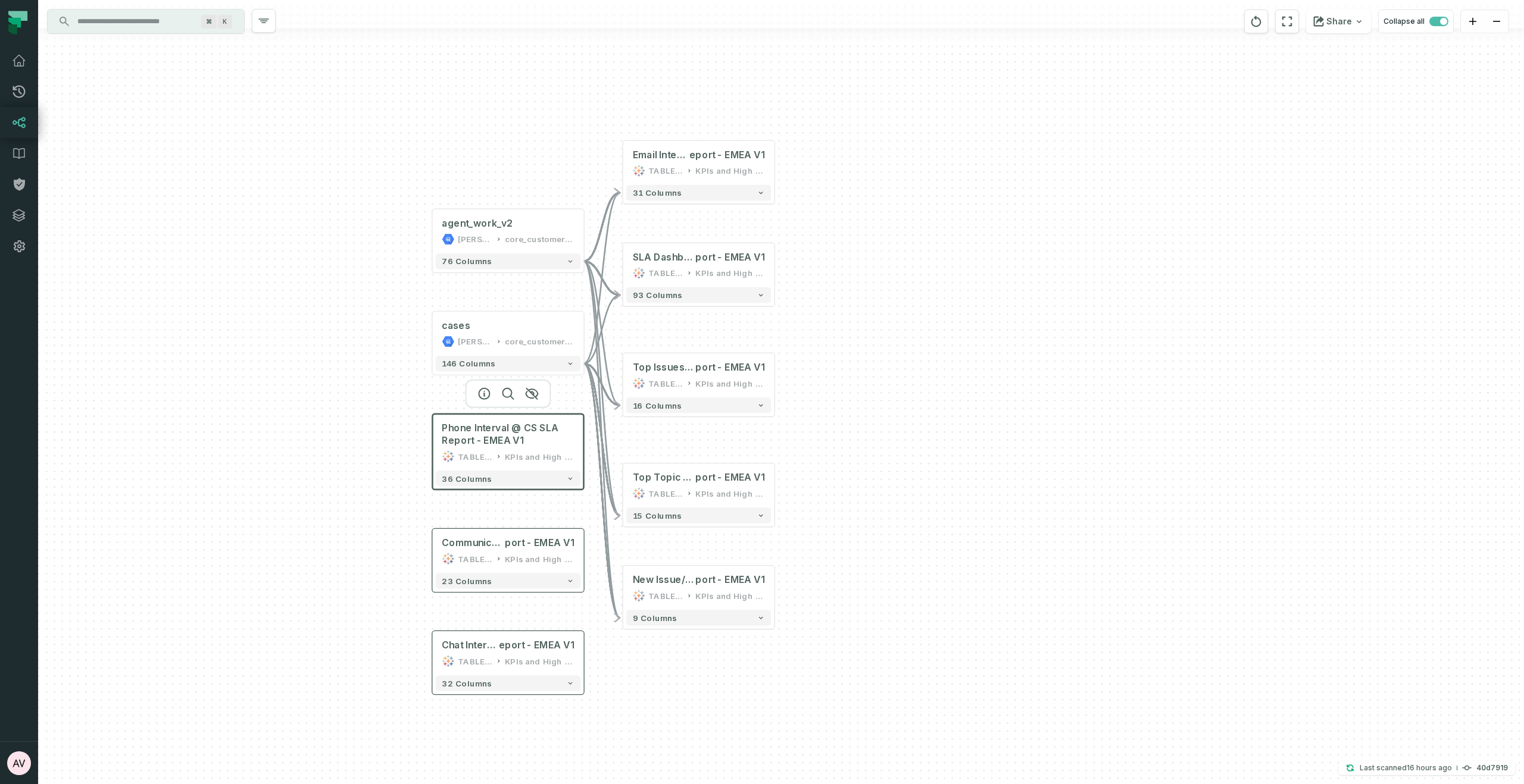
click at [1362, 388] on div "+ agent_work_v2 juul-warehouse core_customer_service + 76 columns + cases juul-…" at bounding box center [780, 392] width 1485 height 784
click at [690, 160] on span "Email Interval @ CS SLA R" at bounding box center [660, 155] width 56 height 13
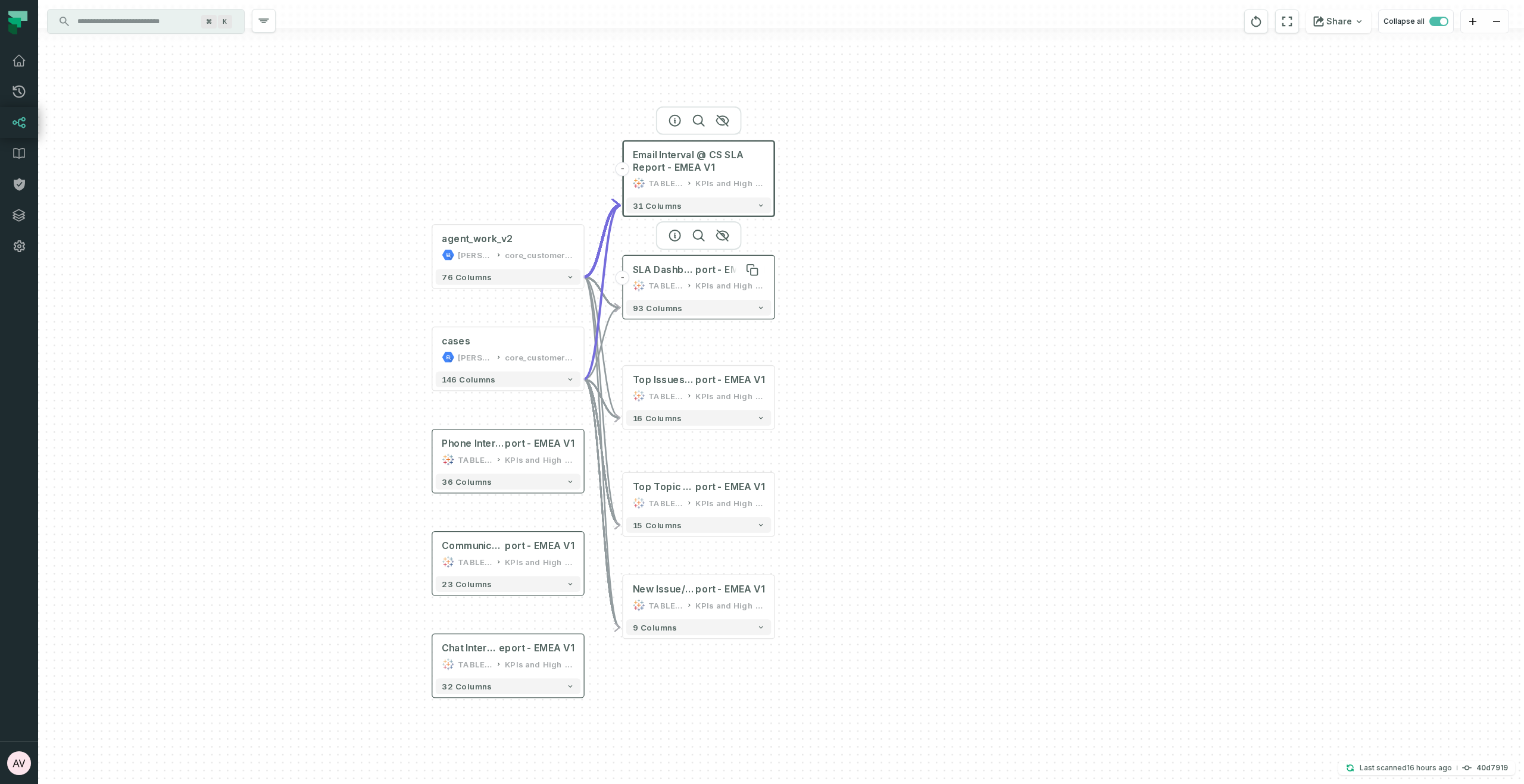
click at [665, 269] on span "SLA Dashboard @ CS SLA Re" at bounding box center [664, 270] width 63 height 13
click at [669, 382] on span "Top Issues @ CS SLA Re" at bounding box center [664, 380] width 63 height 13
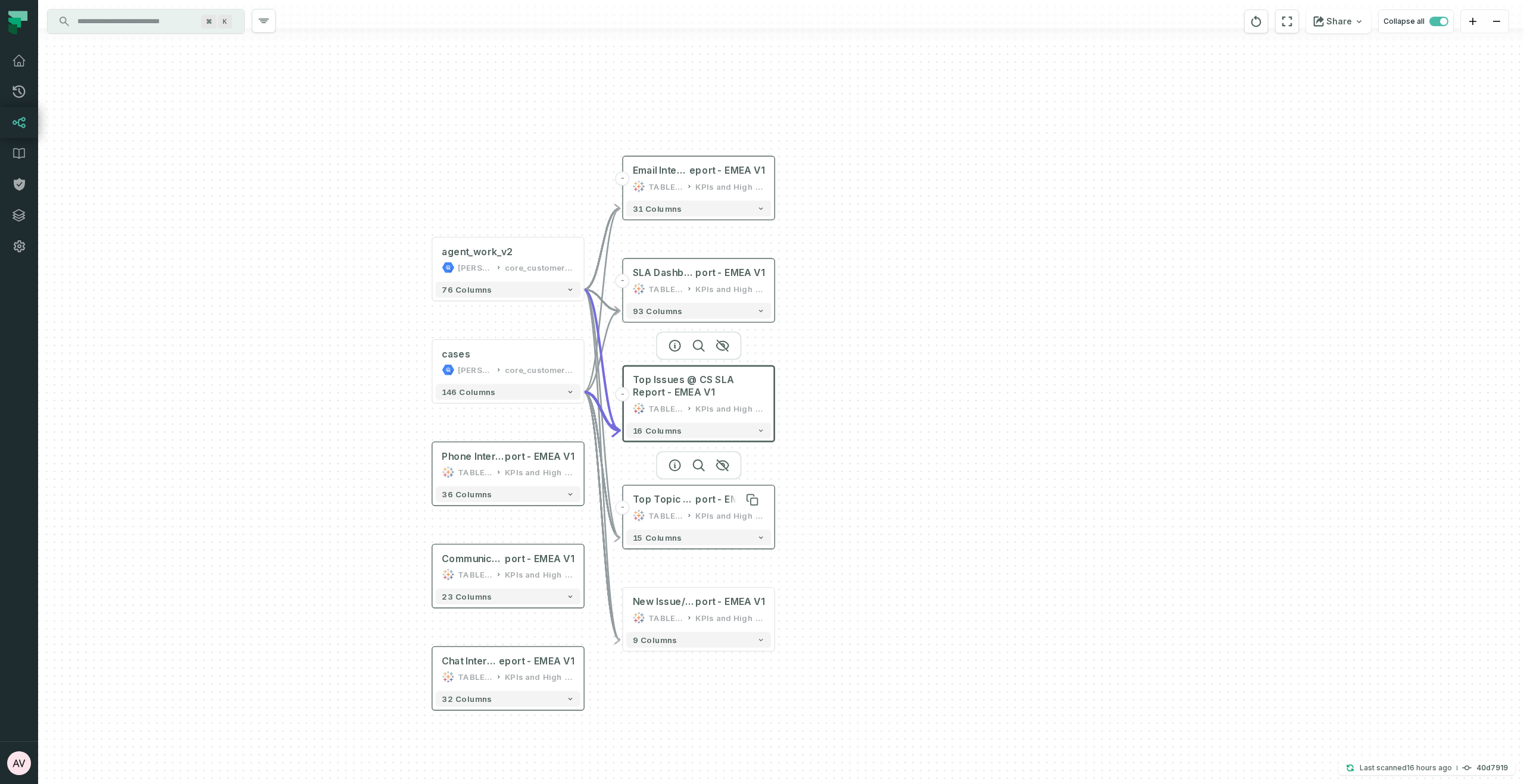
click at [679, 502] on span "Top Topic @ CS SLA Re" at bounding box center [664, 499] width 63 height 13
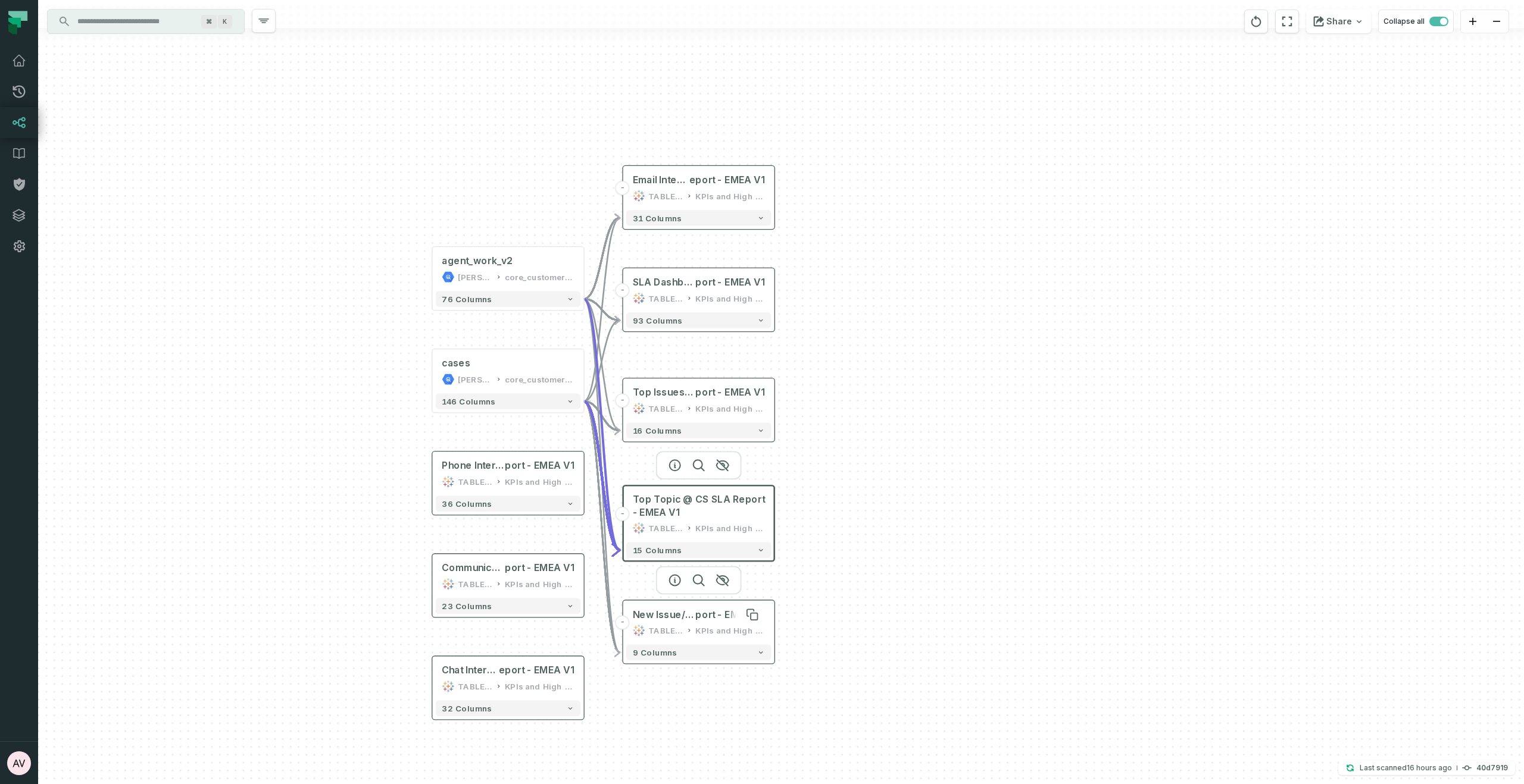
click at [661, 619] on span "New Issue/Topic Check @ CS SLA Re" at bounding box center [664, 615] width 63 height 13
